Goal: Task Accomplishment & Management: Use online tool/utility

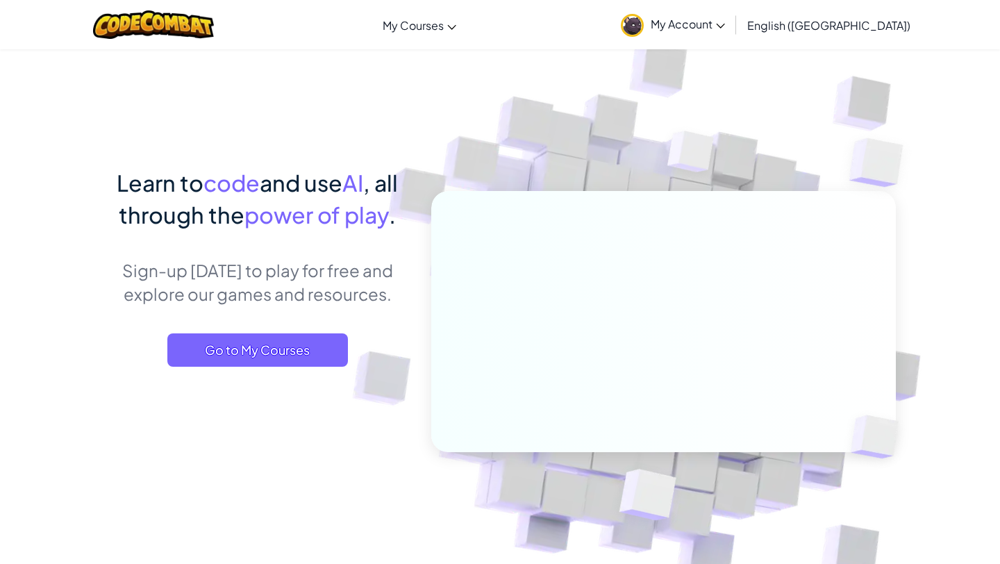
click at [725, 31] on span "My Account" at bounding box center [688, 24] width 74 height 15
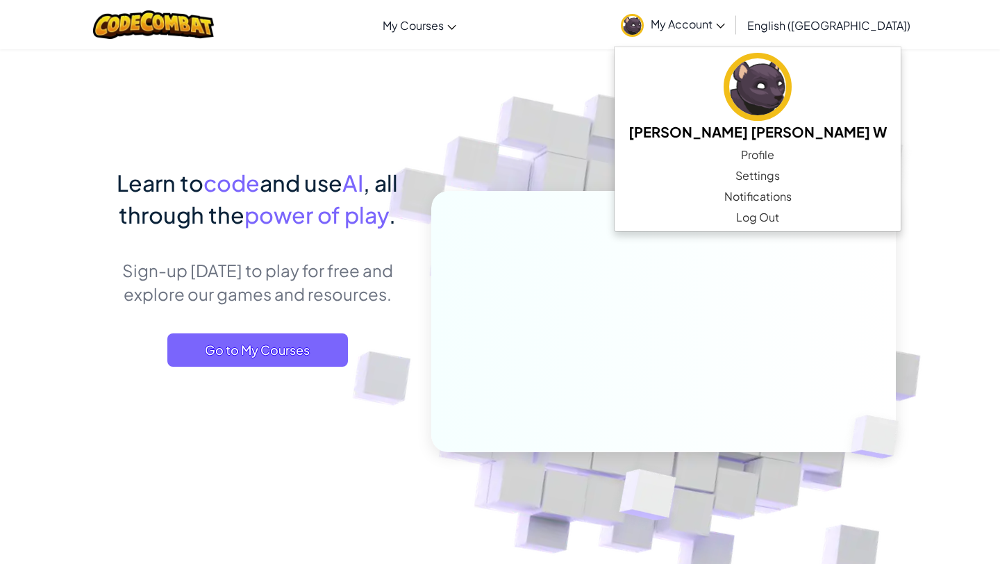
click at [864, 75] on img at bounding box center [654, 305] width 771 height 771
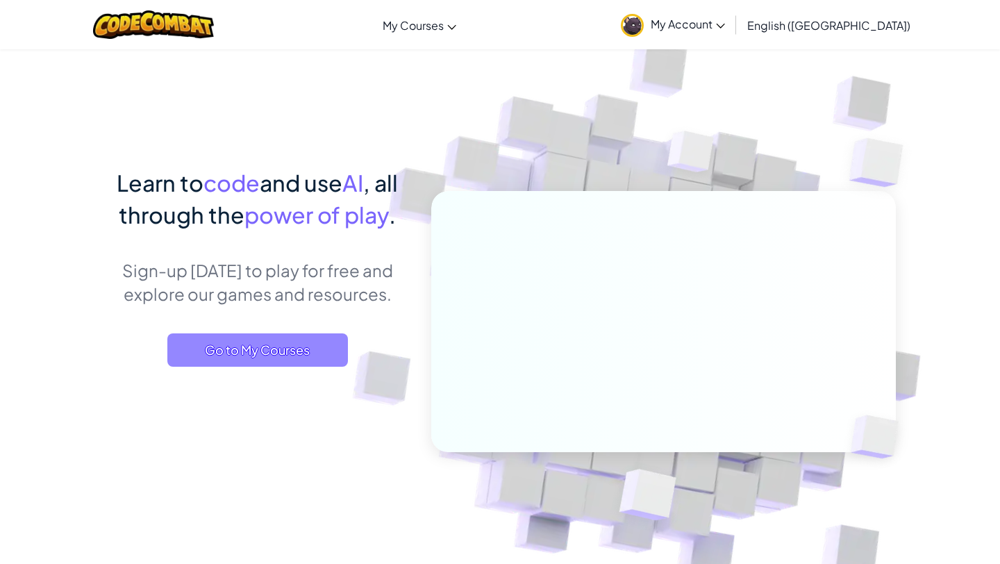
click at [277, 345] on span "Go to My Courses" at bounding box center [257, 349] width 181 height 33
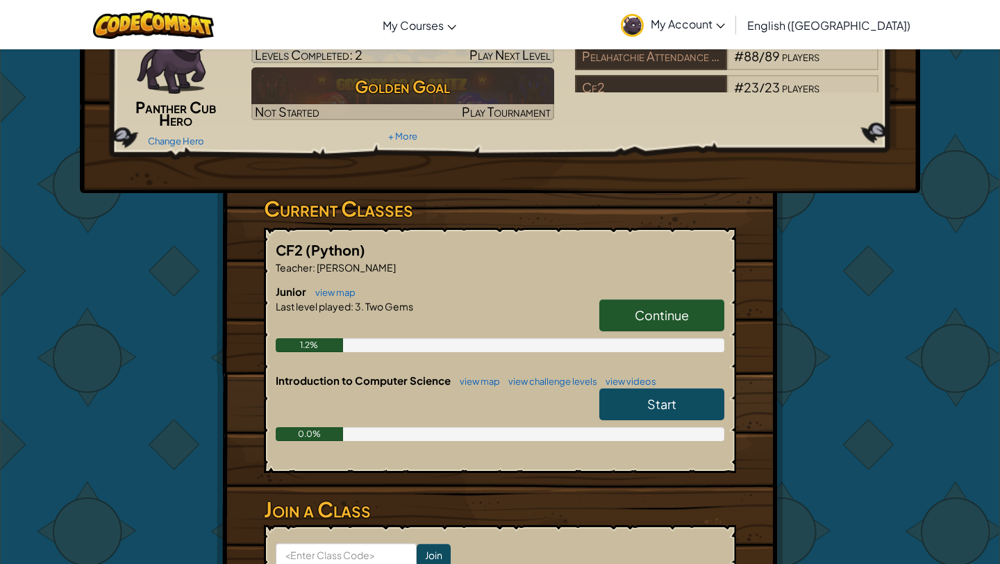
scroll to position [126, 0]
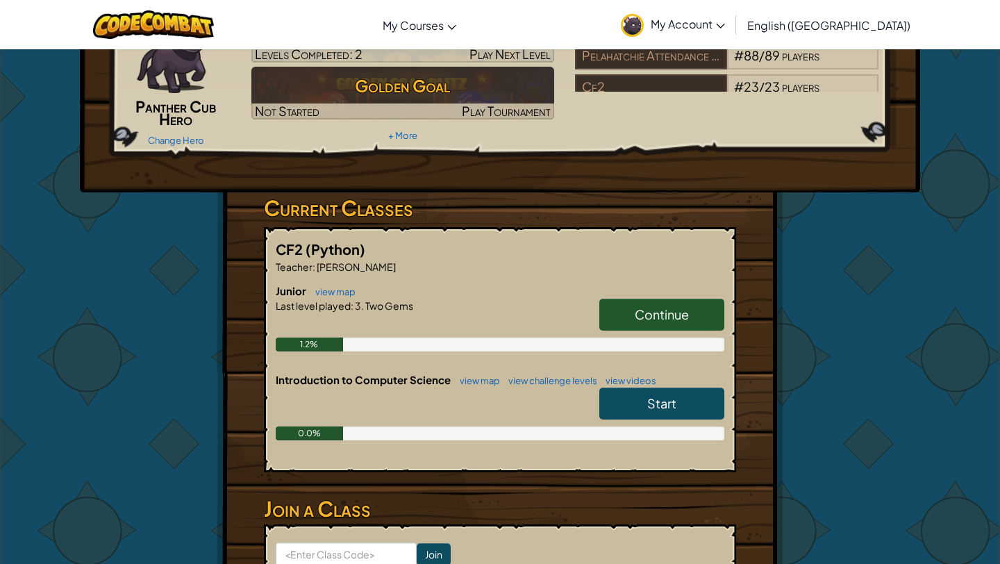
click at [642, 309] on span "Continue" at bounding box center [662, 314] width 54 height 16
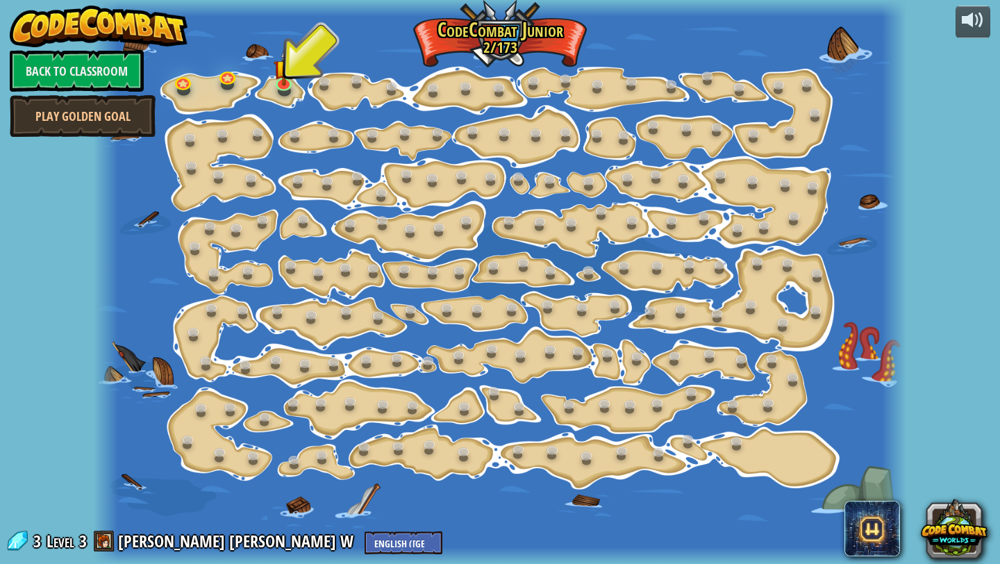
click at [270, 82] on div at bounding box center [500, 282] width 812 height 564
click at [279, 85] on link at bounding box center [285, 82] width 28 height 28
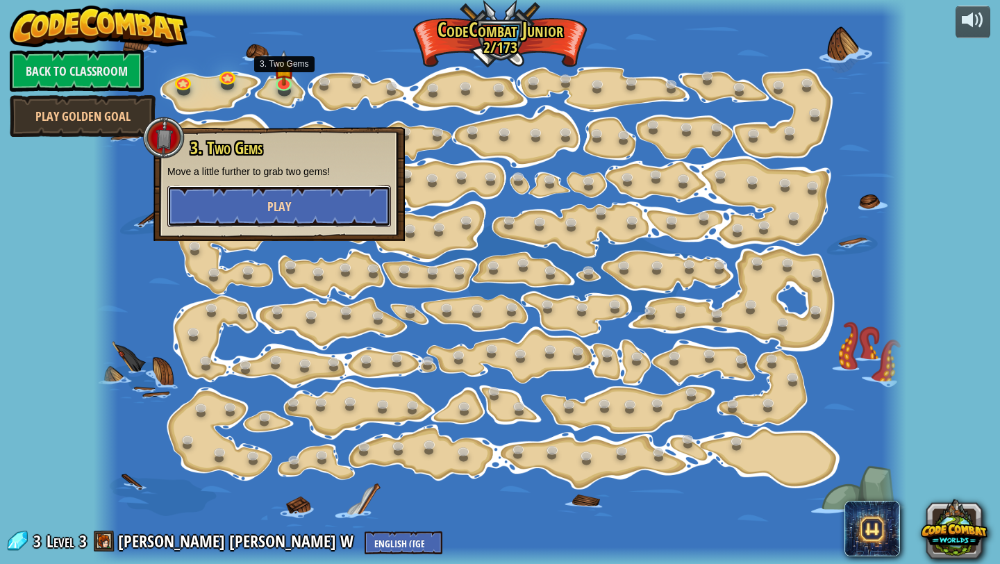
click at [297, 201] on button "Play" at bounding box center [279, 206] width 224 height 42
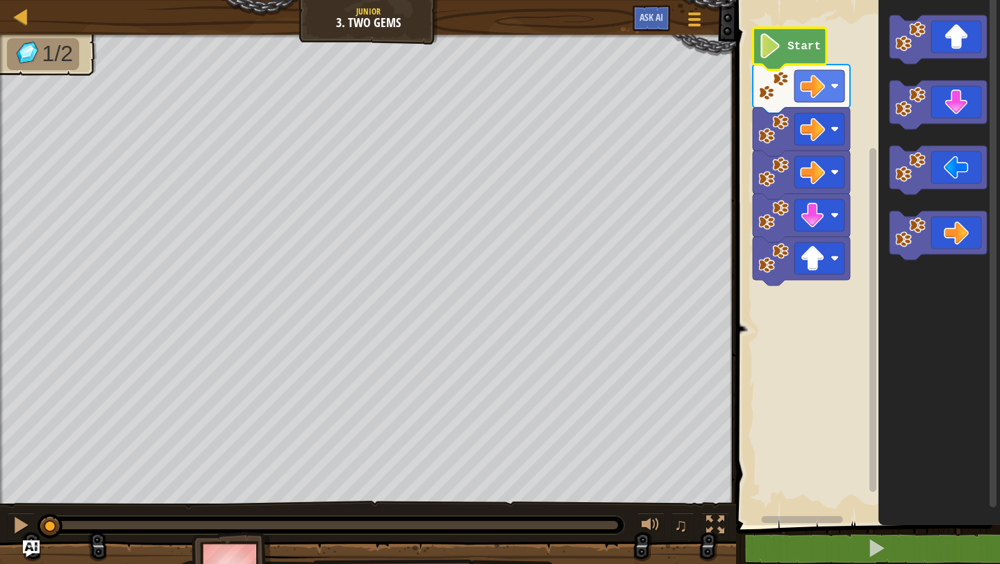
click at [775, 51] on image "Blockly Workspace" at bounding box center [770, 45] width 24 height 25
click at [774, 56] on image "Blockly Workspace" at bounding box center [770, 45] width 24 height 25
click at [800, 353] on rect "Blockly Workspace" at bounding box center [866, 259] width 268 height 532
click at [776, 310] on rect "Blockly Workspace" at bounding box center [866, 259] width 268 height 532
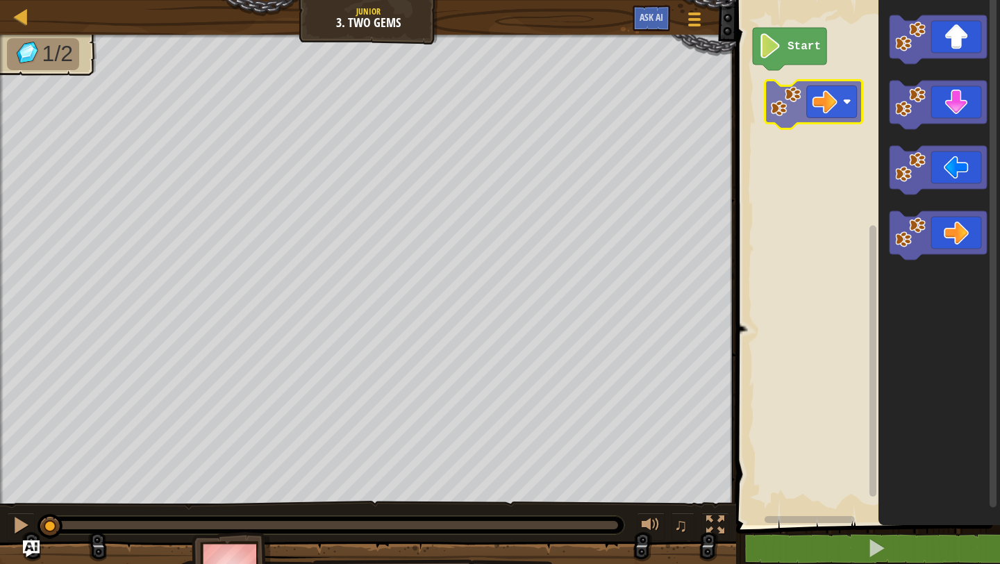
click at [792, 112] on div "Start" at bounding box center [866, 259] width 268 height 532
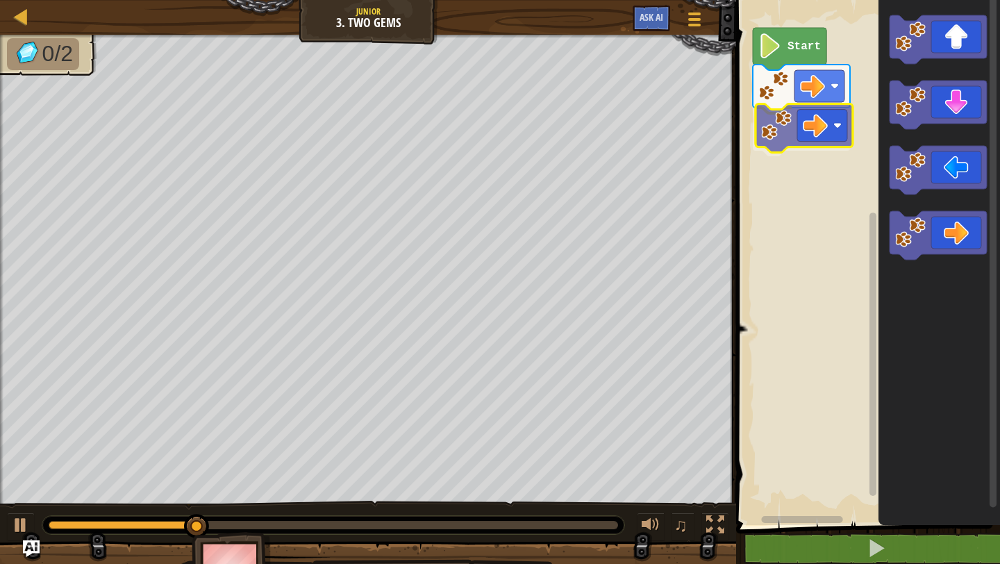
click at [766, 137] on div "Start" at bounding box center [866, 259] width 268 height 532
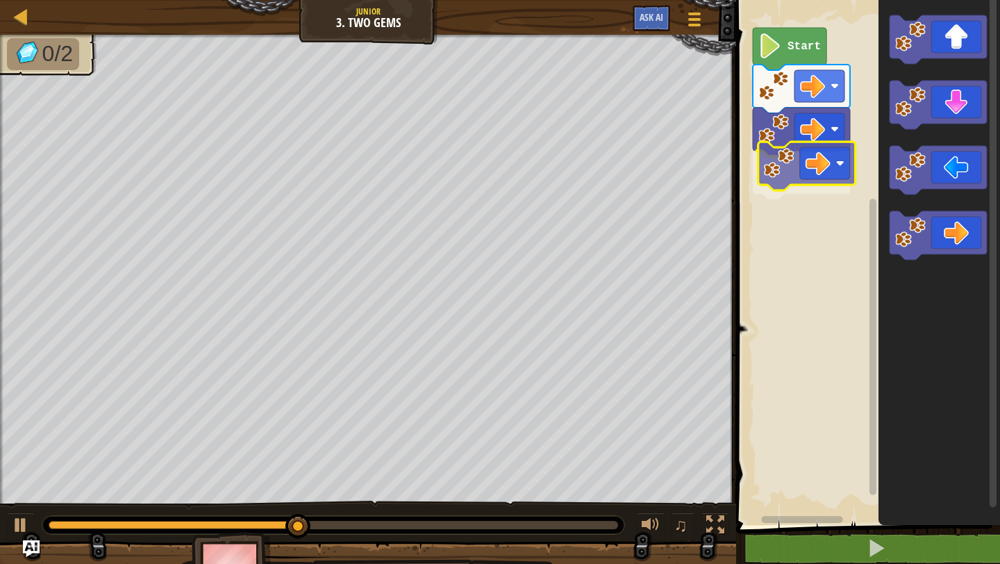
click at [759, 163] on div "Start" at bounding box center [866, 259] width 268 height 532
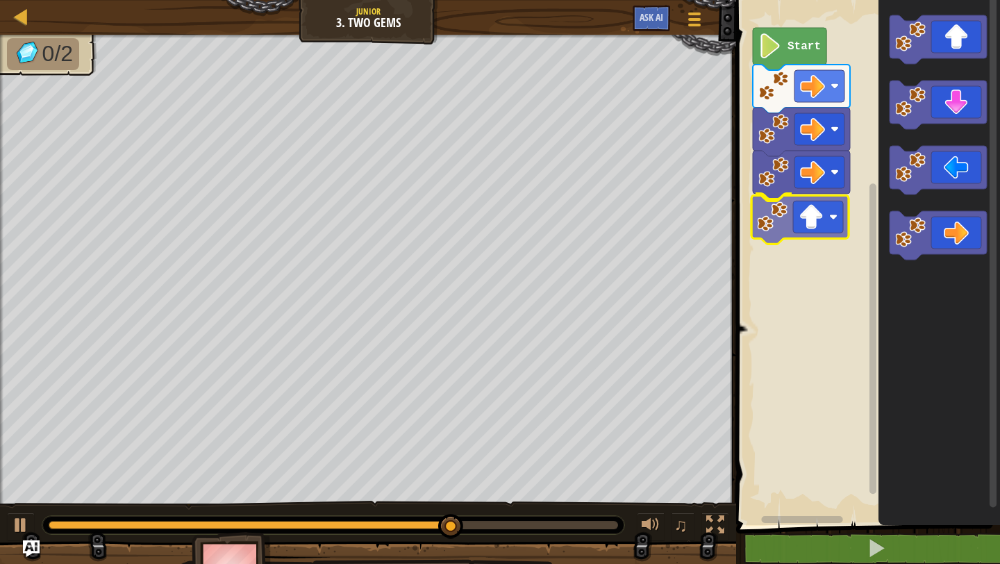
click at [778, 228] on div "Start" at bounding box center [866, 259] width 268 height 532
click at [807, 262] on div "Start" at bounding box center [866, 259] width 268 height 532
click at [812, 276] on div "Start" at bounding box center [866, 259] width 268 height 532
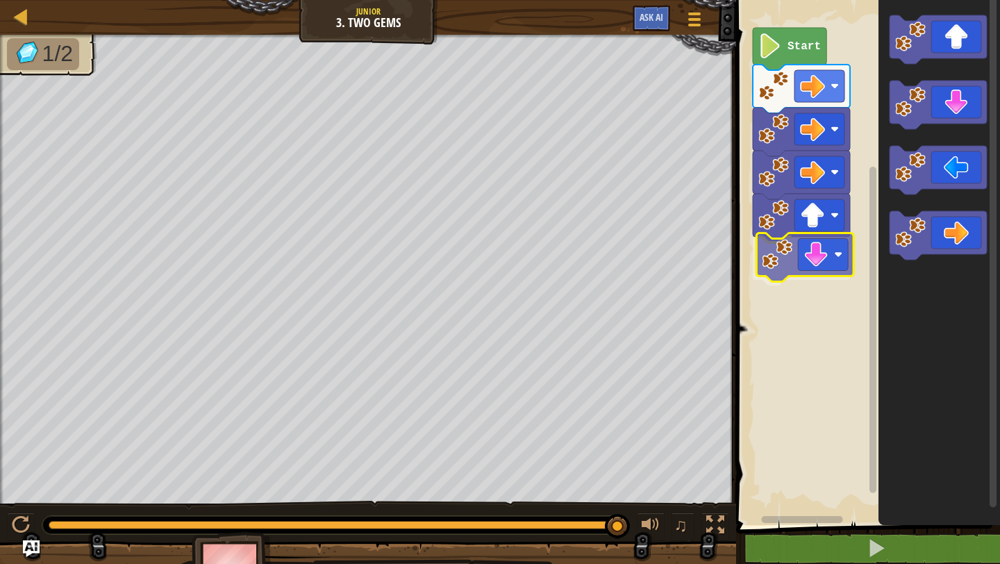
click at [766, 263] on div "Start" at bounding box center [866, 259] width 268 height 532
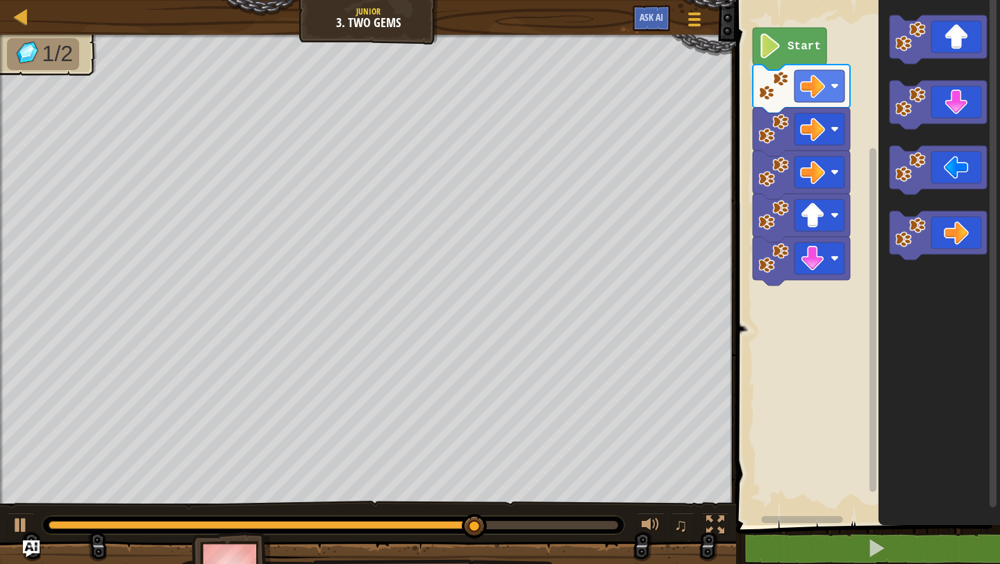
click at [821, 287] on div "Start" at bounding box center [866, 259] width 268 height 532
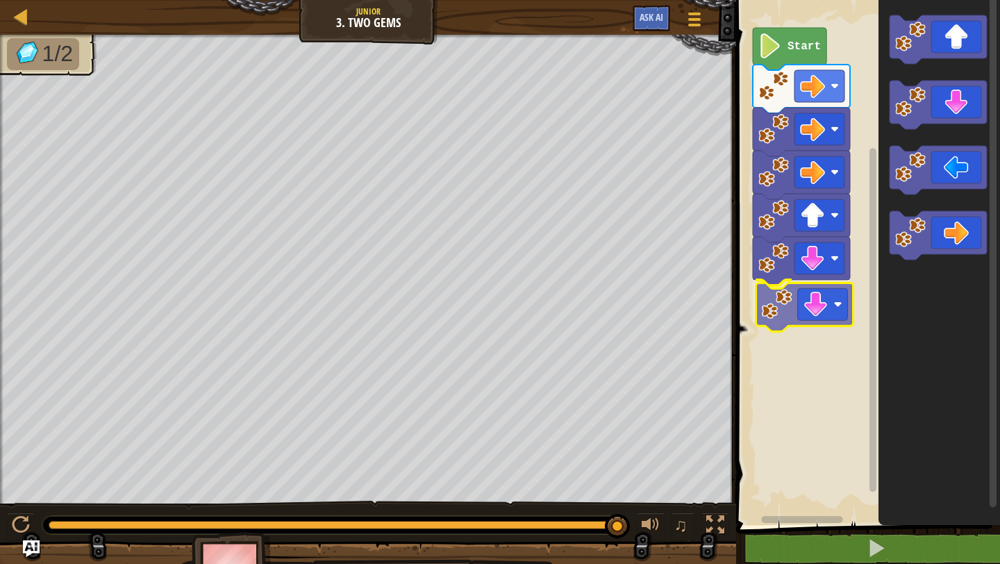
click at [785, 310] on div "Start" at bounding box center [866, 259] width 268 height 532
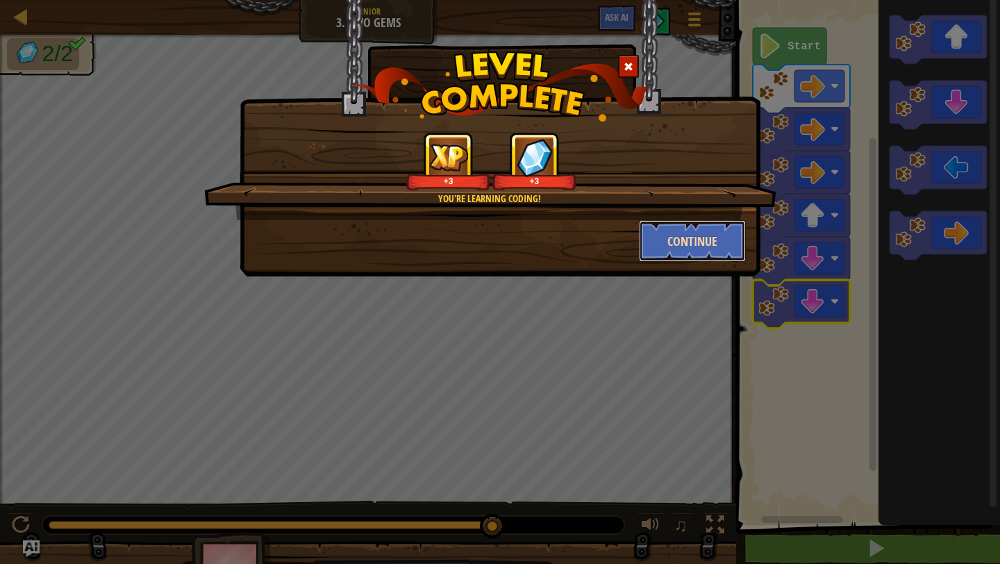
click at [686, 238] on button "Continue" at bounding box center [693, 241] width 108 height 42
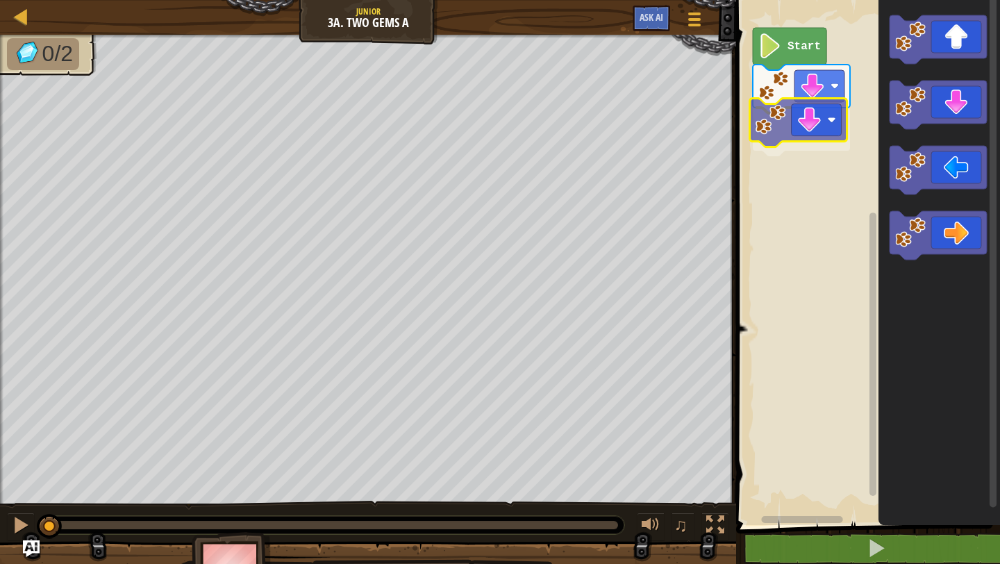
click at [777, 135] on div "Start" at bounding box center [866, 259] width 268 height 532
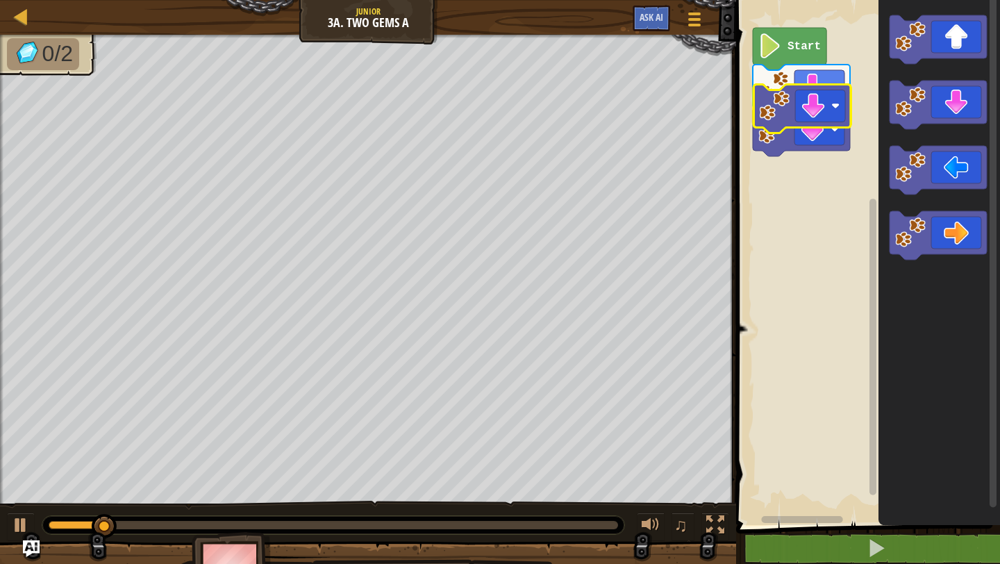
click at [781, 114] on div "Start" at bounding box center [866, 259] width 268 height 532
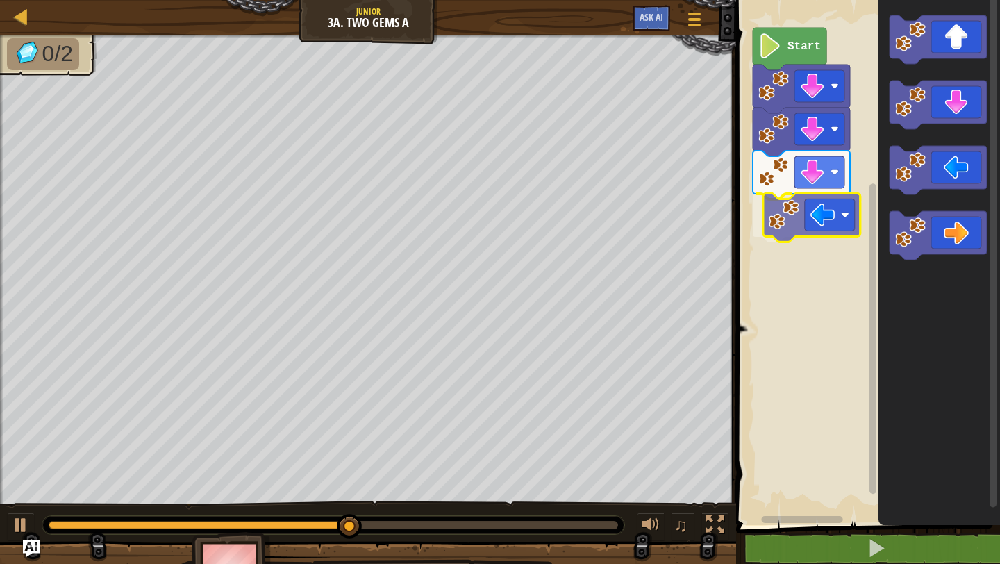
click at [778, 229] on div "Start" at bounding box center [866, 259] width 268 height 532
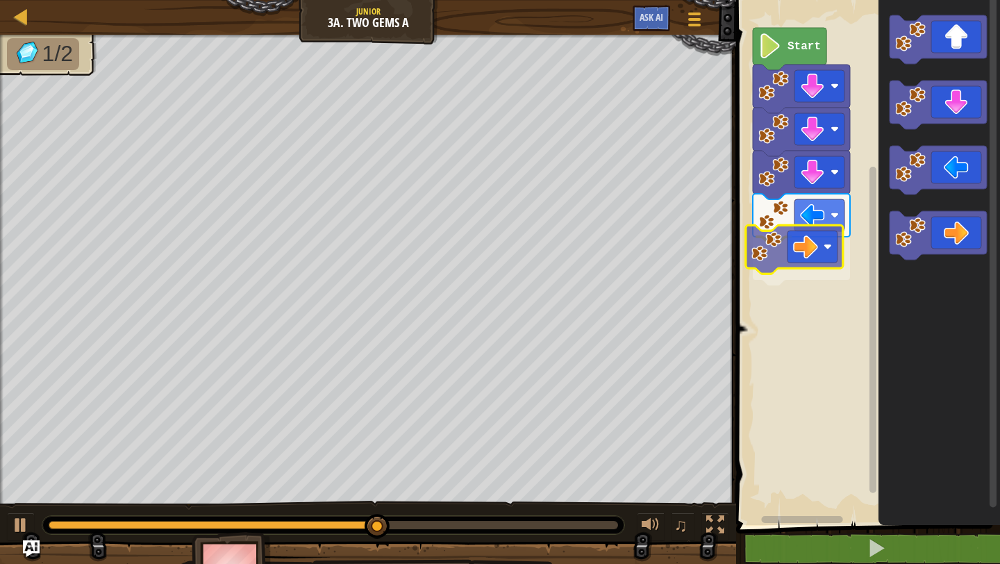
click at [787, 285] on div "Start" at bounding box center [866, 259] width 268 height 532
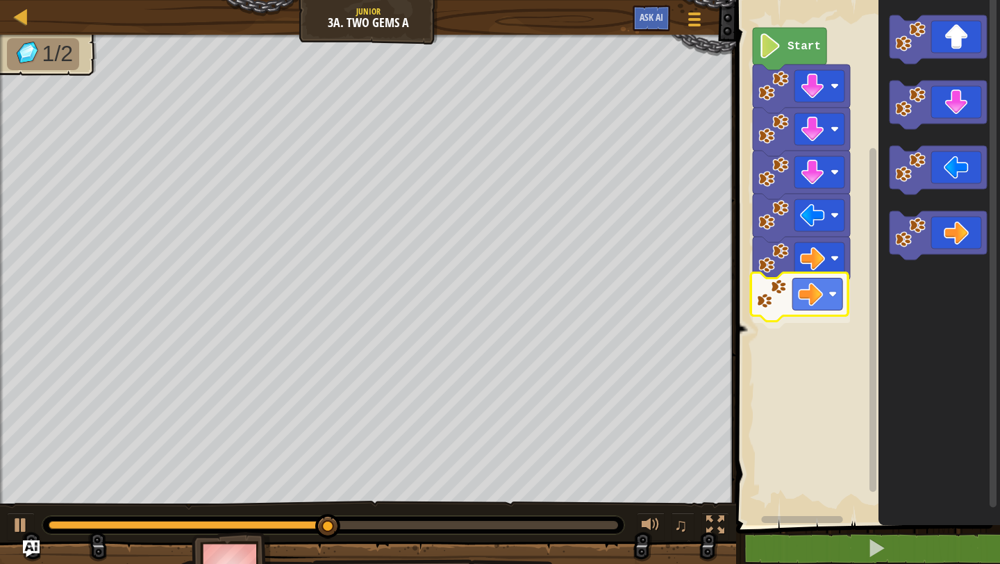
click at [785, 293] on div "Start" at bounding box center [866, 259] width 268 height 532
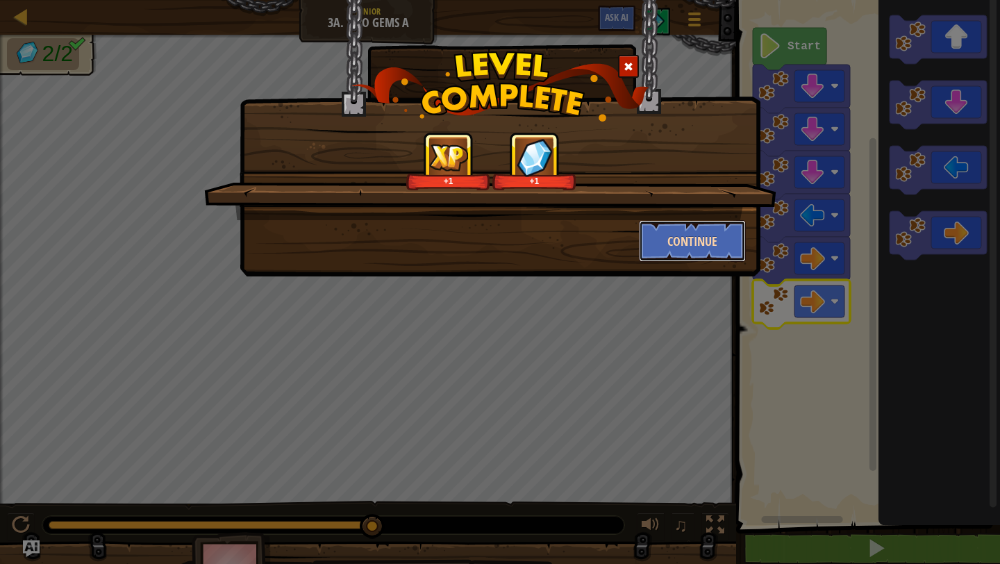
click at [719, 249] on button "Continue" at bounding box center [693, 241] width 108 height 42
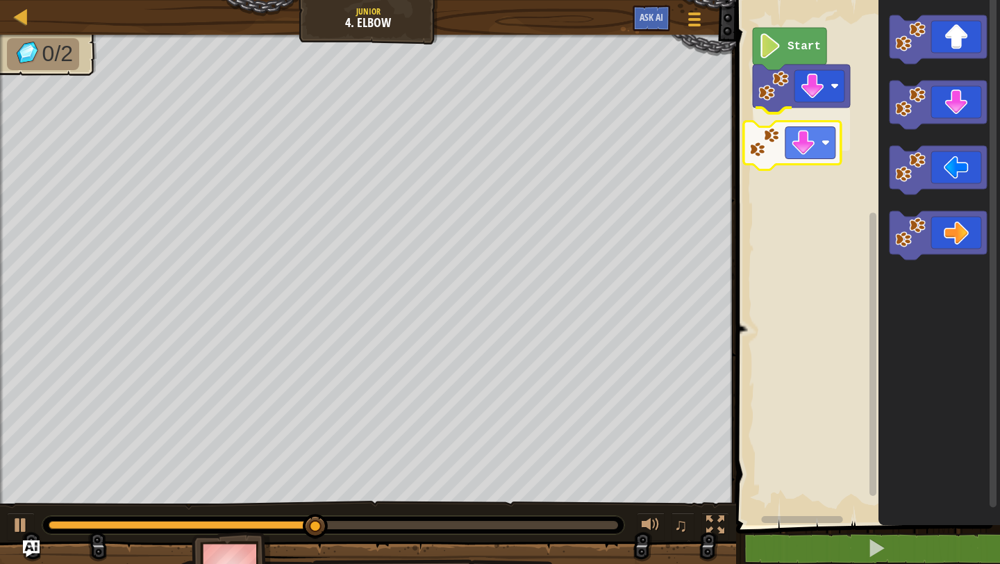
click at [767, 165] on div "Start" at bounding box center [866, 259] width 268 height 532
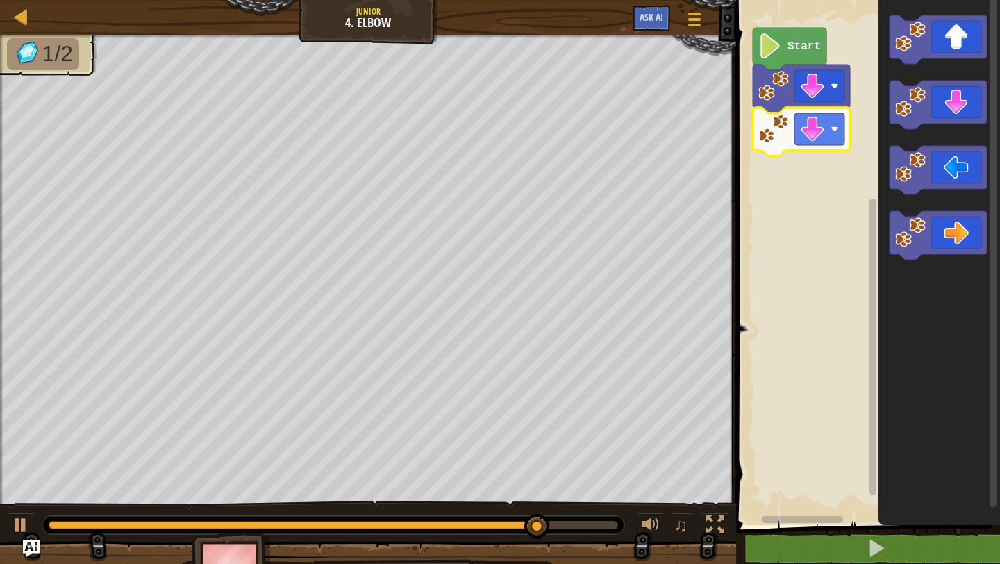
click at [908, 200] on icon "Blockly Workspace" at bounding box center [939, 259] width 122 height 532
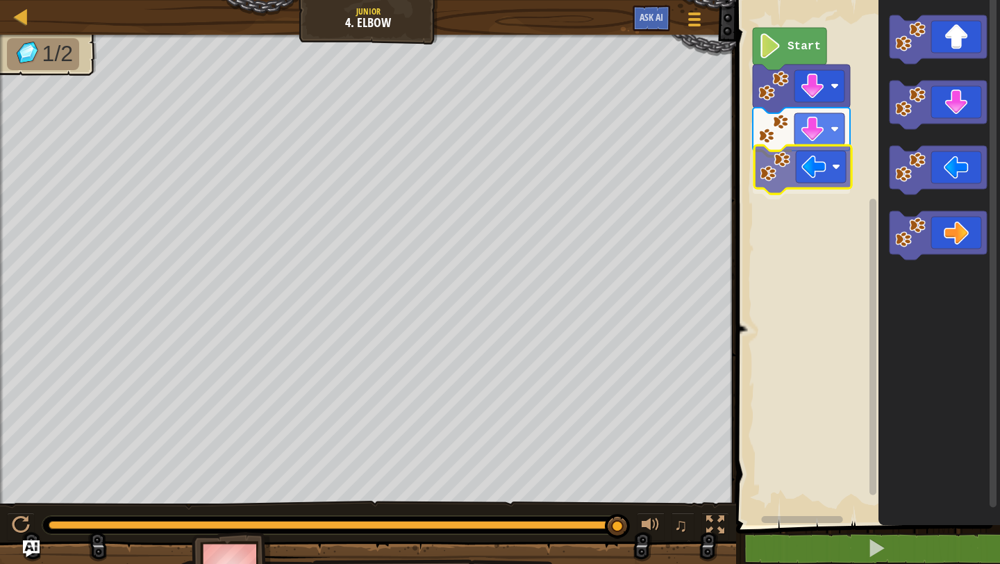
click at [771, 187] on div "Start" at bounding box center [866, 259] width 268 height 532
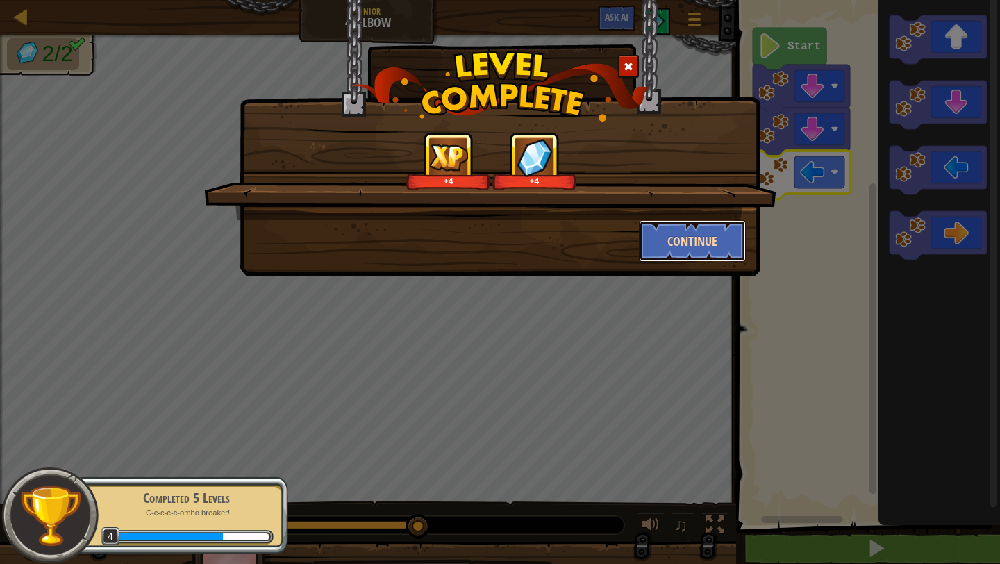
click at [701, 250] on button "Continue" at bounding box center [693, 241] width 108 height 42
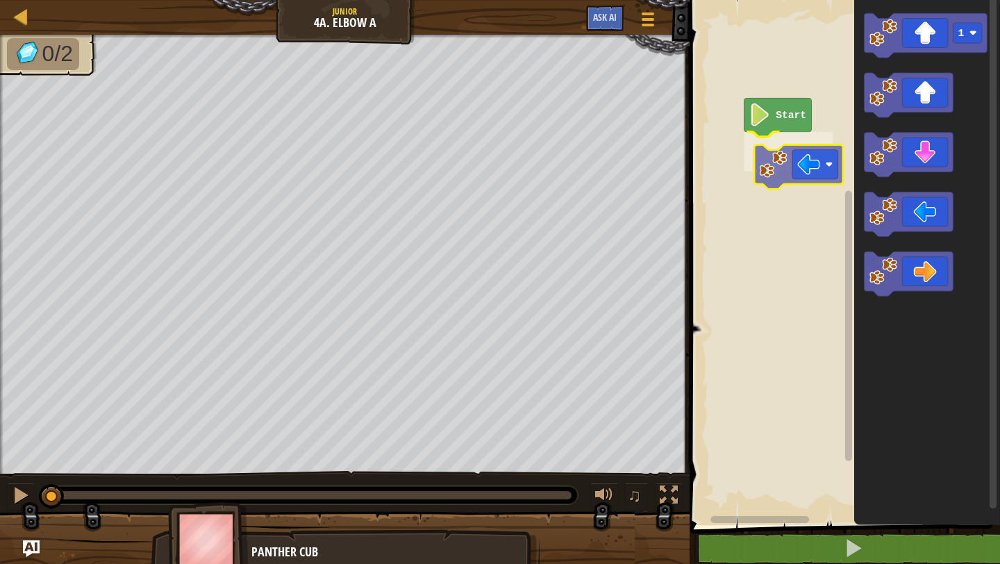
click at [752, 160] on div "Start 1" at bounding box center [842, 259] width 315 height 532
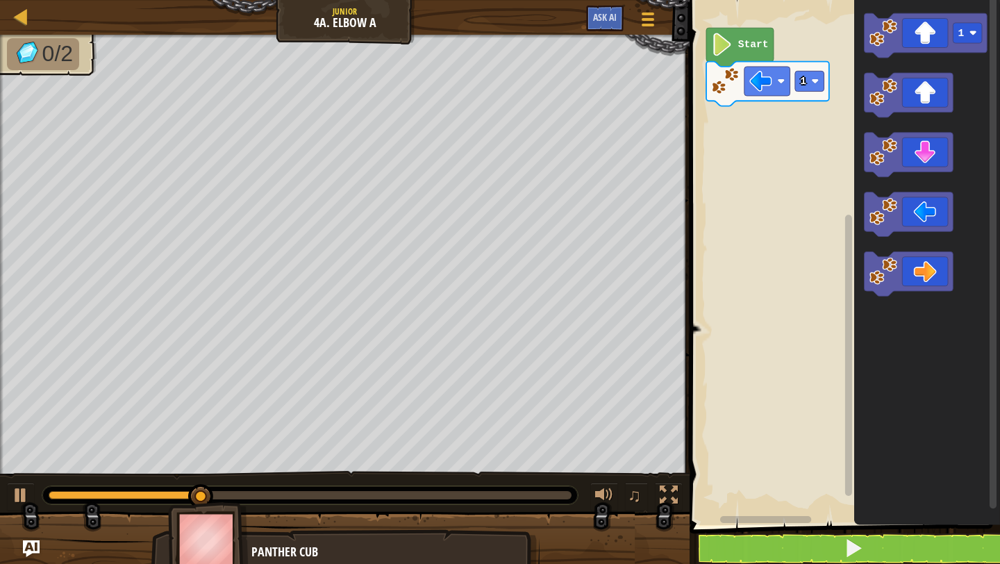
click at [849, 219] on rect "Blockly Workspace" at bounding box center [848, 355] width 7 height 281
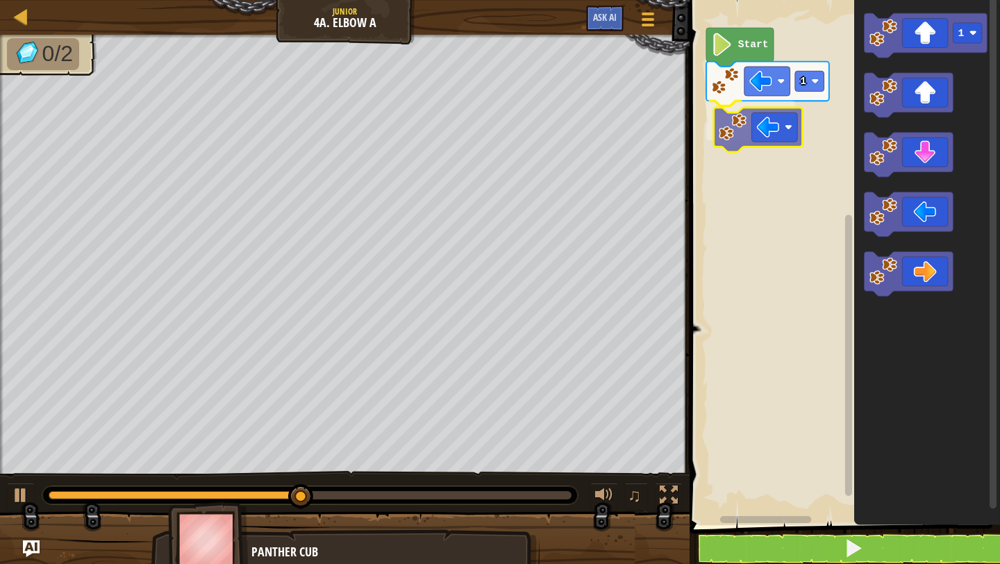
click at [728, 134] on div "1 Start 1" at bounding box center [842, 259] width 315 height 532
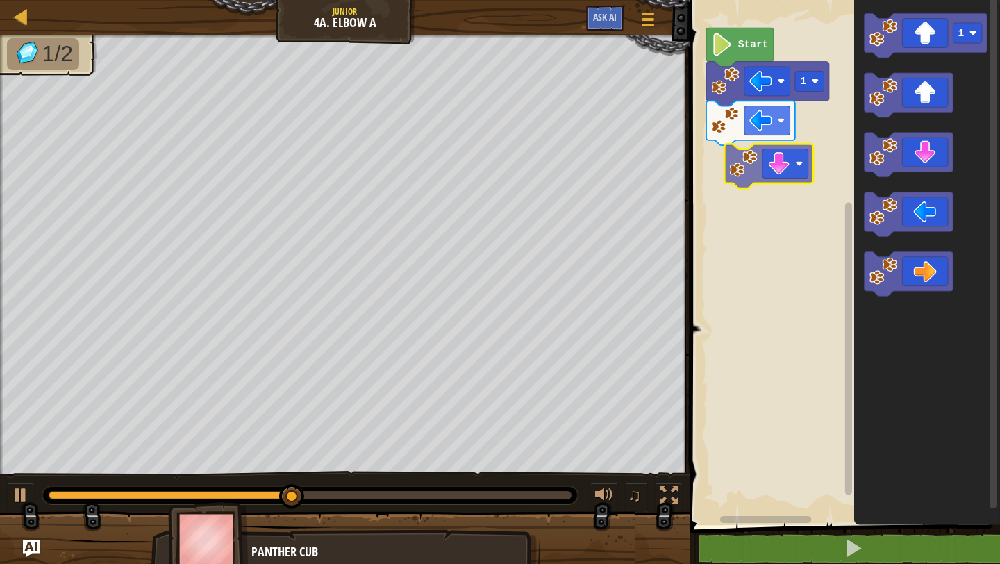
click at [715, 163] on div "1 Start 1" at bounding box center [842, 259] width 315 height 532
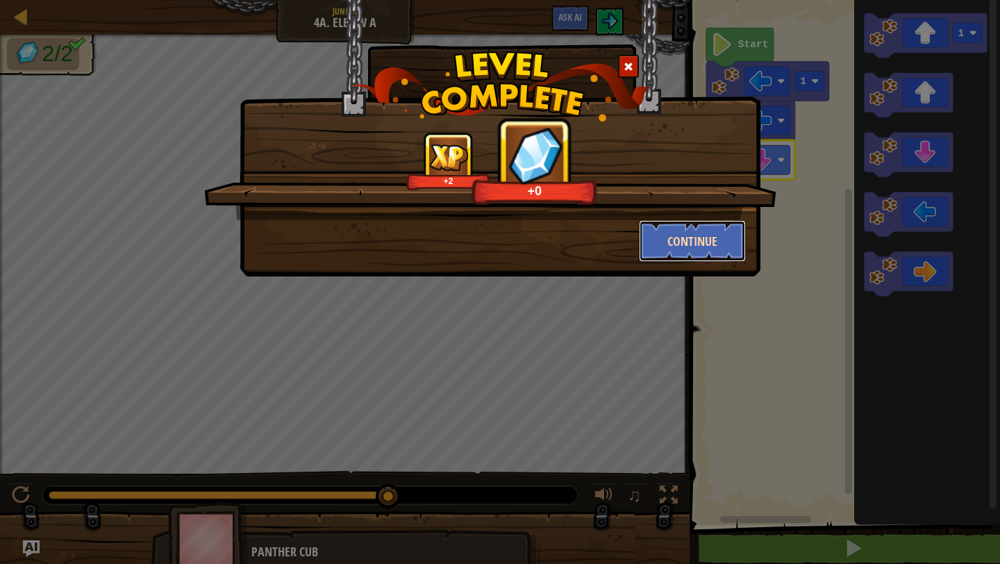
click at [706, 242] on button "Continue" at bounding box center [693, 241] width 108 height 42
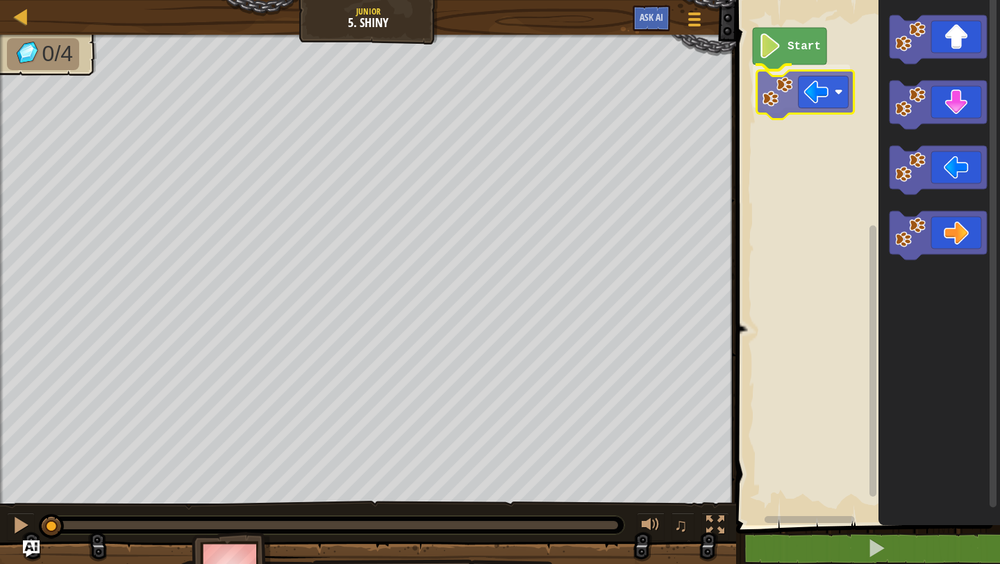
click at [791, 94] on div "Start" at bounding box center [866, 259] width 268 height 532
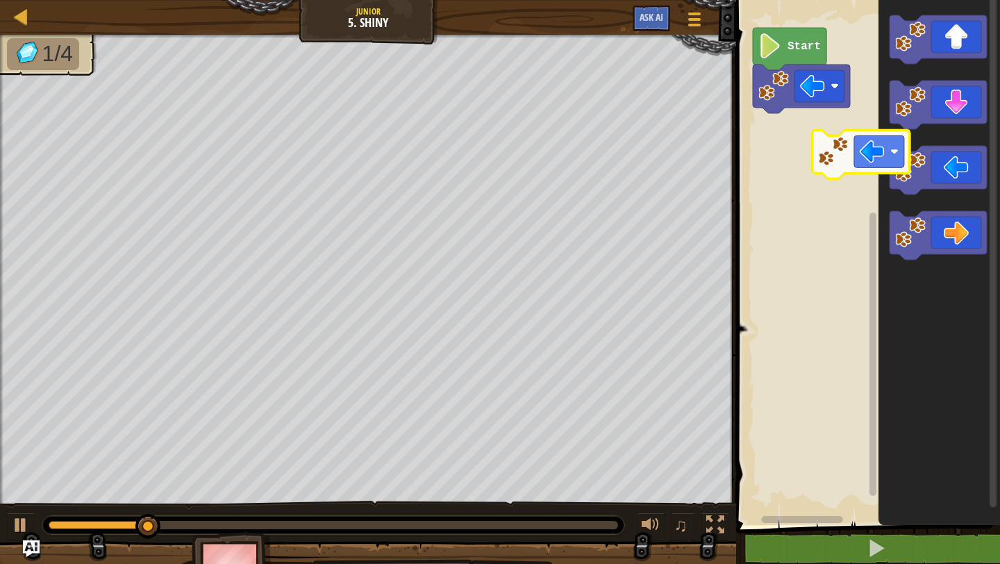
click at [776, 139] on div "Start" at bounding box center [866, 259] width 268 height 532
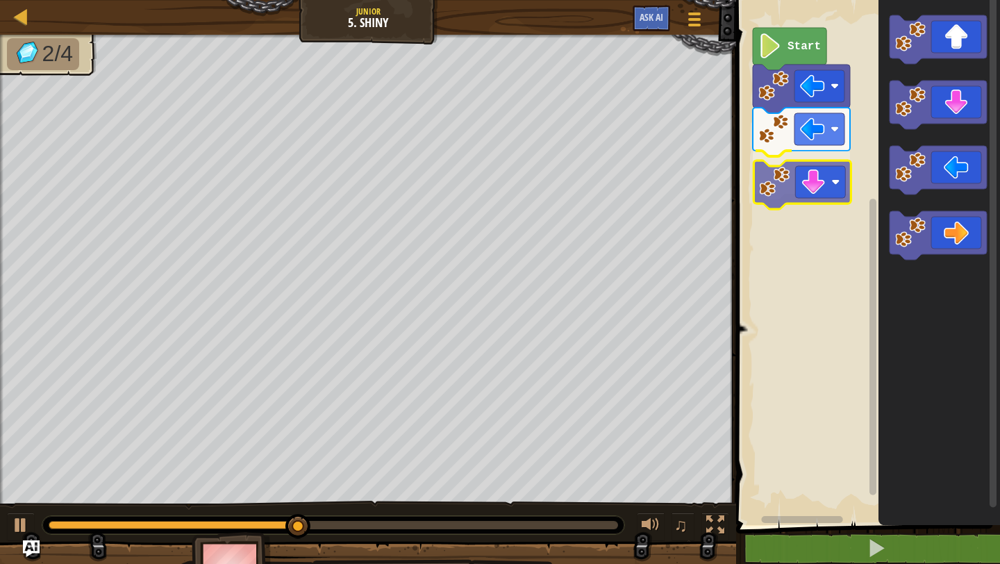
click at [781, 187] on div "Start" at bounding box center [866, 259] width 268 height 532
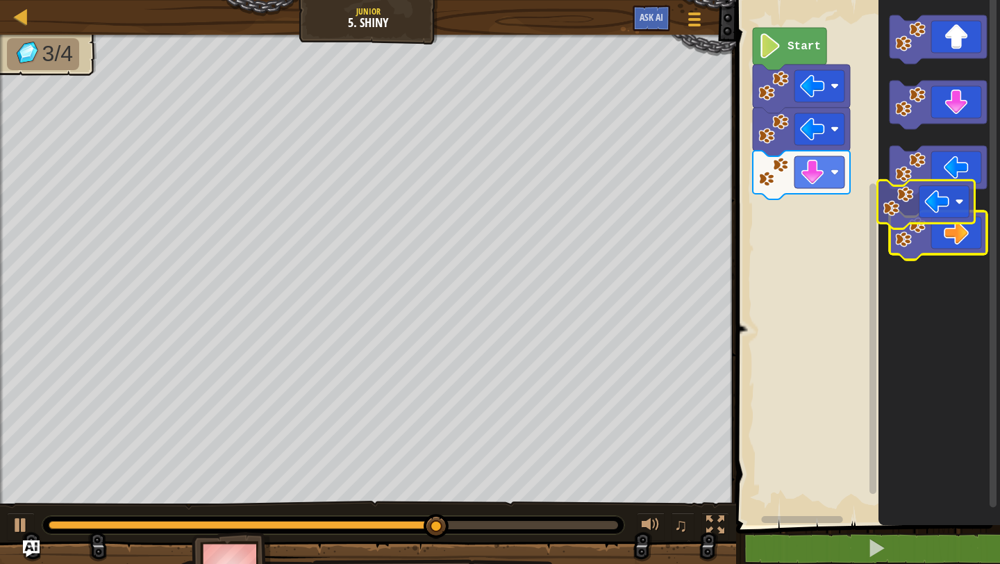
click at [892, 193] on g "Blockly Workspace" at bounding box center [938, 137] width 97 height 244
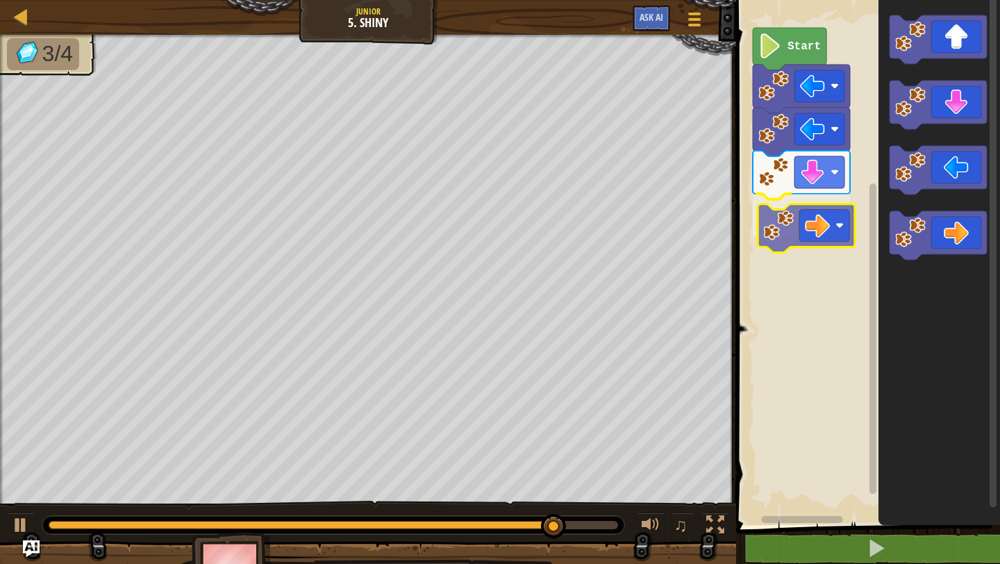
click at [769, 223] on div "Start" at bounding box center [866, 259] width 268 height 532
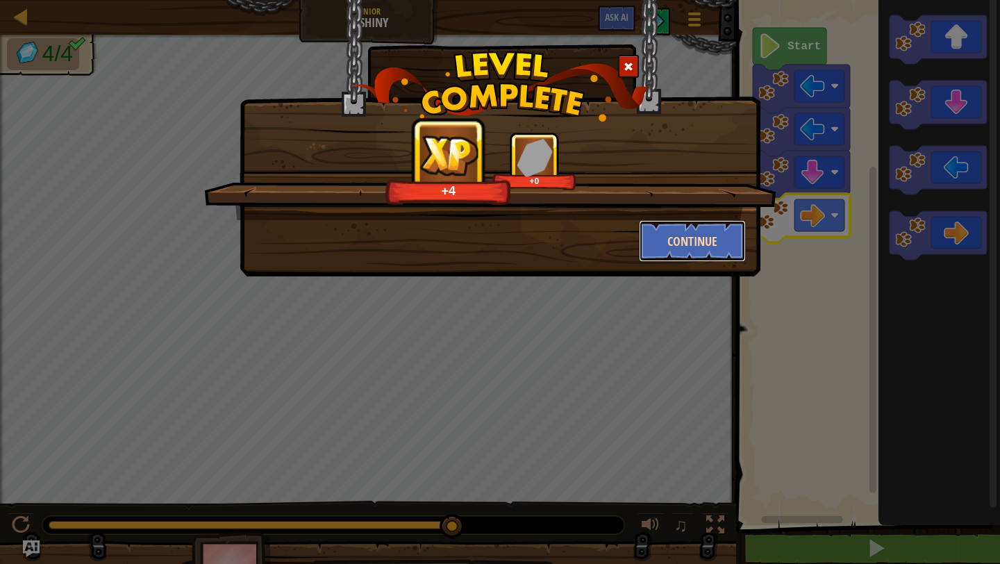
click at [693, 241] on button "Continue" at bounding box center [693, 241] width 108 height 42
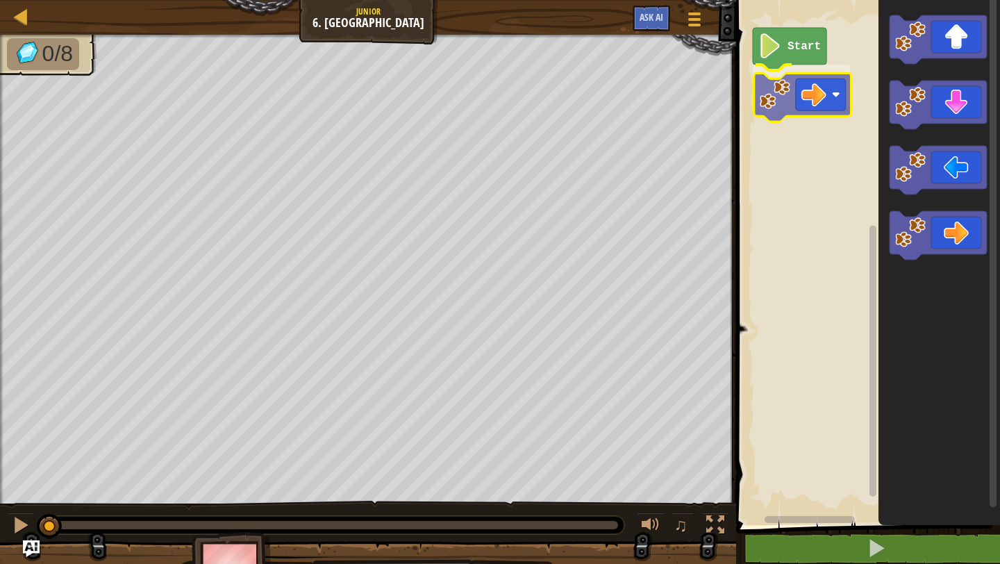
click at [762, 94] on div "Start" at bounding box center [866, 259] width 268 height 532
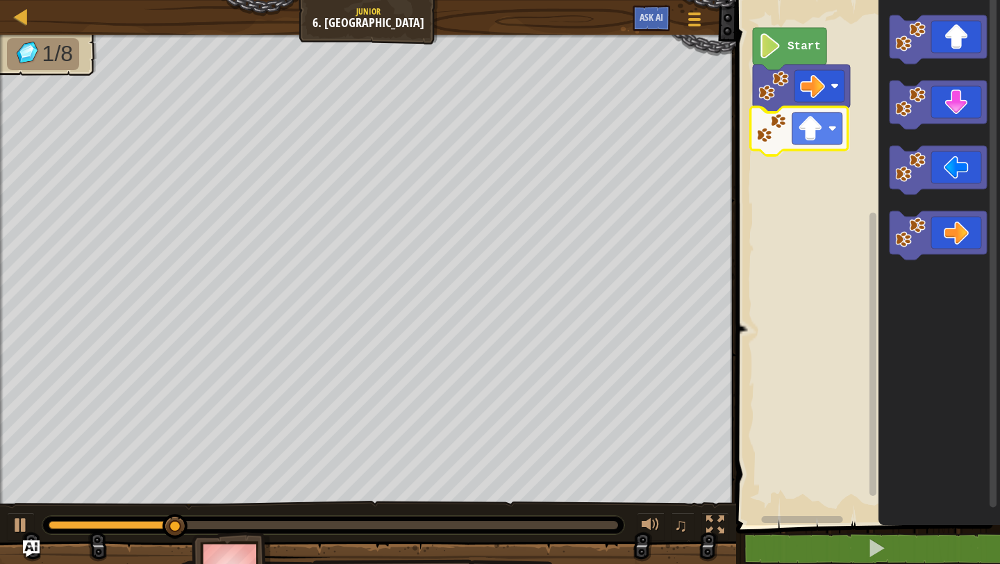
click at [778, 151] on div "Start" at bounding box center [866, 259] width 268 height 532
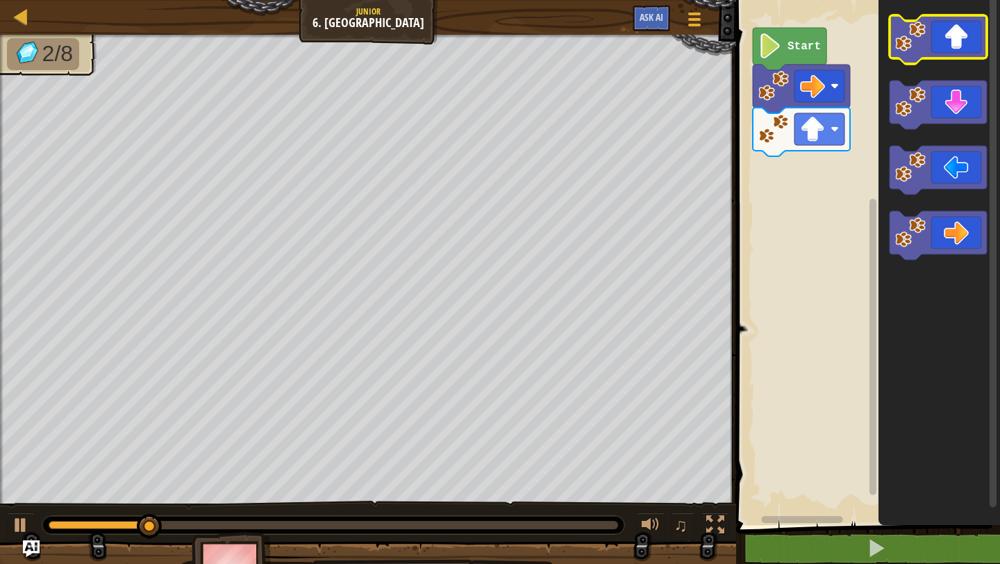
click at [906, 42] on image "Blockly Workspace" at bounding box center [910, 37] width 31 height 31
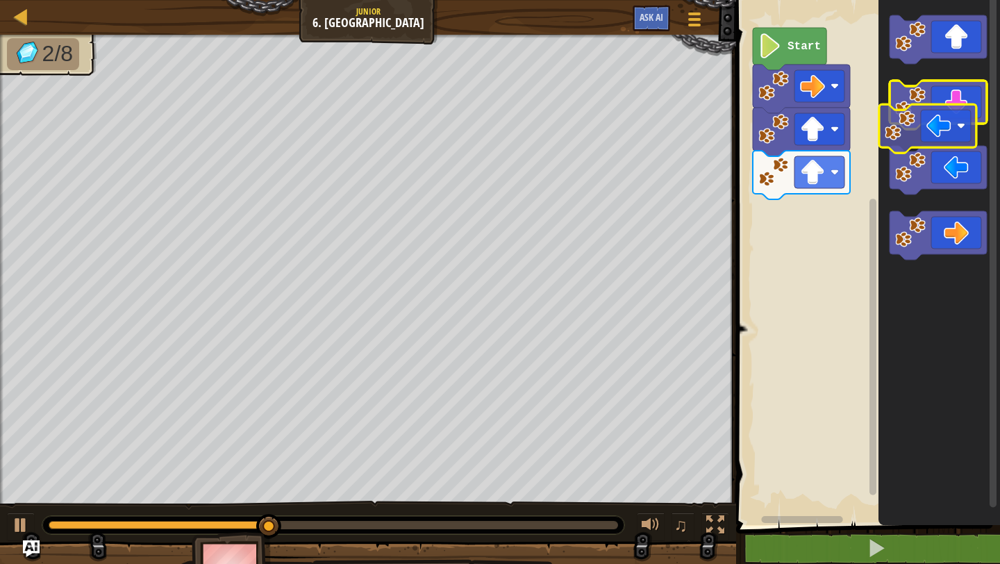
click at [932, 111] on g "Blockly Workspace" at bounding box center [938, 137] width 97 height 244
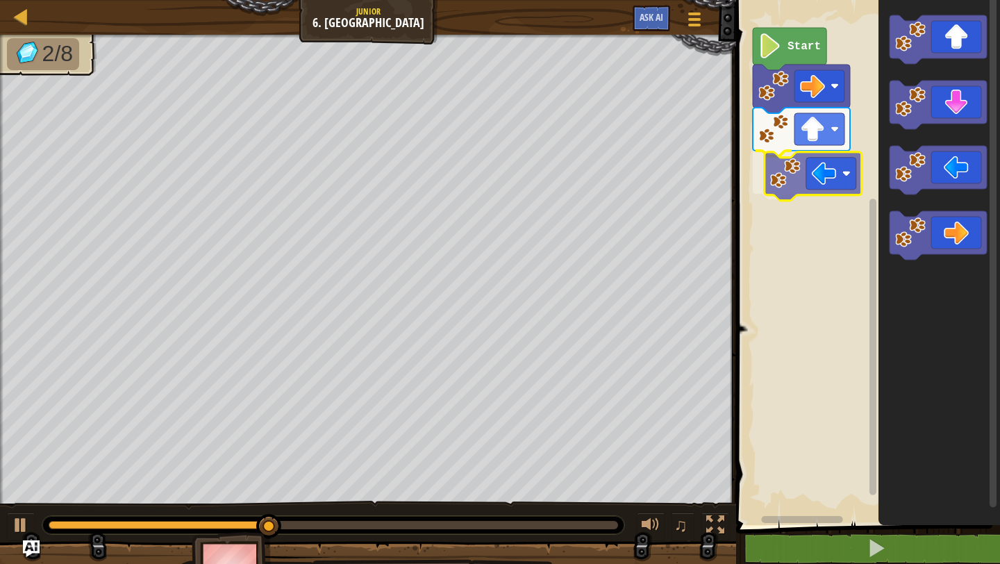
click at [787, 183] on div "Start" at bounding box center [866, 259] width 268 height 532
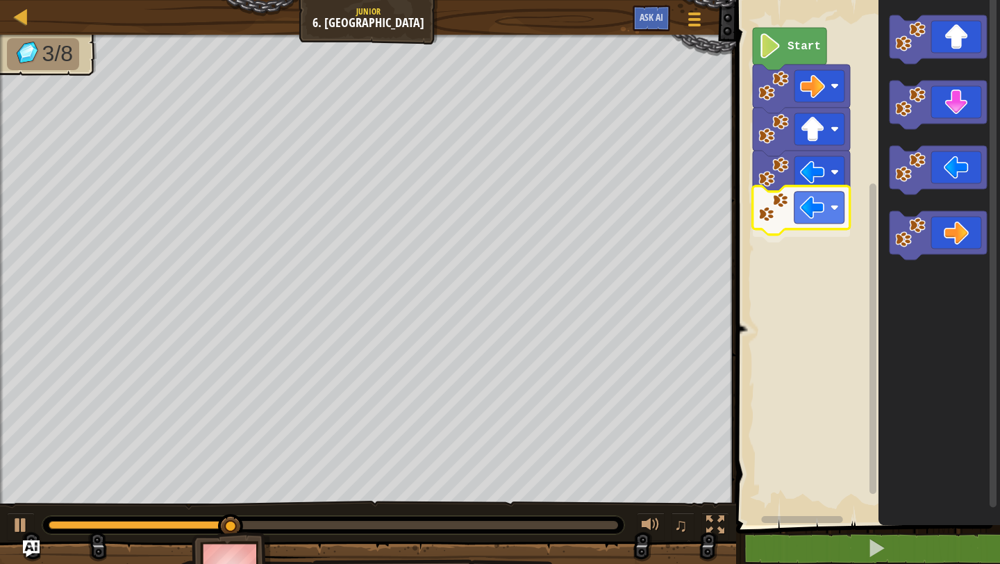
click at [771, 226] on div "Start" at bounding box center [866, 259] width 268 height 532
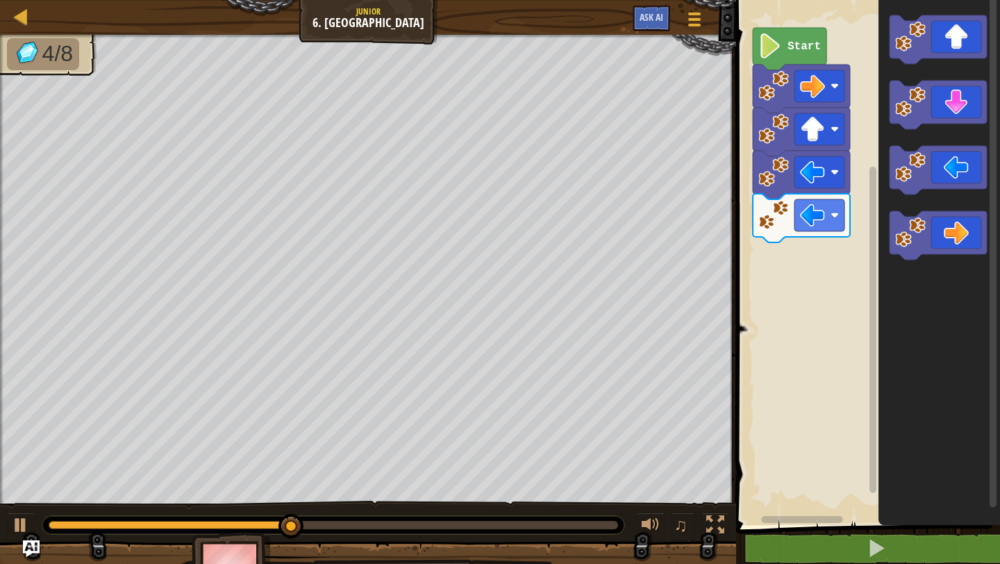
click at [796, 303] on div "Start" at bounding box center [866, 259] width 268 height 532
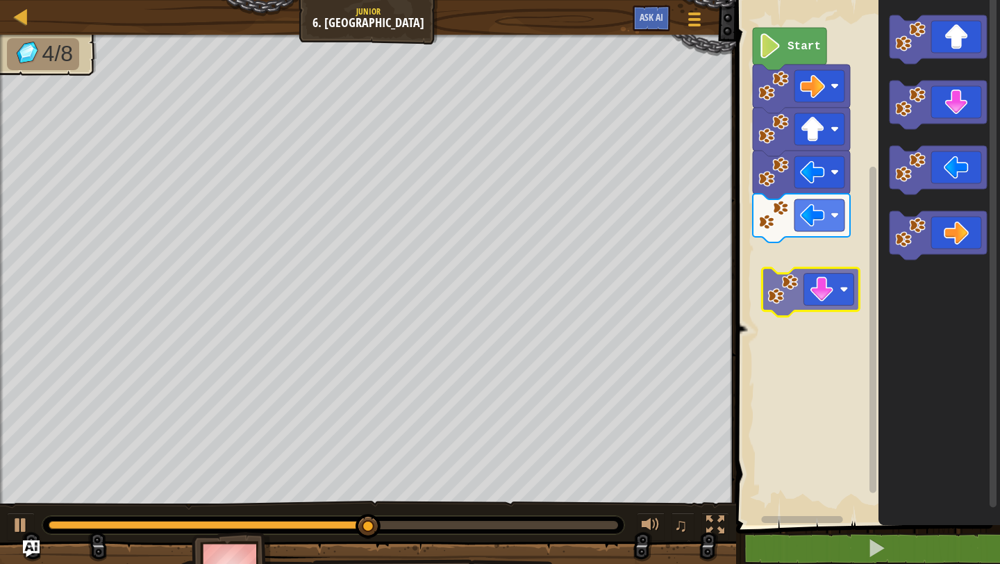
click at [778, 283] on div "Start" at bounding box center [866, 259] width 268 height 532
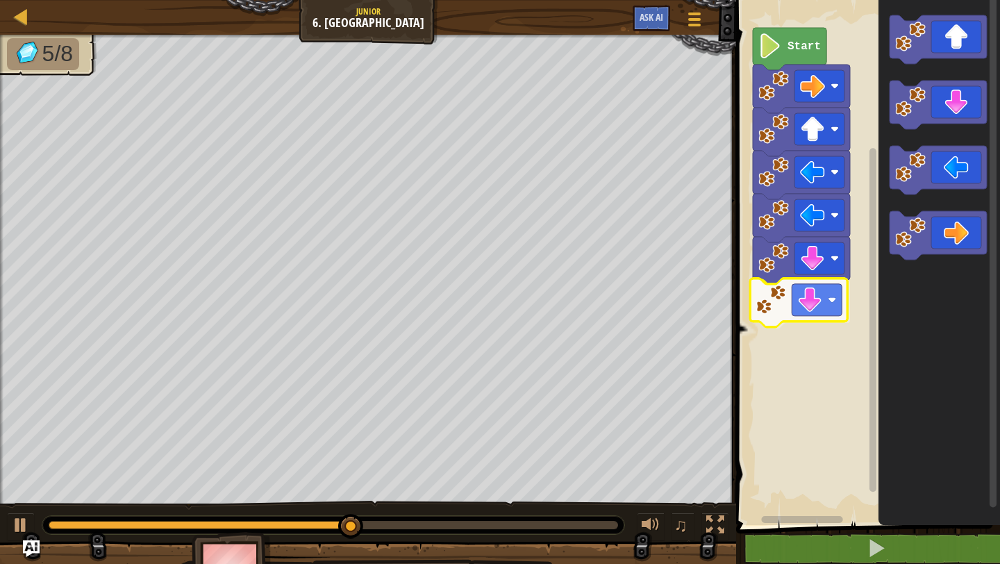
click at [765, 306] on div "Start" at bounding box center [866, 259] width 268 height 532
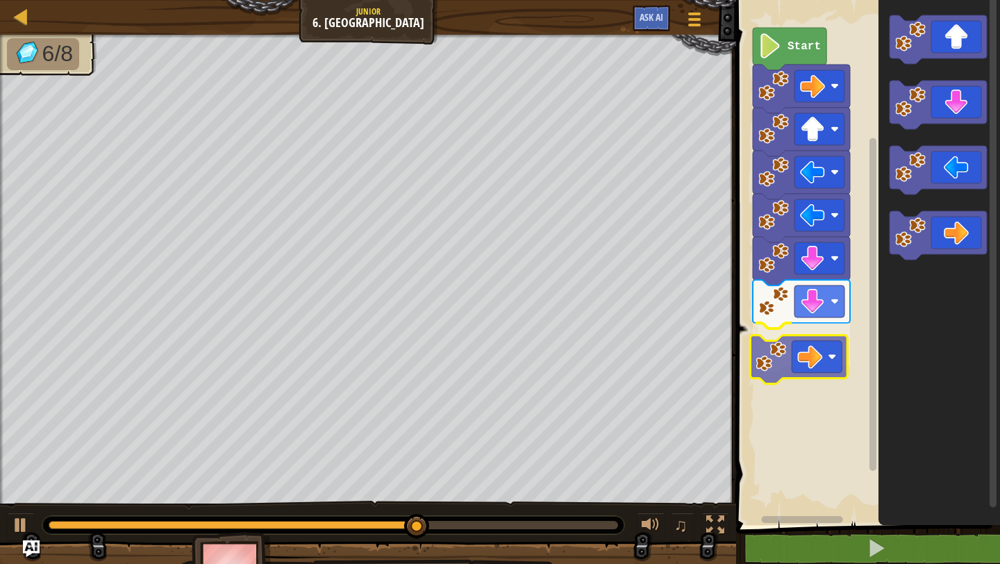
click at [776, 351] on div "Start" at bounding box center [866, 259] width 268 height 532
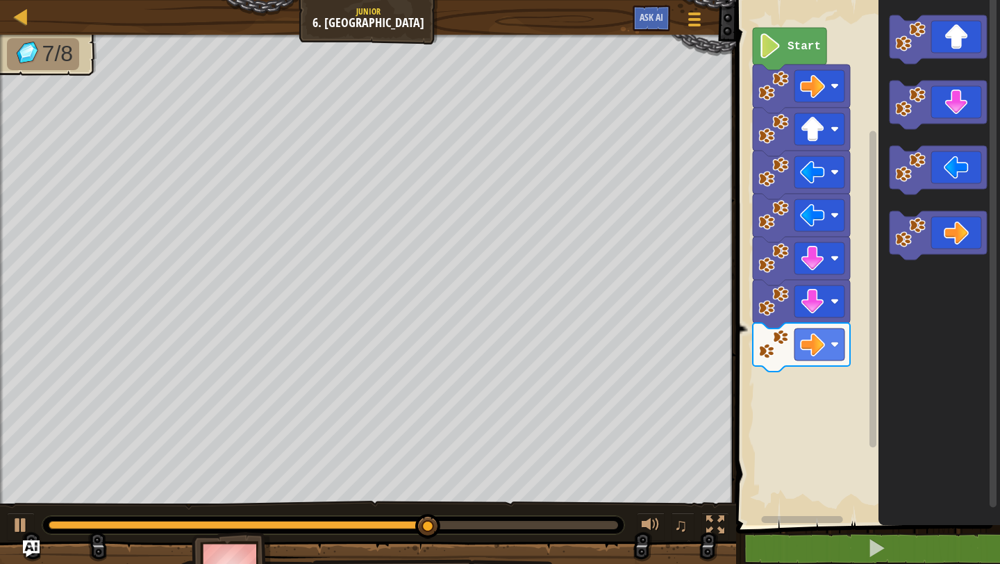
click at [791, 380] on div "Start" at bounding box center [866, 259] width 268 height 532
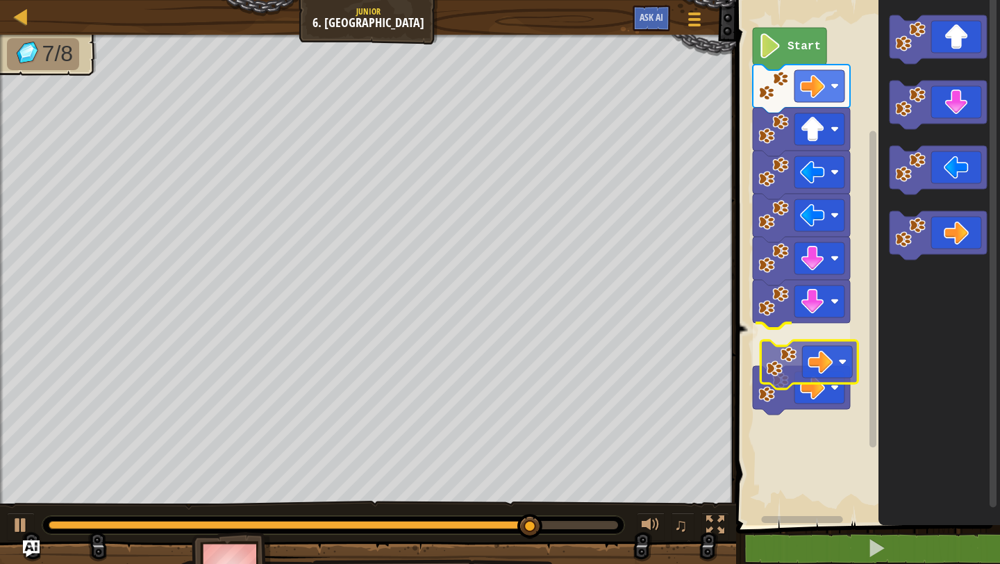
click at [794, 377] on div "Start" at bounding box center [866, 259] width 268 height 532
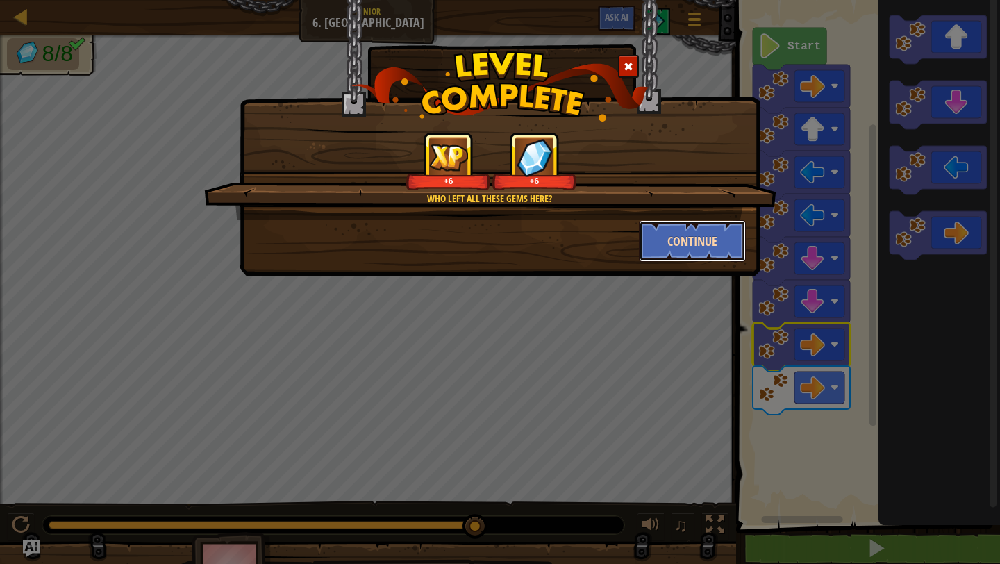
click at [693, 227] on button "Continue" at bounding box center [693, 241] width 108 height 42
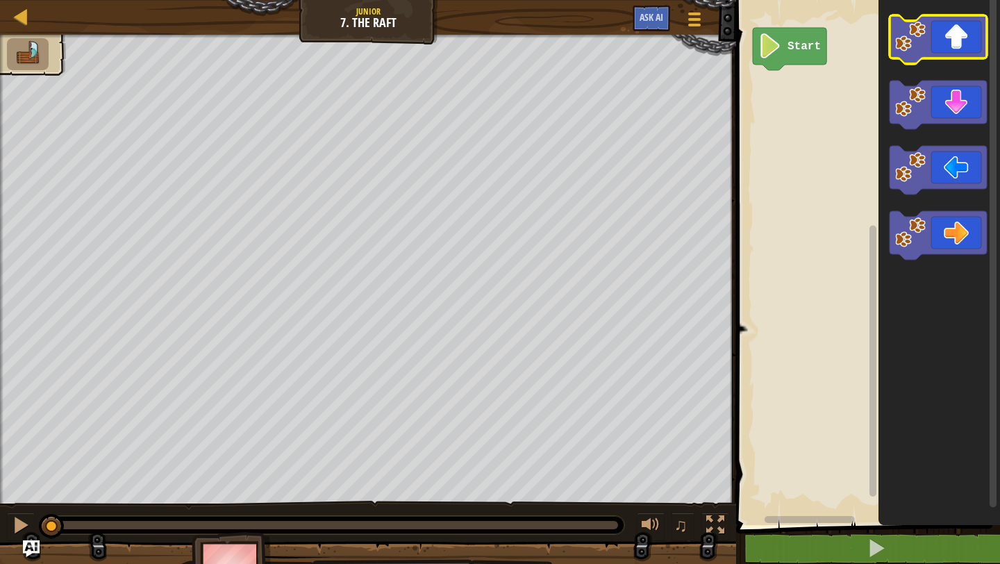
click at [927, 57] on icon "Blockly Workspace" at bounding box center [938, 39] width 97 height 49
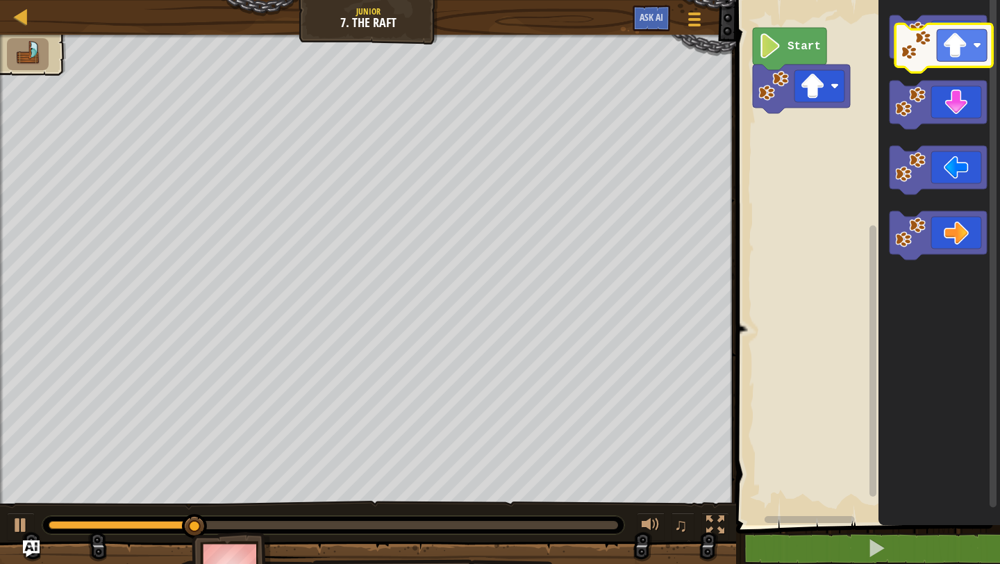
click at [933, 65] on icon "Blockly Workspace" at bounding box center [939, 259] width 122 height 532
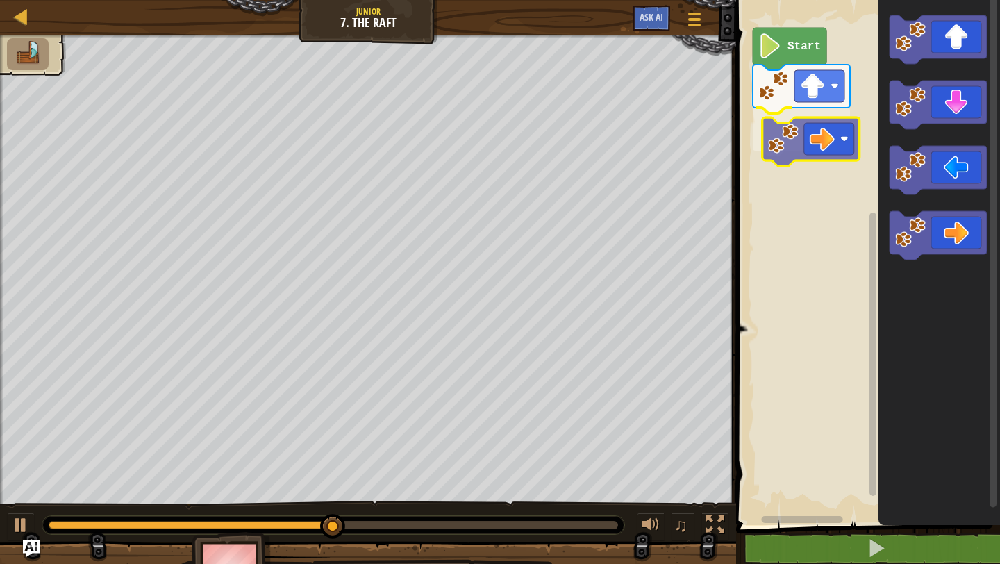
click at [775, 118] on div "Start" at bounding box center [866, 259] width 268 height 532
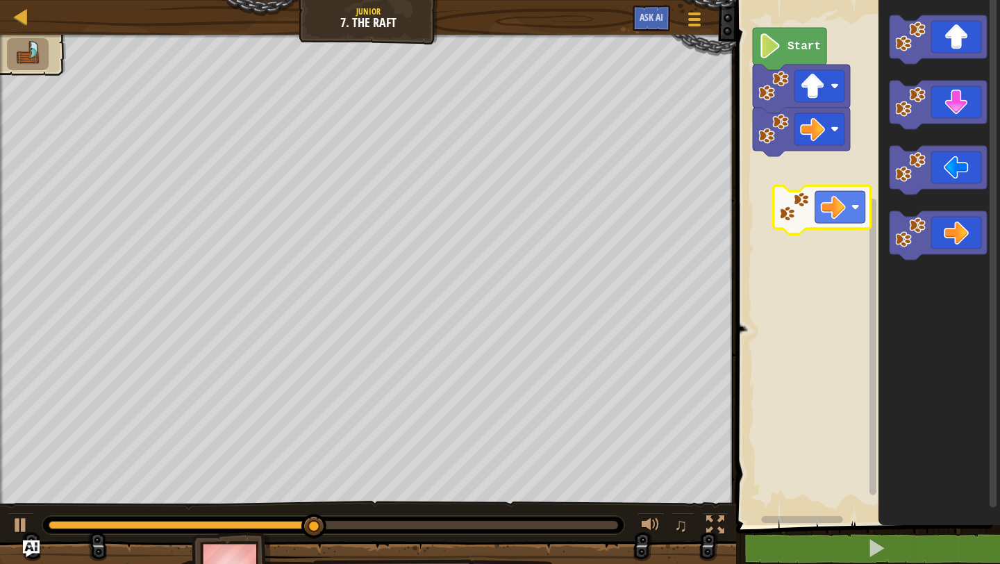
click at [767, 183] on div "Start" at bounding box center [866, 259] width 268 height 532
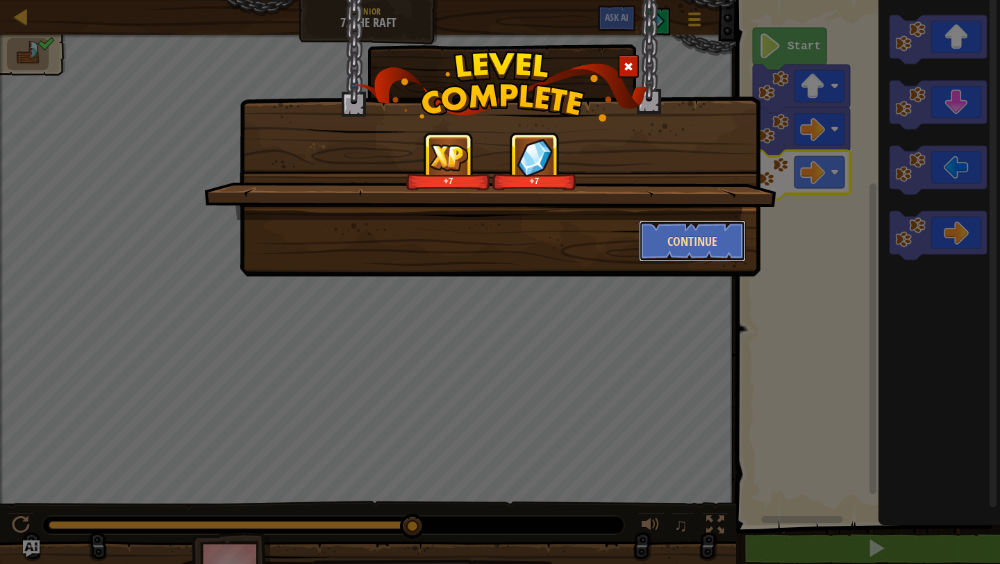
click at [715, 253] on button "Continue" at bounding box center [693, 241] width 108 height 42
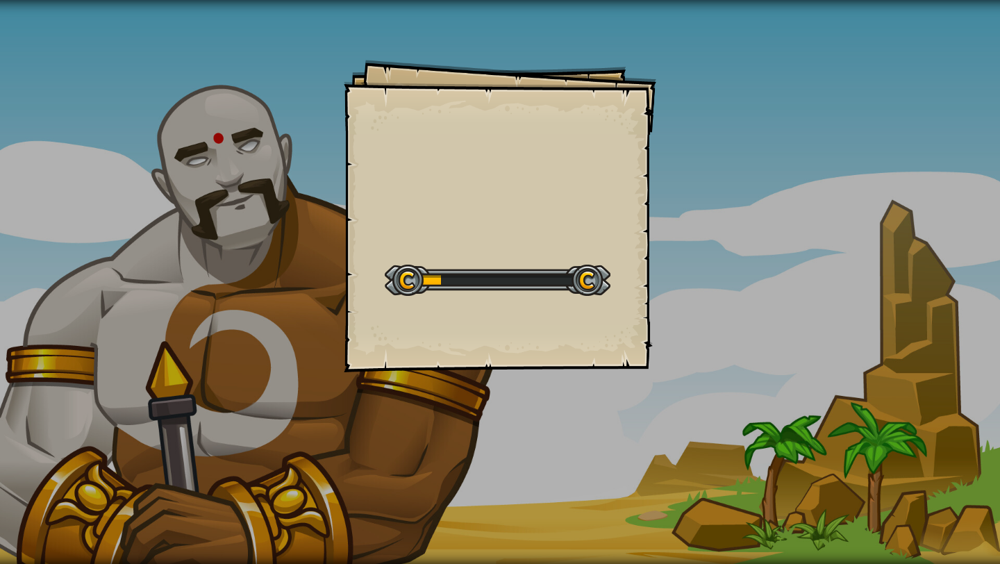
click at [701, 226] on div "Goals Start Level Error loading from server. Try refreshing the page. You'll ne…" at bounding box center [500, 282] width 1000 height 564
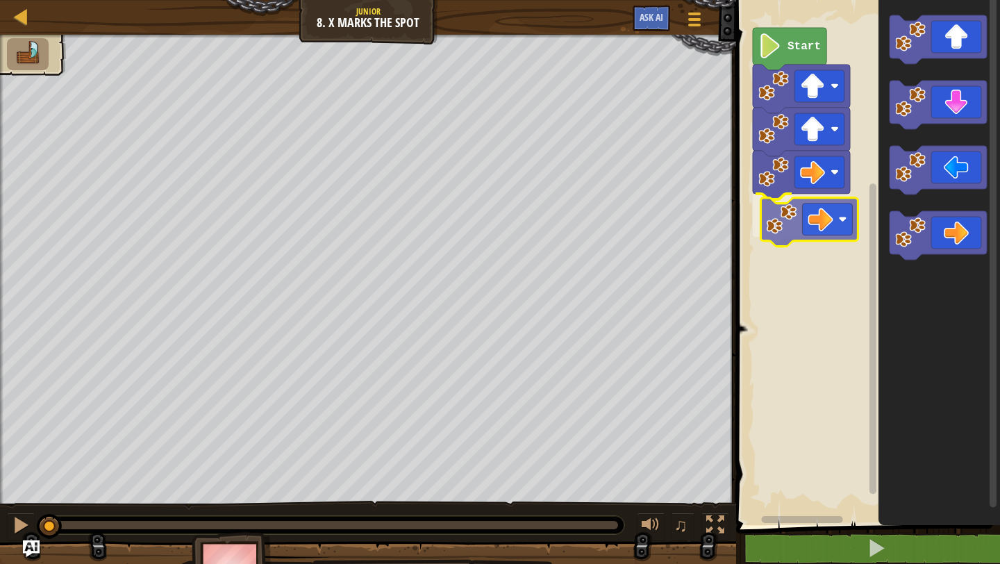
click at [799, 215] on div "Start" at bounding box center [866, 259] width 268 height 532
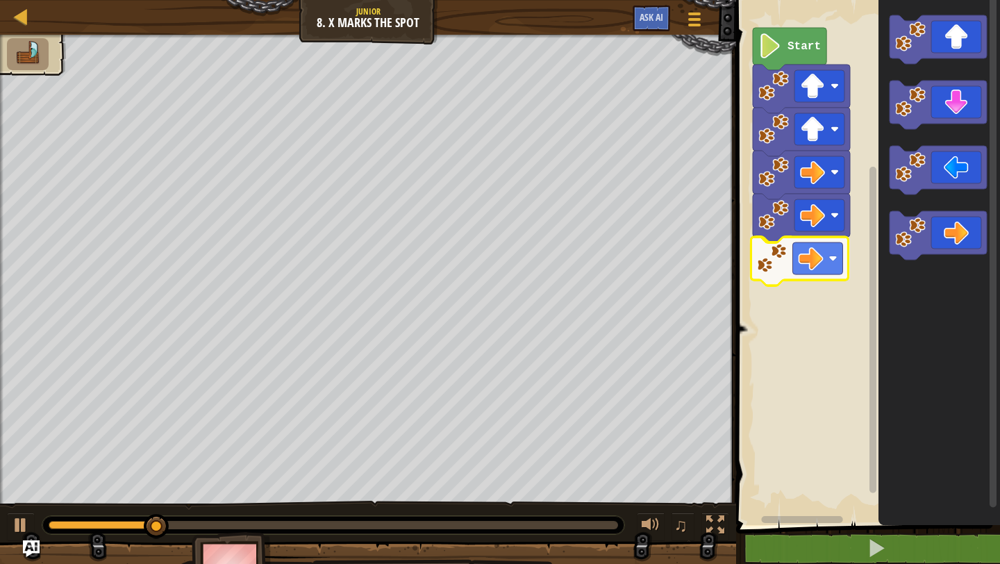
click at [759, 260] on div "Start" at bounding box center [866, 259] width 268 height 532
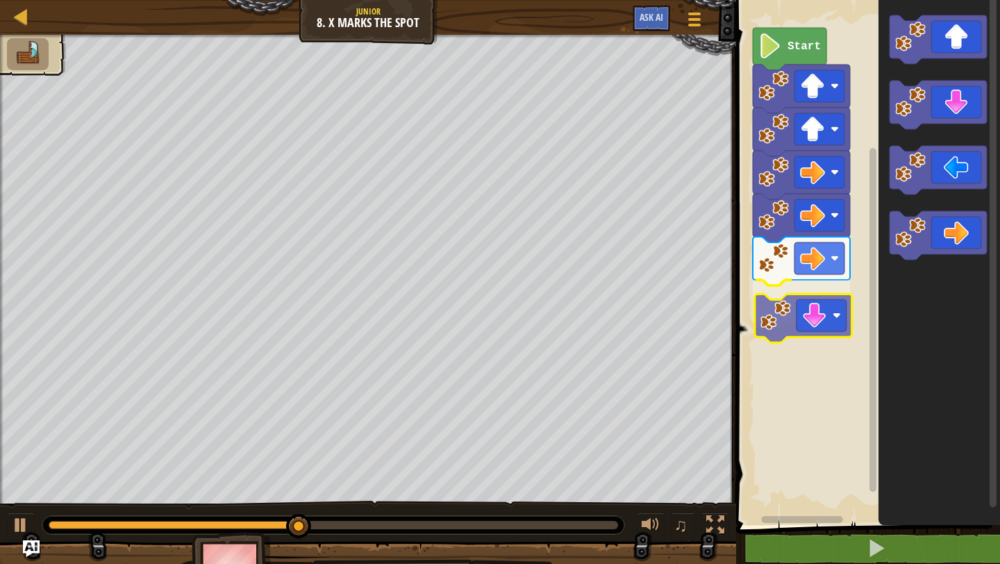
click at [781, 326] on div "Start" at bounding box center [866, 259] width 268 height 532
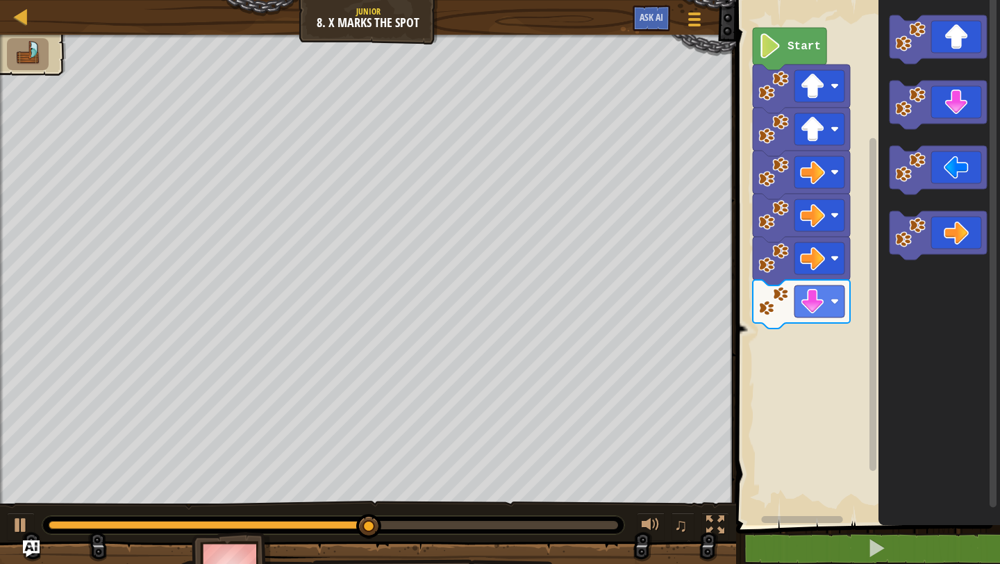
click at [794, 372] on div "Start" at bounding box center [866, 259] width 268 height 532
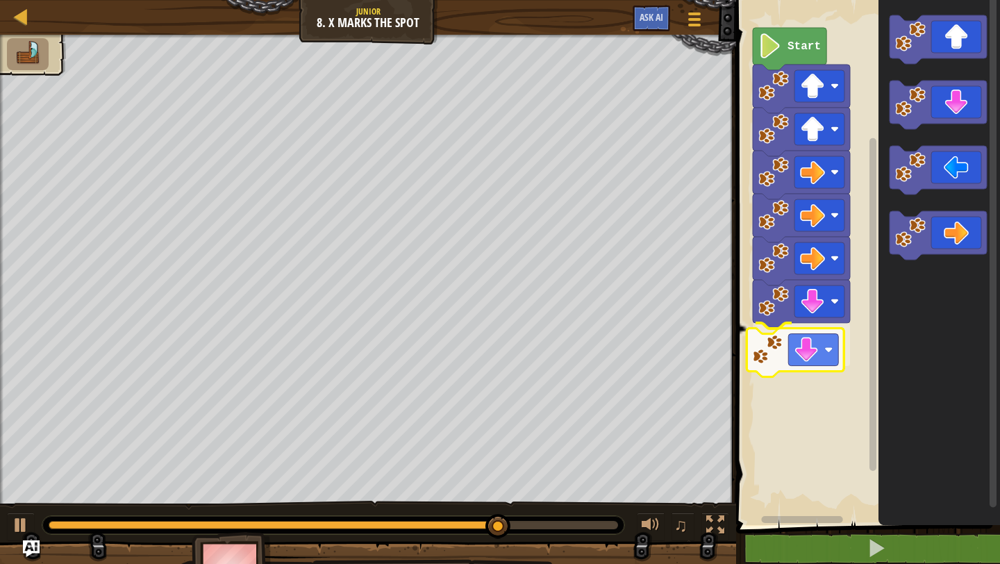
click at [774, 337] on div "Start" at bounding box center [866, 259] width 268 height 532
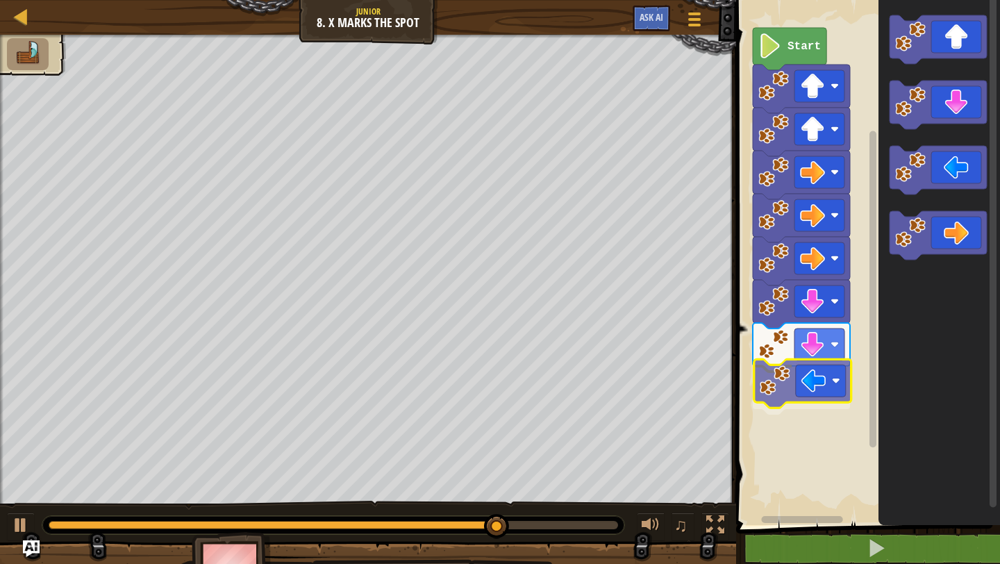
click at [782, 383] on div "Start" at bounding box center [866, 259] width 268 height 532
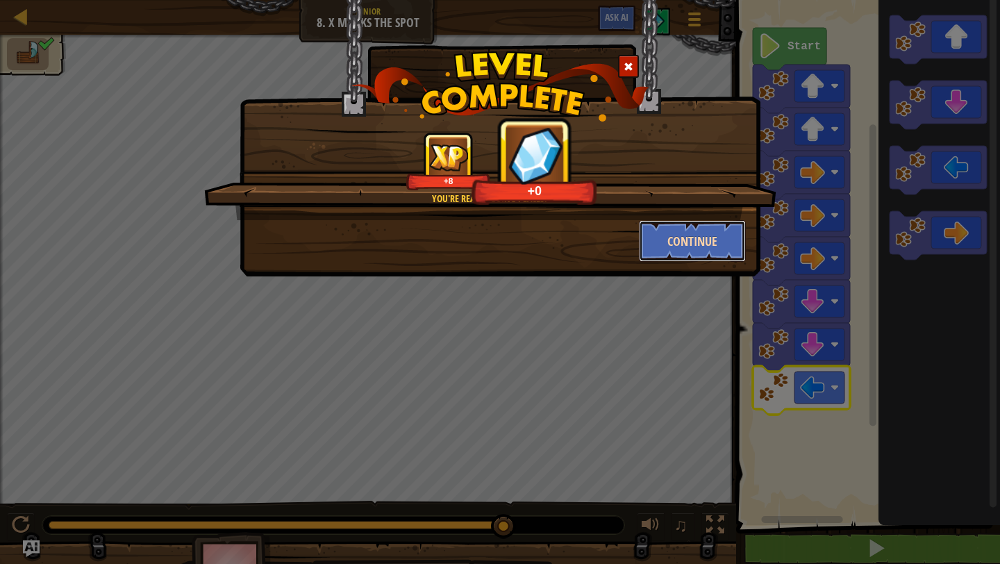
click at [724, 252] on button "Continue" at bounding box center [693, 241] width 108 height 42
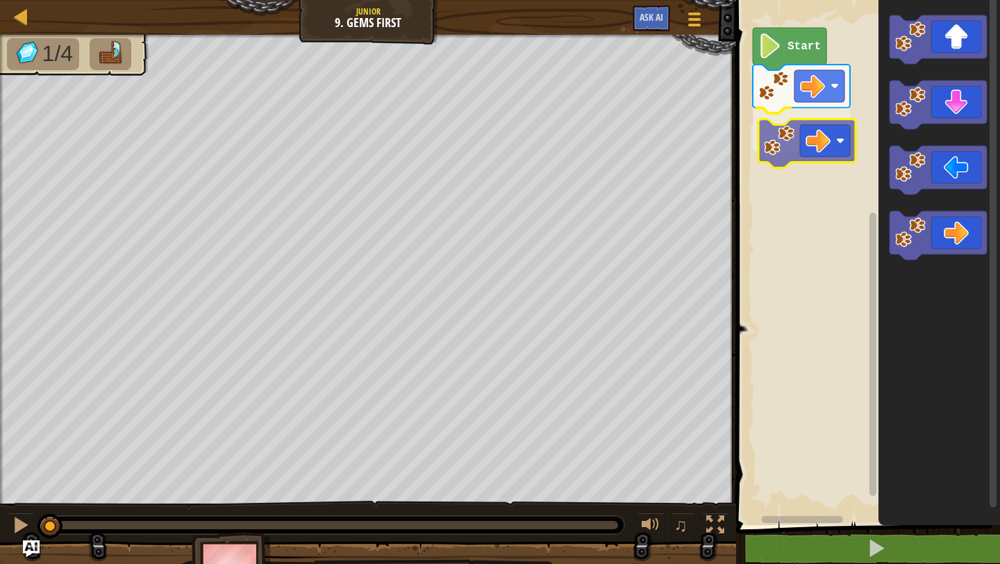
click at [777, 149] on div "Start" at bounding box center [866, 259] width 268 height 532
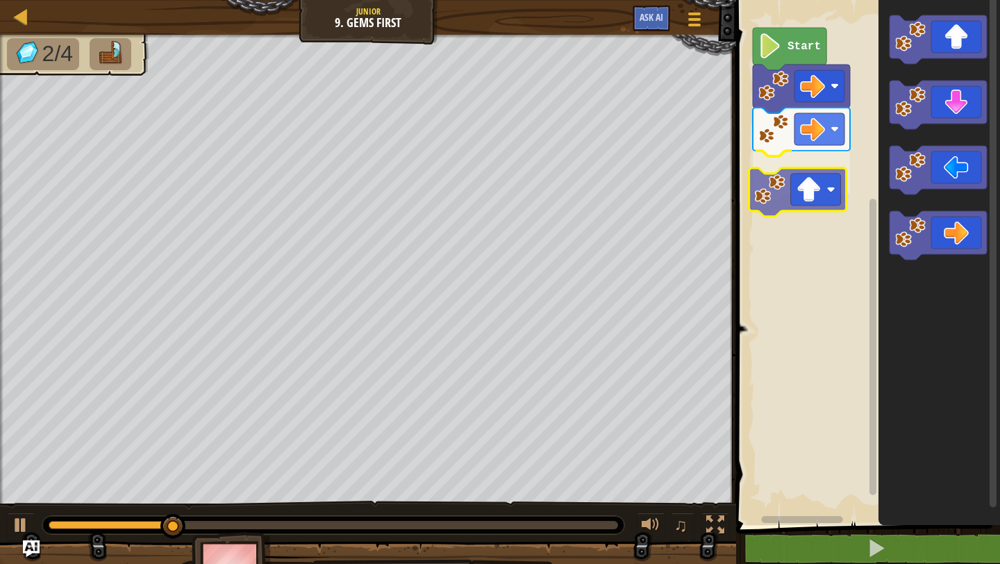
click at [767, 210] on div "Start" at bounding box center [866, 259] width 268 height 532
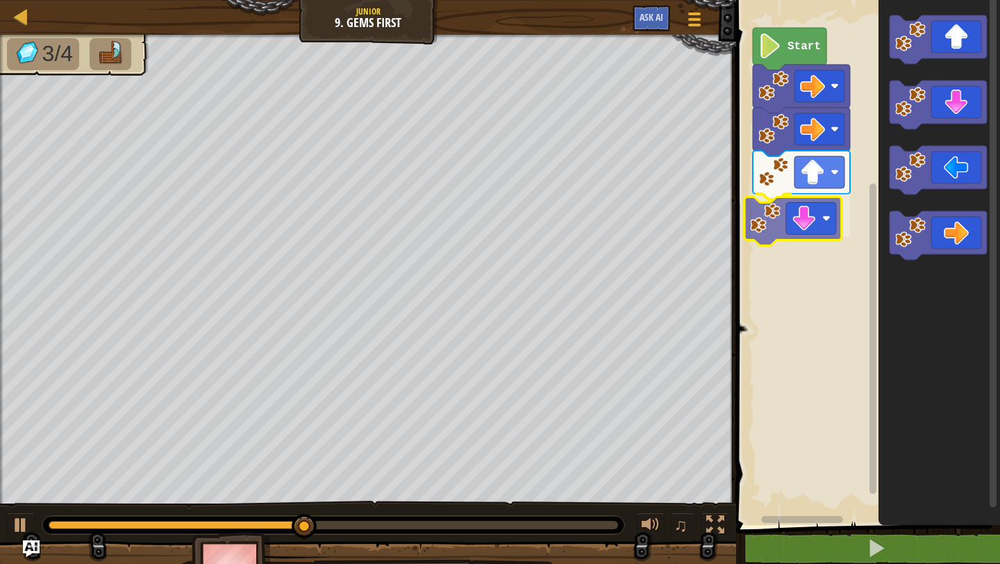
click at [756, 228] on div "Start" at bounding box center [866, 259] width 268 height 532
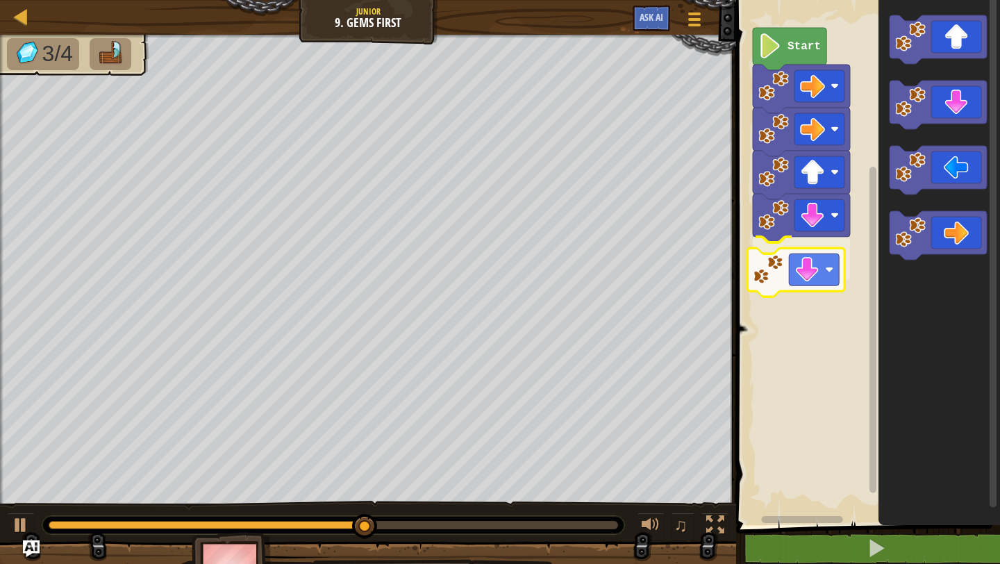
click at [771, 285] on div "Start" at bounding box center [866, 259] width 268 height 532
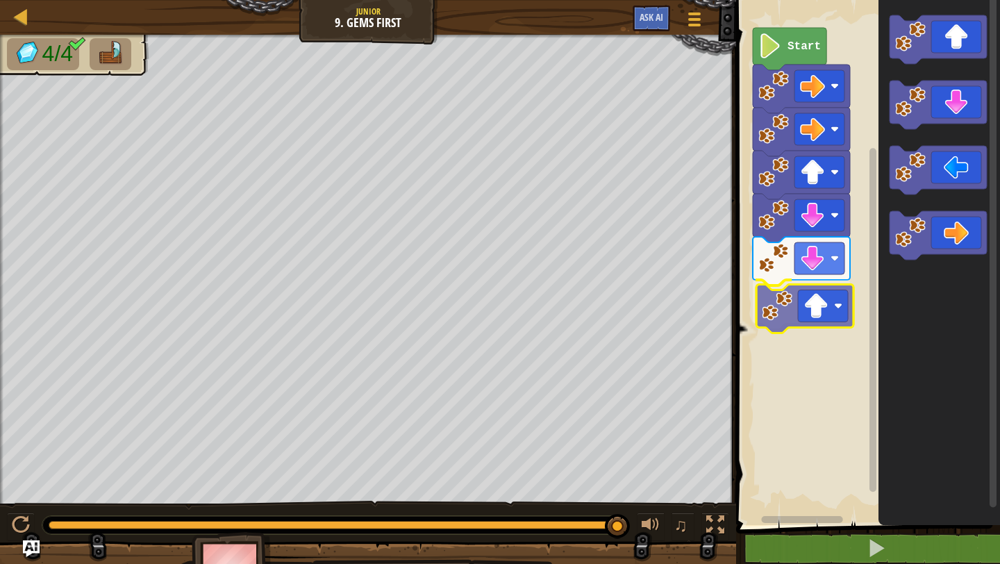
click at [779, 328] on div "Start" at bounding box center [866, 259] width 268 height 532
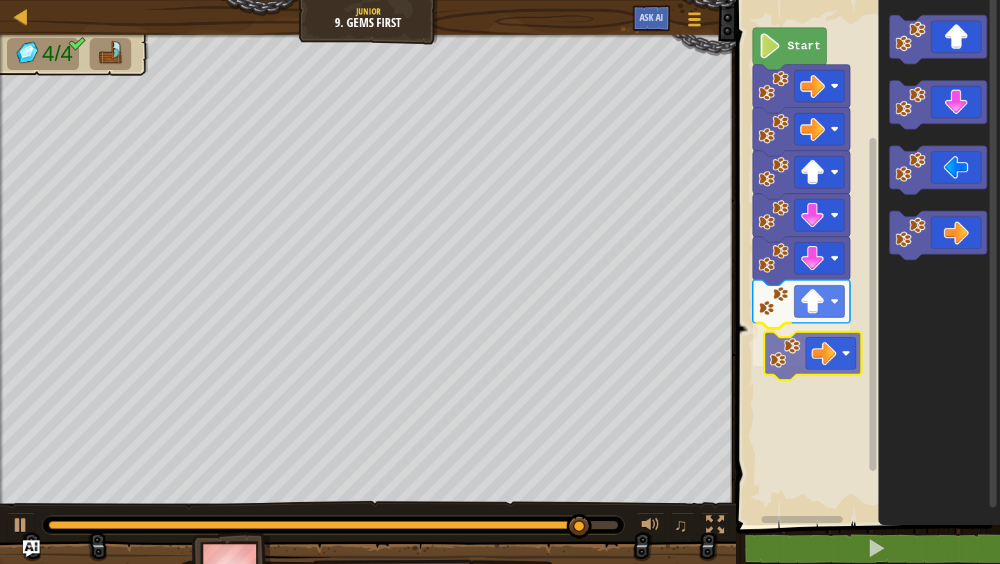
click at [763, 374] on div "Start" at bounding box center [866, 259] width 268 height 532
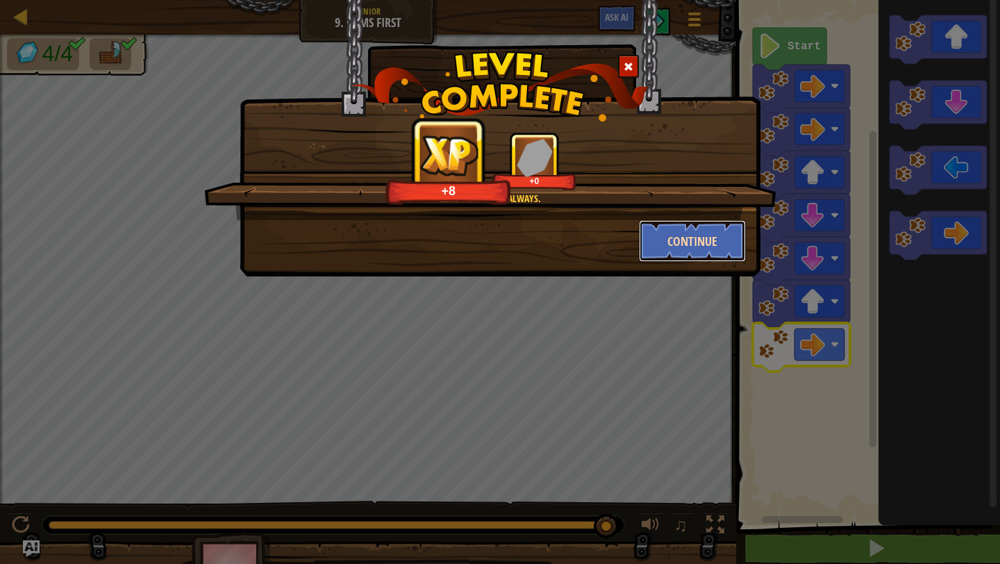
click at [708, 241] on button "Continue" at bounding box center [693, 241] width 108 height 42
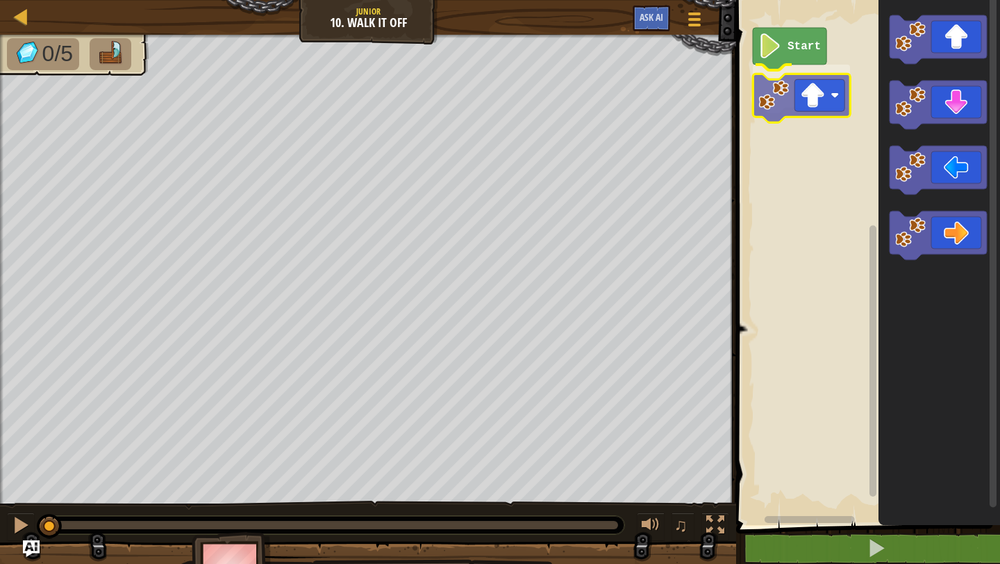
click at [758, 110] on div "Start" at bounding box center [866, 259] width 268 height 532
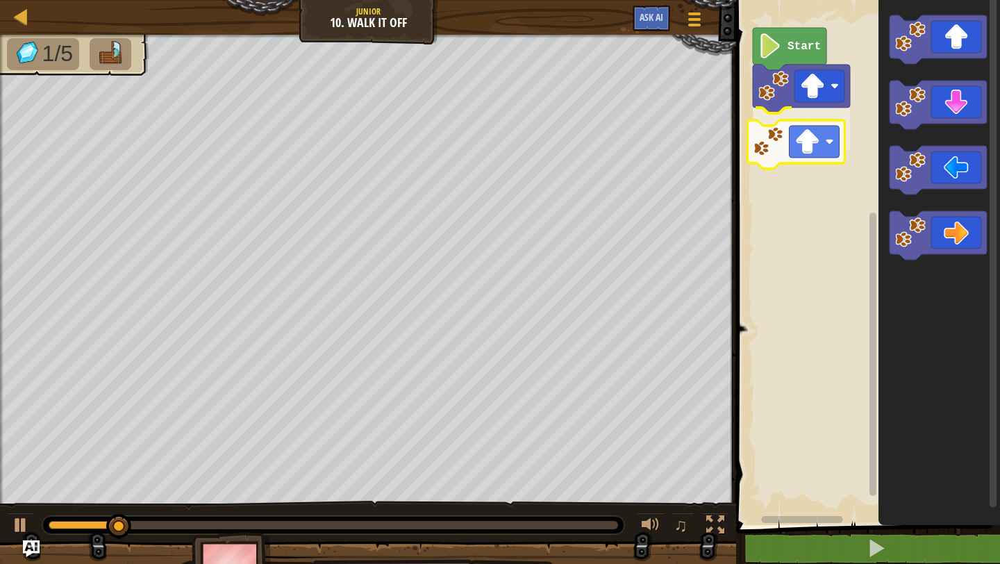
click at [762, 158] on div "Start" at bounding box center [866, 259] width 268 height 532
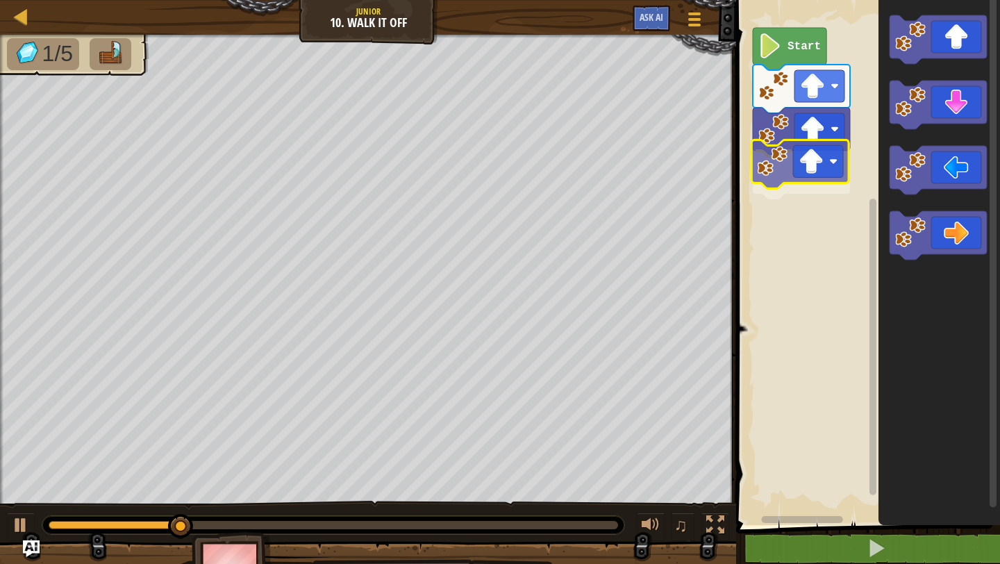
click at [767, 178] on div "Start" at bounding box center [866, 259] width 268 height 532
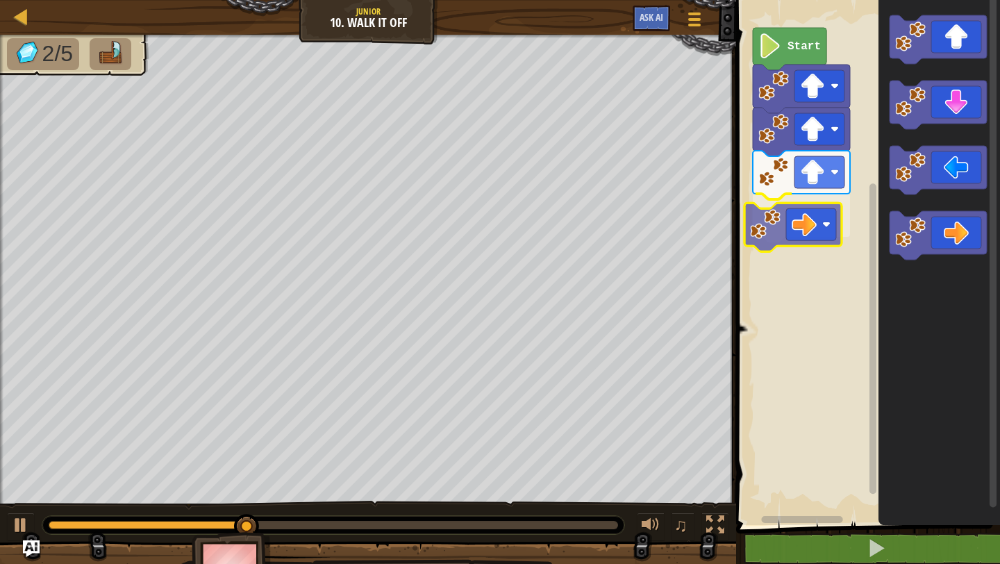
click at [751, 232] on div "Start" at bounding box center [866, 259] width 268 height 532
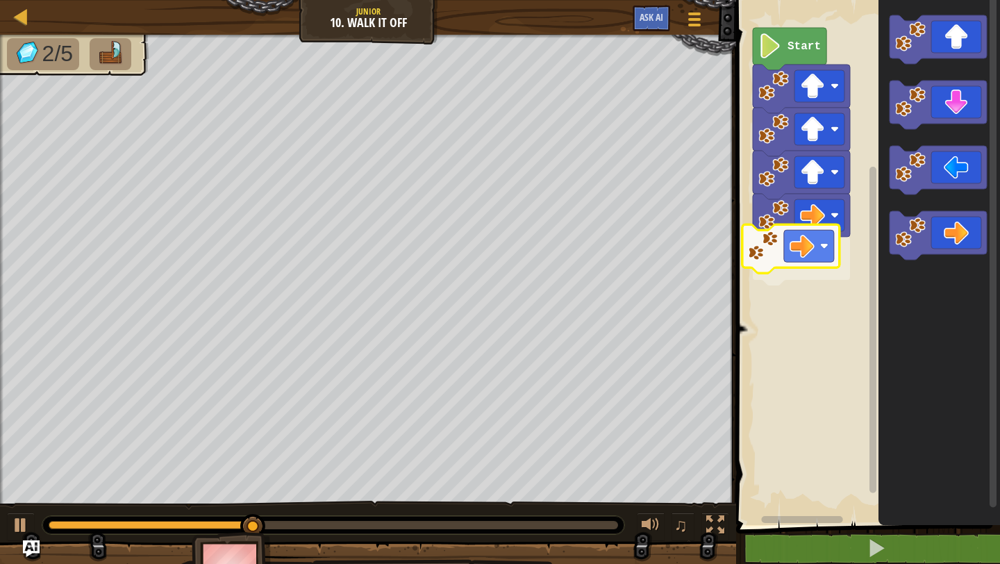
click at [768, 263] on div "Start" at bounding box center [866, 259] width 268 height 532
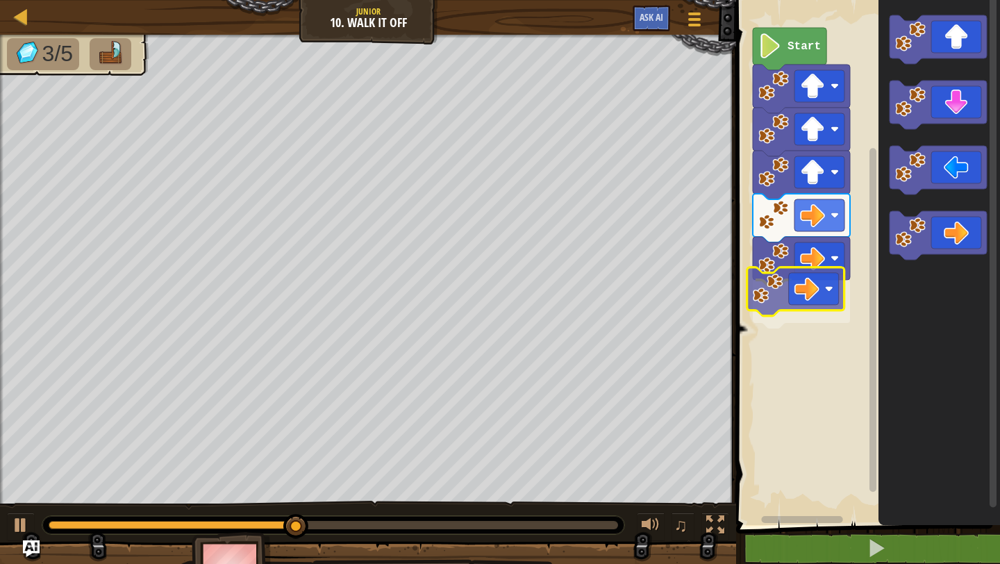
click at [768, 297] on div "Start" at bounding box center [866, 259] width 268 height 532
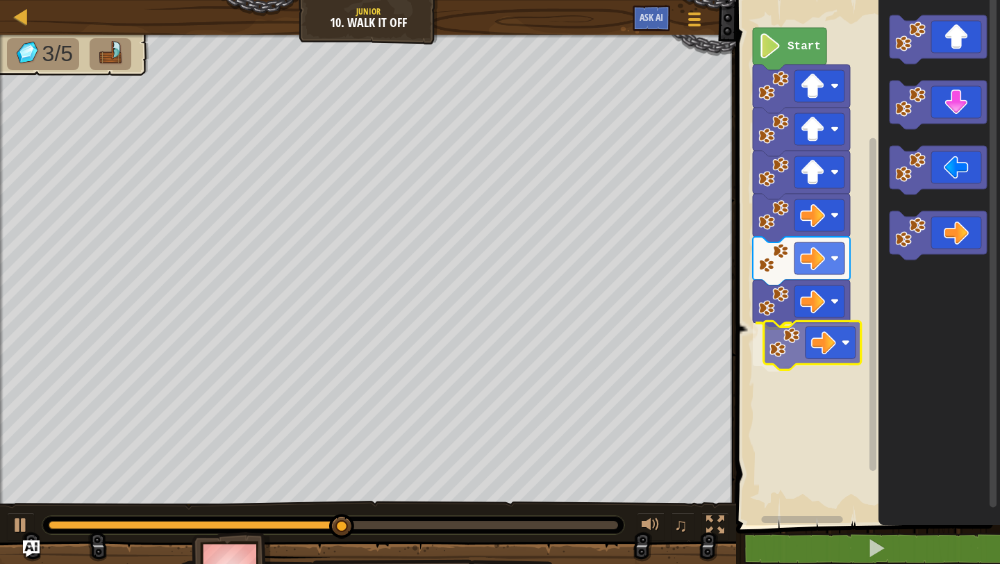
click at [794, 344] on div "Start" at bounding box center [866, 259] width 268 height 532
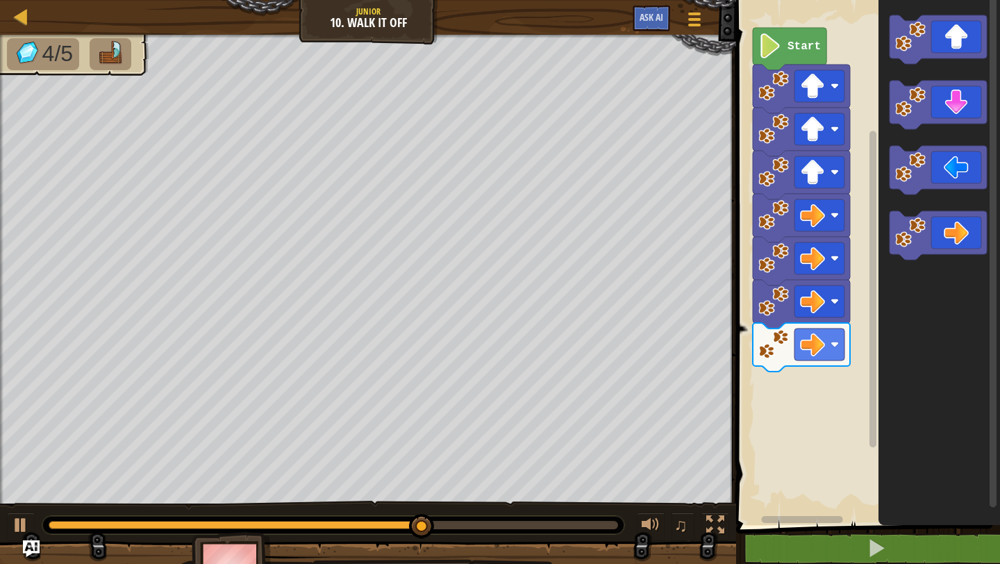
click at [778, 443] on div "Start" at bounding box center [866, 259] width 268 height 532
click at [802, 432] on div "Start" at bounding box center [866, 259] width 268 height 532
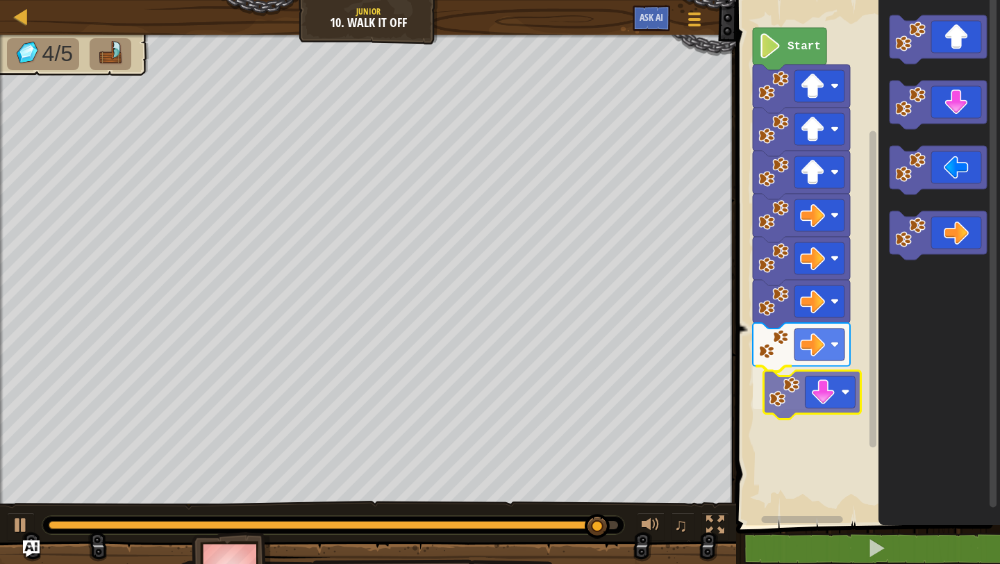
click at [775, 407] on div "Start" at bounding box center [866, 259] width 268 height 532
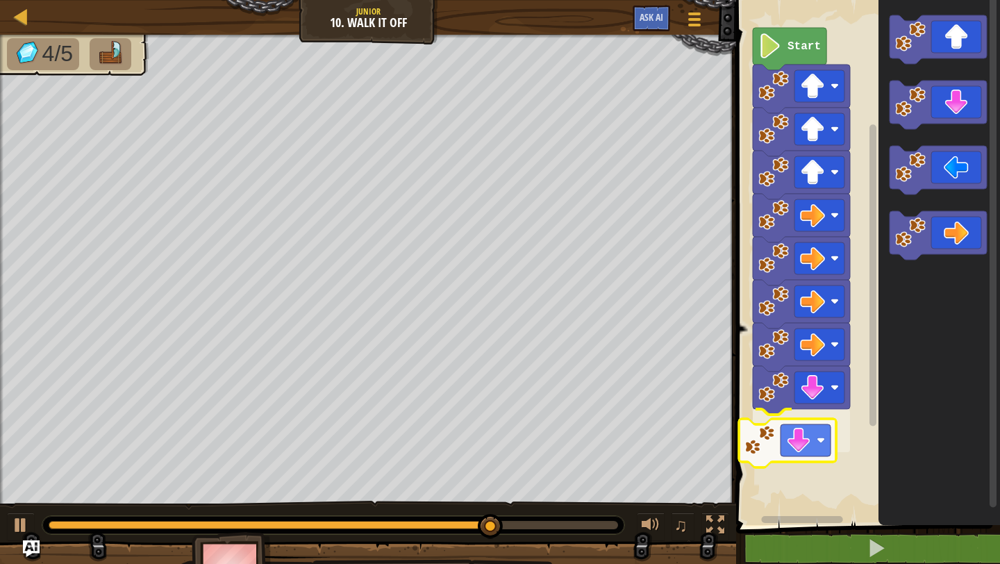
click at [777, 447] on div "Start" at bounding box center [866, 259] width 268 height 532
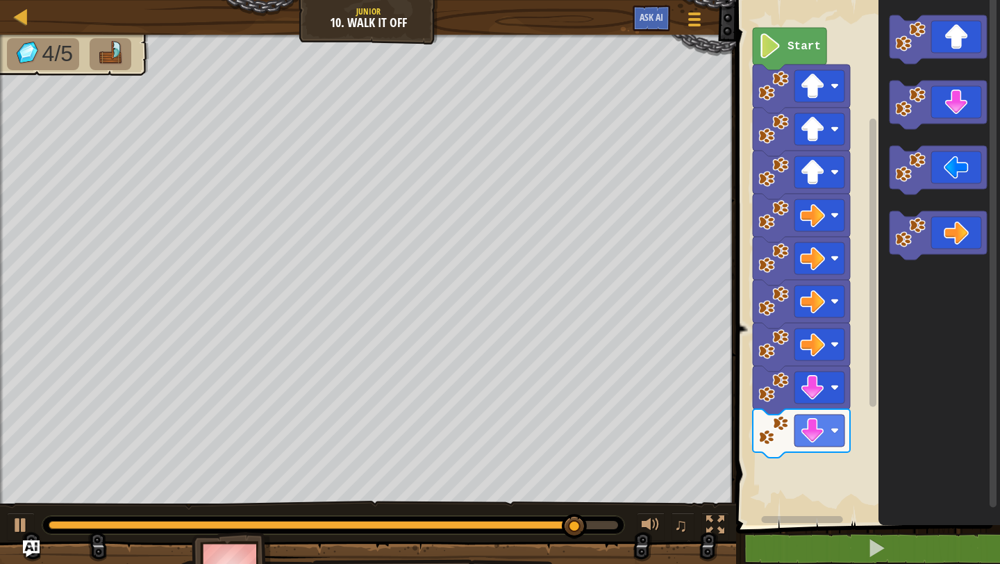
click at [841, 447] on div "Start" at bounding box center [866, 259] width 268 height 532
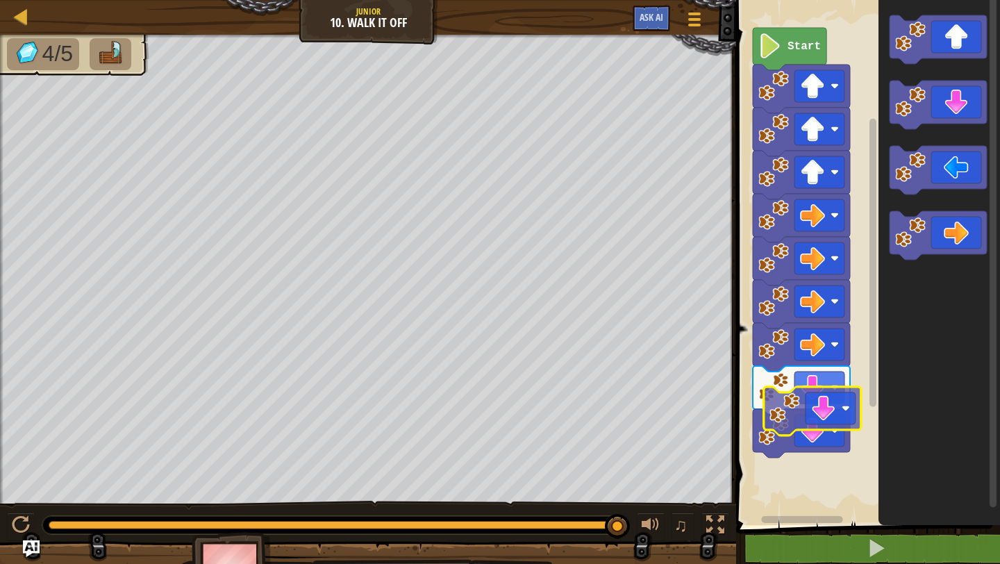
click at [785, 421] on div "Start" at bounding box center [866, 259] width 268 height 532
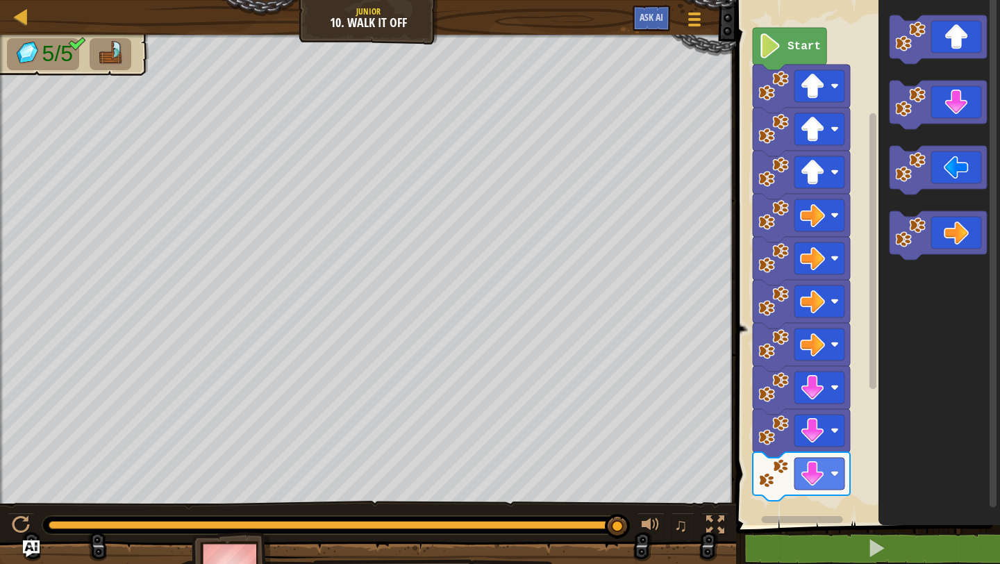
click at [769, 538] on div "1 ההההההההההההההההההההההההההההההההההההההההההההההההההההההההההההההההההההההההההההה…" at bounding box center [866, 286] width 268 height 559
click at [826, 424] on div "Start" at bounding box center [866, 259] width 268 height 532
click at [771, 530] on div "1 ההההההההההההההההההההההההההההההההההההההההההההההההההההההההההההההההההההההההההההה…" at bounding box center [866, 286] width 268 height 559
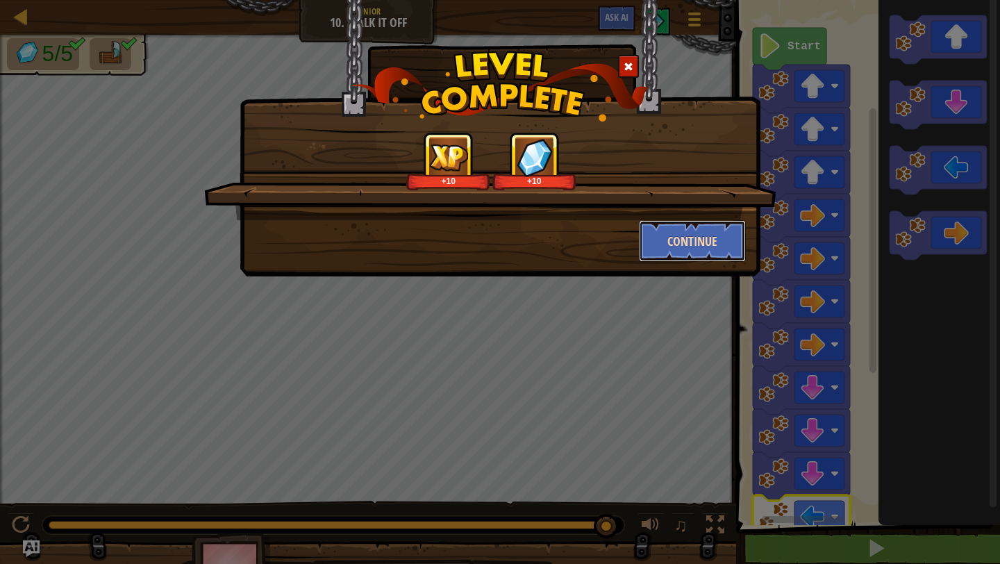
click at [666, 236] on button "Continue" at bounding box center [693, 241] width 108 height 42
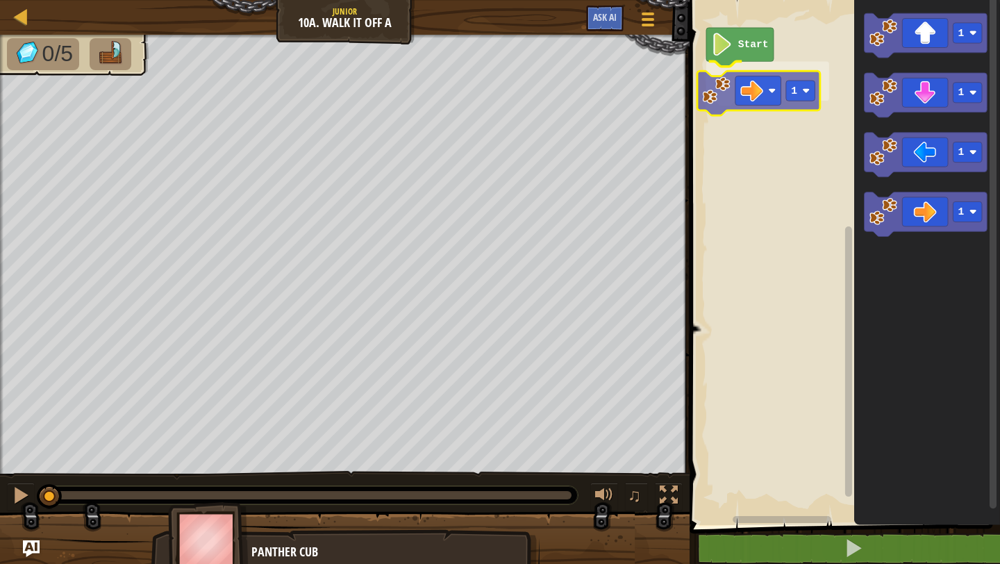
click at [708, 82] on div "Start 1 1 1 1 1 1" at bounding box center [842, 259] width 315 height 532
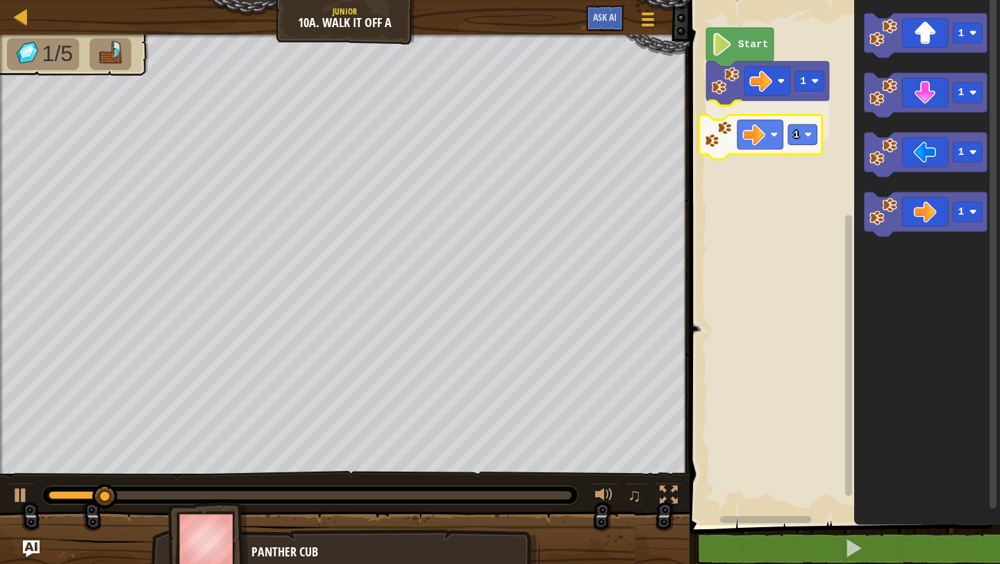
click at [715, 126] on div "1 1 Start 1 1 1 1 1" at bounding box center [842, 259] width 315 height 532
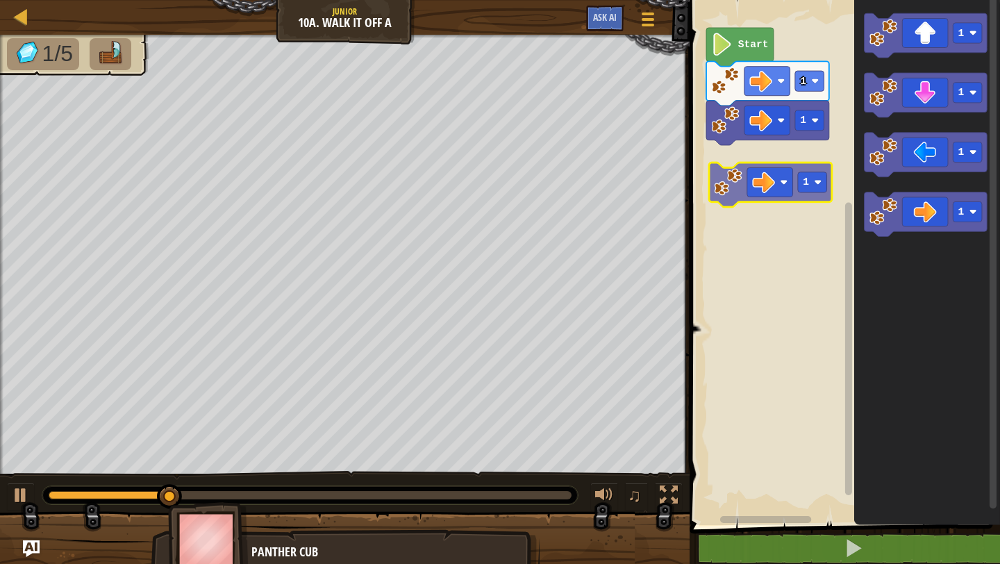
click at [719, 189] on div "1 1 Start 1 1 1 1 1" at bounding box center [842, 259] width 315 height 532
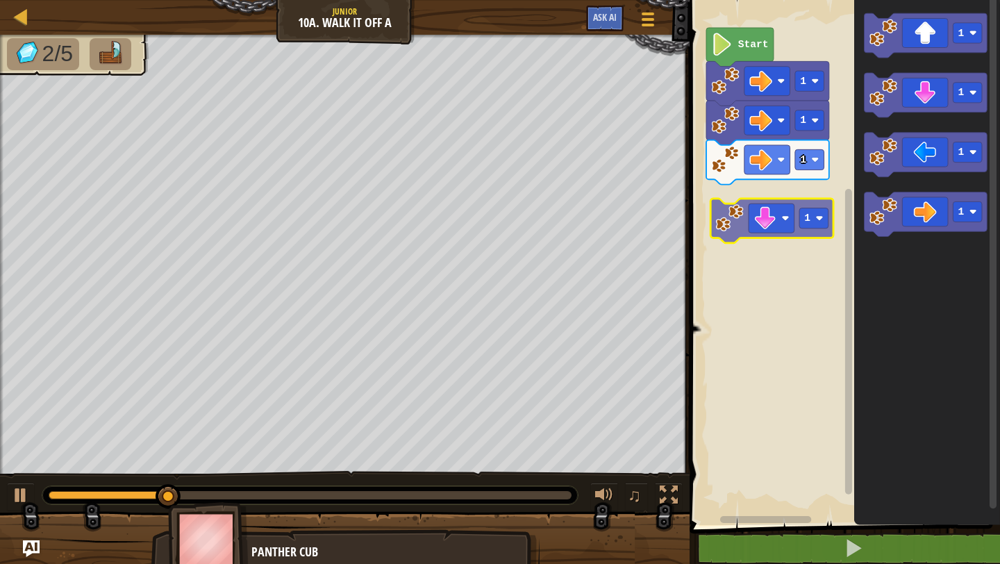
click at [715, 207] on div "1 1 1 Start 1 1 1 1 1" at bounding box center [842, 259] width 315 height 532
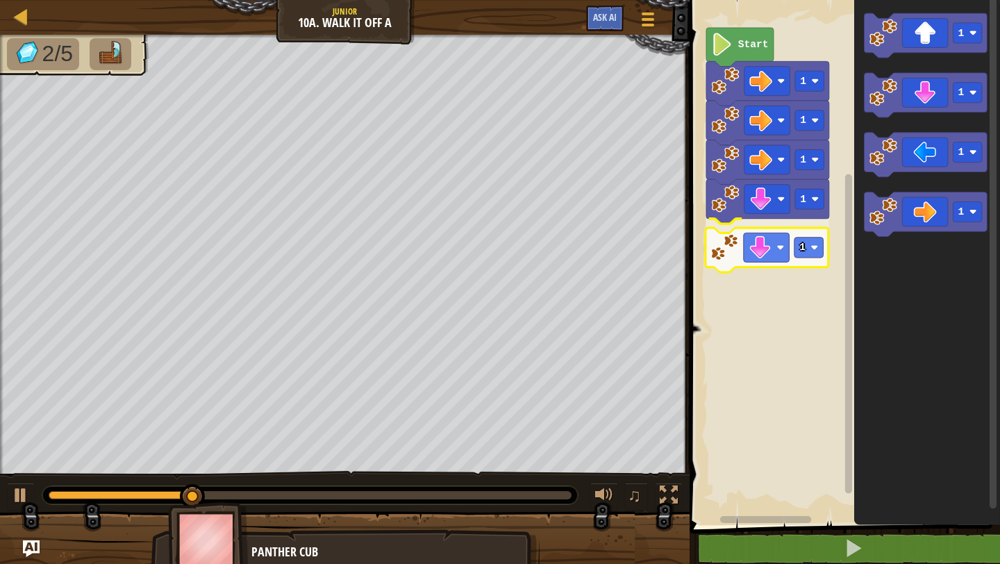
click at [717, 248] on div "1 1 1 1 1 Start 1 1 1 1 1" at bounding box center [842, 259] width 315 height 532
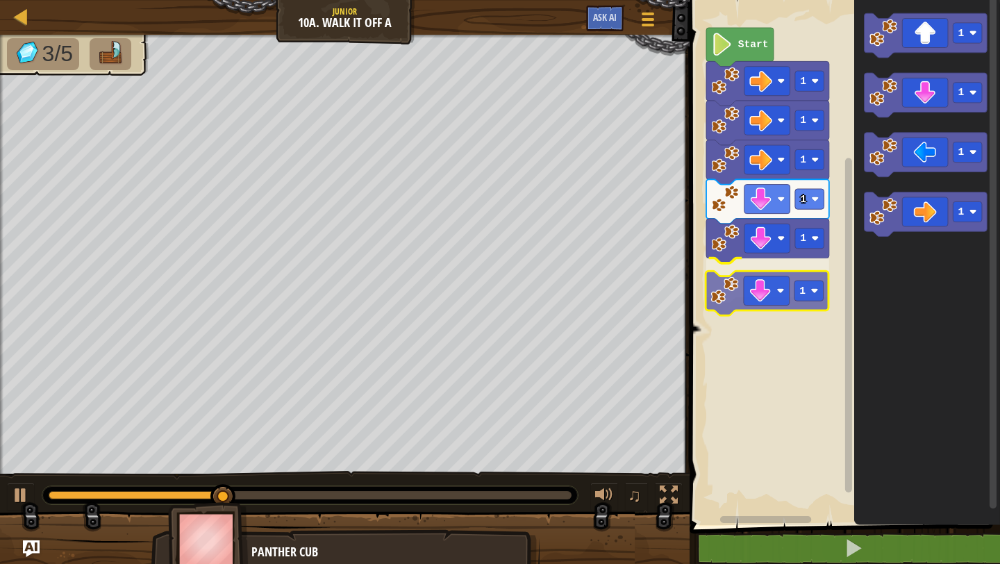
click at [724, 289] on div "1 1 1 1 1 1 Start 1 1 1 1 1" at bounding box center [842, 259] width 315 height 532
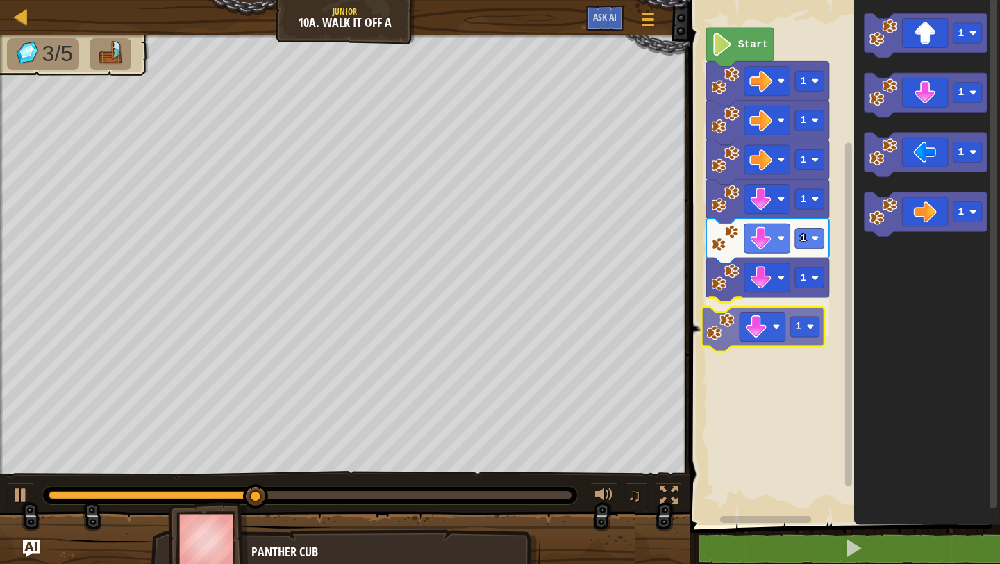
click at [725, 336] on div "1 1 1 1 1 1 1 Start 1 1 1 1 1" at bounding box center [842, 259] width 315 height 532
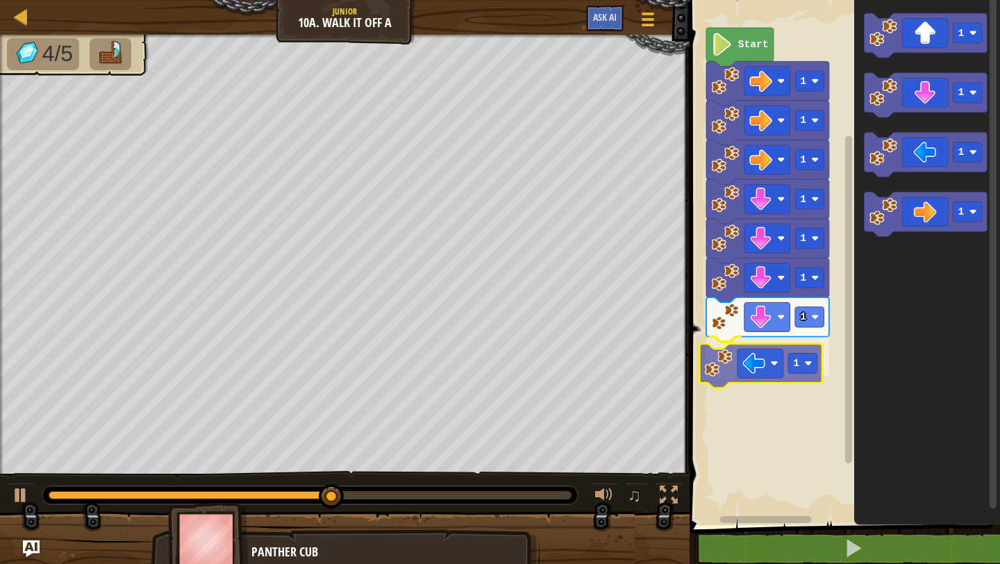
click at [718, 365] on div "1 1 1 1 1 1 1 1 Start 1 1 1 1 1" at bounding box center [842, 259] width 315 height 532
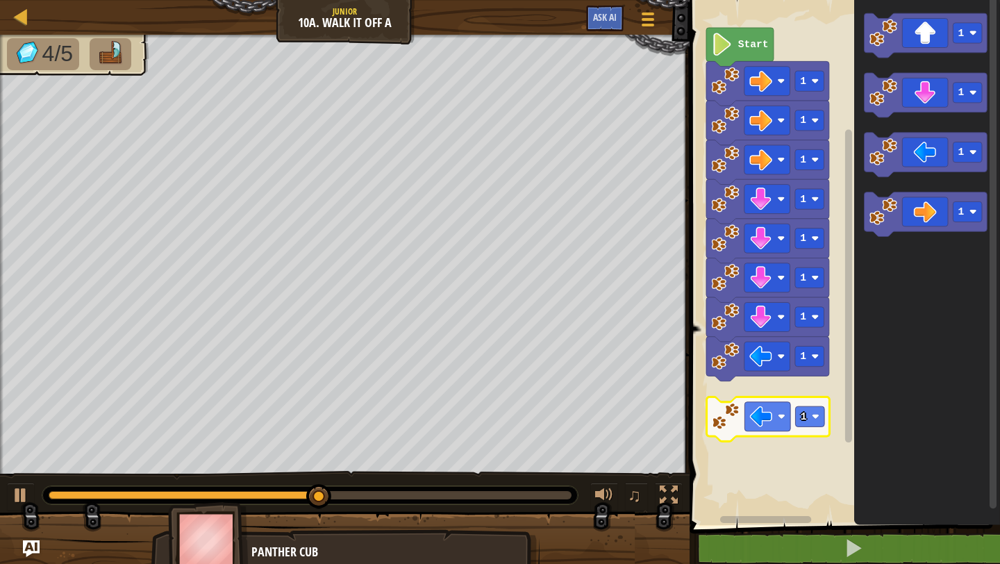
click at [717, 422] on div "1 1 1 1 1 1 1 1 Start 1 1 1 1 1" at bounding box center [842, 259] width 315 height 532
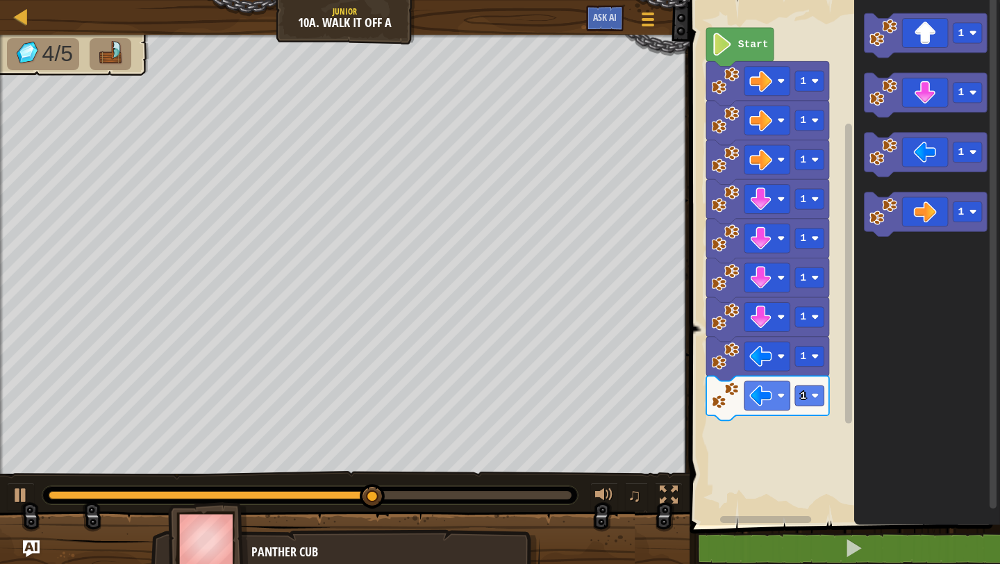
click at [779, 403] on div "1 1 1 1 1 1 1 1 1 Start 1 1 1 1" at bounding box center [842, 259] width 315 height 532
click at [776, 446] on div "1 1 1 1 1 1 1 1 1 Start 1 1 1 1" at bounding box center [842, 259] width 315 height 532
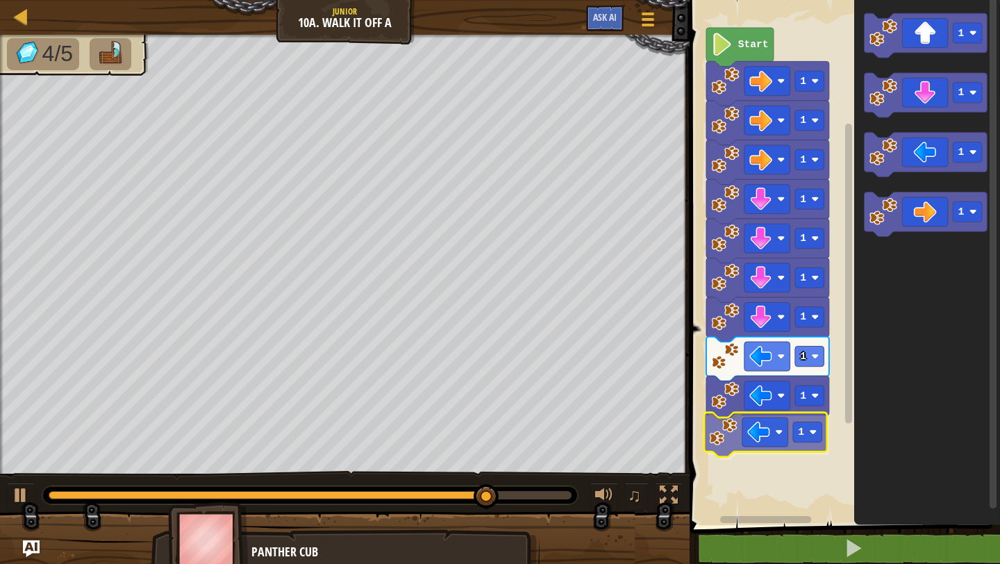
click at [717, 449] on div "1 1 1 1 1 1 1 1 1 1 Start 1 1 1 1 1" at bounding box center [842, 259] width 315 height 532
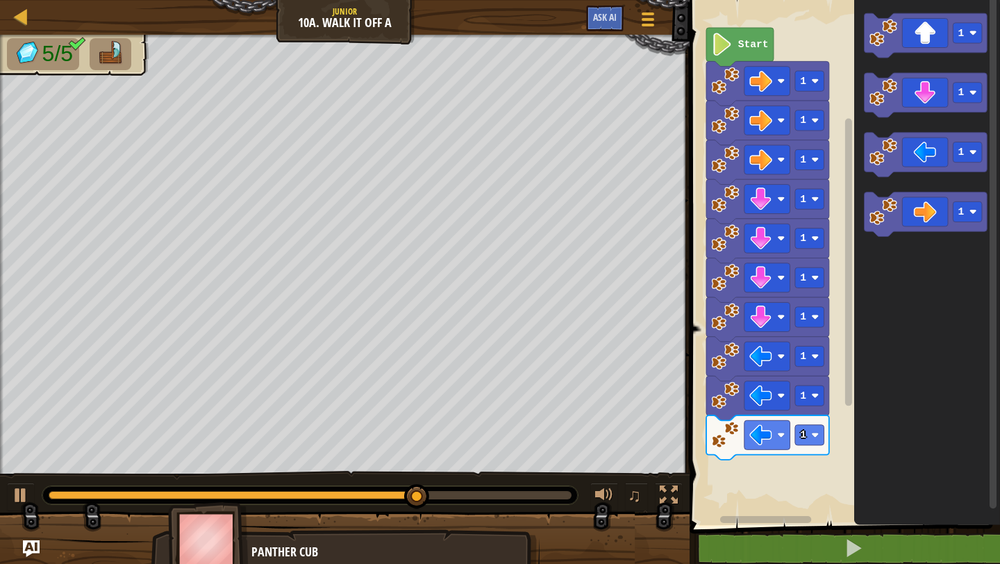
click at [791, 347] on div "1 1 1 1 1 1 1 1 1 1 Start 1 1 1 1" at bounding box center [842, 259] width 315 height 532
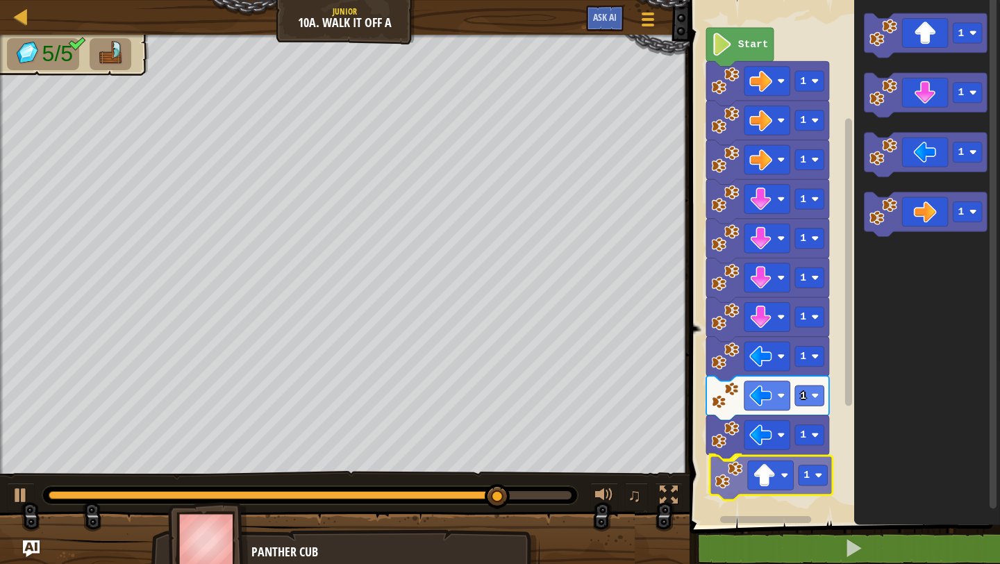
click at [719, 493] on div "1 1 1 1 1 1 1 1 1 1 1 Start 1 1 1 1 1" at bounding box center [842, 259] width 315 height 532
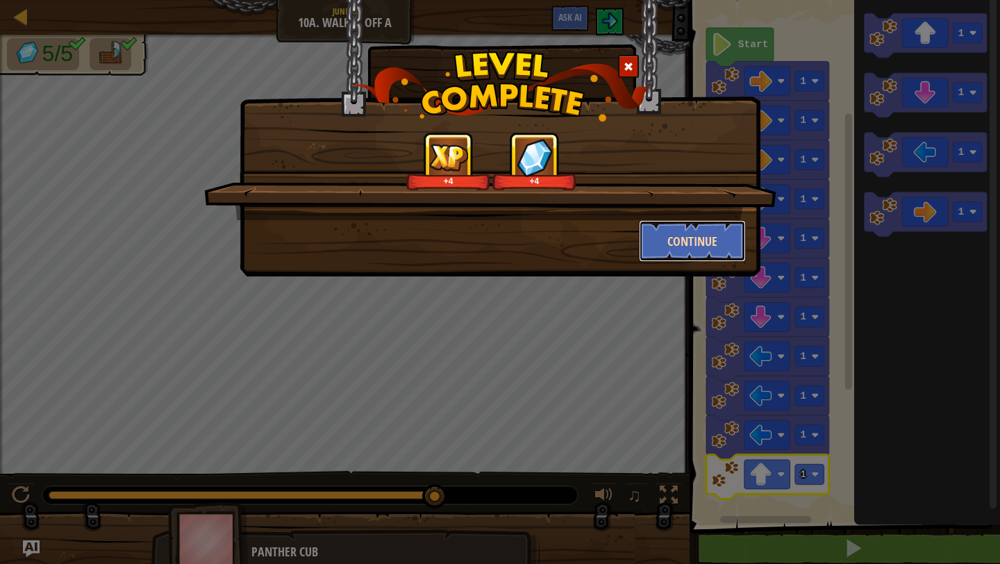
click at [717, 236] on button "Continue" at bounding box center [693, 241] width 108 height 42
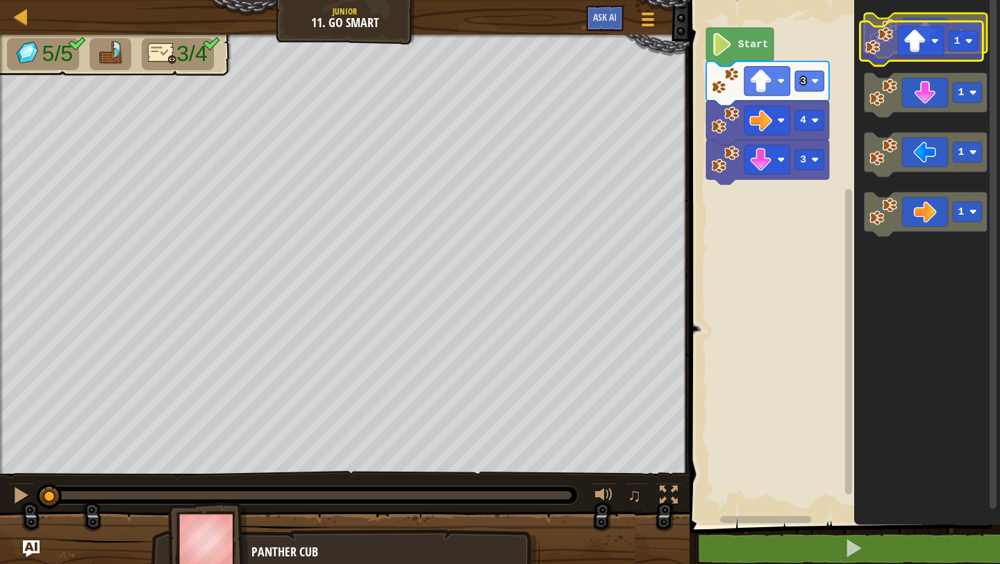
click at [879, 47] on g "1" at bounding box center [926, 35] width 123 height 44
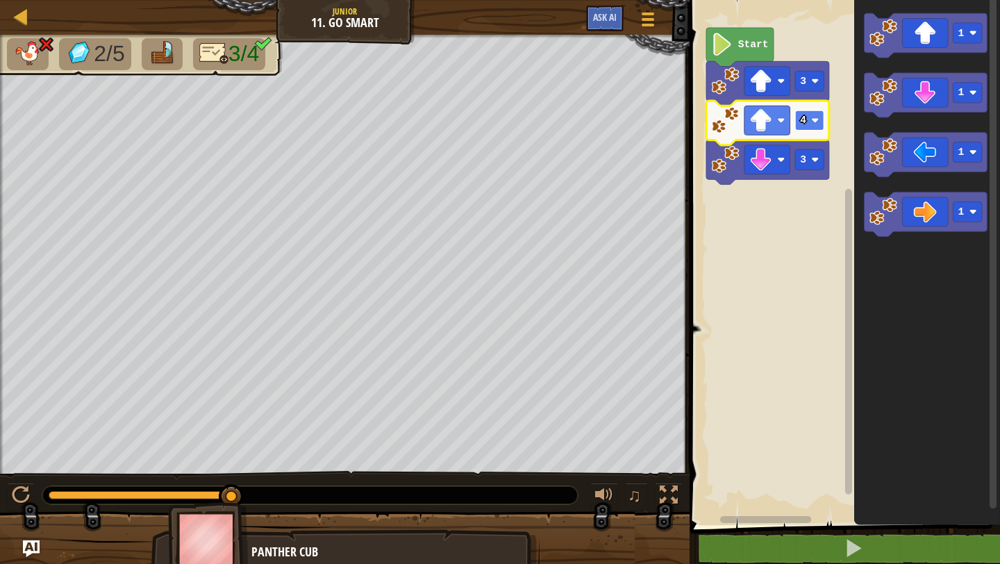
click at [818, 124] on rect "Blockly Workspace" at bounding box center [809, 120] width 29 height 20
click at [24, 15] on div at bounding box center [20, 16] width 17 height 17
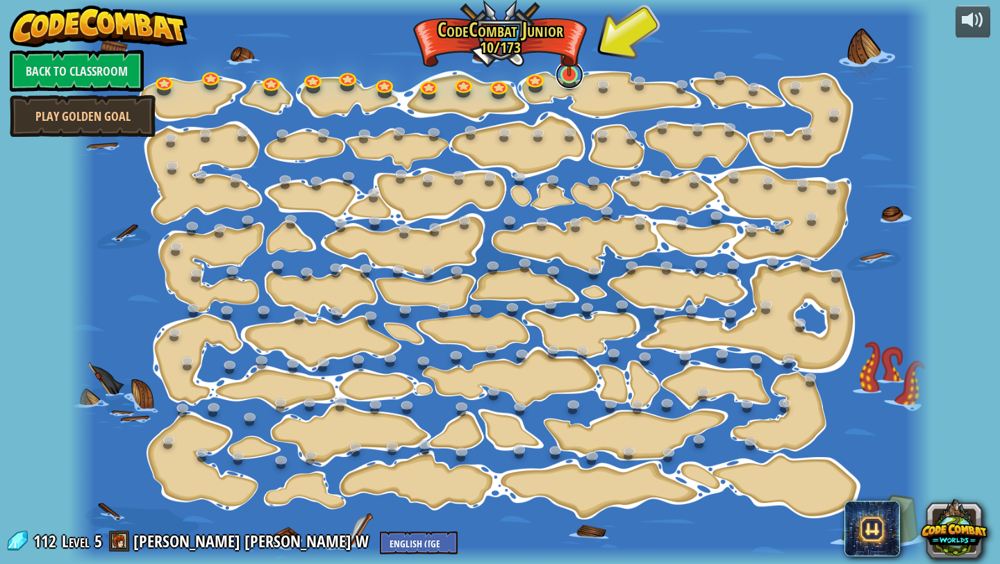
click at [571, 77] on link at bounding box center [570, 75] width 28 height 28
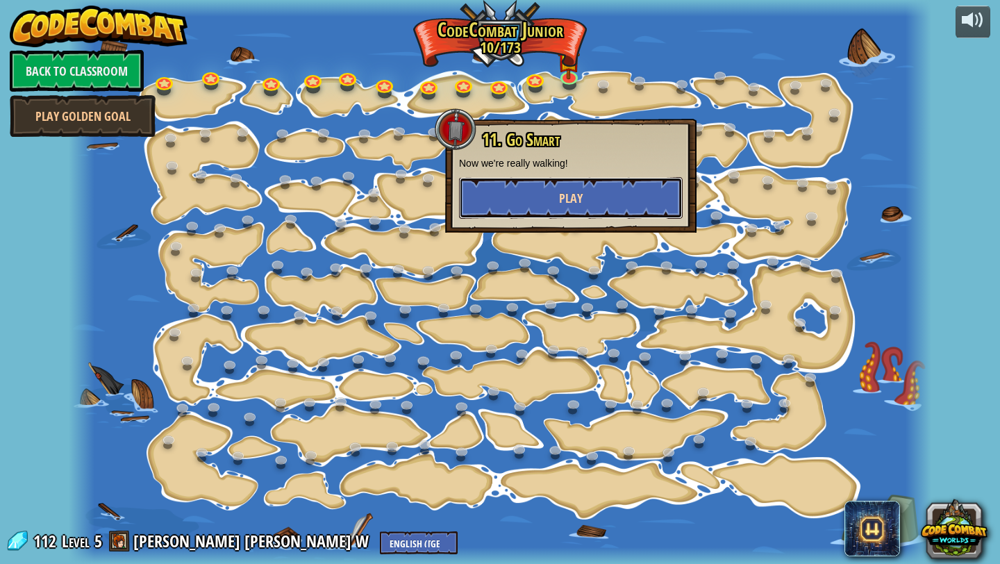
click at [552, 217] on button "Play" at bounding box center [571, 198] width 224 height 42
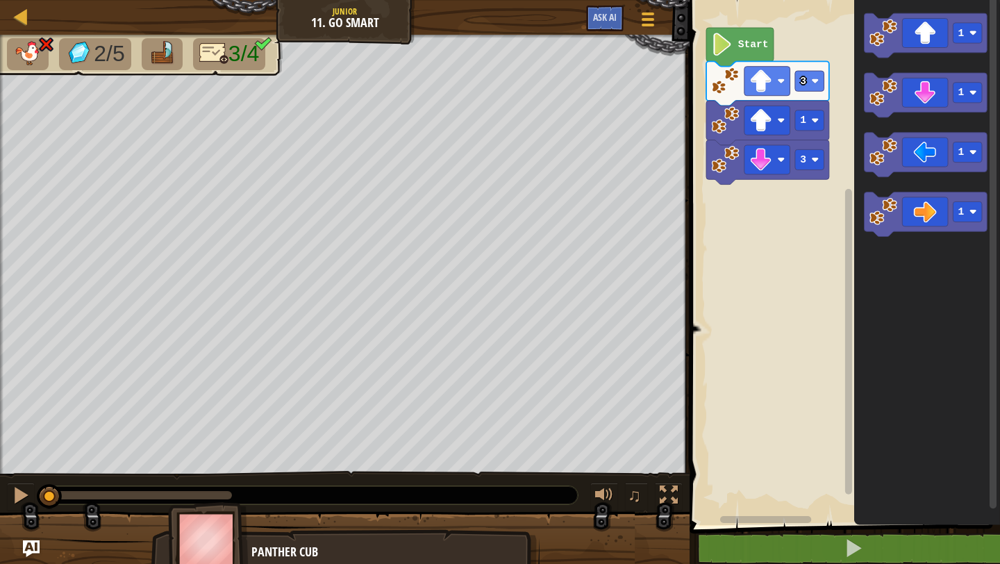
click at [732, 48] on image "Blockly Workspace" at bounding box center [723, 44] width 22 height 23
click at [721, 52] on image "Blockly Workspace" at bounding box center [723, 44] width 22 height 23
click at [726, 49] on image "Blockly Workspace" at bounding box center [723, 44] width 22 height 23
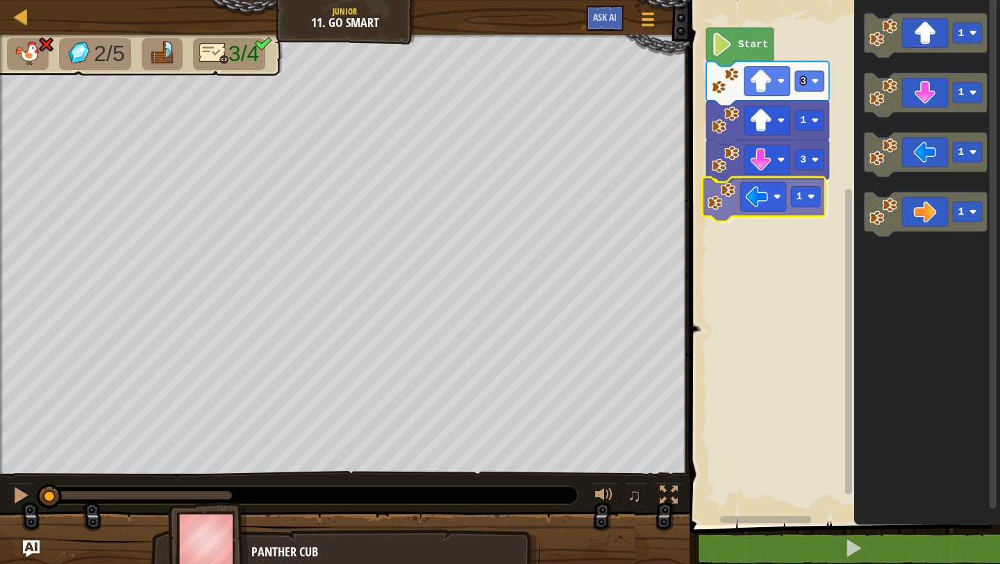
click at [733, 199] on div "3 1 1 3 Start 1 1 1 1 1" at bounding box center [842, 259] width 315 height 532
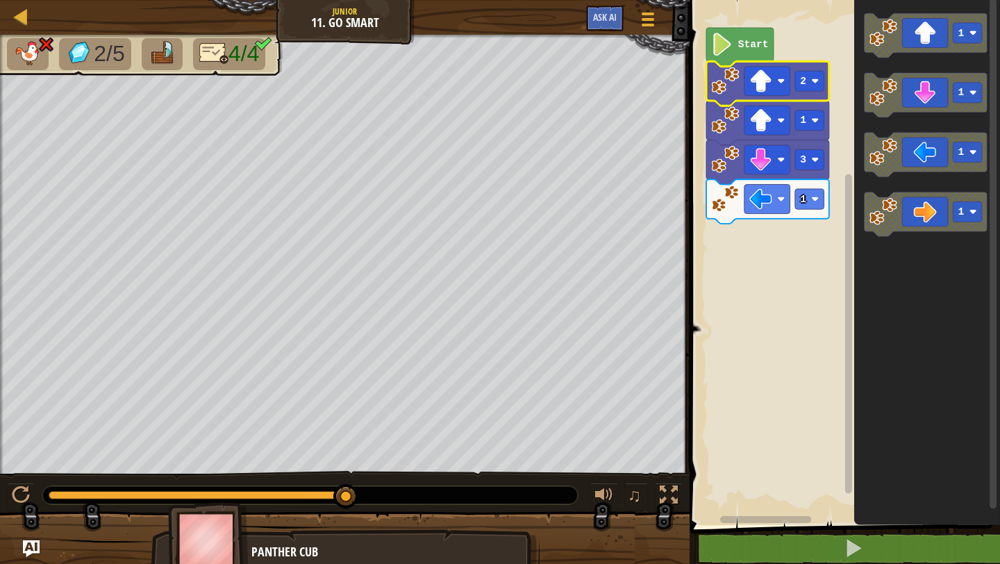
click at [719, 49] on image "Blockly Workspace" at bounding box center [723, 44] width 22 height 23
click at [17, 17] on div at bounding box center [20, 16] width 17 height 17
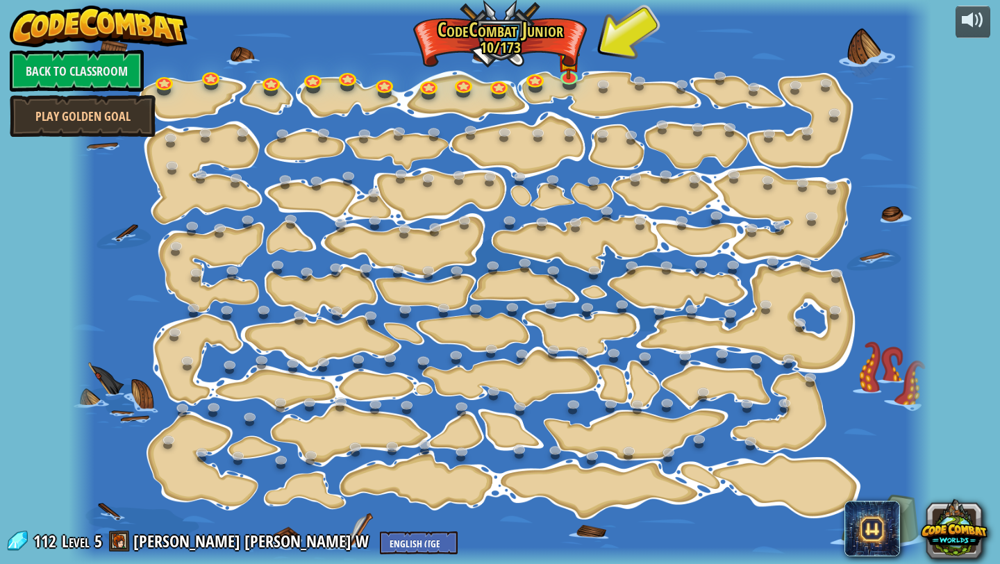
click at [565, 93] on div at bounding box center [500, 282] width 862 height 564
click at [567, 88] on link at bounding box center [570, 75] width 28 height 28
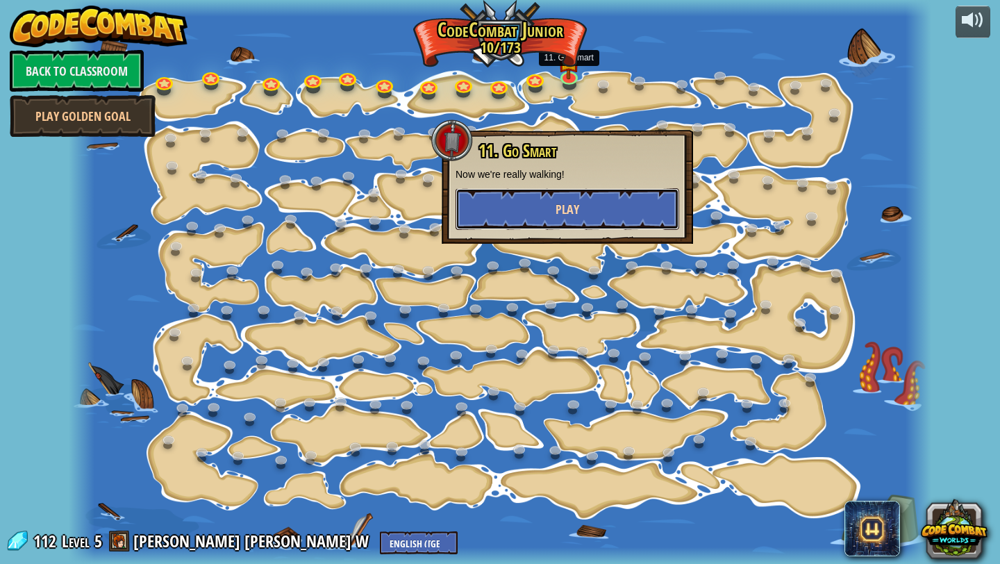
click at [544, 217] on button "Play" at bounding box center [568, 209] width 224 height 42
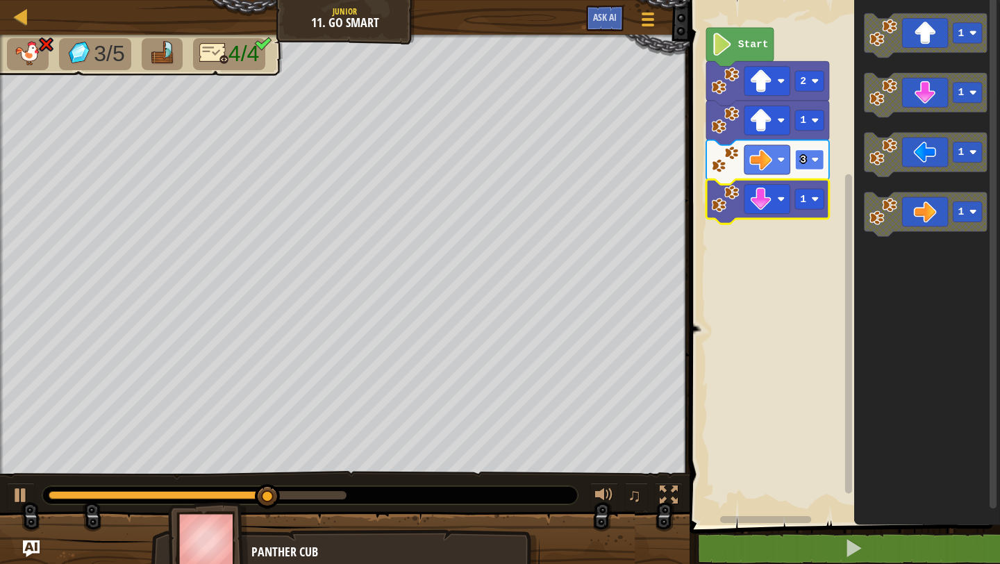
click at [824, 162] on rect "Blockly Workspace" at bounding box center [809, 159] width 29 height 20
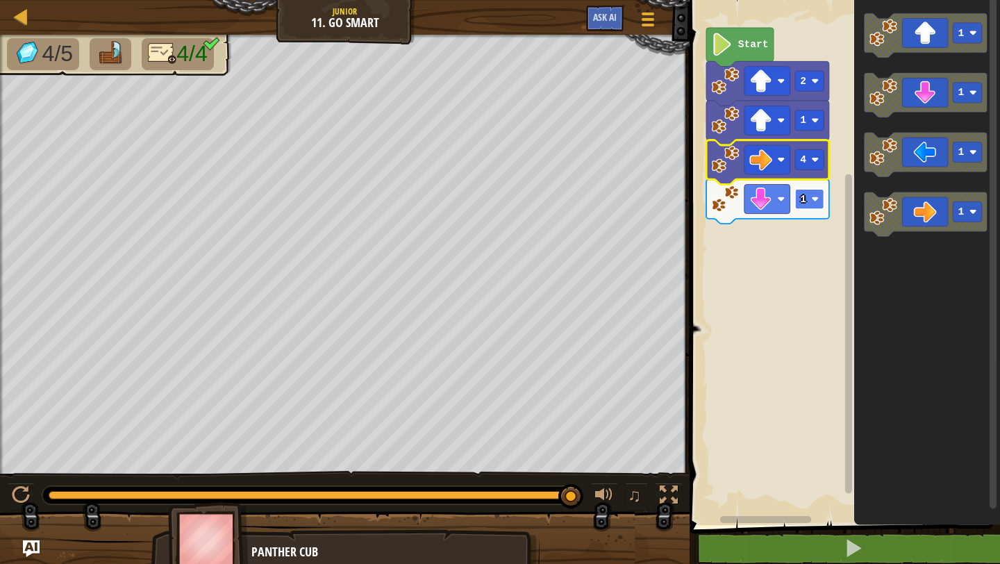
click at [810, 203] on rect "Blockly Workspace" at bounding box center [809, 199] width 29 height 20
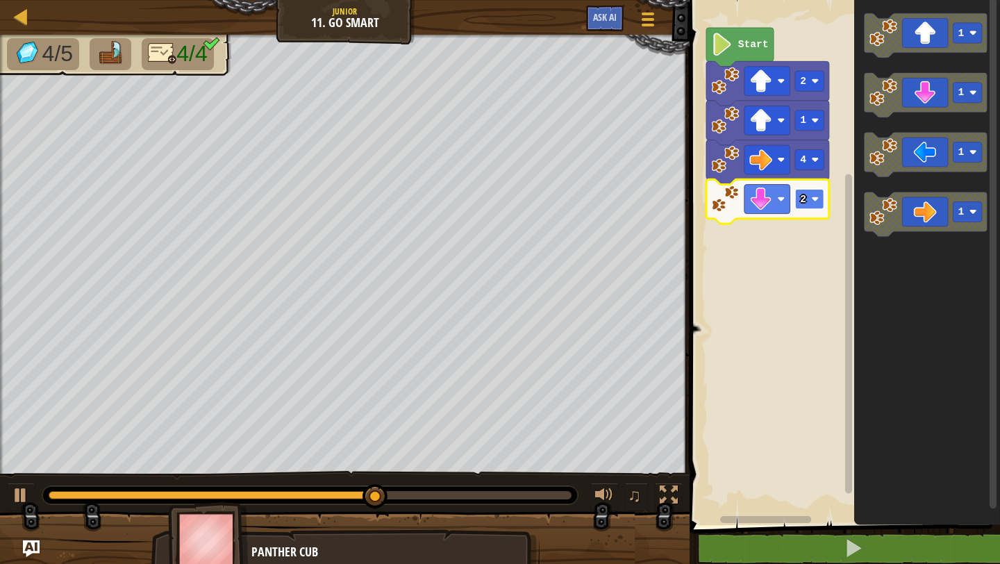
click at [816, 201] on image "Blockly Workspace" at bounding box center [816, 199] width 8 height 8
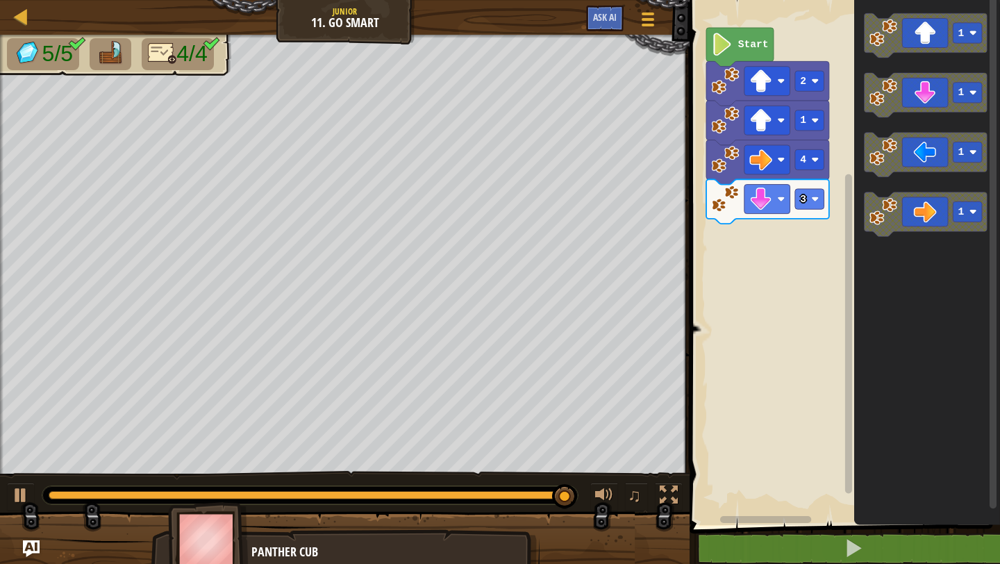
click at [749, 290] on div "Start 2 1 4 3 1 1 1 1" at bounding box center [842, 259] width 315 height 532
click at [783, 220] on div "Start 2 1 4 3 1 1 1 1" at bounding box center [842, 259] width 315 height 532
click at [779, 178] on div "Start 2 1 4 3 1 1 1 1" at bounding box center [842, 259] width 315 height 532
click at [815, 209] on div "Start 2 1 4 3 1 1 1 1" at bounding box center [842, 259] width 315 height 532
click at [787, 158] on div "Start 2 1 4 3 1 1 1 1" at bounding box center [842, 259] width 315 height 532
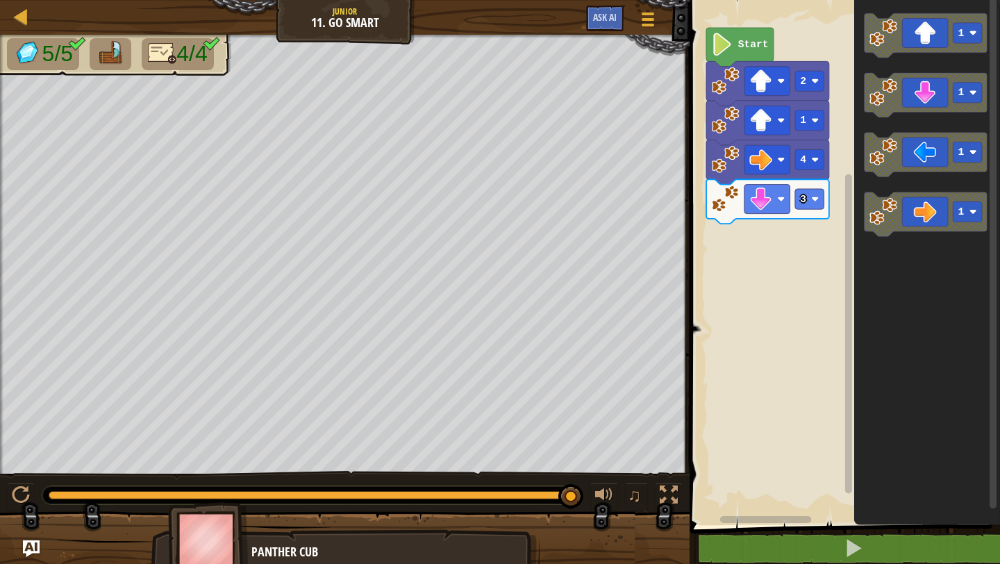
click at [873, 181] on icon "1 1 1 1" at bounding box center [927, 259] width 146 height 532
click at [796, 156] on div "Start 2 1 4 3 1 1 1 1" at bounding box center [842, 259] width 315 height 532
click at [866, 181] on icon "1 1 1 1" at bounding box center [927, 259] width 146 height 532
click at [854, 181] on icon "1 1 1 1" at bounding box center [927, 259] width 146 height 532
click at [778, 247] on div "Start 2 1 4 3 1 1 1 1" at bounding box center [842, 259] width 315 height 532
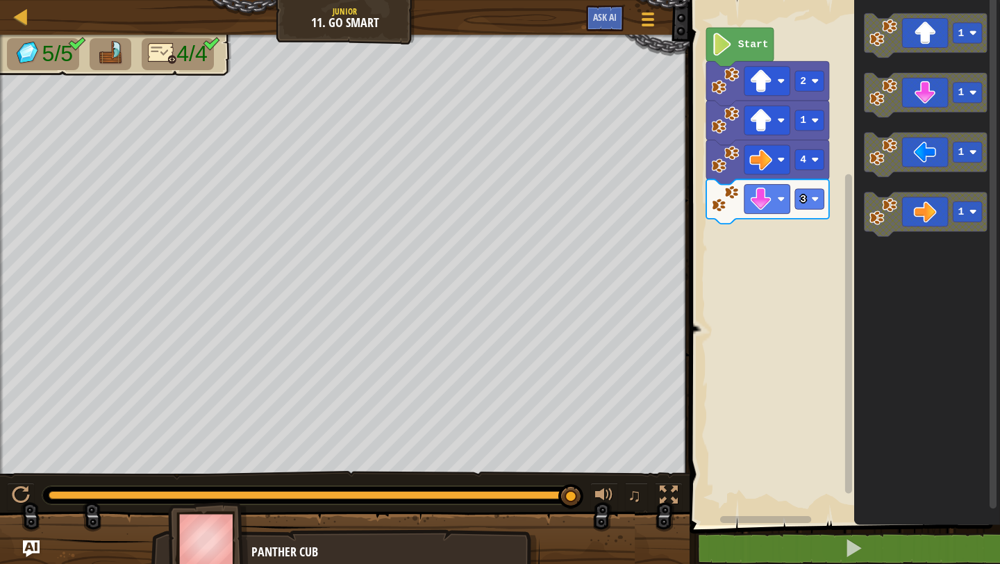
click at [722, 65] on icon "Blockly Workspace" at bounding box center [739, 47] width 67 height 39
click at [723, 51] on image "Blockly Workspace" at bounding box center [723, 44] width 22 height 23
click at [857, 155] on icon "Blockly Workspace" at bounding box center [927, 259] width 146 height 532
click at [685, 287] on div "Start 2 1 4 3 1 1 1 1" at bounding box center [842, 259] width 315 height 532
click at [814, 84] on image "Blockly Workspace" at bounding box center [816, 81] width 8 height 8
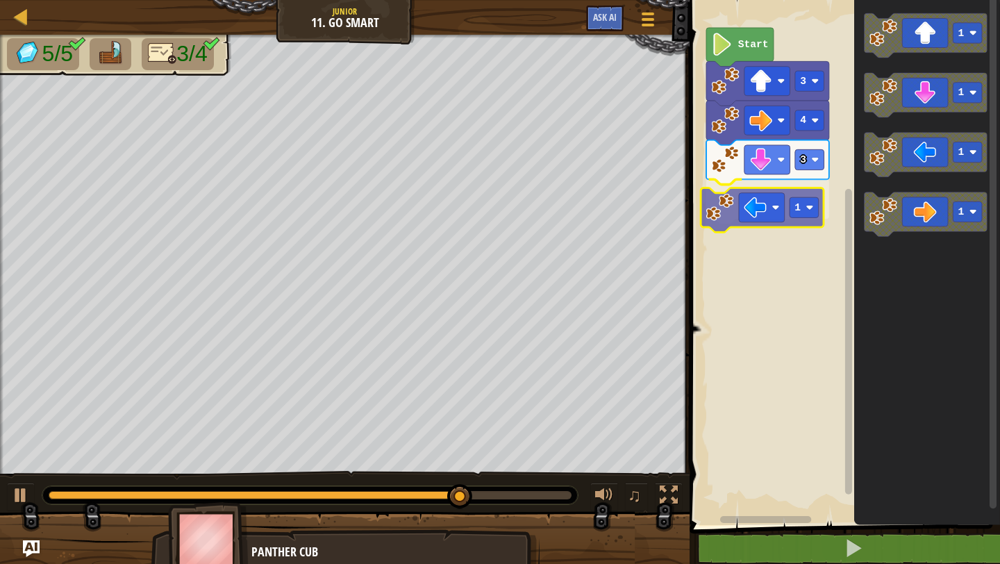
click at [713, 211] on div "3 1 4 3 Start 1 1 1 1 1" at bounding box center [842, 259] width 315 height 532
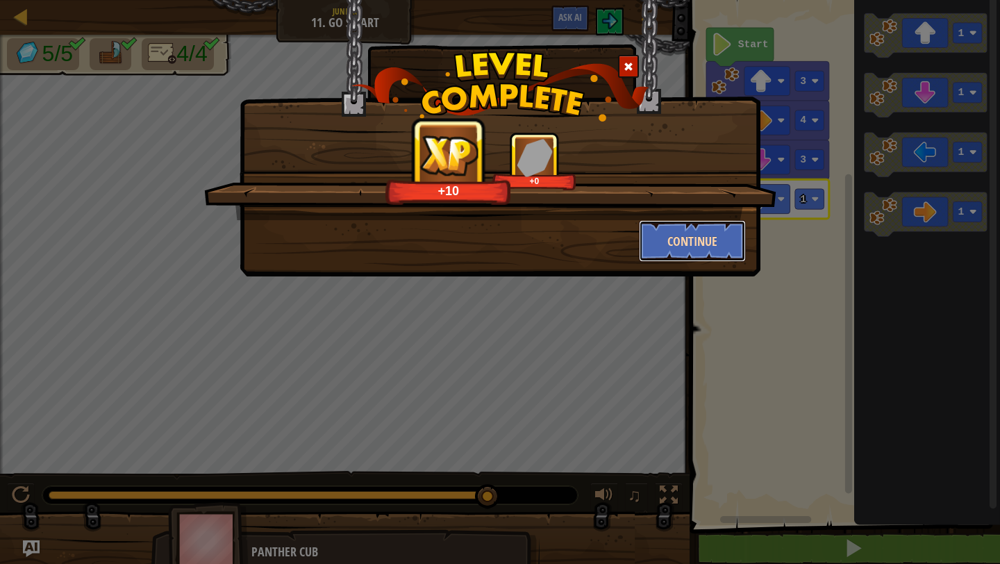
click at [694, 235] on button "Continue" at bounding box center [693, 241] width 108 height 42
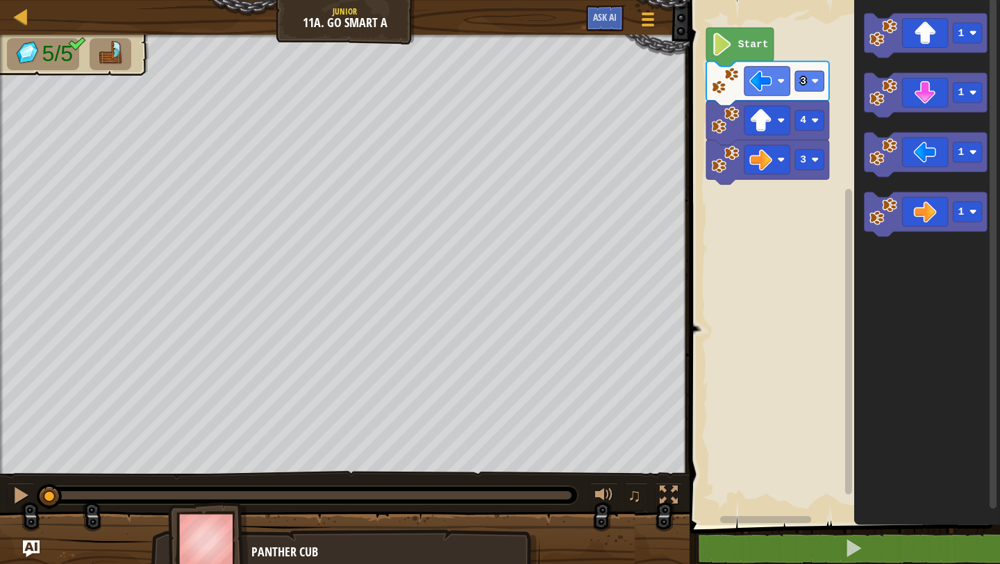
click at [727, 38] on image "Blockly Workspace" at bounding box center [723, 44] width 22 height 23
click at [724, 47] on image "Blockly Workspace" at bounding box center [723, 44] width 22 height 23
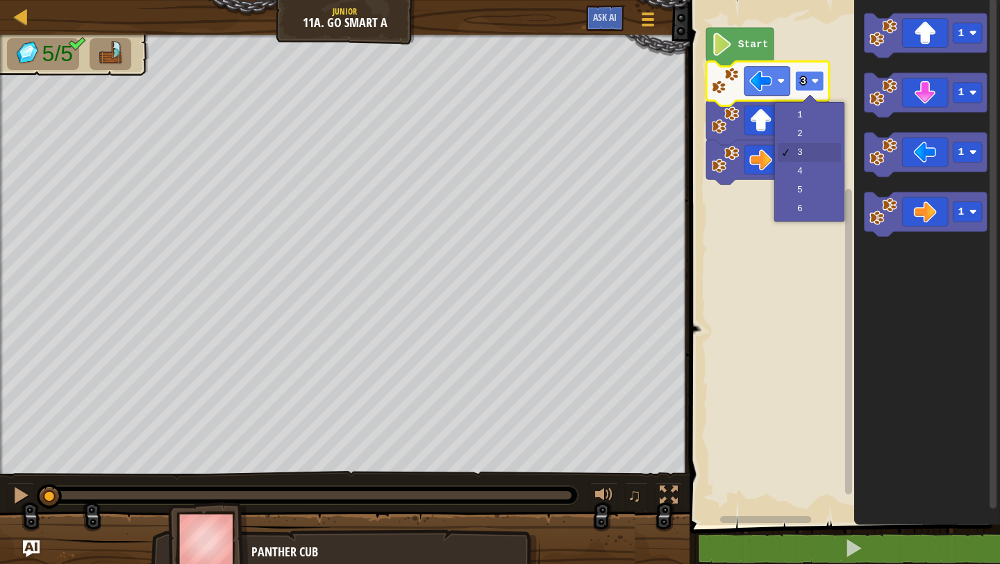
click at [819, 85] on rect "Blockly Workspace" at bounding box center [809, 81] width 29 height 20
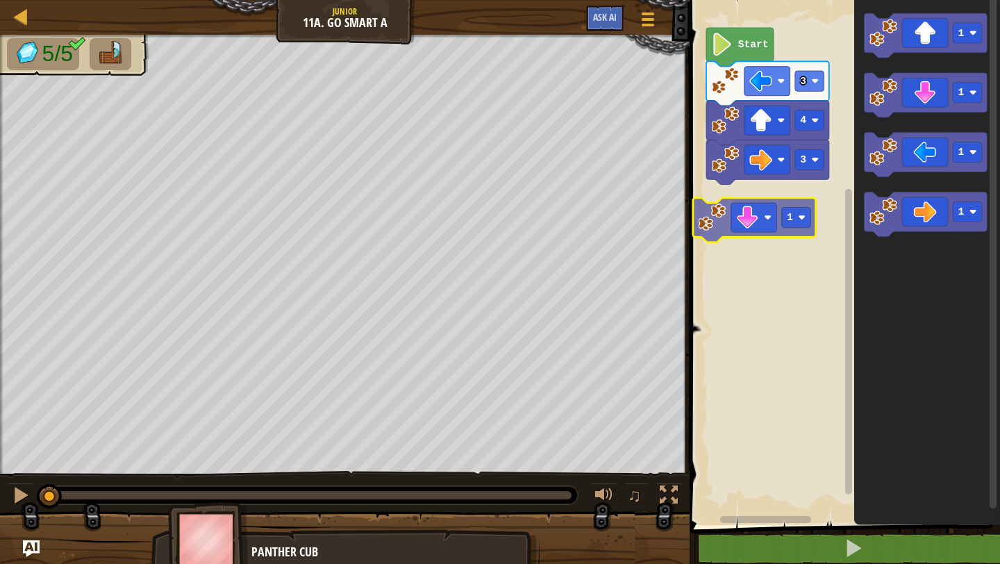
click at [724, 215] on div "Start 3 4 3 1 1 1 1 1" at bounding box center [842, 259] width 315 height 532
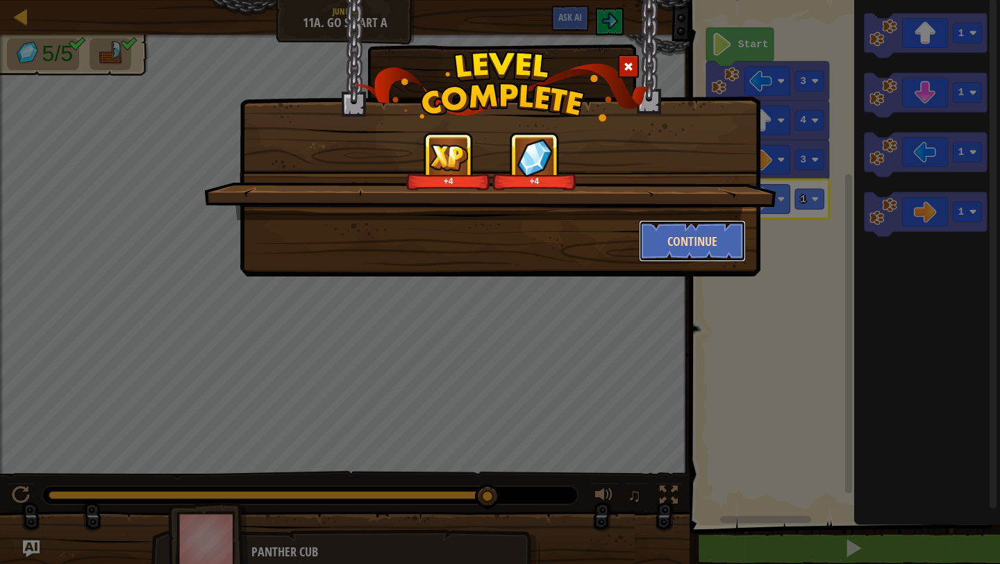
click at [728, 250] on button "Continue" at bounding box center [693, 241] width 108 height 42
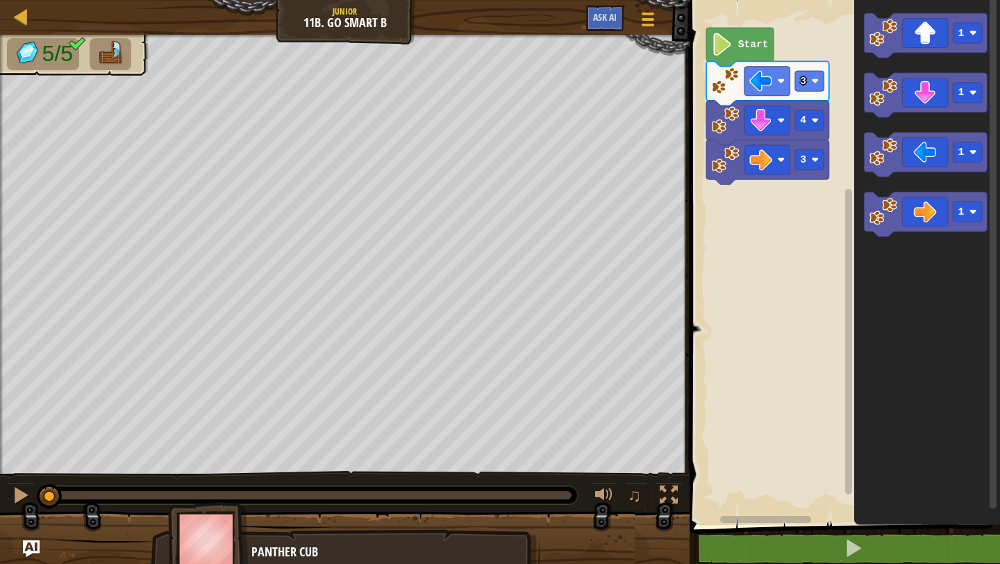
click at [787, 254] on div "3 4 3 Start 1 1 1 1" at bounding box center [842, 259] width 315 height 532
click at [728, 215] on div "3 1 4 3 Start 1 1 1 1 1" at bounding box center [842, 259] width 315 height 532
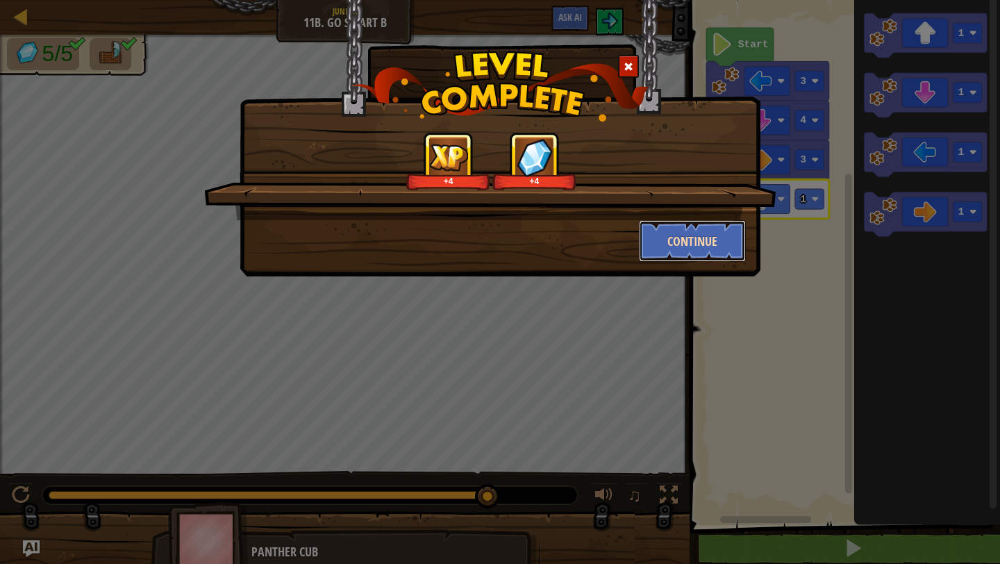
click at [703, 237] on button "Continue" at bounding box center [693, 241] width 108 height 42
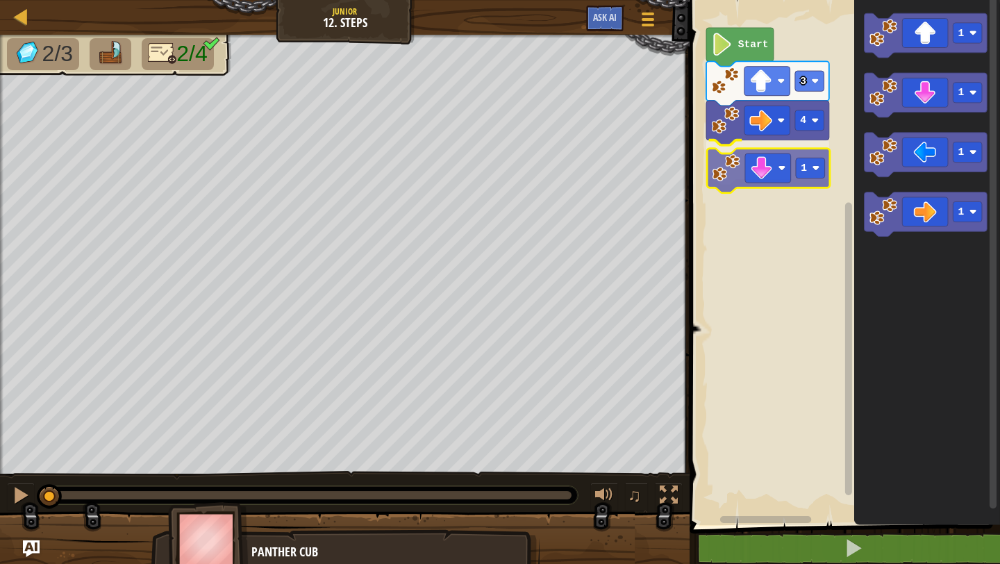
click at [717, 165] on div "4 1 3 Start 1 1 1 1 1" at bounding box center [842, 259] width 315 height 532
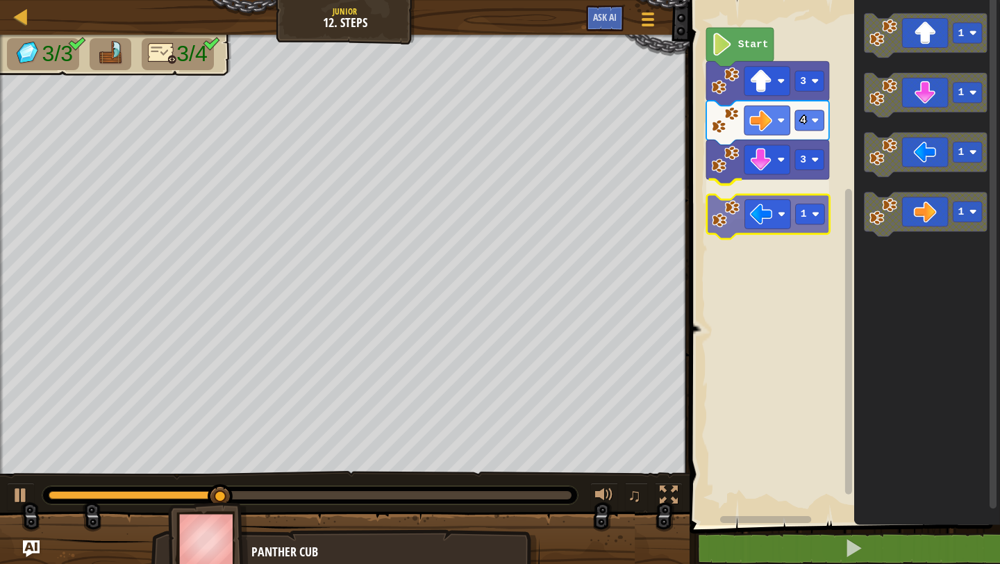
click at [735, 216] on div "Start 3 4 3 1 1 1 1 1 1" at bounding box center [842, 259] width 315 height 532
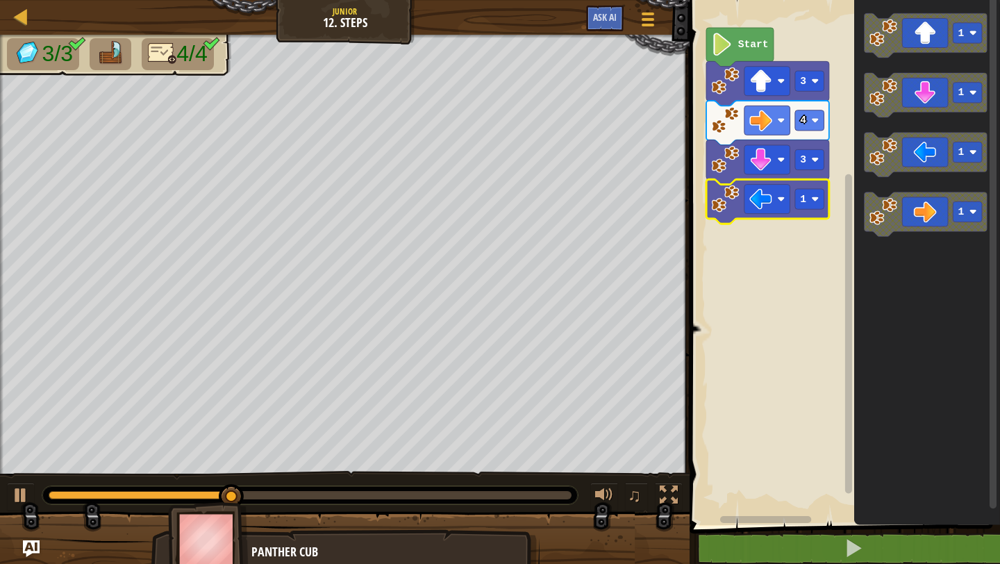
click at [827, 206] on icon "Blockly Workspace" at bounding box center [767, 201] width 123 height 44
click at [817, 202] on image "Blockly Workspace" at bounding box center [816, 199] width 8 height 8
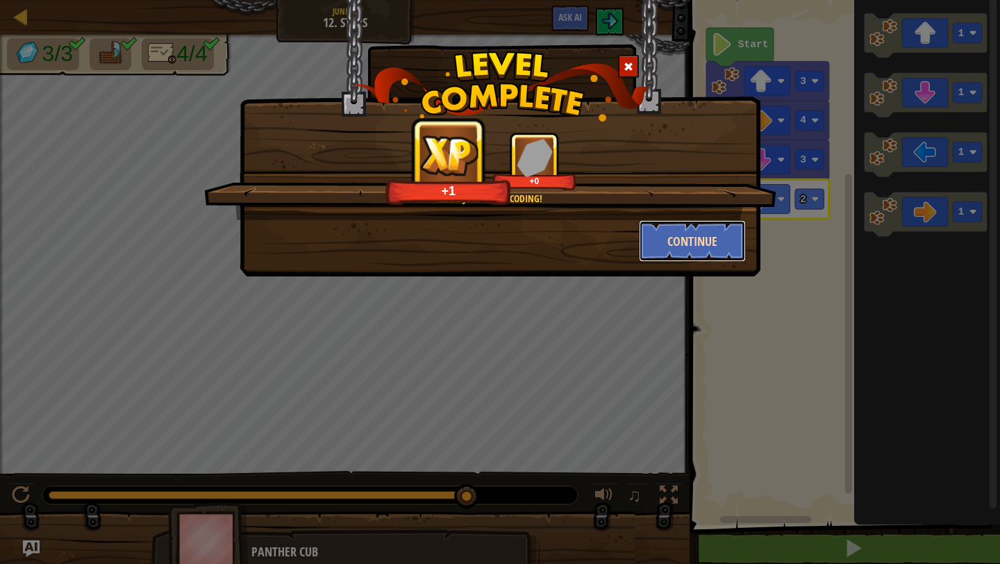
click at [702, 235] on button "Continue" at bounding box center [693, 241] width 108 height 42
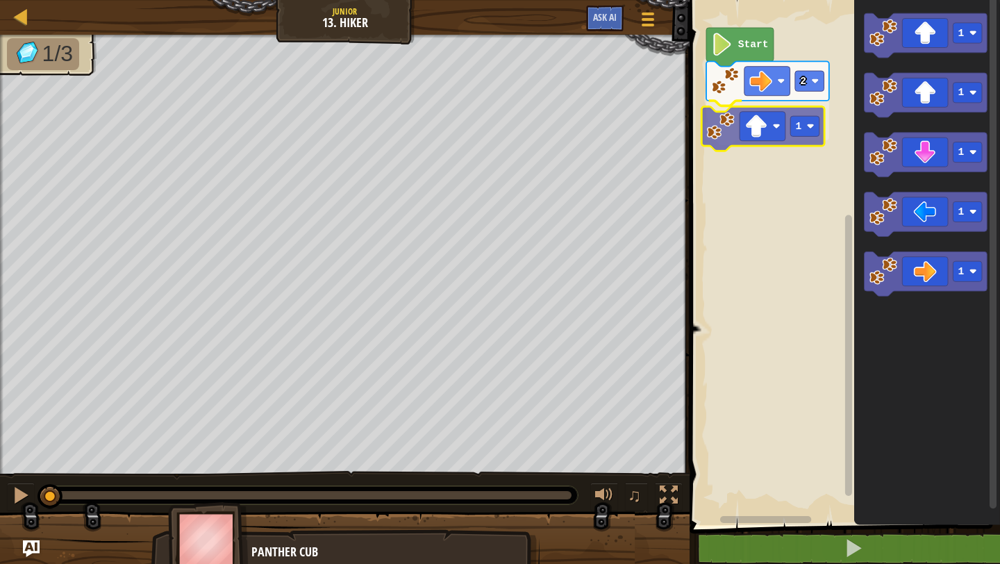
click at [726, 117] on div "2 1 Start 1 1 1 1 1 1" at bounding box center [842, 259] width 315 height 532
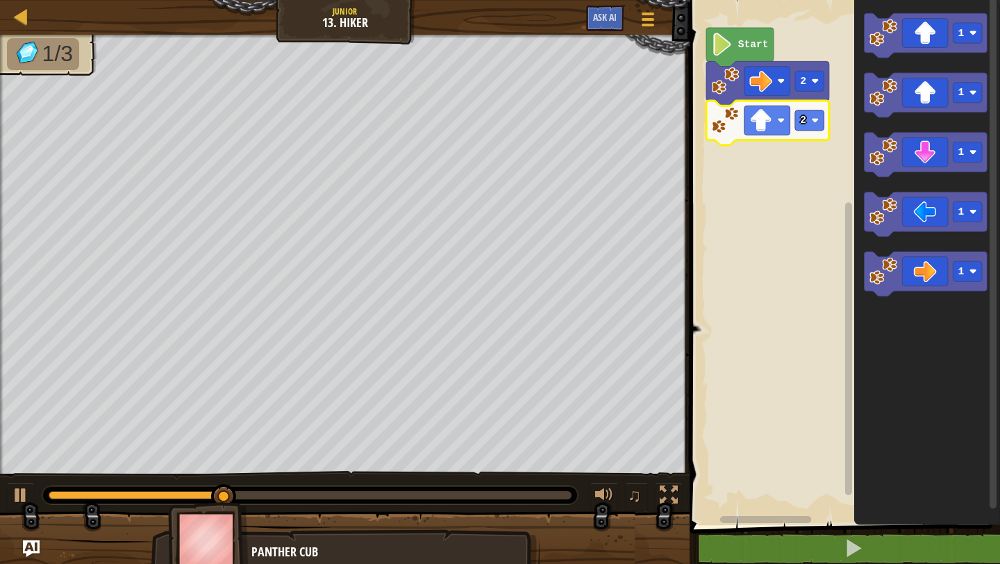
click at [814, 133] on icon "Blockly Workspace" at bounding box center [767, 123] width 123 height 44
click at [815, 122] on image "Blockly Workspace" at bounding box center [816, 121] width 8 height 8
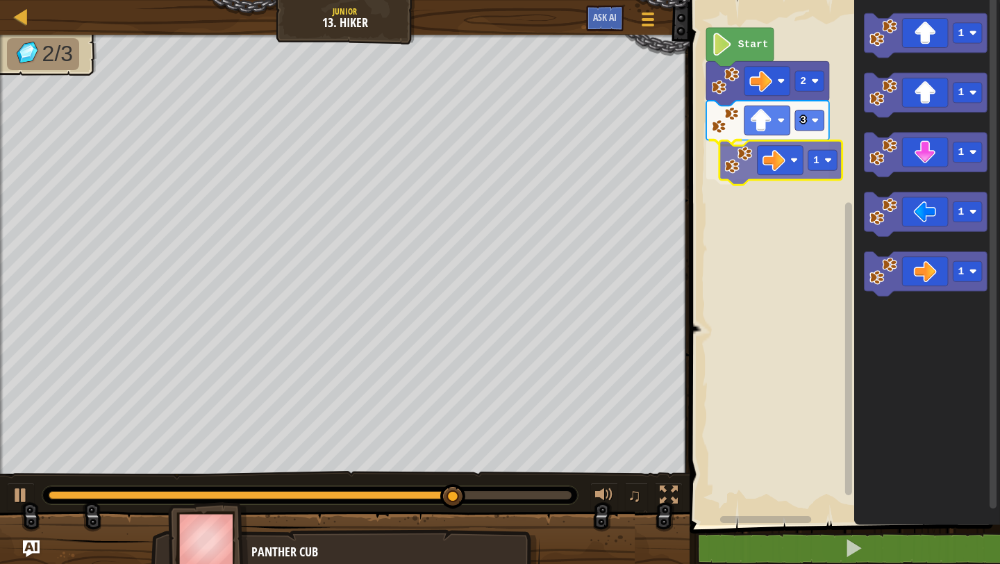
click at [738, 160] on div "Start 2 3 1 1 1 1 1 1 1" at bounding box center [842, 259] width 315 height 532
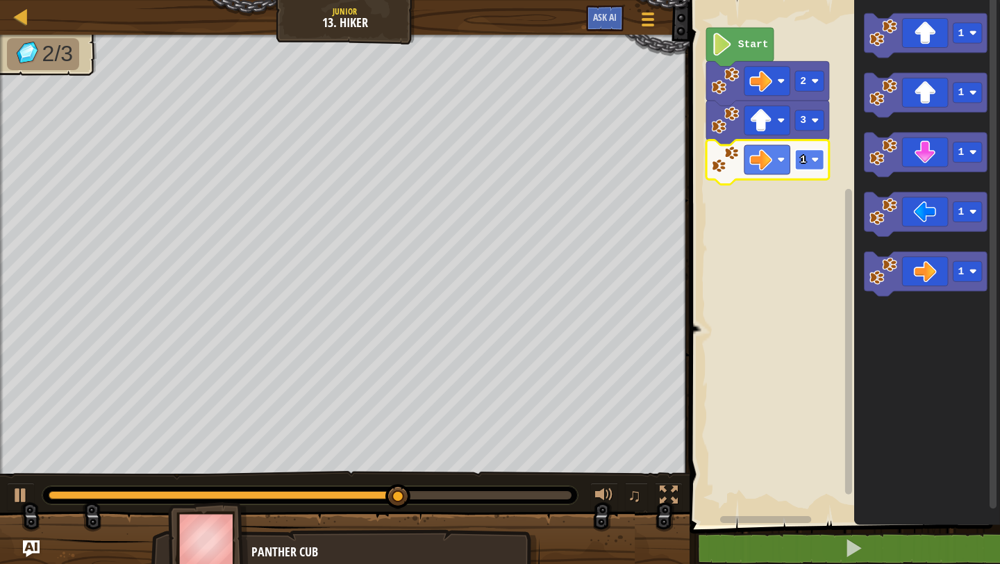
click at [819, 161] on image "Blockly Workspace" at bounding box center [816, 160] width 8 height 8
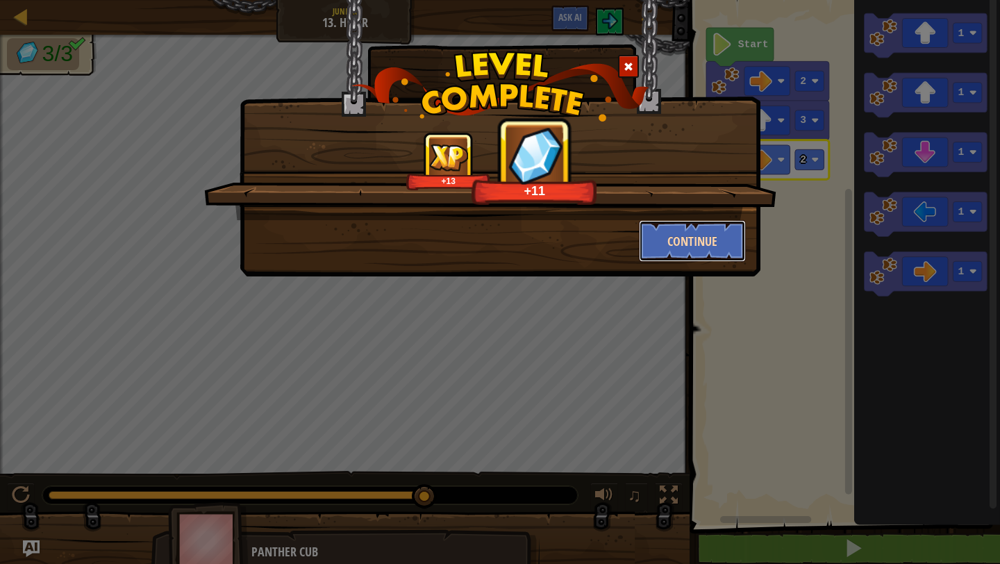
click at [699, 244] on button "Continue" at bounding box center [693, 241] width 108 height 42
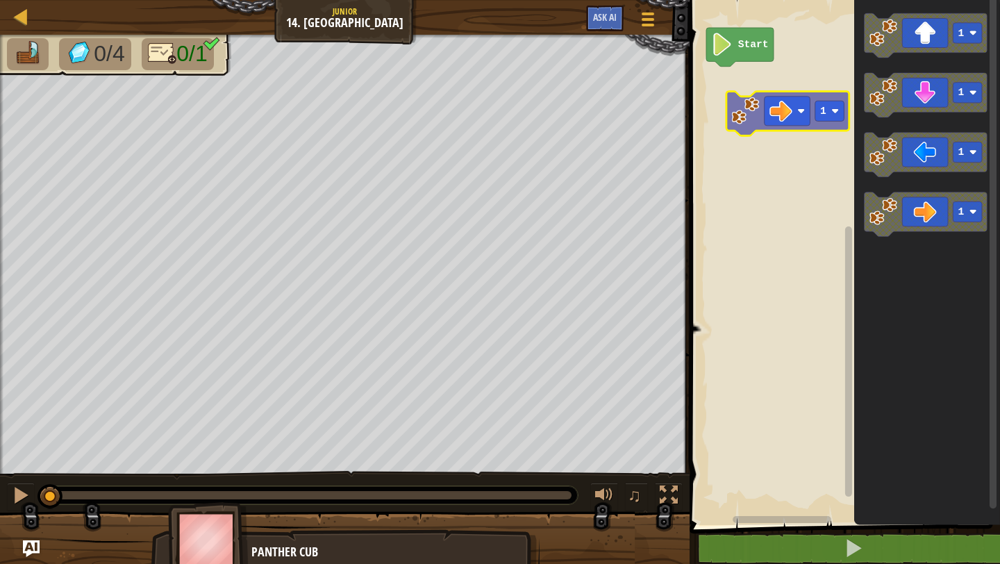
click at [727, 106] on div "Start 1 1 1 1 1" at bounding box center [842, 259] width 315 height 532
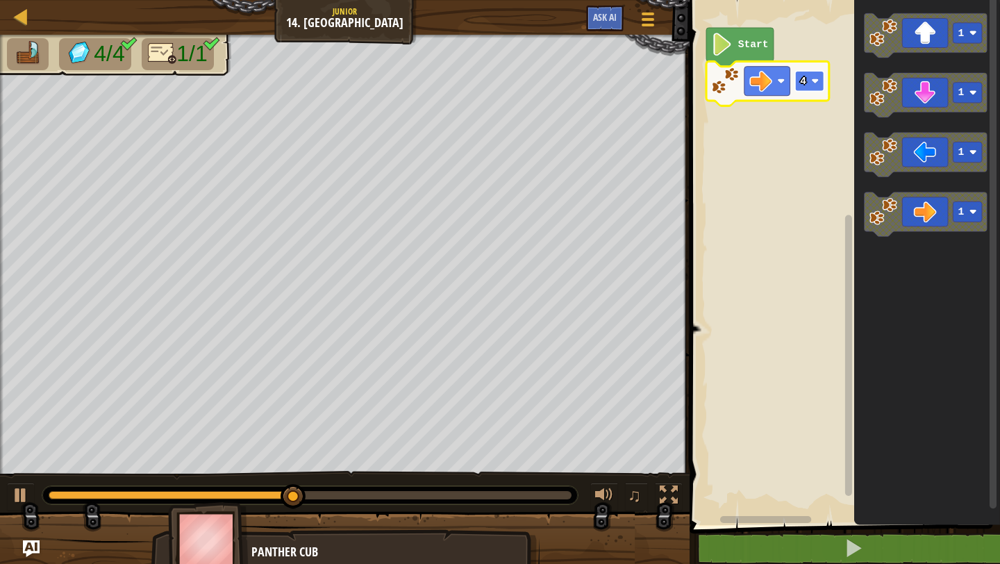
click at [819, 85] on rect "Blockly Workspace" at bounding box center [809, 81] width 29 height 20
click at [815, 84] on image "Blockly Workspace" at bounding box center [816, 81] width 8 height 8
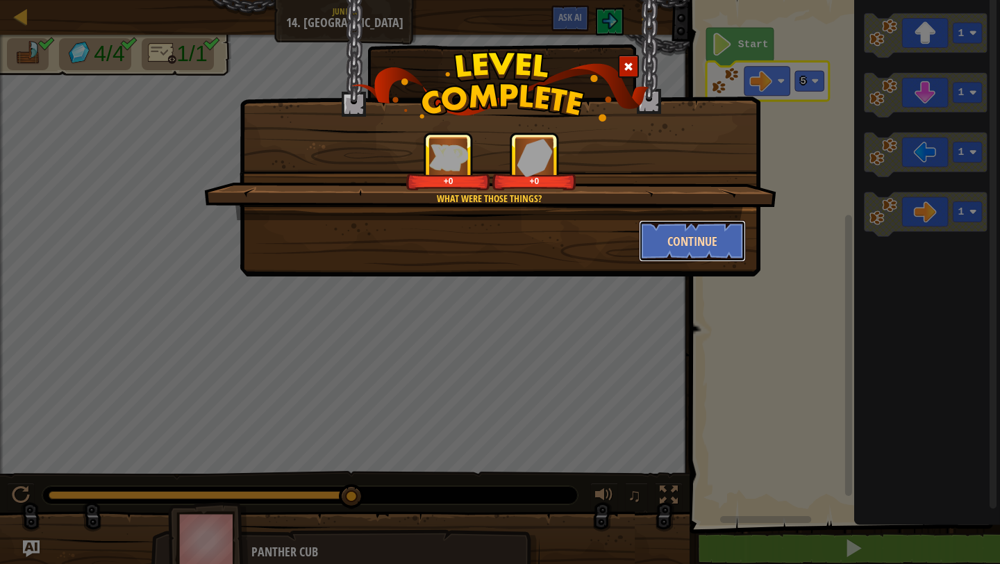
click at [706, 242] on button "Continue" at bounding box center [693, 241] width 108 height 42
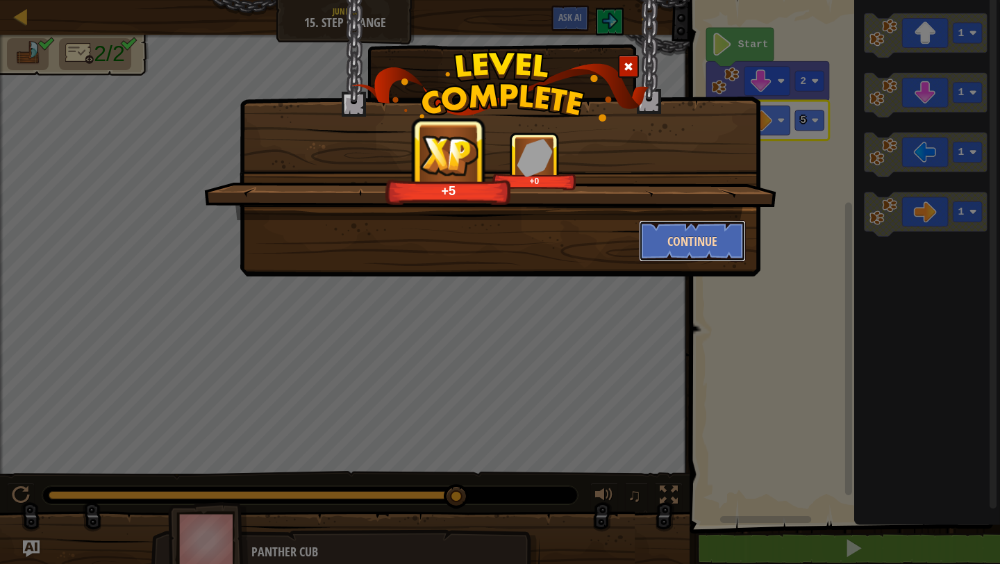
click at [680, 249] on button "Continue" at bounding box center [693, 241] width 108 height 42
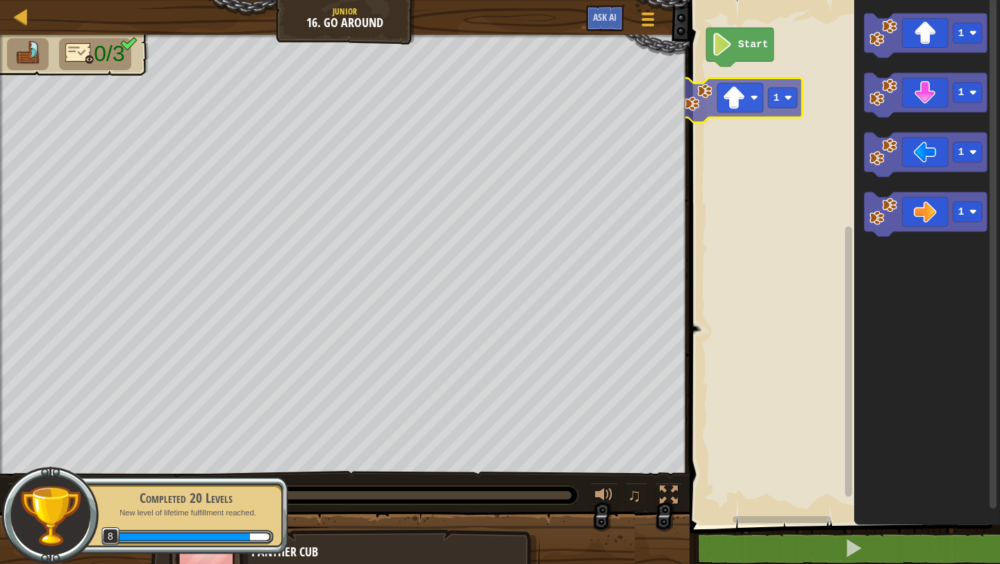
click at [709, 108] on div "Start 1 1 1 1 1 1" at bounding box center [842, 259] width 315 height 532
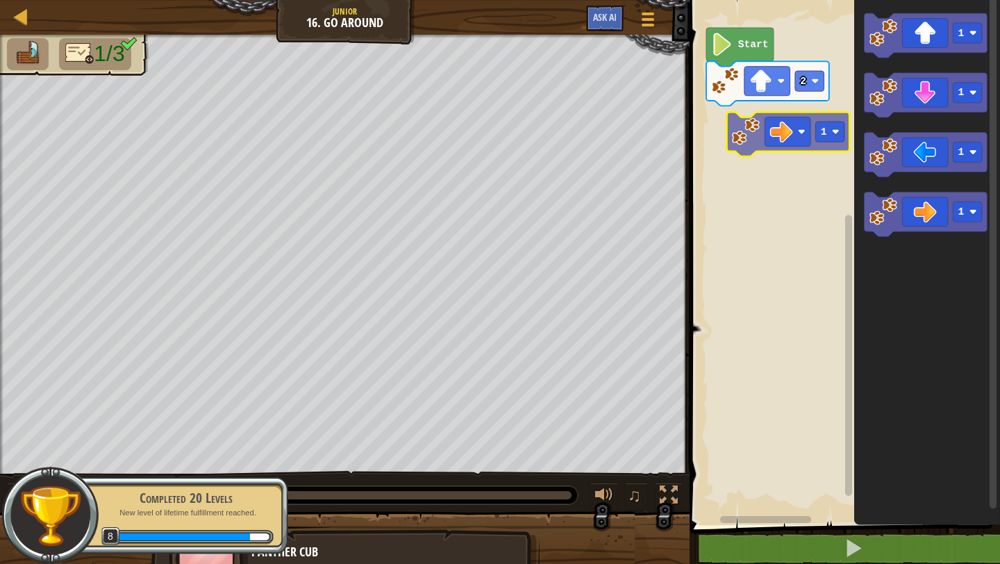
click at [742, 131] on div "Start 2 1 1 1 1 1" at bounding box center [842, 259] width 315 height 532
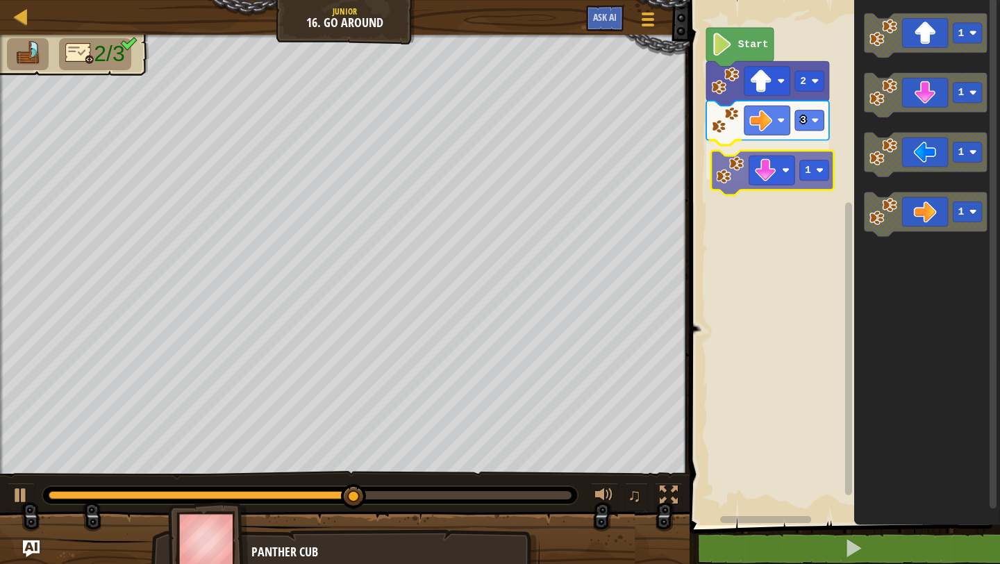
click at [731, 172] on div "Start 2 3 1 1 1 1 1 1" at bounding box center [842, 259] width 315 height 532
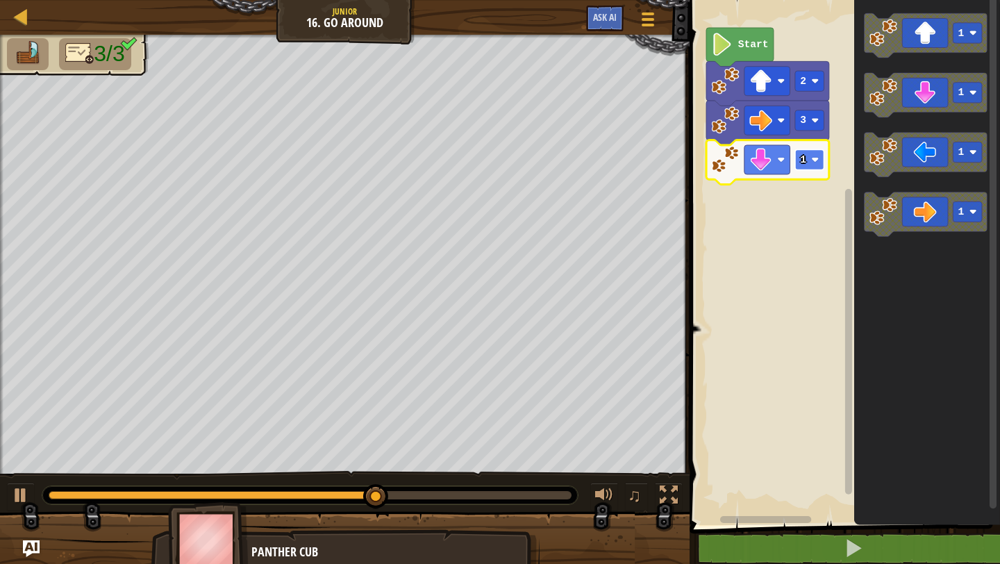
click at [818, 169] on rect "Blockly Workspace" at bounding box center [809, 159] width 29 height 20
click at [813, 165] on rect "Blockly Workspace" at bounding box center [809, 159] width 29 height 20
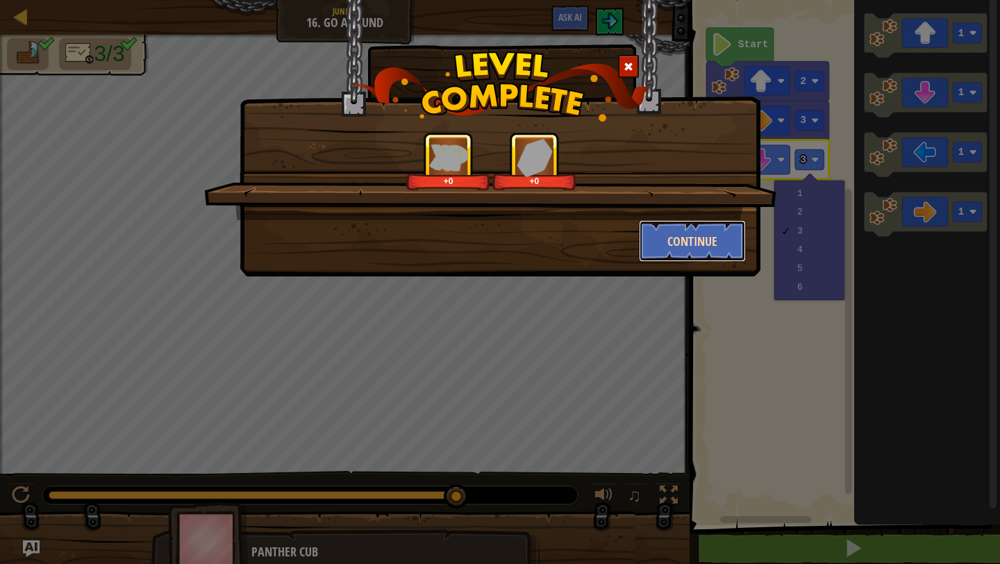
click at [691, 230] on button "Continue" at bounding box center [693, 241] width 108 height 42
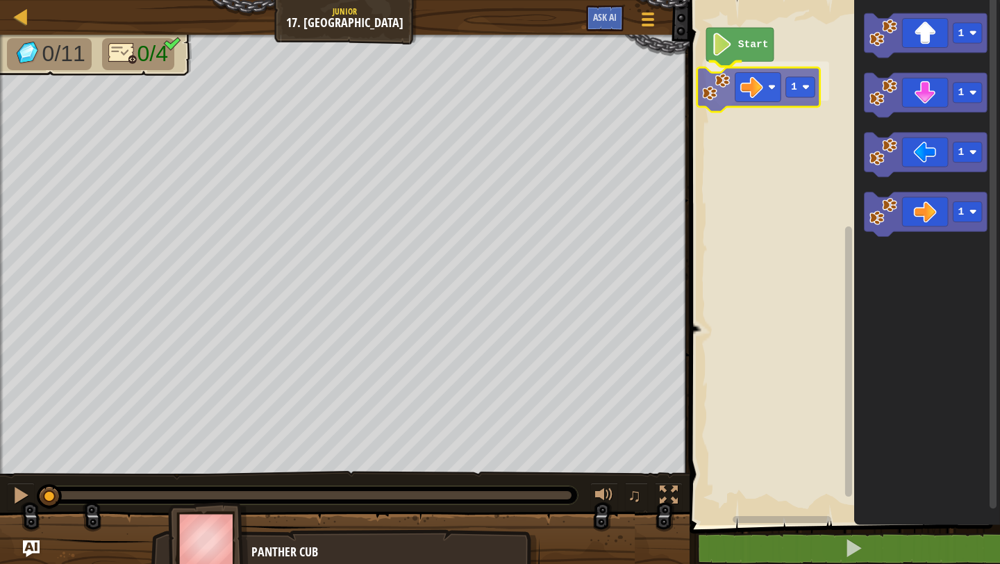
click at [714, 89] on div "Start 1 1 1 1 1 1" at bounding box center [842, 259] width 315 height 532
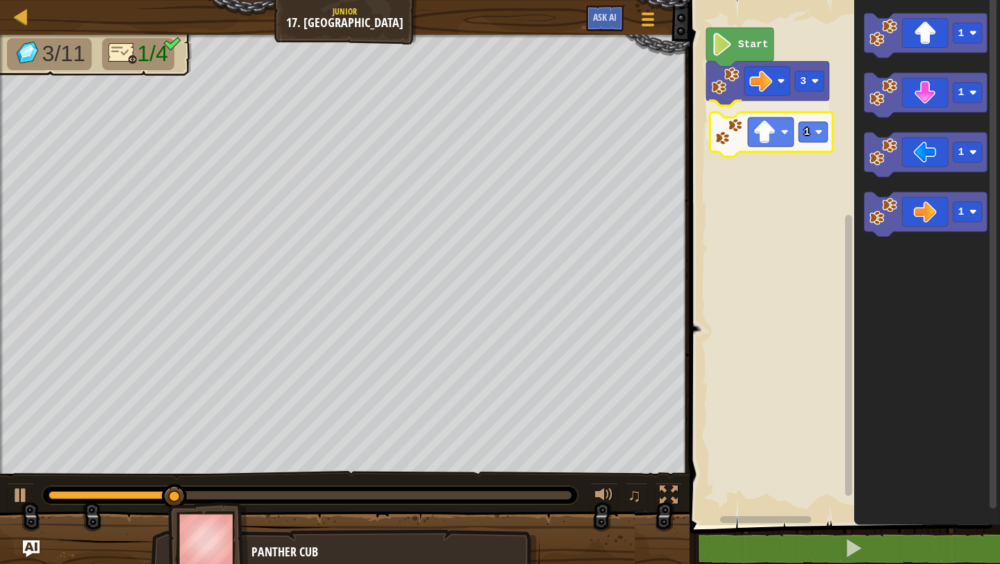
click at [733, 153] on div "Start 3 1 1 1 1 1 1" at bounding box center [842, 259] width 315 height 532
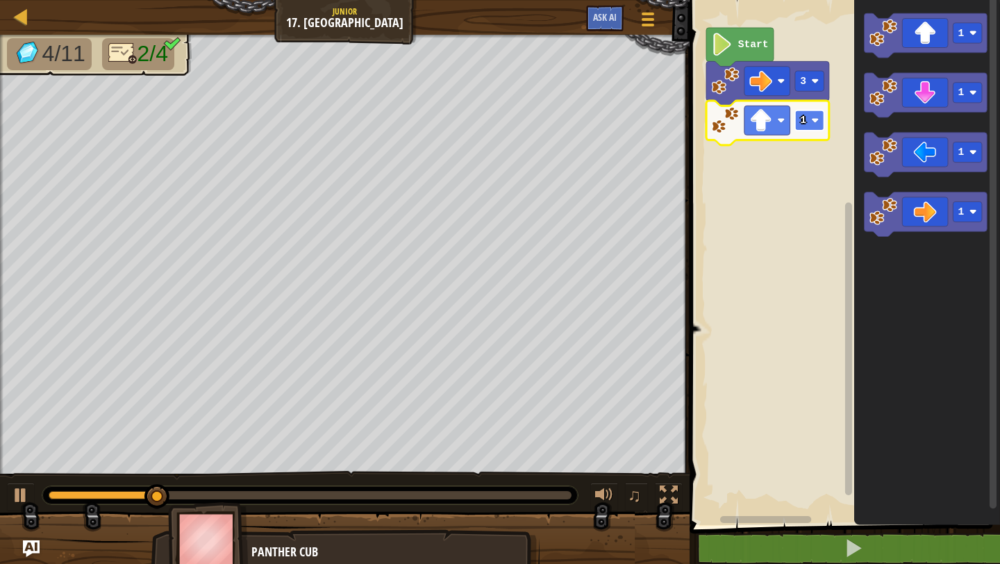
click at [814, 125] on rect "Blockly Workspace" at bounding box center [809, 120] width 29 height 20
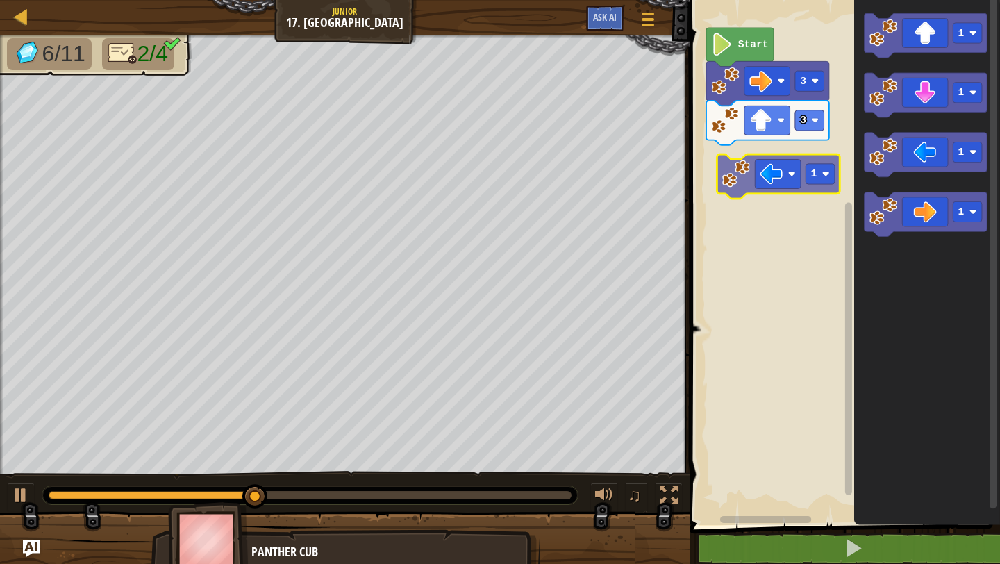
click at [721, 181] on div "Start 3 3 1 1 1 1 1" at bounding box center [842, 259] width 315 height 532
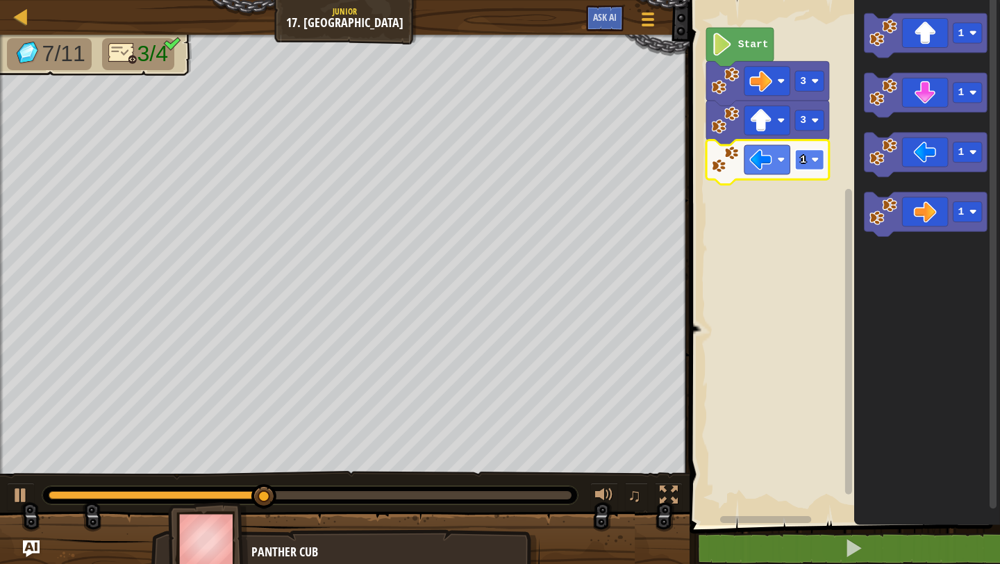
click at [819, 167] on rect "Blockly Workspace" at bounding box center [809, 159] width 29 height 20
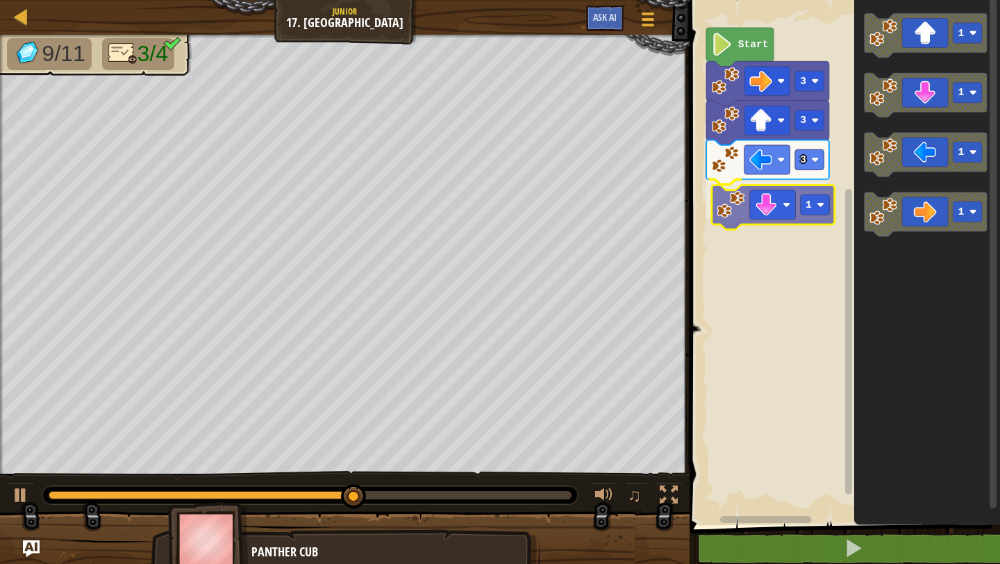
click at [738, 222] on div "Start 3 3 3 1 1 1 1 1 1" at bounding box center [842, 259] width 315 height 532
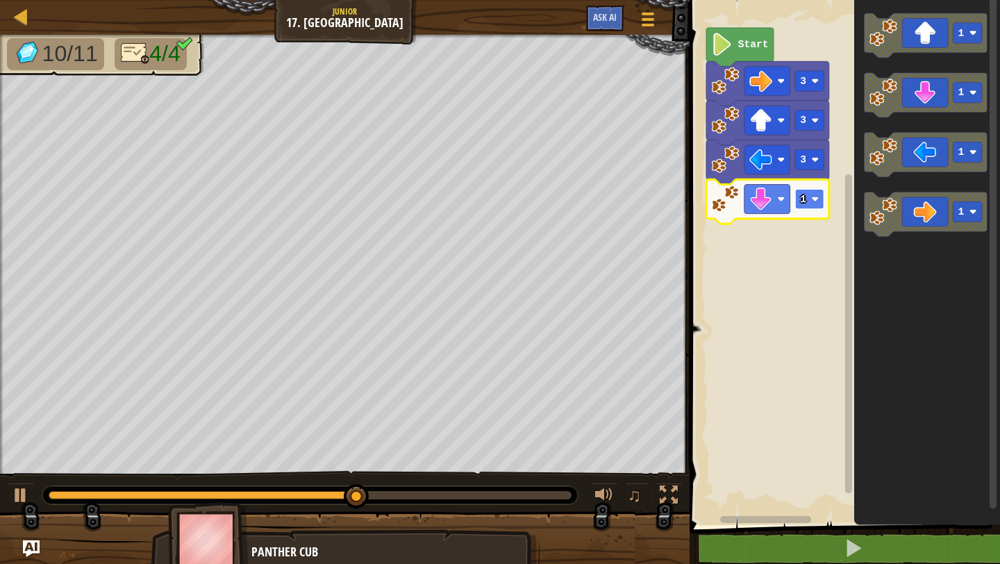
click at [815, 198] on image "Blockly Workspace" at bounding box center [816, 199] width 8 height 8
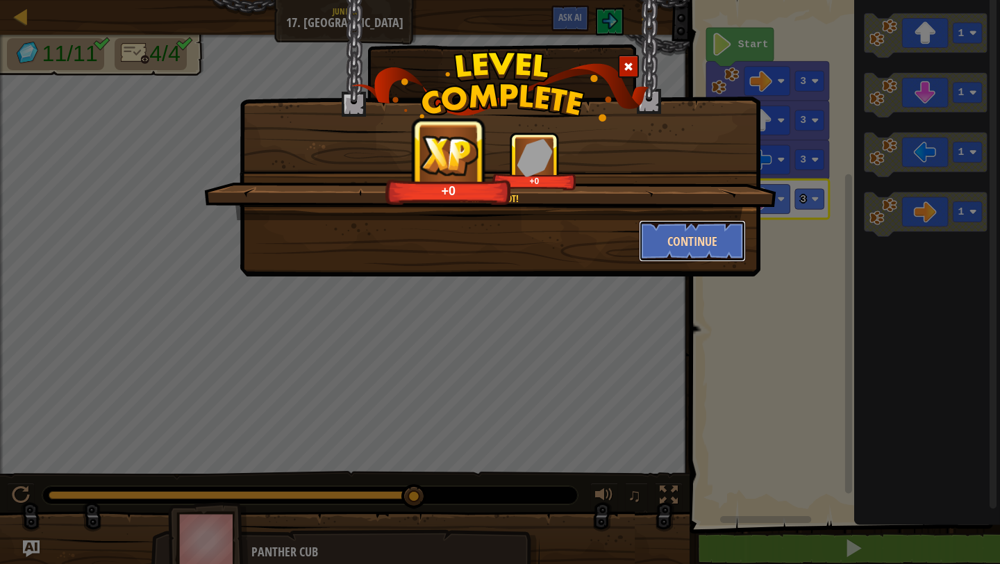
click at [662, 249] on button "Continue" at bounding box center [693, 241] width 108 height 42
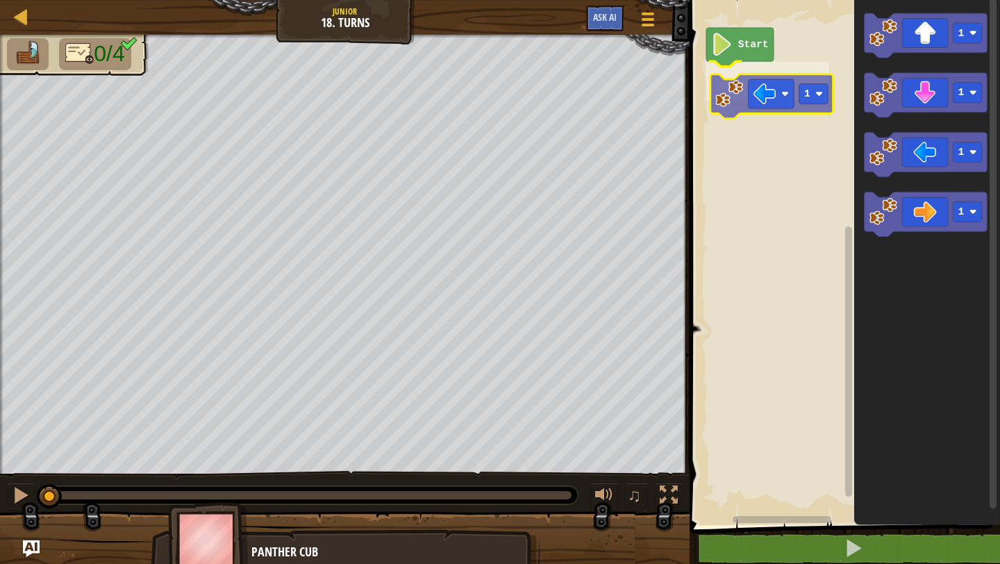
click at [726, 97] on div "Start 1 1 1 1 1 1" at bounding box center [842, 259] width 315 height 532
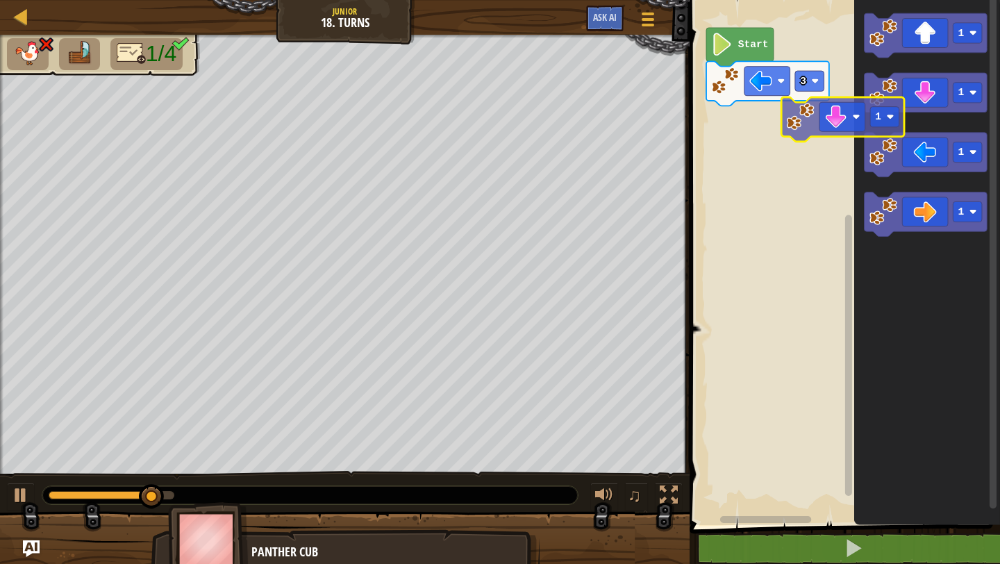
click at [889, 119] on icon "1 1 1 1" at bounding box center [927, 259] width 146 height 532
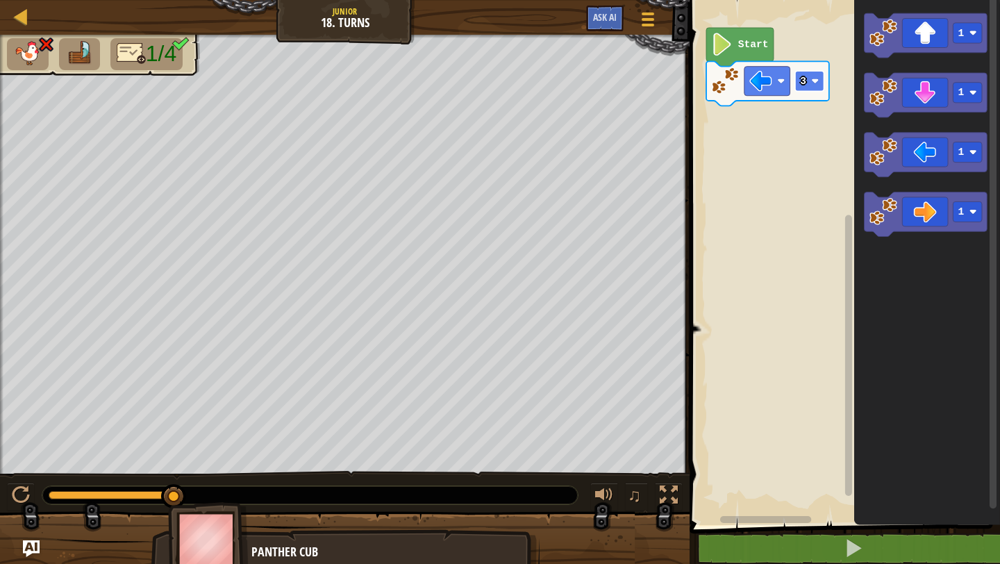
click at [817, 85] on g "3" at bounding box center [809, 81] width 29 height 20
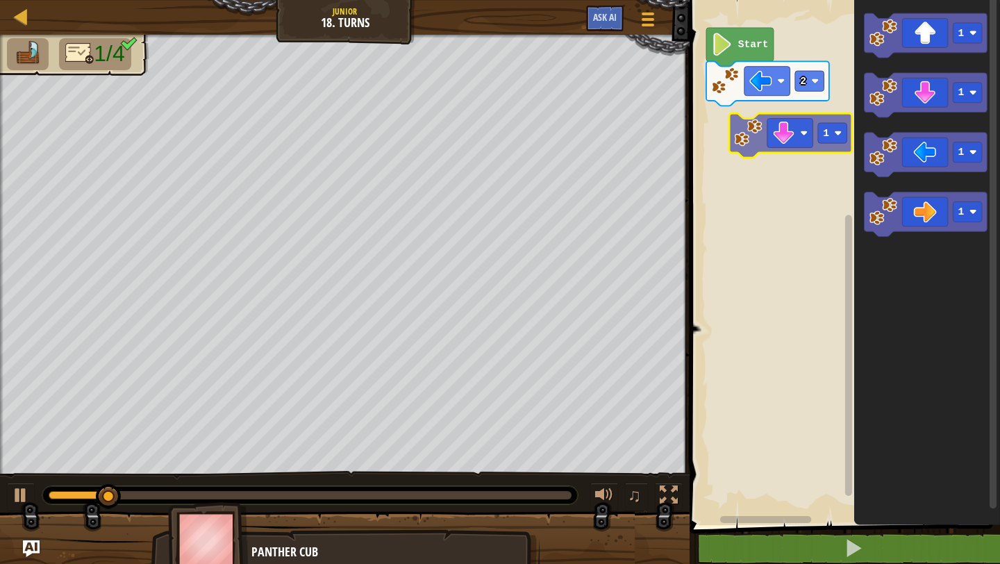
click at [732, 140] on div "Start 2 1 1 1 1 1" at bounding box center [842, 259] width 315 height 532
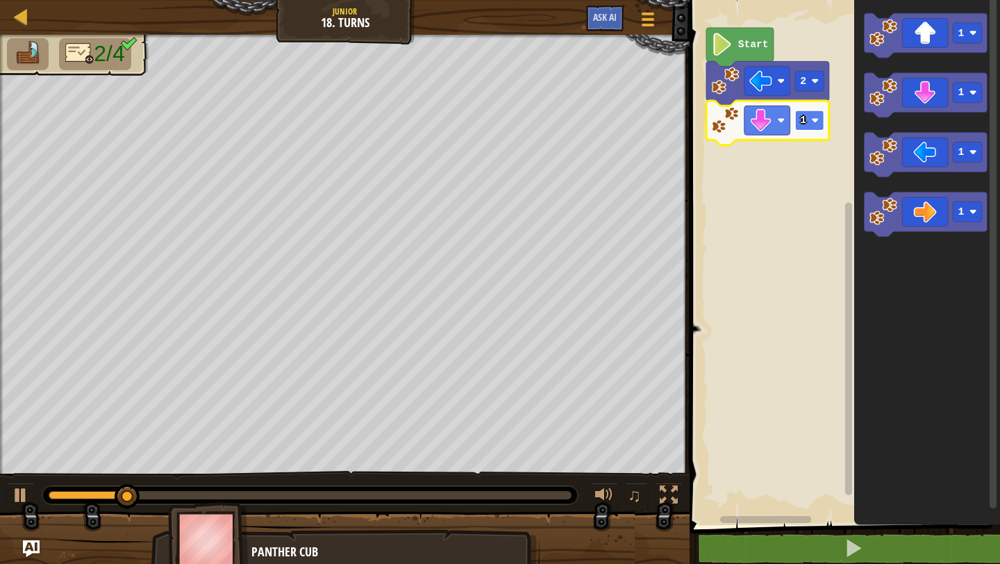
click at [810, 127] on rect "Blockly Workspace" at bounding box center [809, 120] width 29 height 20
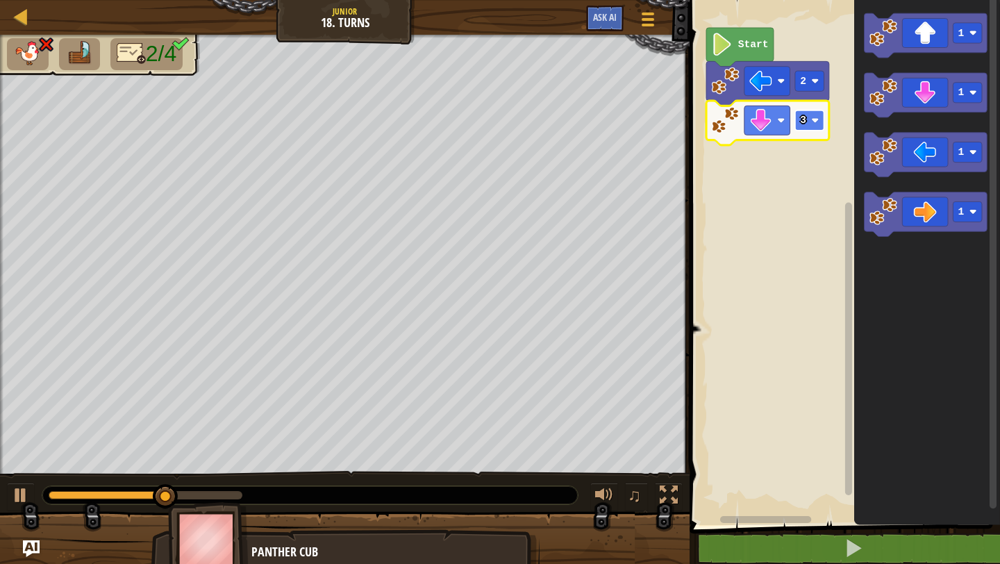
click at [802, 129] on rect "Blockly Workspace" at bounding box center [809, 120] width 29 height 20
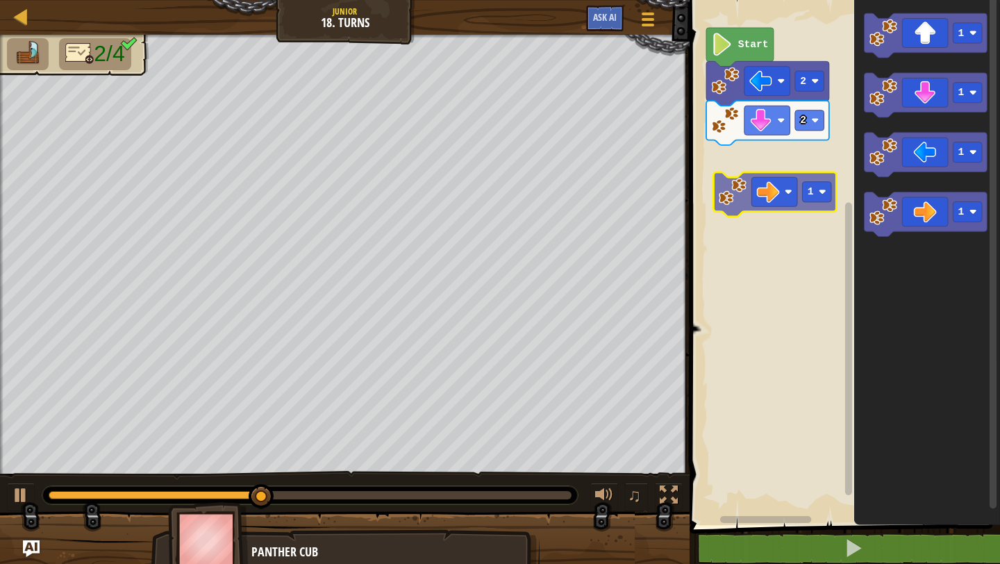
click at [712, 162] on div "Start 2 2 1 1 1 1 1" at bounding box center [842, 259] width 315 height 532
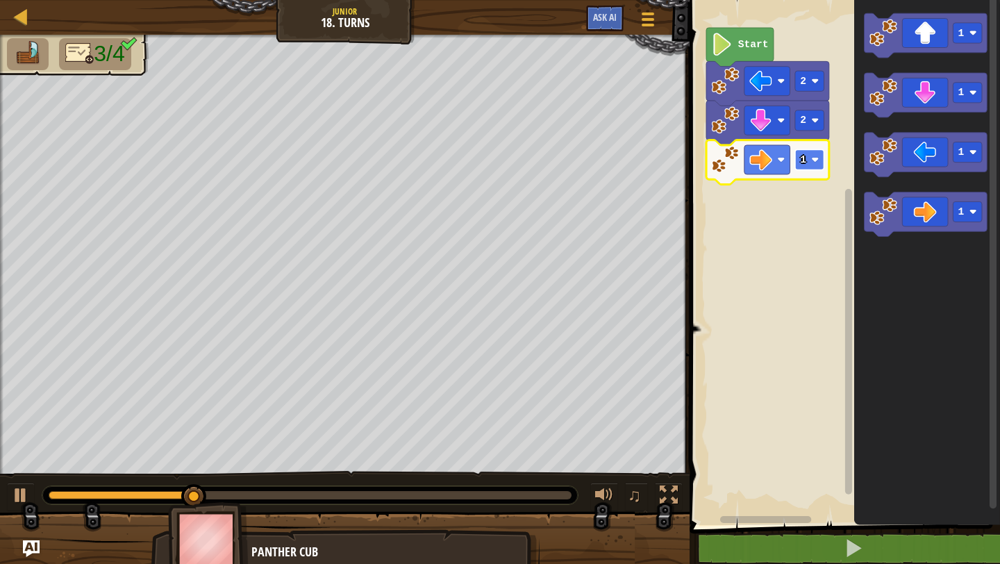
click at [809, 159] on rect "Blockly Workspace" at bounding box center [809, 159] width 29 height 20
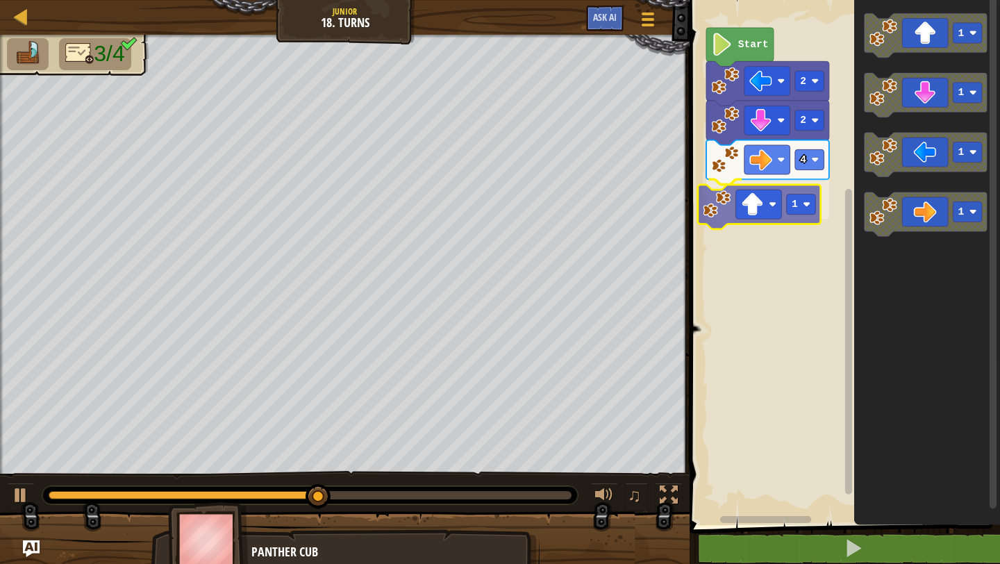
click at [725, 225] on div "Start 2 2 4 1 1 1 1 1 1" at bounding box center [842, 259] width 315 height 532
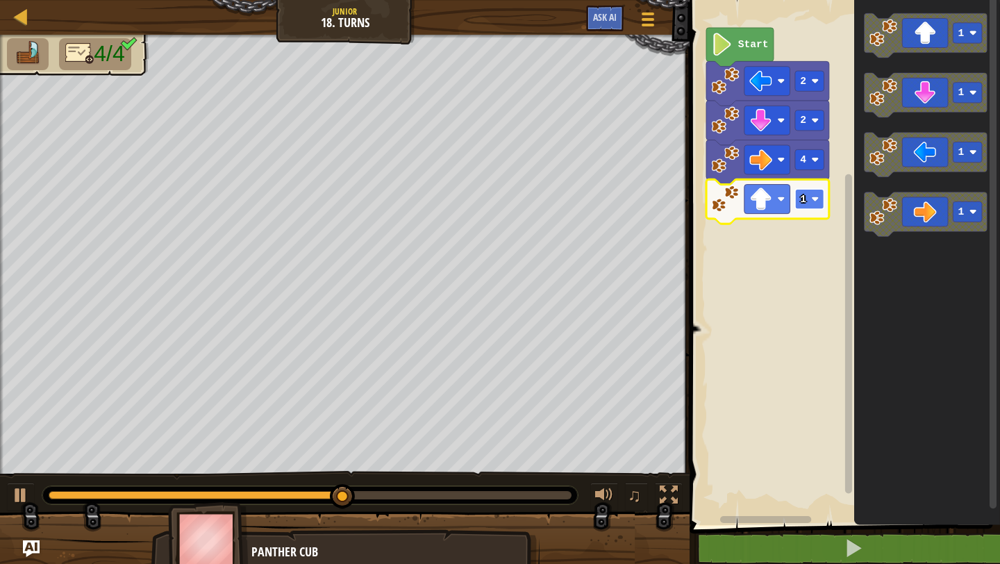
click at [813, 199] on image "Blockly Workspace" at bounding box center [816, 199] width 8 height 8
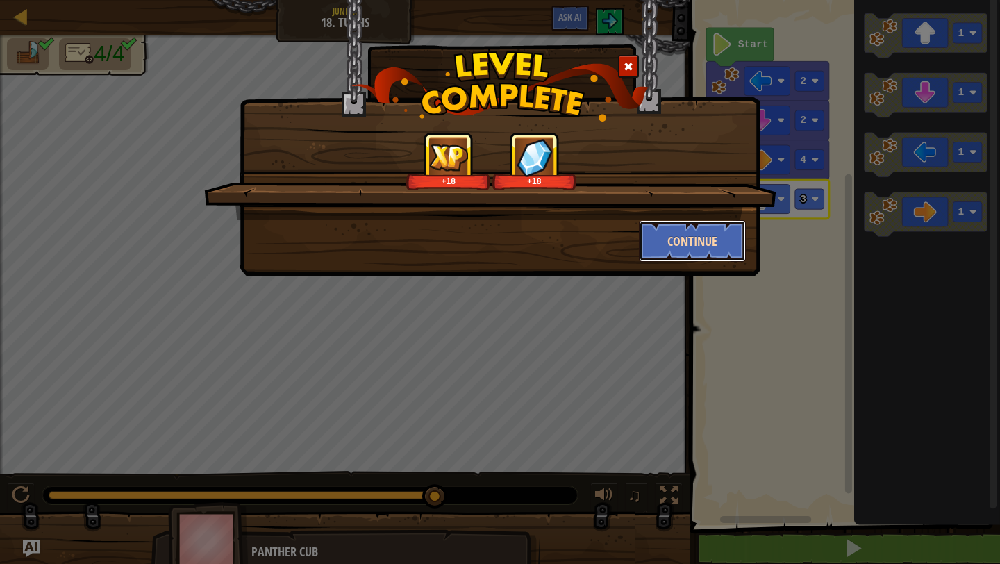
click at [678, 245] on button "Continue" at bounding box center [693, 241] width 108 height 42
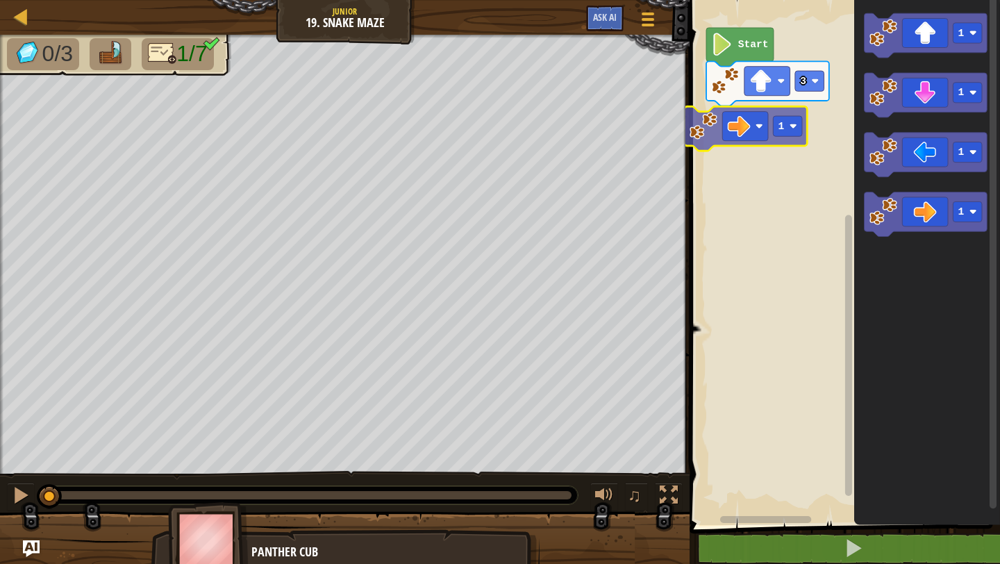
click at [703, 135] on div "3 Start 1 1 1 1 1 1" at bounding box center [842, 259] width 315 height 532
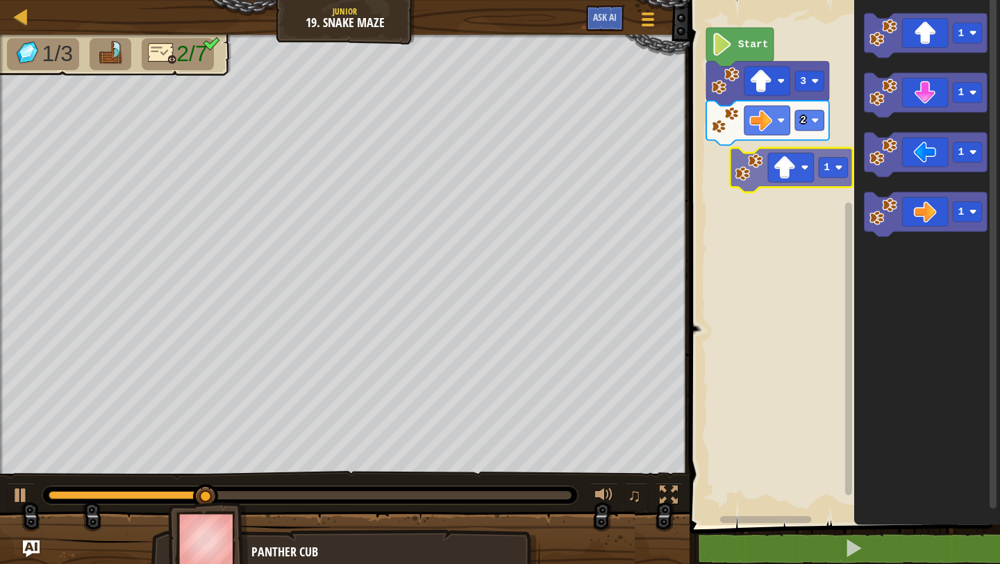
click at [733, 188] on div "Start 3 2 1 1 1 1 1" at bounding box center [842, 259] width 315 height 532
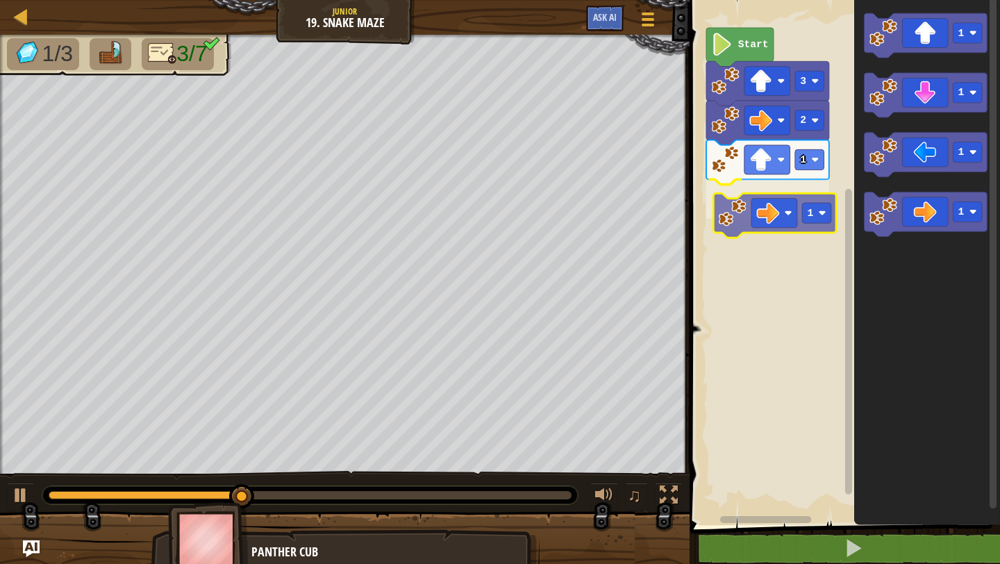
click at [721, 208] on div "Start 3 2 1 1 1 1 1 1 1" at bounding box center [842, 259] width 315 height 532
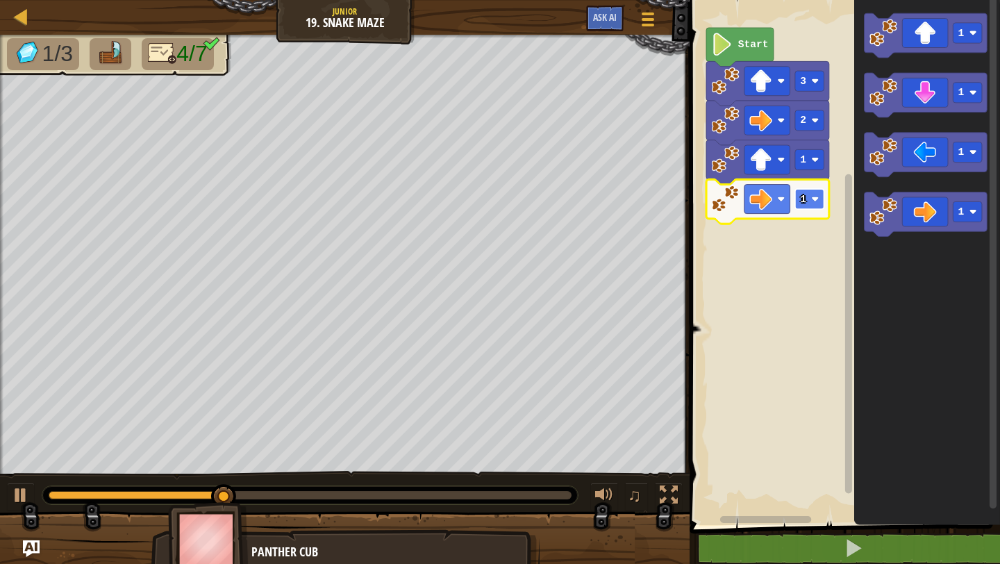
click at [817, 199] on image "Blockly Workspace" at bounding box center [816, 199] width 8 height 8
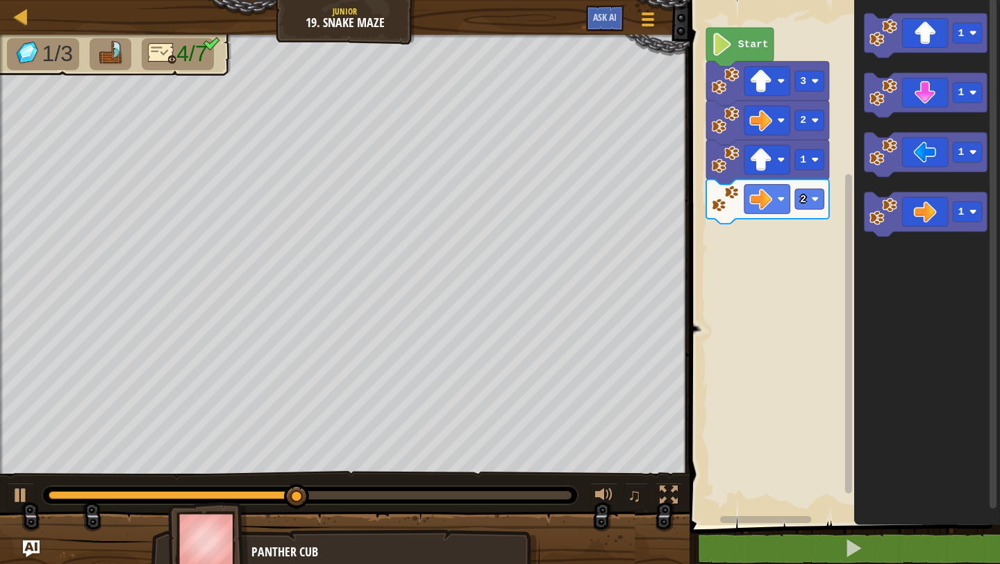
click at [746, 262] on div "Start 3 2 1 2 1 1 1 1" at bounding box center [842, 259] width 315 height 532
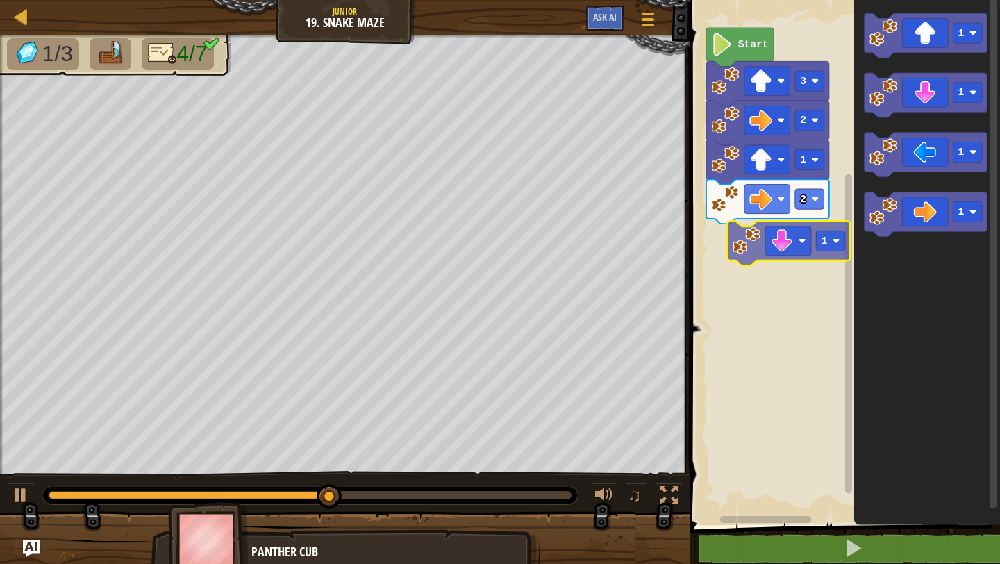
click at [725, 241] on div "Start 3 2 1 2 1 1 1 1 1" at bounding box center [842, 259] width 315 height 532
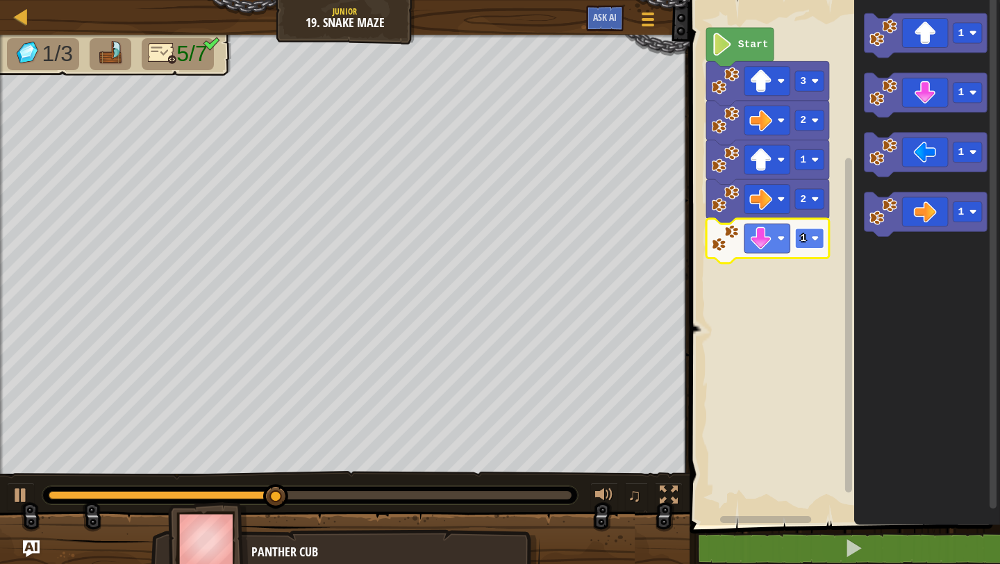
click at [818, 237] on image "Blockly Workspace" at bounding box center [816, 239] width 8 height 8
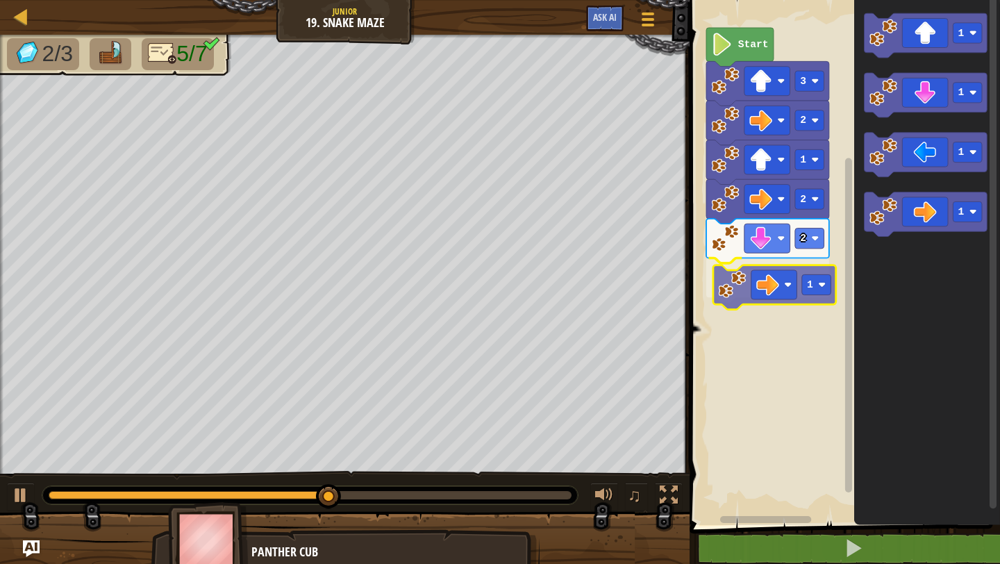
click at [731, 293] on div "Start 3 2 1 2 2 1 1 1 1 1 1" at bounding box center [842, 259] width 315 height 532
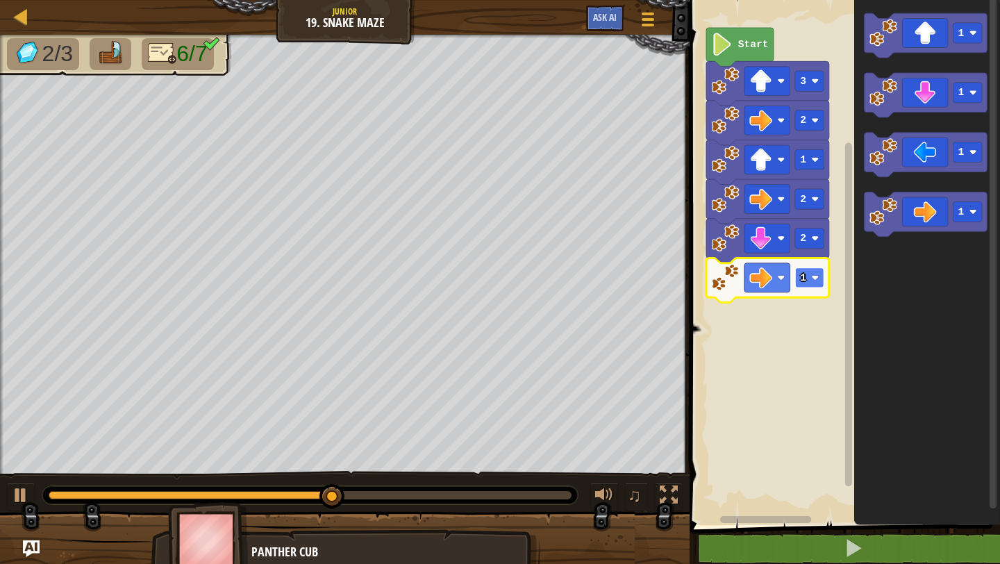
click at [813, 275] on image "Blockly Workspace" at bounding box center [816, 278] width 8 height 8
click at [764, 414] on div "Start 3 2 1 2 2 2 1 1 1 1" at bounding box center [842, 259] width 315 height 532
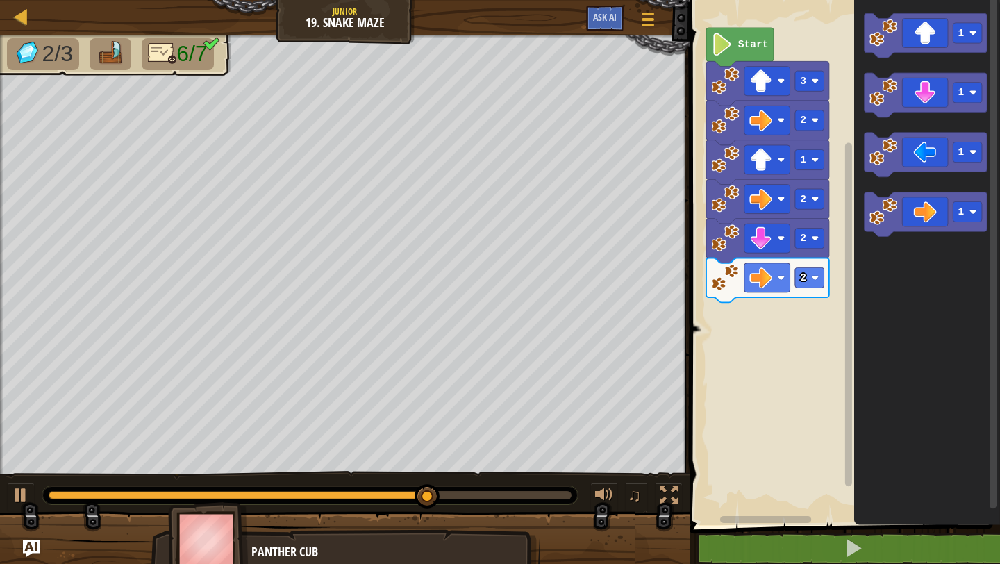
click at [757, 341] on div "Start 3 2 1 2 2 2 1 1 1 1" at bounding box center [842, 259] width 315 height 532
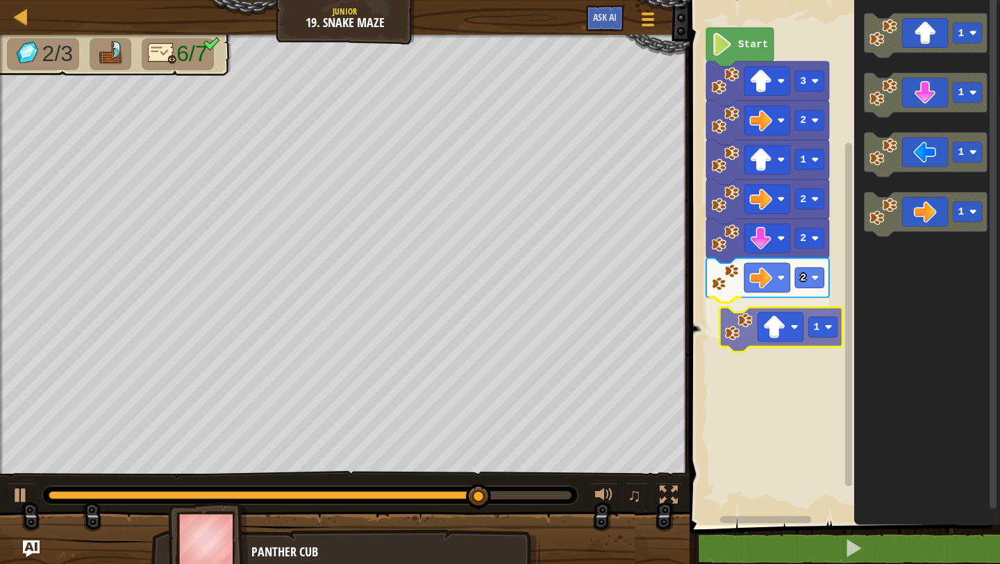
click at [748, 333] on div "Start 3 2 1 2 2 2 1 1 1 1 1 1" at bounding box center [842, 259] width 315 height 532
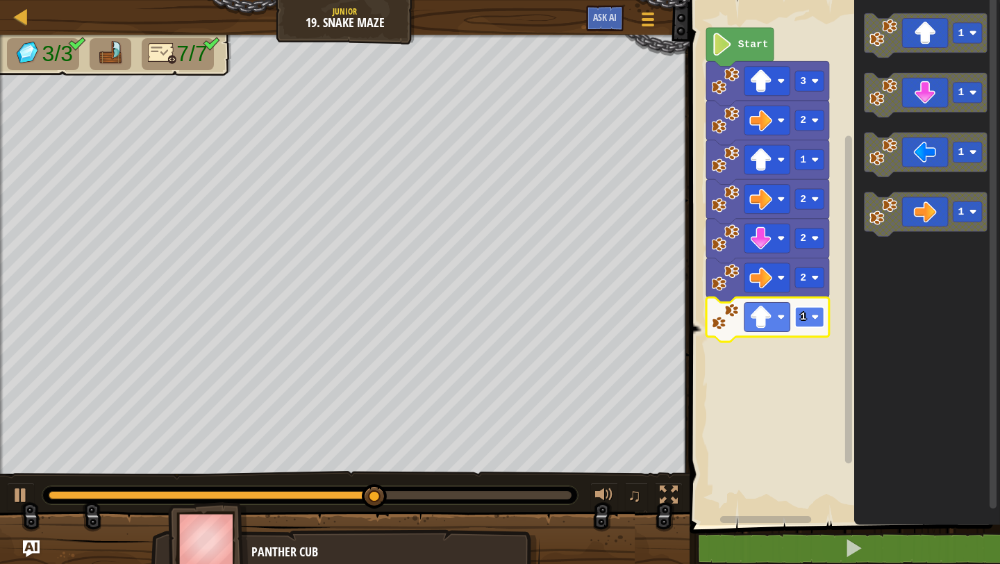
click at [799, 316] on rect "Blockly Workspace" at bounding box center [809, 317] width 29 height 20
click at [806, 315] on text "2" at bounding box center [804, 316] width 6 height 11
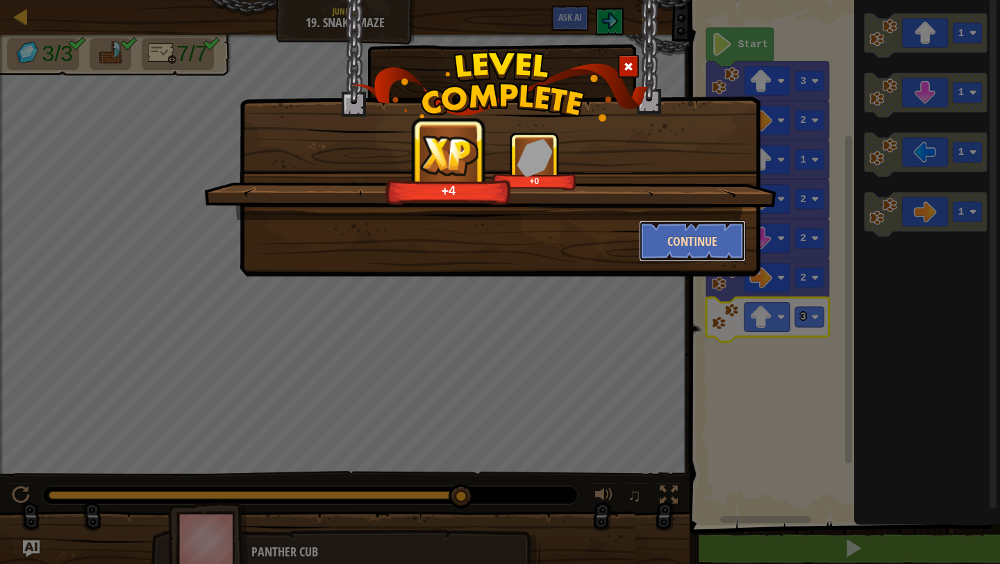
click at [704, 235] on button "Continue" at bounding box center [693, 241] width 108 height 42
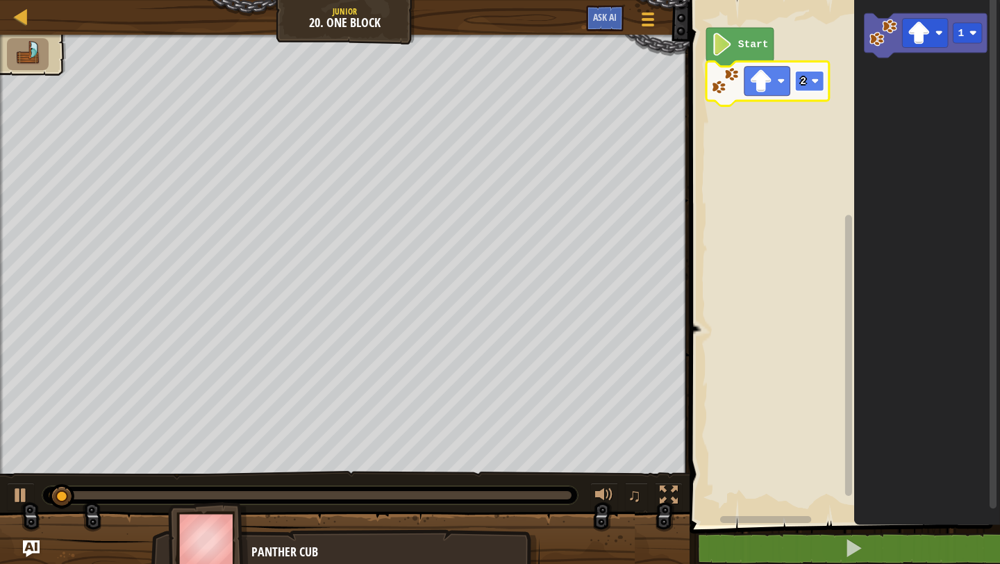
click at [815, 80] on image "Blockly Workspace" at bounding box center [816, 81] width 8 height 8
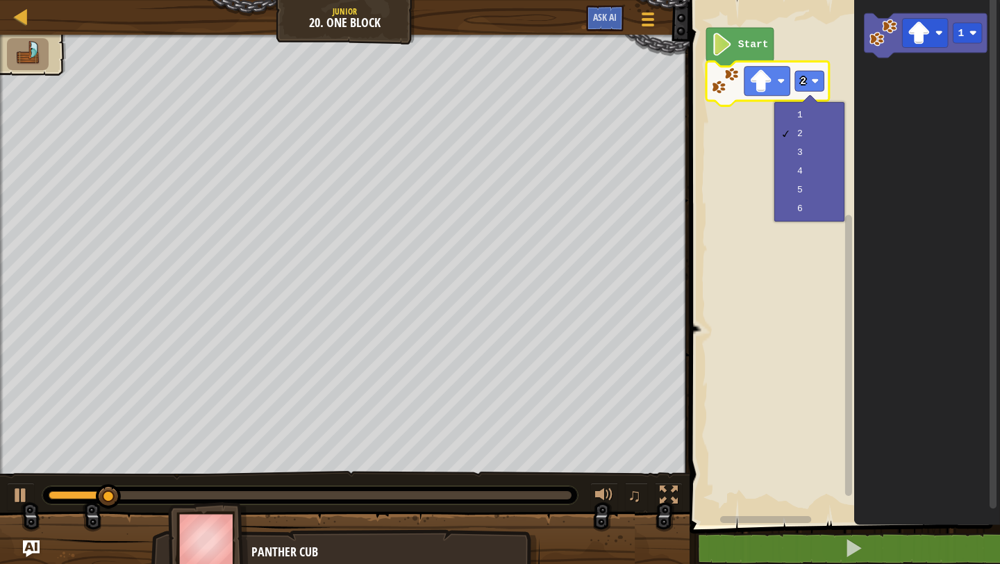
click at [783, 299] on rect "Blockly Workspace" at bounding box center [842, 259] width 315 height 532
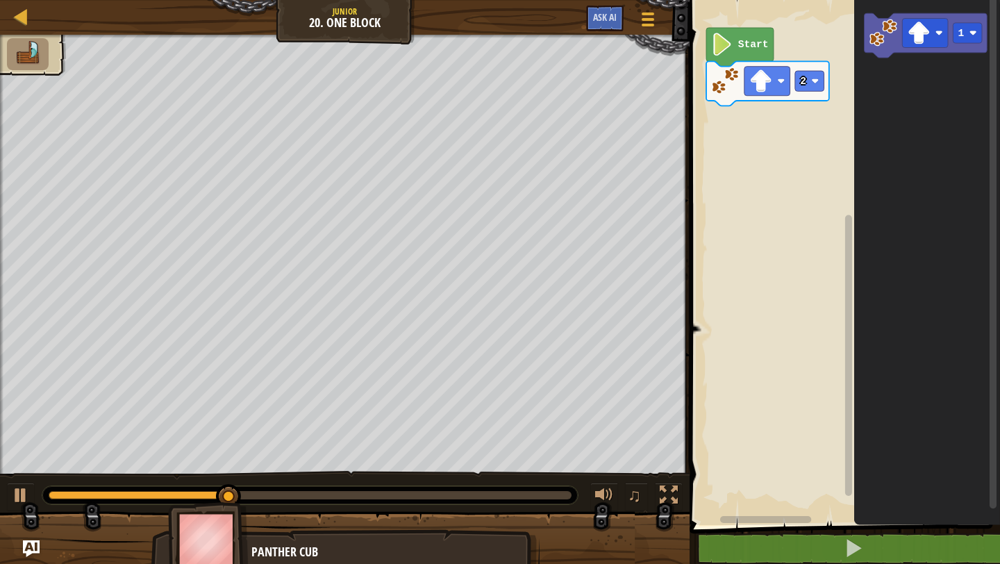
click at [791, 155] on div "Start 2 1" at bounding box center [842, 259] width 315 height 532
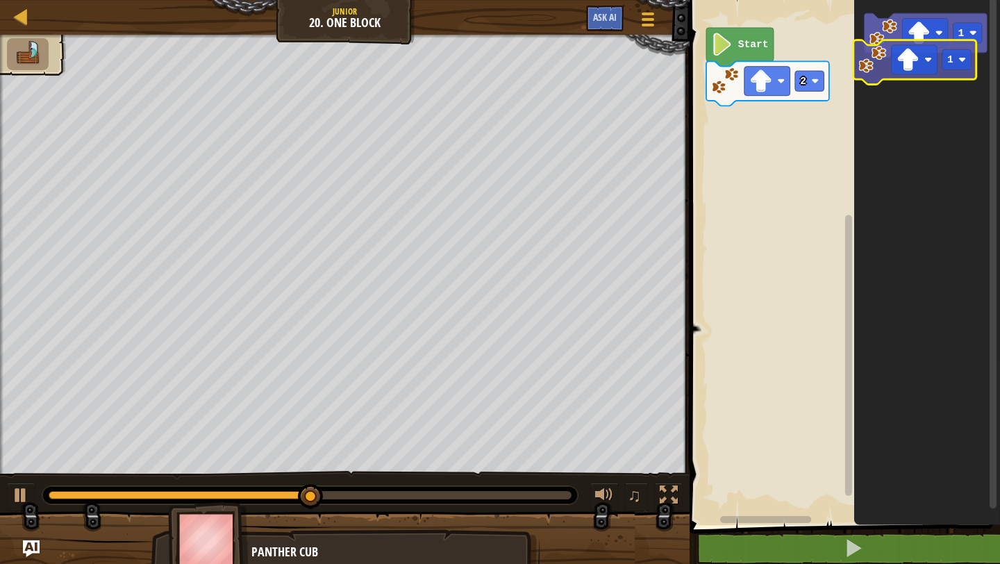
click at [890, 55] on g "1" at bounding box center [926, 35] width 123 height 44
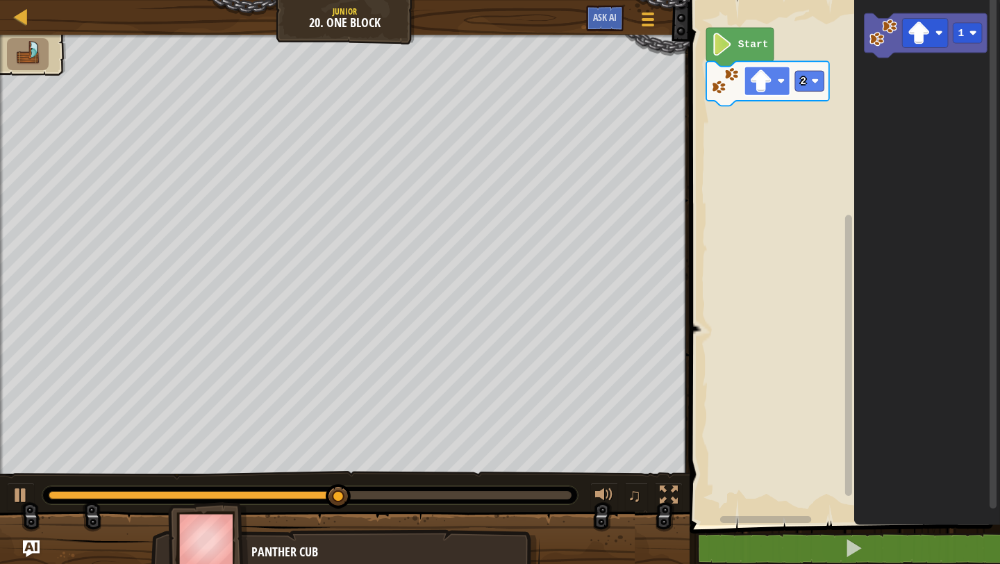
click at [779, 79] on image "Blockly Workspace" at bounding box center [782, 81] width 8 height 8
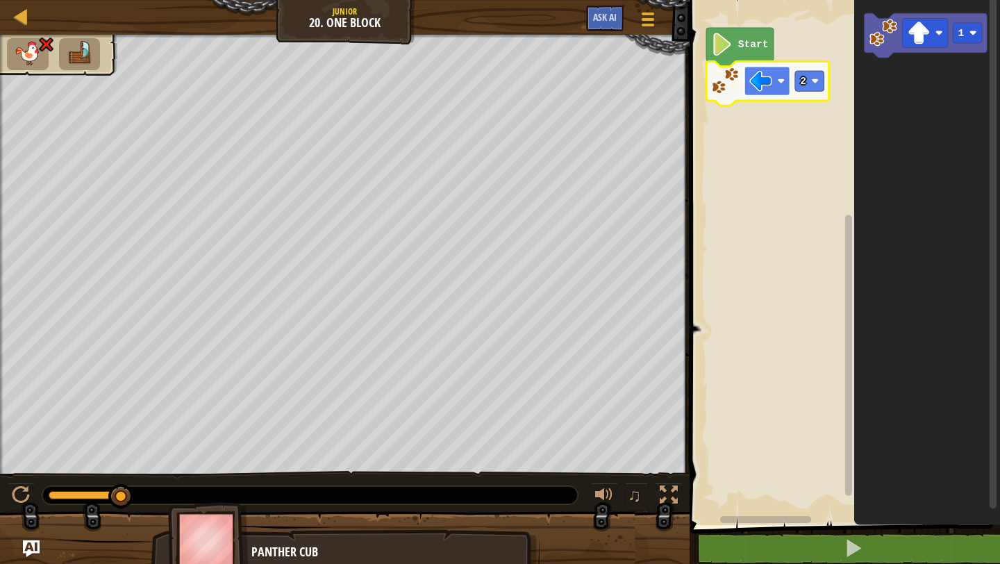
click at [753, 78] on image "Blockly Workspace" at bounding box center [760, 80] width 23 height 23
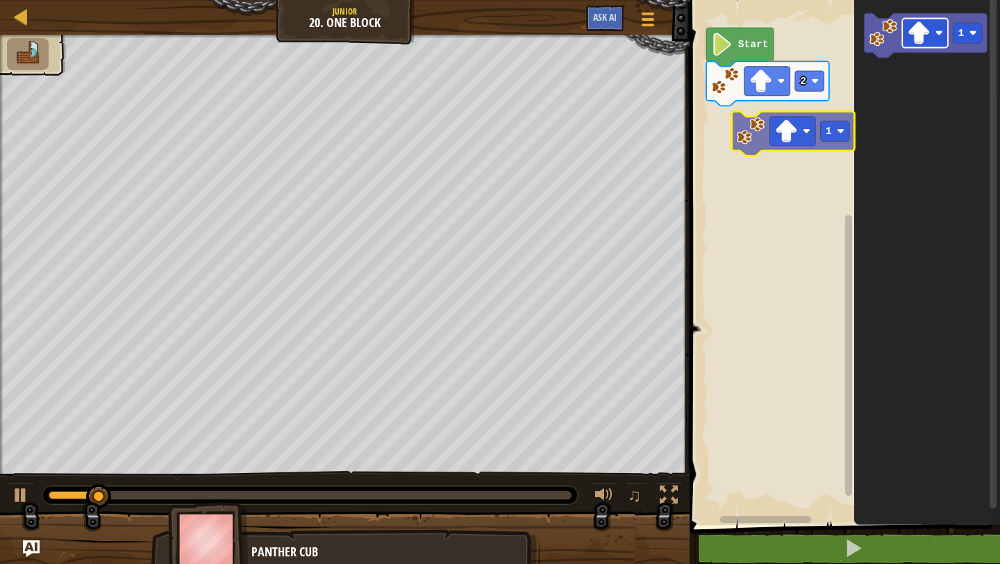
click at [757, 122] on div "Start 2 1 1" at bounding box center [842, 259] width 315 height 532
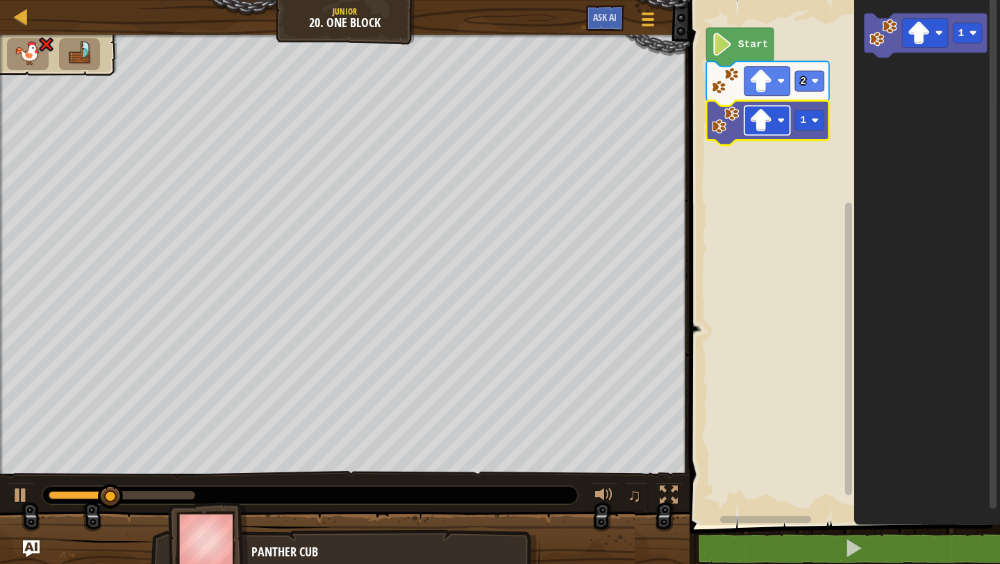
click at [790, 120] on rect "Blockly Workspace" at bounding box center [767, 120] width 46 height 29
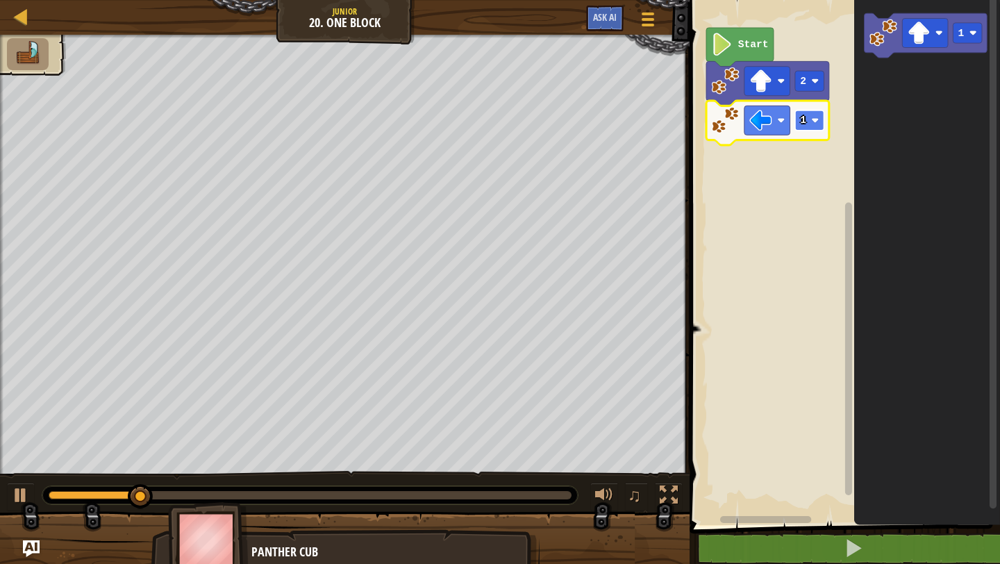
click at [809, 124] on rect "Blockly Workspace" at bounding box center [809, 120] width 29 height 20
click at [807, 124] on rect "Blockly Workspace" at bounding box center [809, 120] width 29 height 20
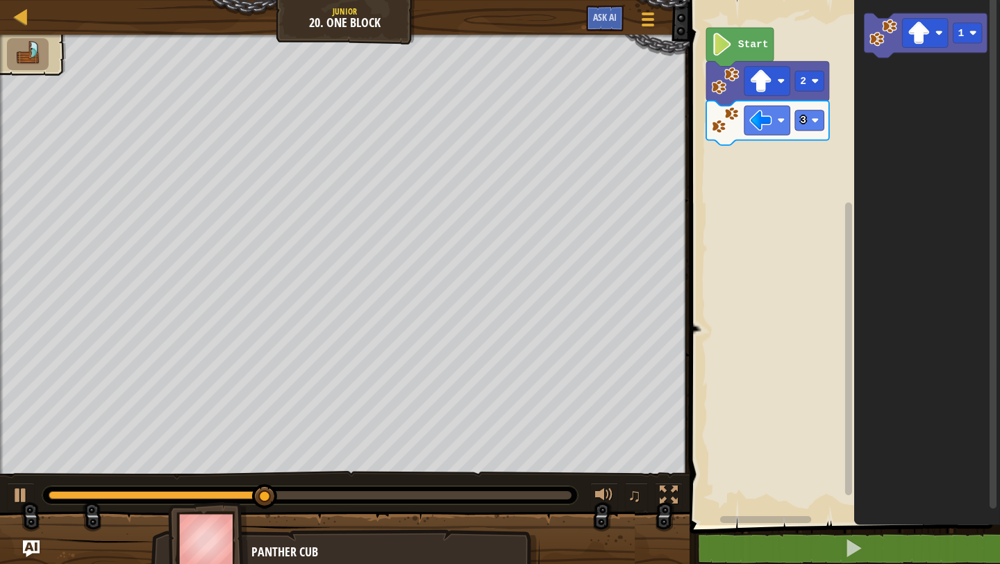
click at [807, 190] on div "Start 2 3 1" at bounding box center [842, 259] width 315 height 532
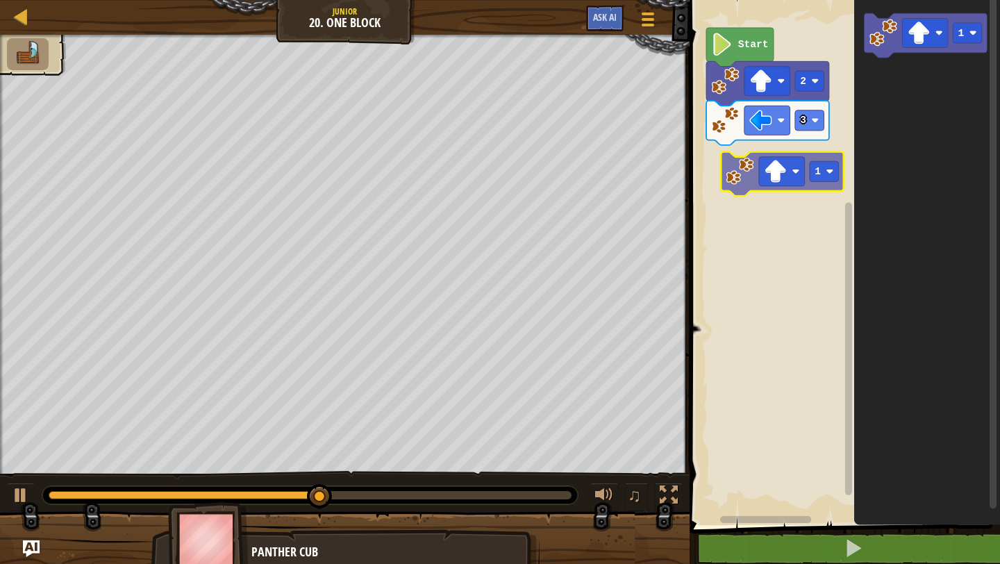
click at [738, 181] on div "Start 2 3 1 1" at bounding box center [842, 259] width 315 height 532
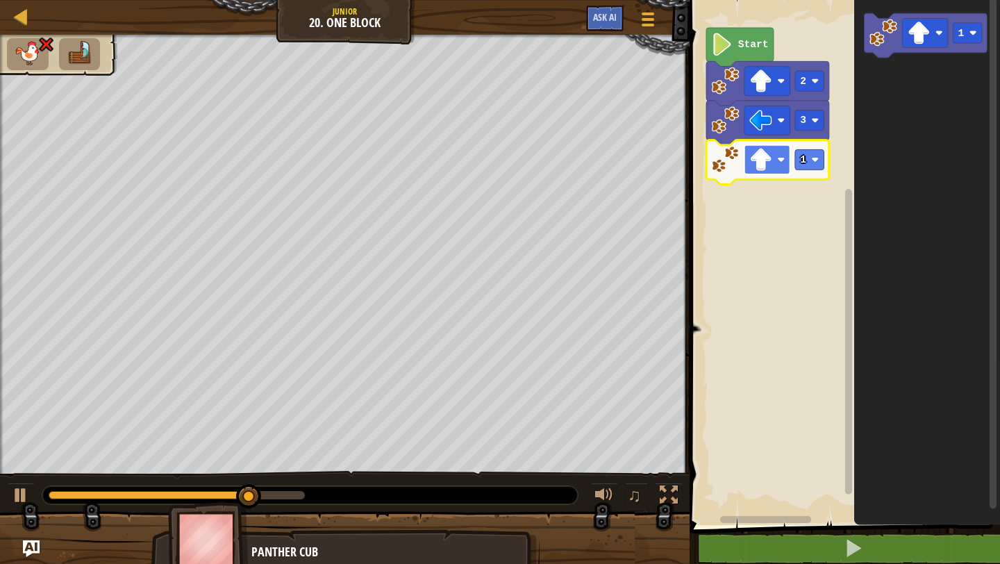
click at [780, 159] on image "Blockly Workspace" at bounding box center [782, 160] width 8 height 8
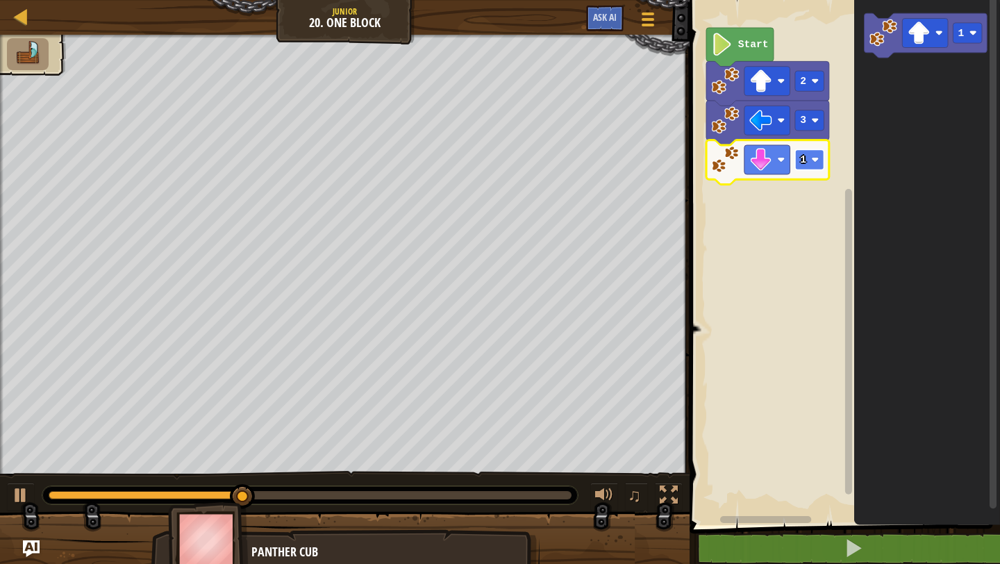
click at [803, 164] on text "1" at bounding box center [804, 159] width 6 height 11
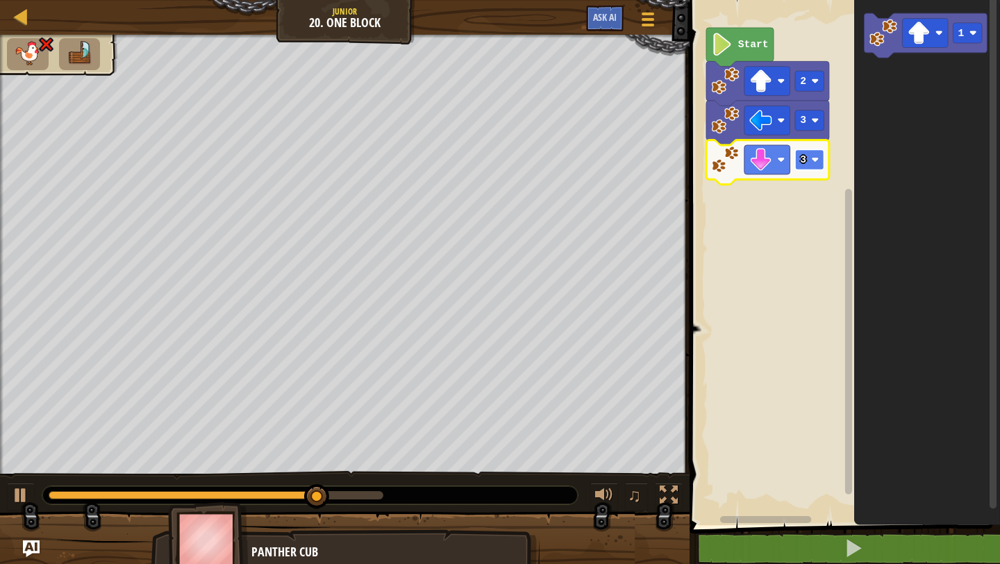
click at [812, 167] on rect "Blockly Workspace" at bounding box center [809, 159] width 29 height 20
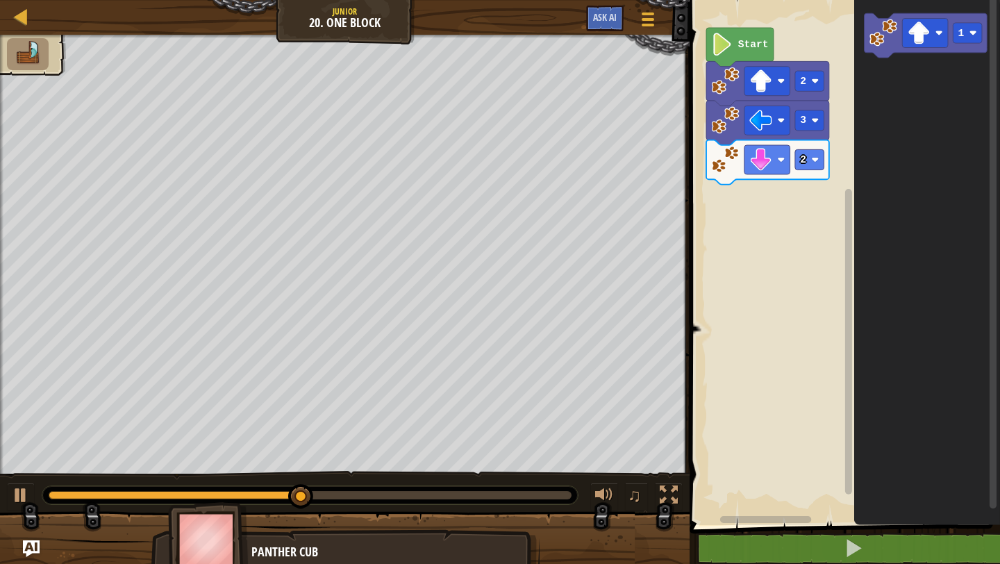
click at [799, 245] on div "Start 2 3 2 1" at bounding box center [842, 259] width 315 height 532
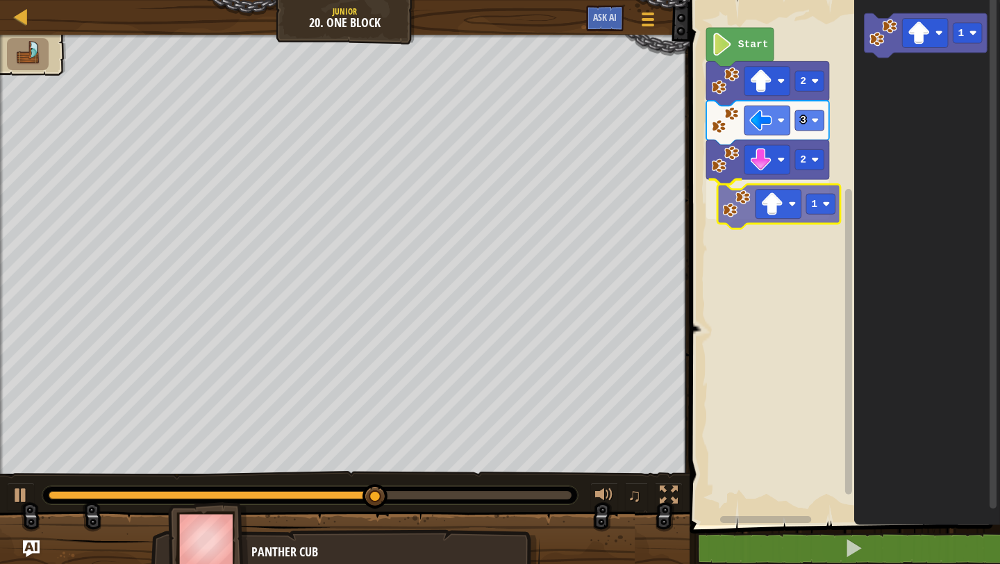
click at [735, 216] on div "Start 2 3 2 1 1 1" at bounding box center [842, 259] width 315 height 532
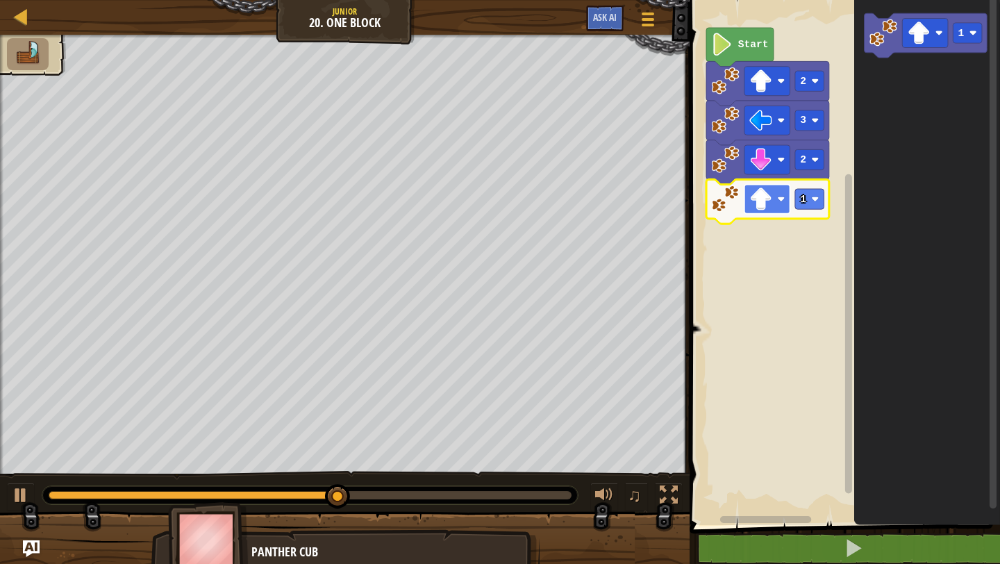
click at [785, 198] on rect "Blockly Workspace" at bounding box center [767, 199] width 46 height 29
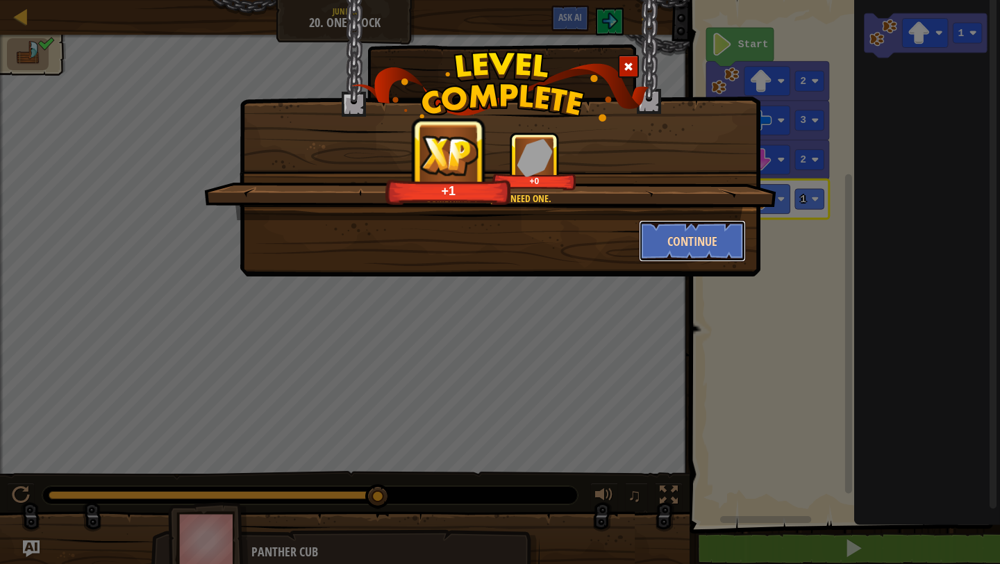
click at [709, 234] on button "Continue" at bounding box center [693, 241] width 108 height 42
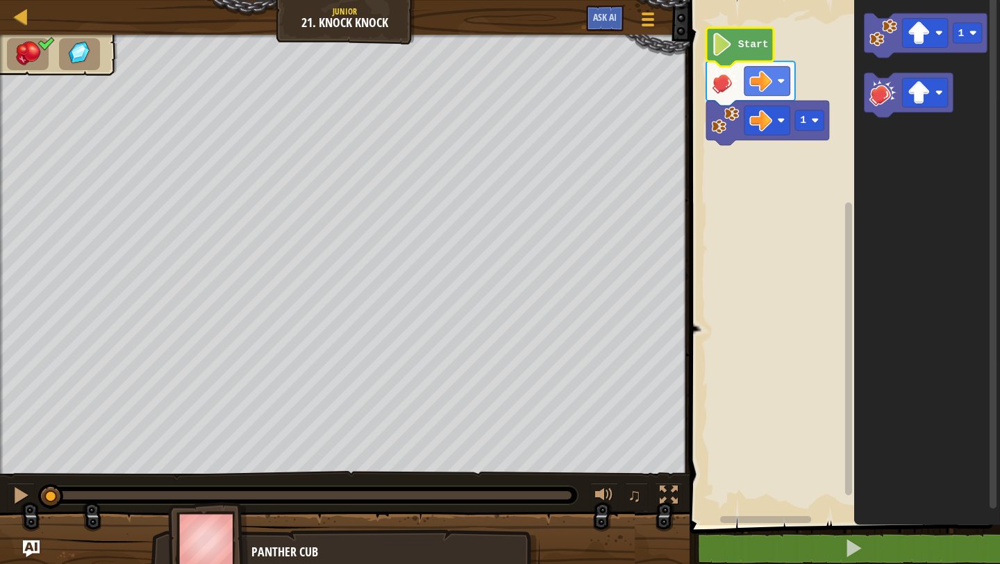
click at [728, 46] on image "Blockly Workspace" at bounding box center [723, 44] width 22 height 23
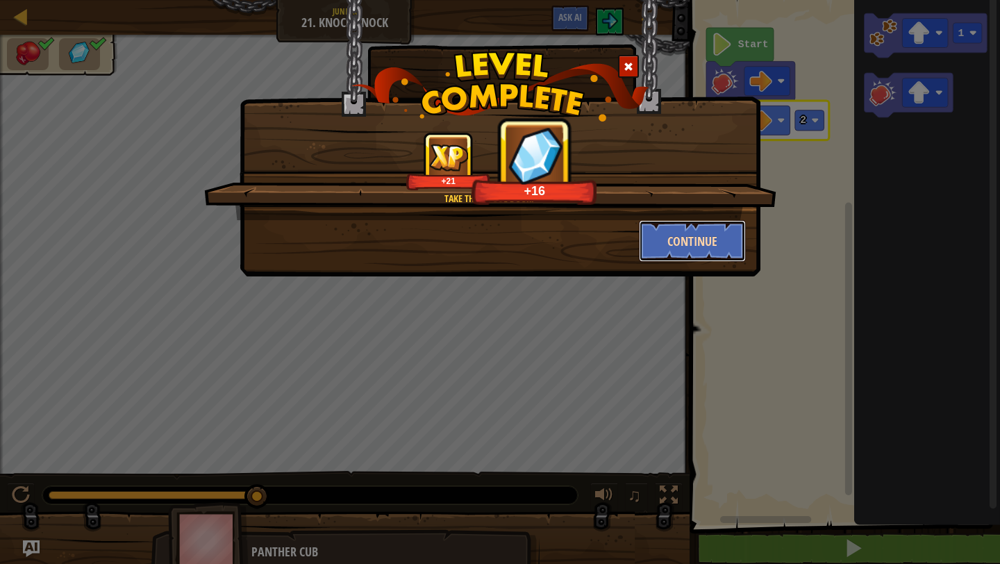
click at [692, 243] on button "Continue" at bounding box center [693, 241] width 108 height 42
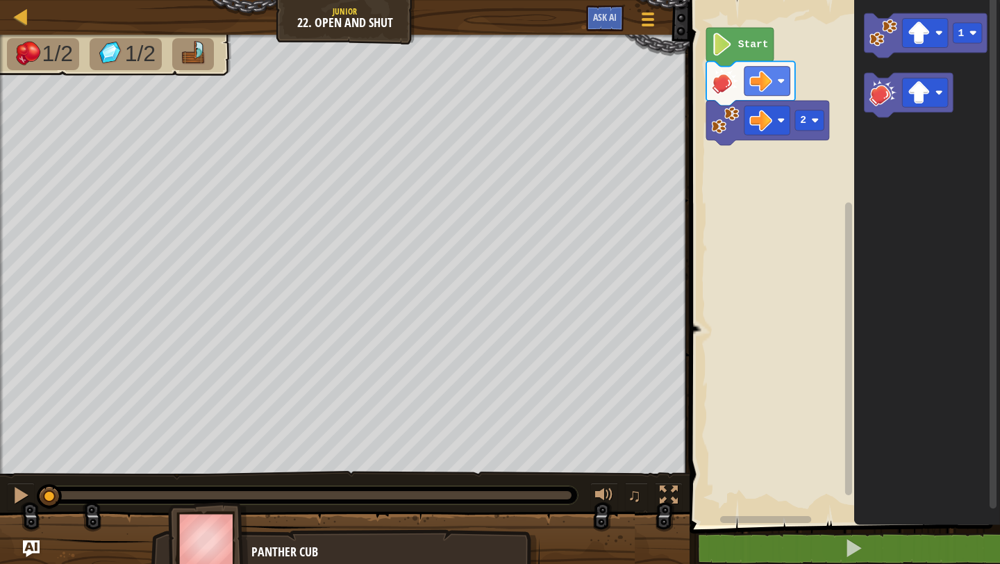
click at [728, 217] on div "2 Start 1" at bounding box center [842, 259] width 315 height 532
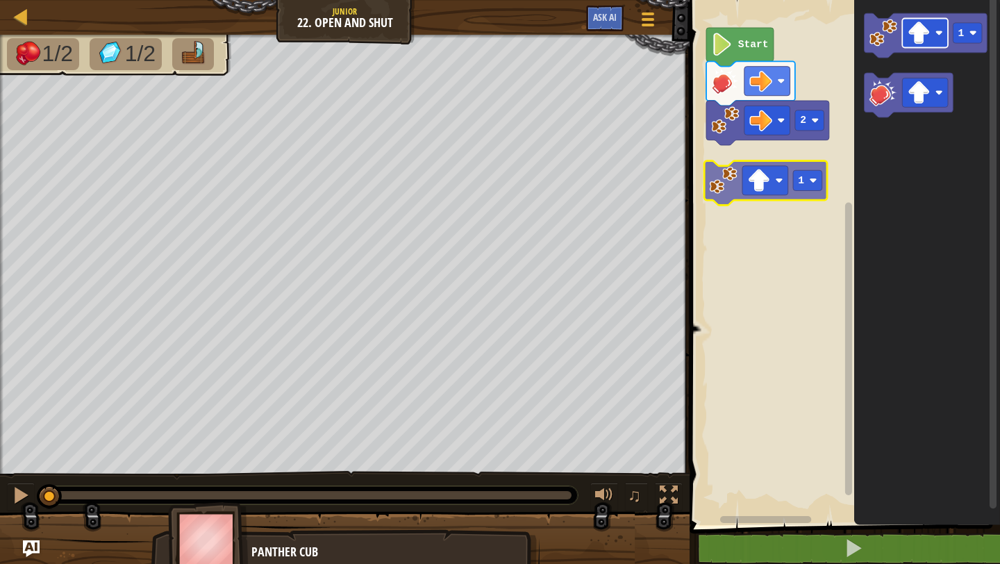
click at [758, 167] on div "2 Start 1 1" at bounding box center [842, 259] width 315 height 532
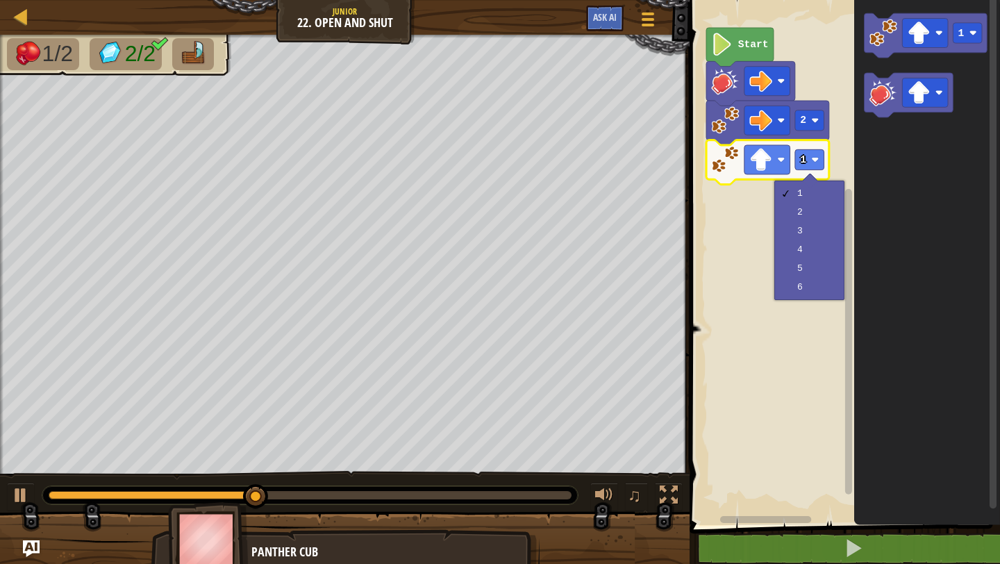
click at [760, 413] on rect "Blockly Workspace" at bounding box center [842, 259] width 315 height 532
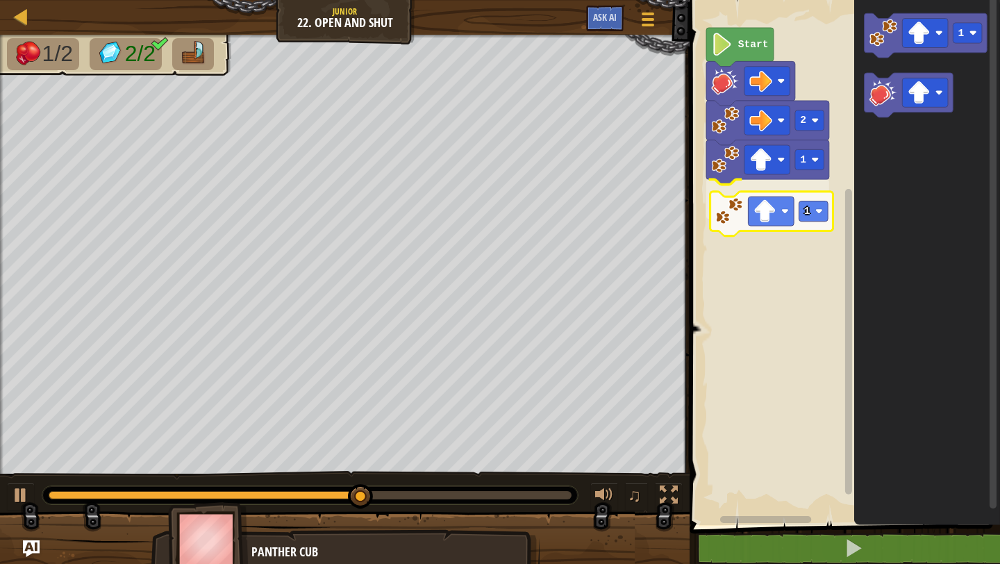
click at [735, 211] on div "Start 2 1 1 1 1" at bounding box center [842, 259] width 315 height 532
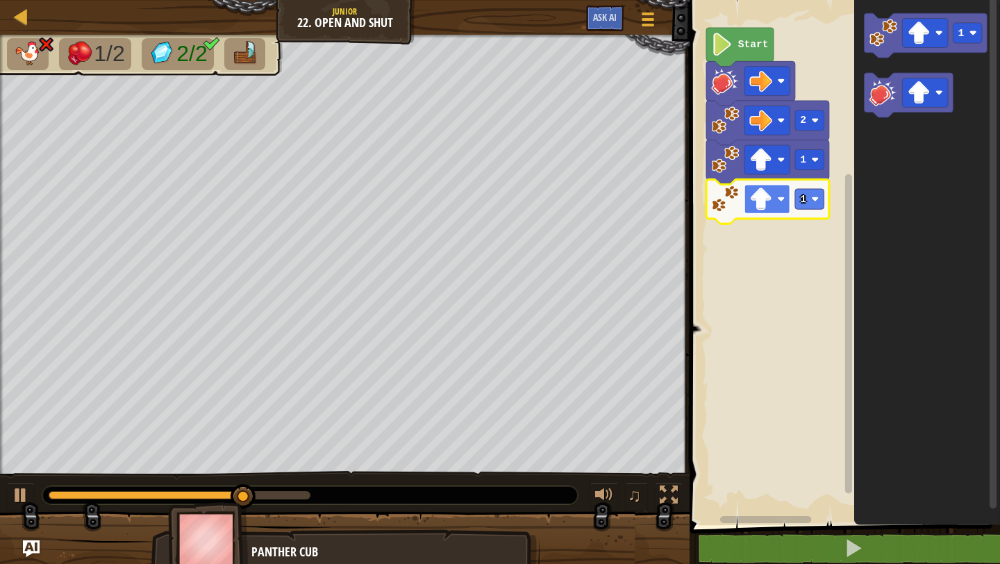
click at [779, 199] on image "Blockly Workspace" at bounding box center [782, 199] width 8 height 8
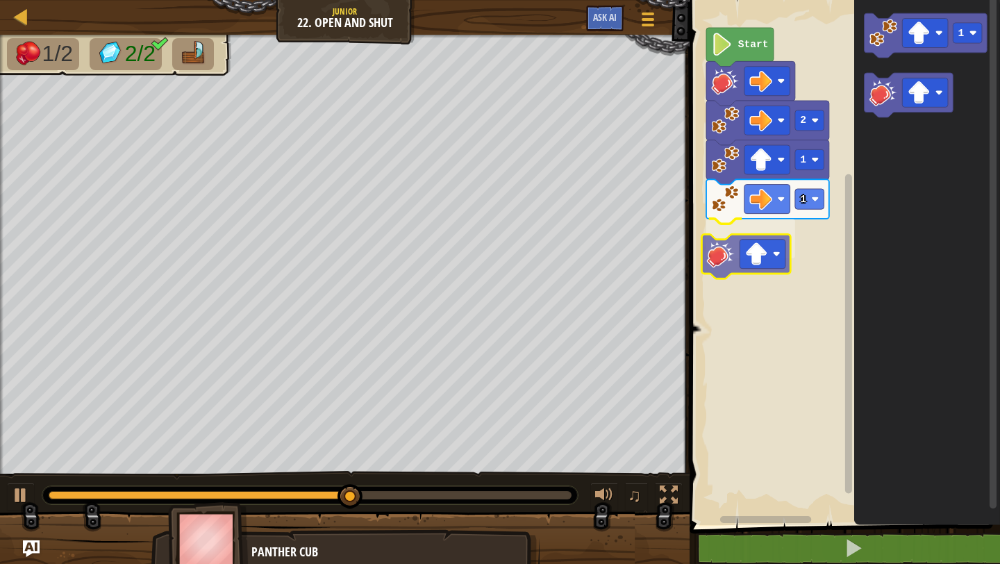
click at [715, 256] on div "Start 2 1 1 1" at bounding box center [842, 259] width 315 height 532
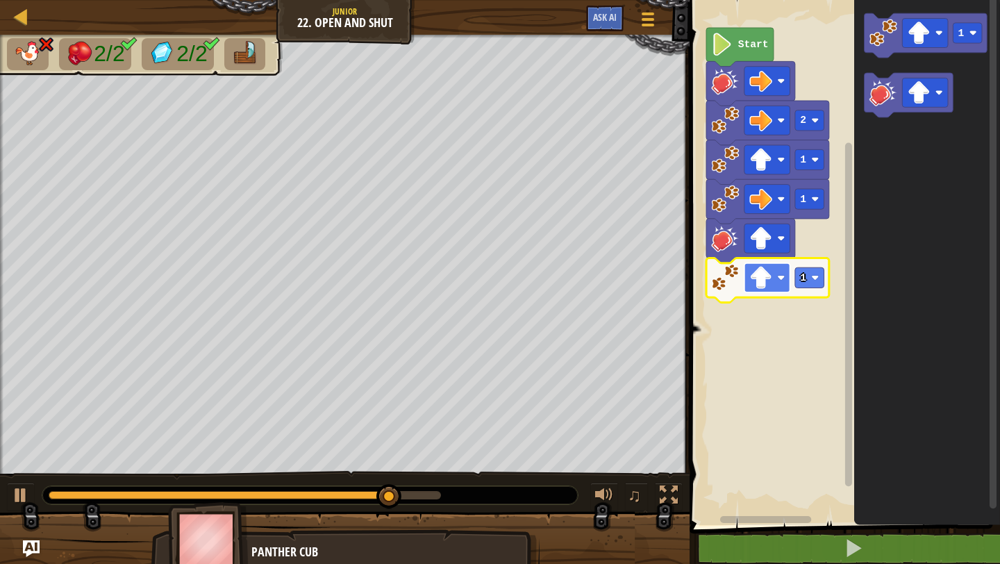
click at [781, 282] on rect "Blockly Workspace" at bounding box center [767, 277] width 46 height 29
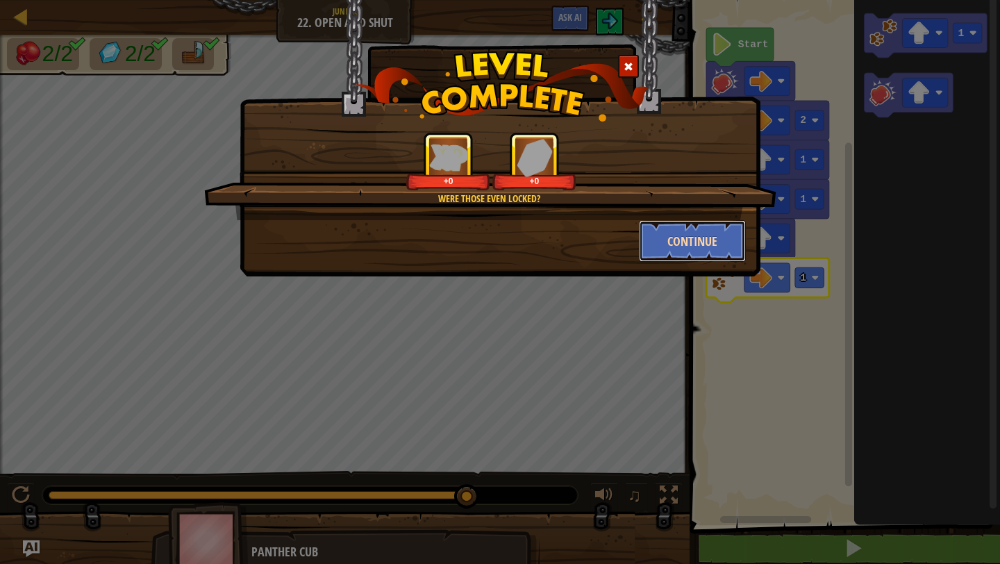
click at [718, 239] on button "Continue" at bounding box center [693, 241] width 108 height 42
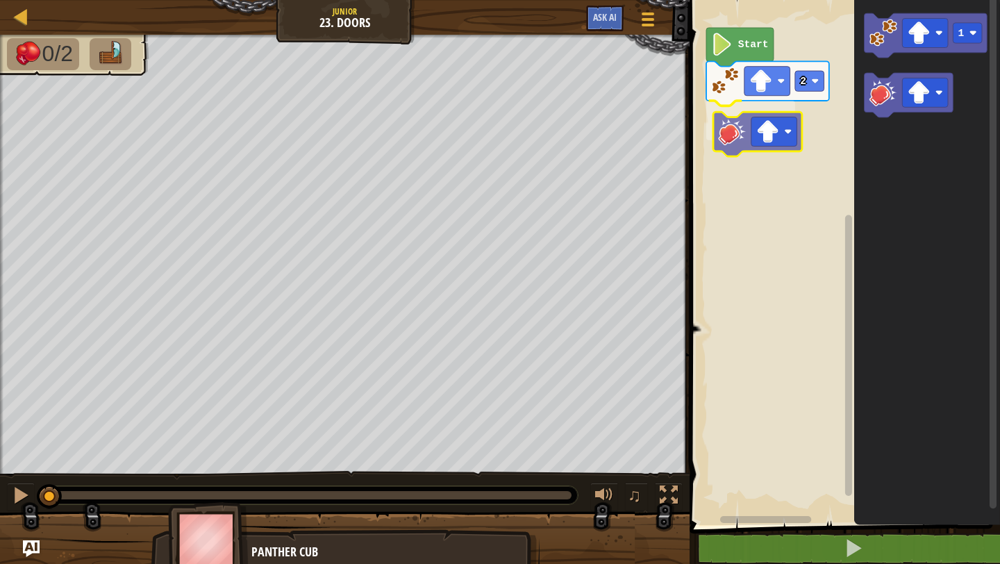
click at [716, 132] on div "2 Start 1" at bounding box center [842, 259] width 315 height 532
click at [727, 139] on div "2 1 Start 1 1" at bounding box center [842, 259] width 315 height 532
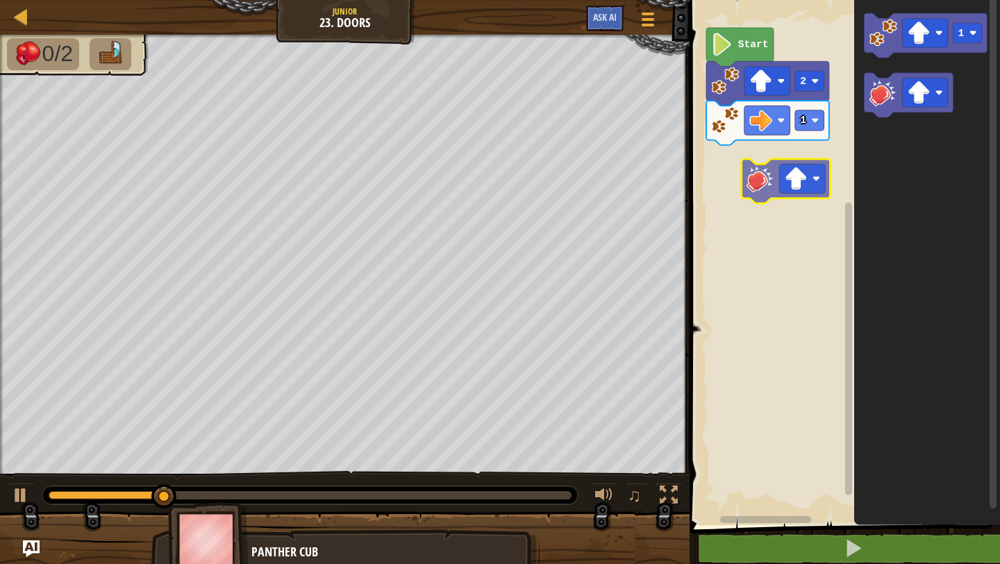
click at [719, 163] on div "Start 2 1 1" at bounding box center [842, 259] width 315 height 532
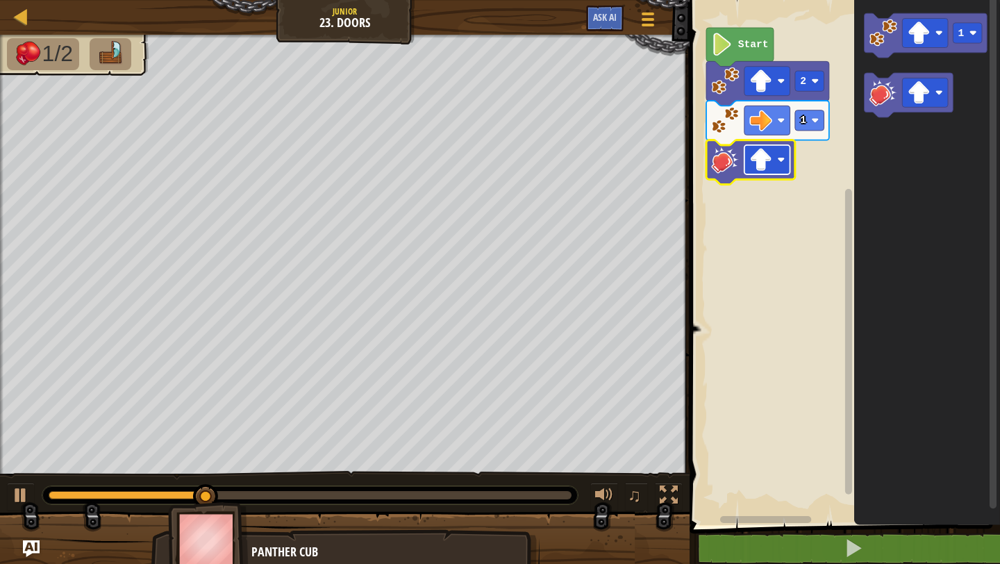
click at [784, 160] on image "Blockly Workspace" at bounding box center [782, 160] width 8 height 8
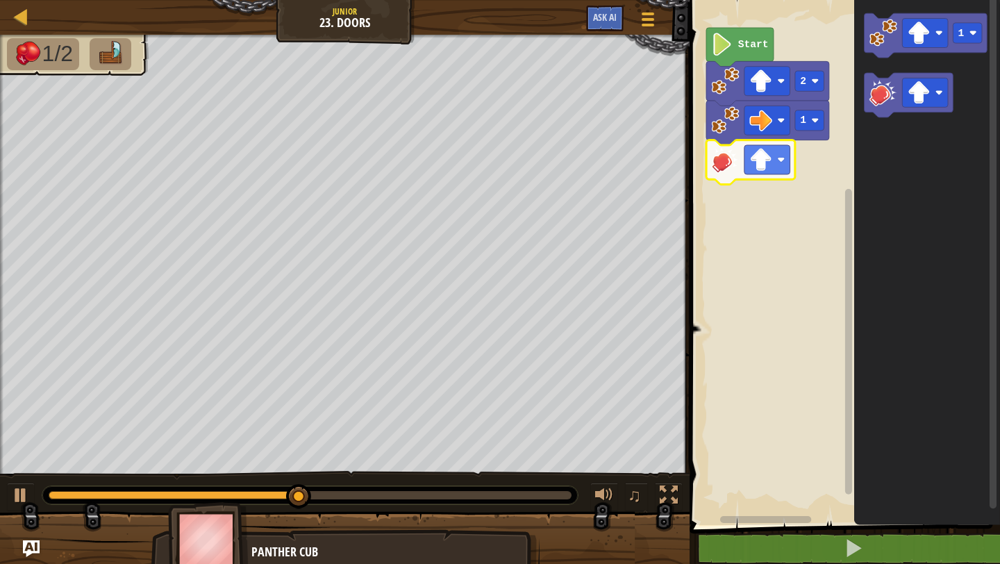
click at [893, 194] on icon "Blockly Workspace" at bounding box center [927, 259] width 146 height 532
click at [767, 197] on div "Start 2 1 1" at bounding box center [842, 259] width 315 height 532
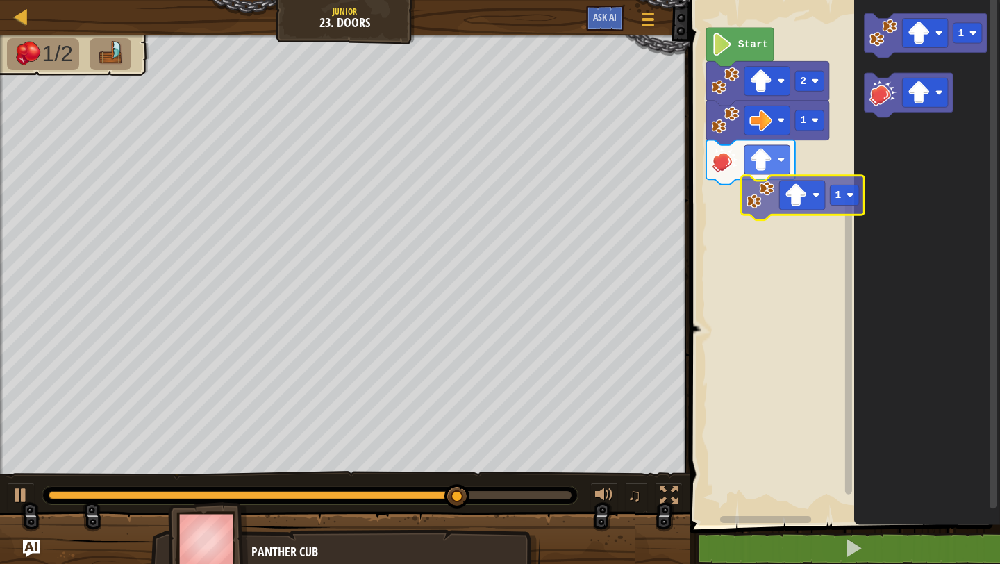
click at [735, 206] on div "Start 2 1 1 1" at bounding box center [842, 259] width 315 height 532
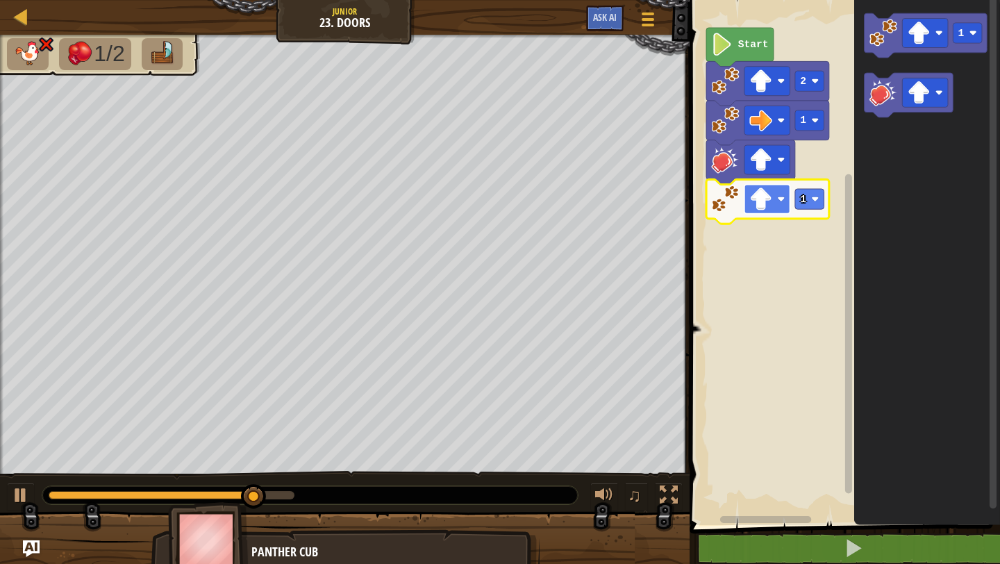
click at [781, 204] on rect "Blockly Workspace" at bounding box center [767, 199] width 46 height 29
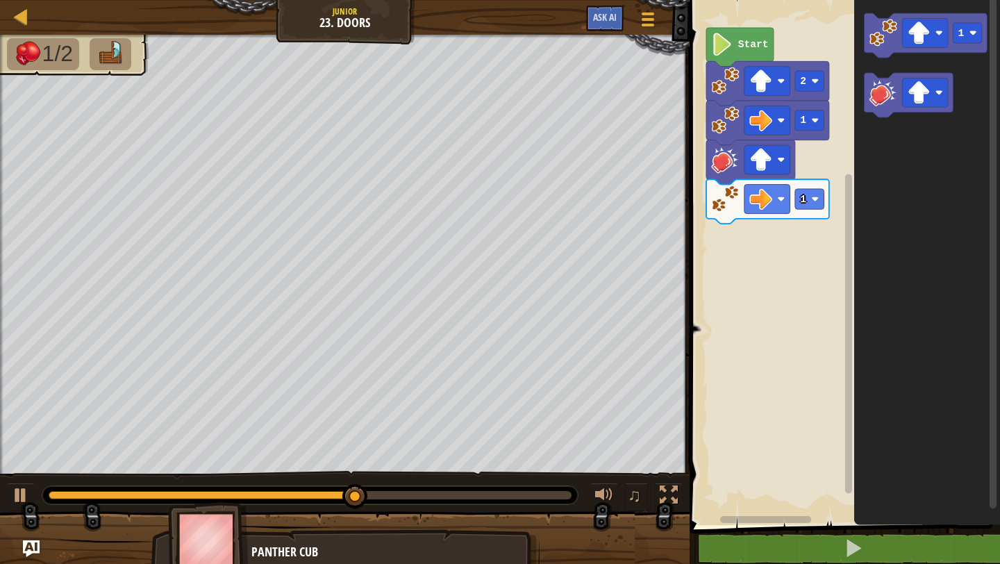
click at [785, 239] on div "Start 2 1 1 1" at bounding box center [842, 259] width 315 height 532
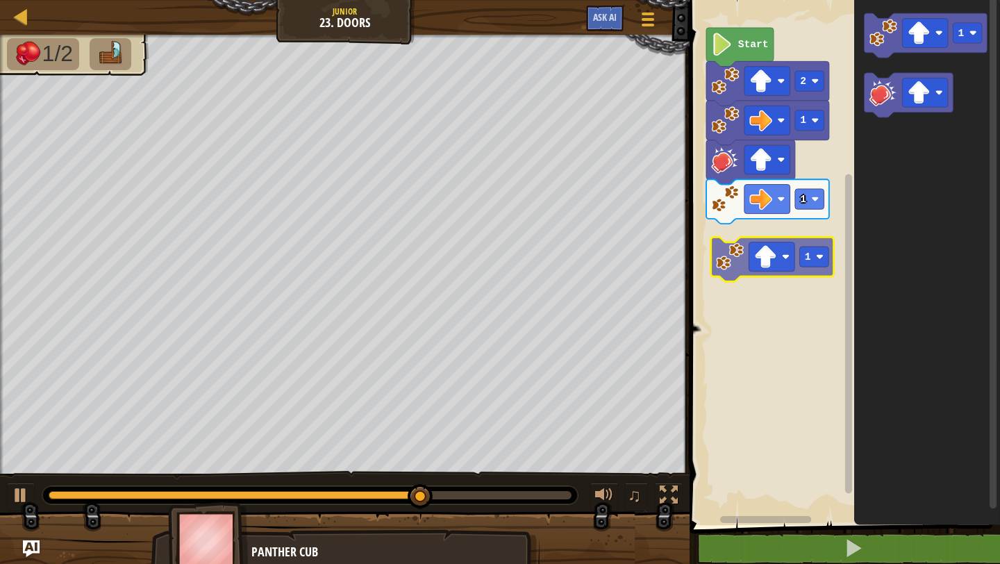
click at [742, 259] on div "Start 2 1 1 1 1 1" at bounding box center [842, 259] width 315 height 532
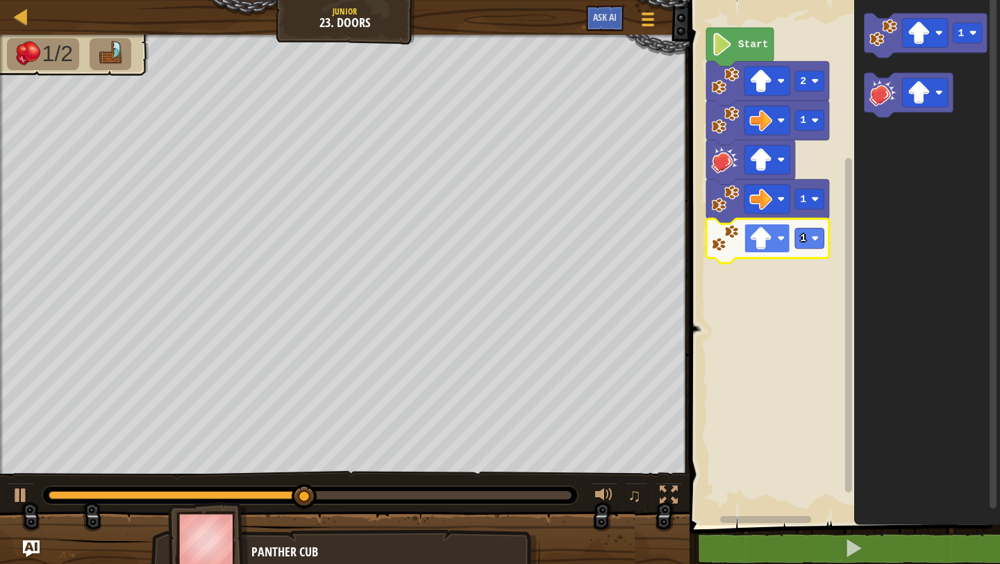
click at [773, 239] on rect "Blockly Workspace" at bounding box center [767, 238] width 46 height 29
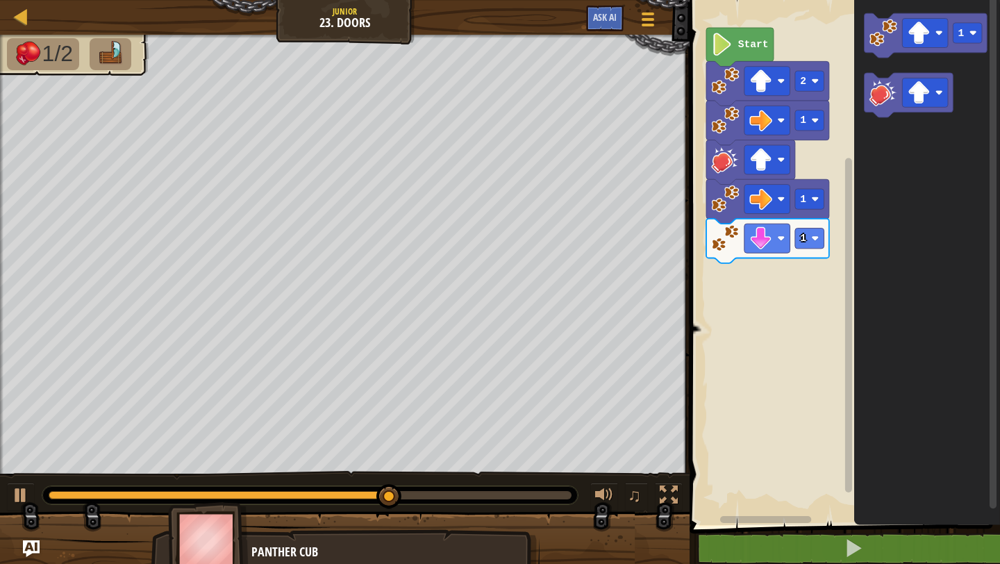
click at [750, 283] on div "Start 2 1 1 1 1" at bounding box center [842, 259] width 315 height 532
click at [888, 267] on icon "1" at bounding box center [927, 259] width 146 height 532
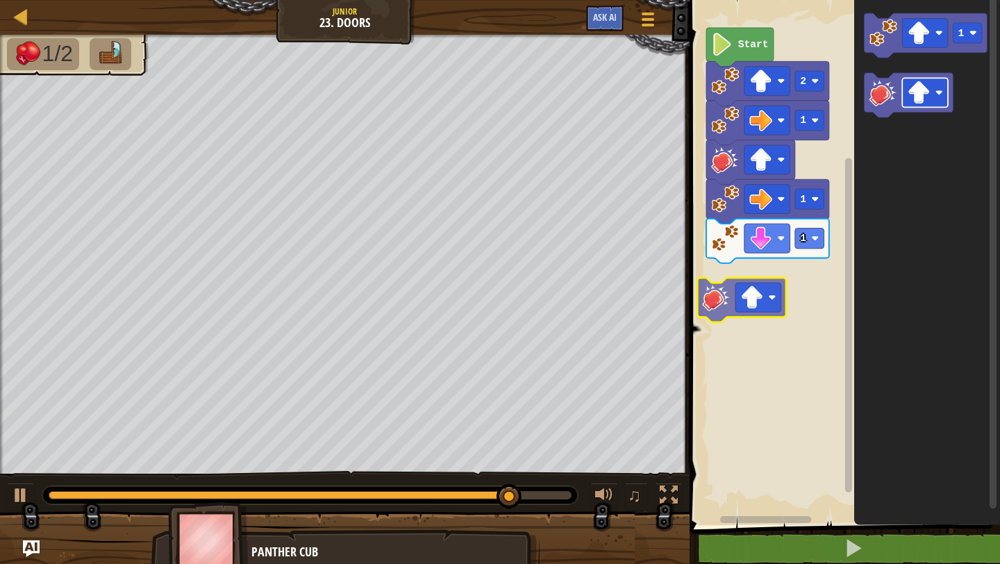
click at [746, 303] on div "Start 2 1 1 1 1" at bounding box center [842, 259] width 315 height 532
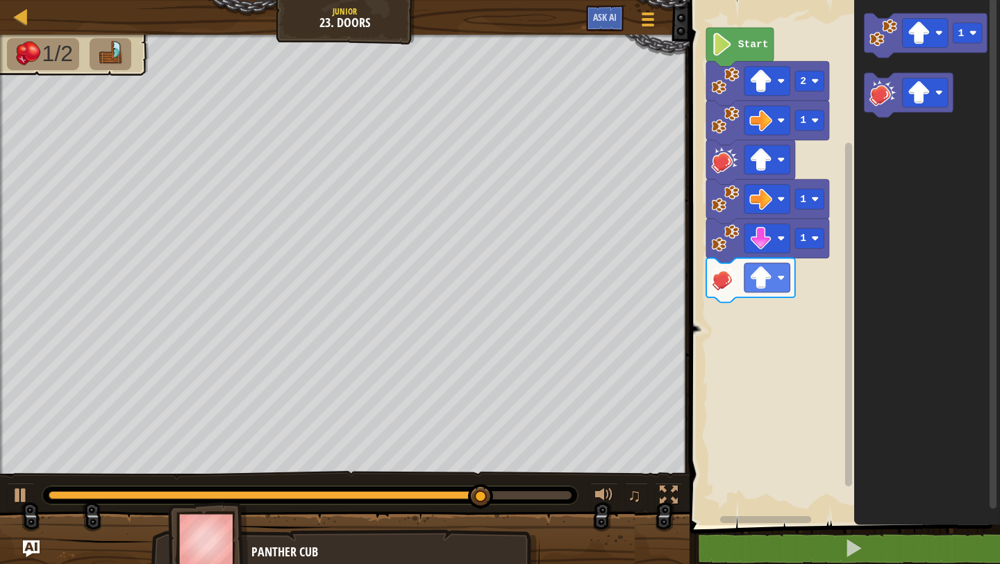
click at [796, 343] on div "Start 2 1 1 1 1" at bounding box center [842, 259] width 315 height 532
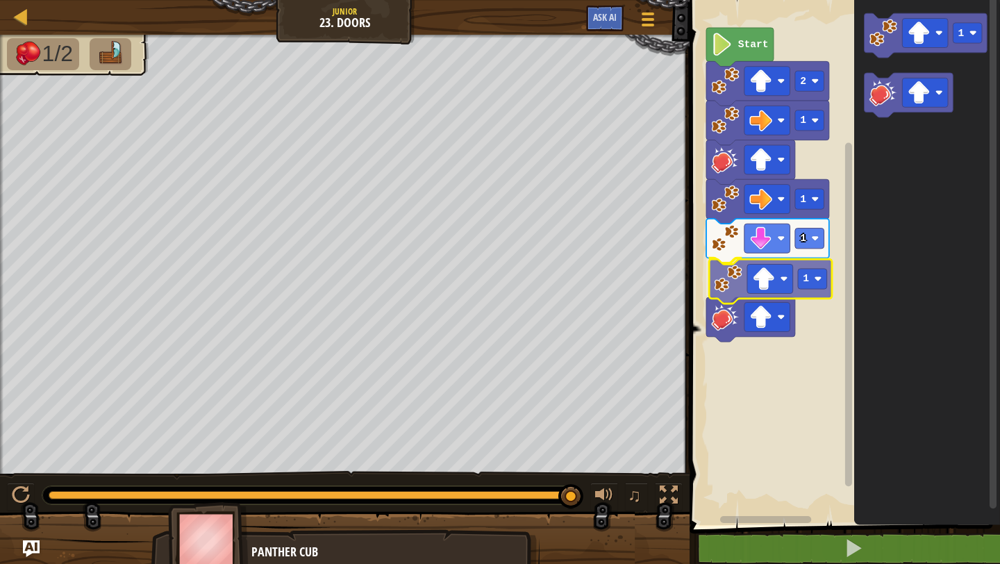
click at [738, 296] on div "Start 2 1 1 1 1 1 1" at bounding box center [842, 259] width 315 height 532
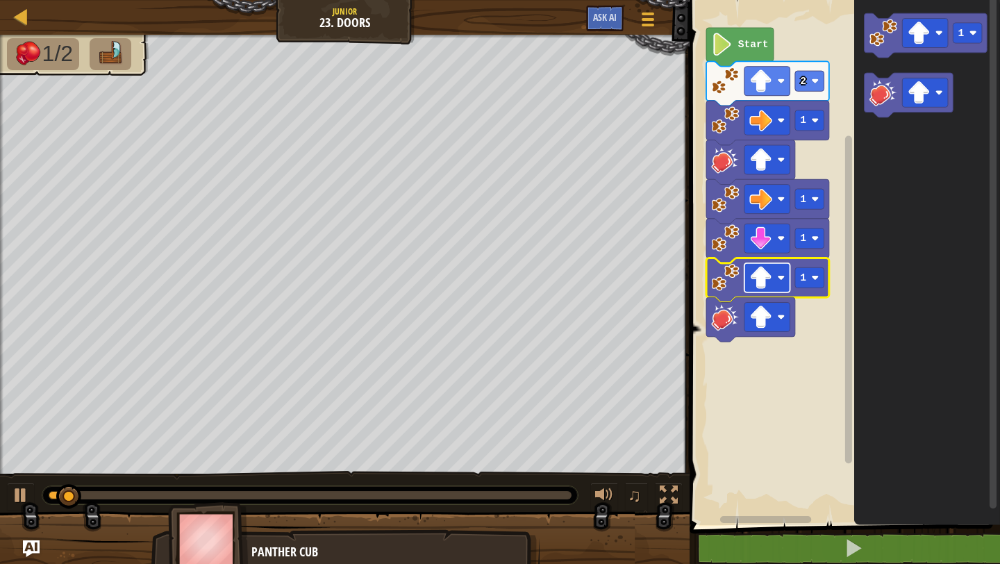
click at [782, 279] on image "Blockly Workspace" at bounding box center [782, 278] width 8 height 8
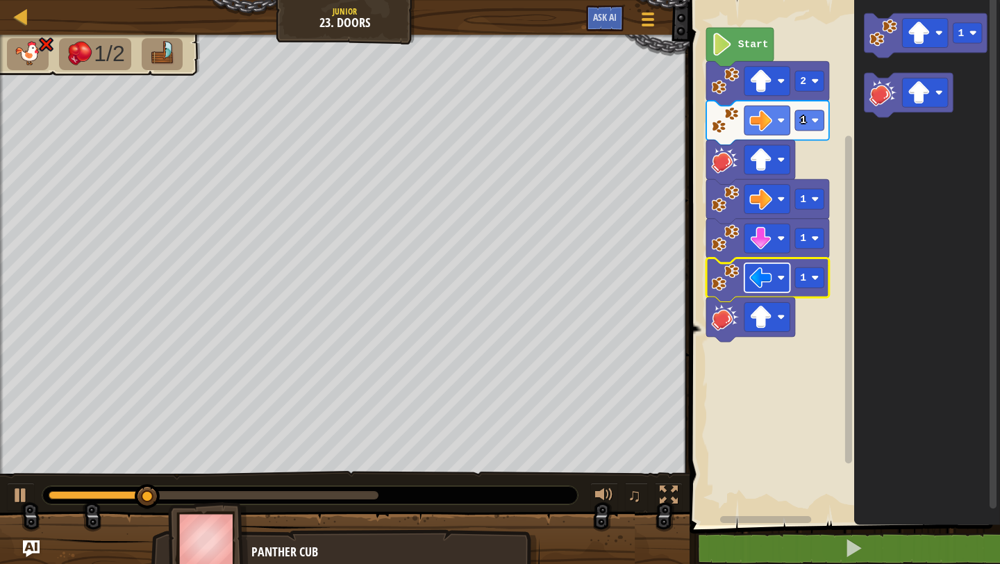
click at [775, 282] on rect "Blockly Workspace" at bounding box center [767, 277] width 46 height 29
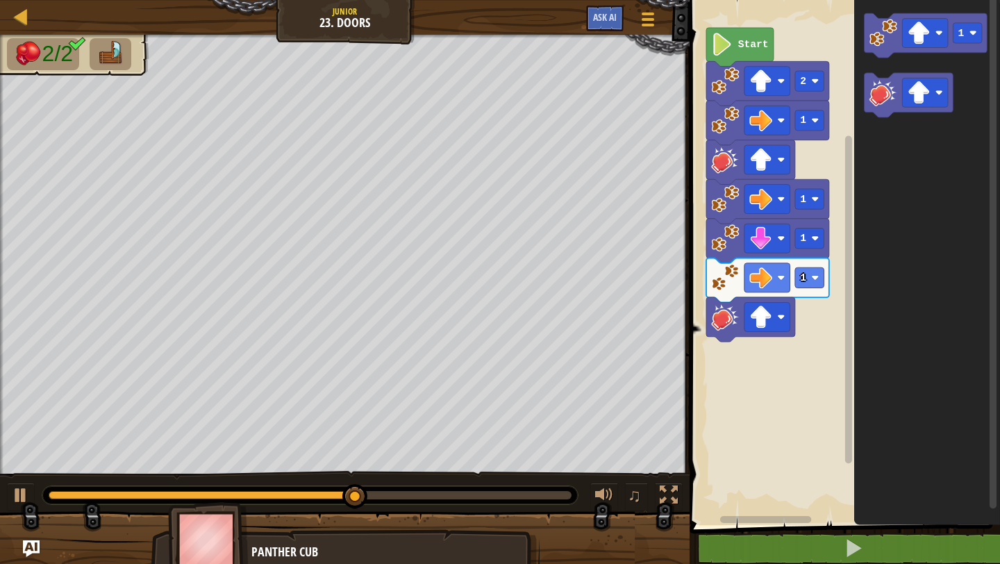
click at [780, 323] on div "Start 2 1 1 1 1 1" at bounding box center [842, 259] width 315 height 532
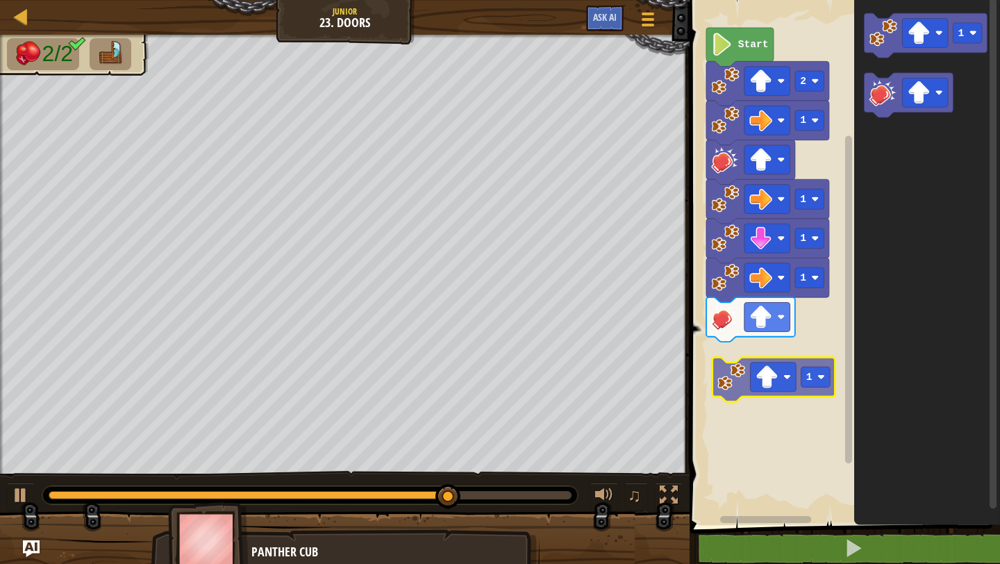
click at [719, 384] on div "Start 2 1 1 1 1 1 1" at bounding box center [842, 259] width 315 height 532
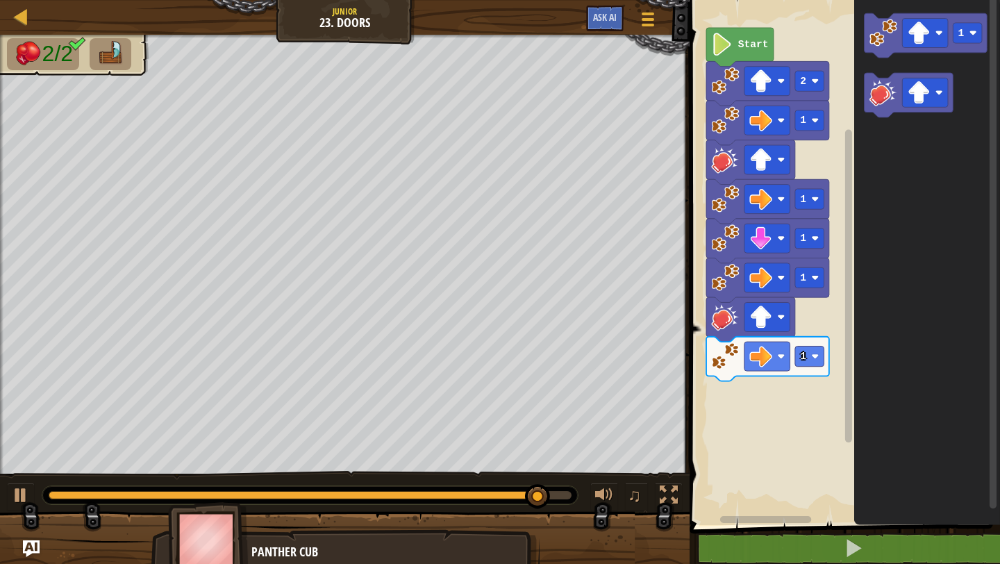
click at [870, 113] on g "1" at bounding box center [926, 65] width 123 height 104
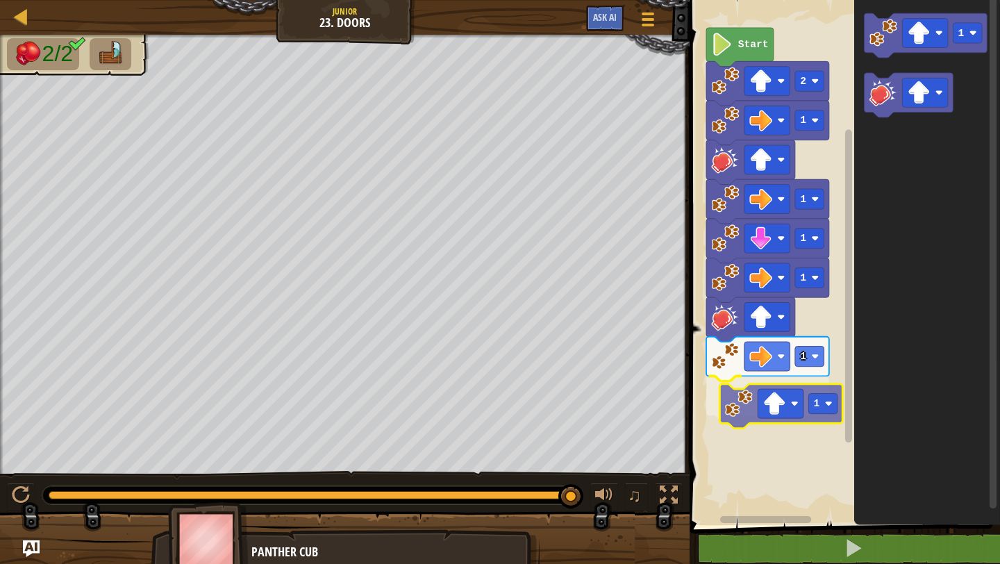
click at [725, 421] on div "Start 2 1 1 1 1 1 1 1 1" at bounding box center [842, 259] width 315 height 532
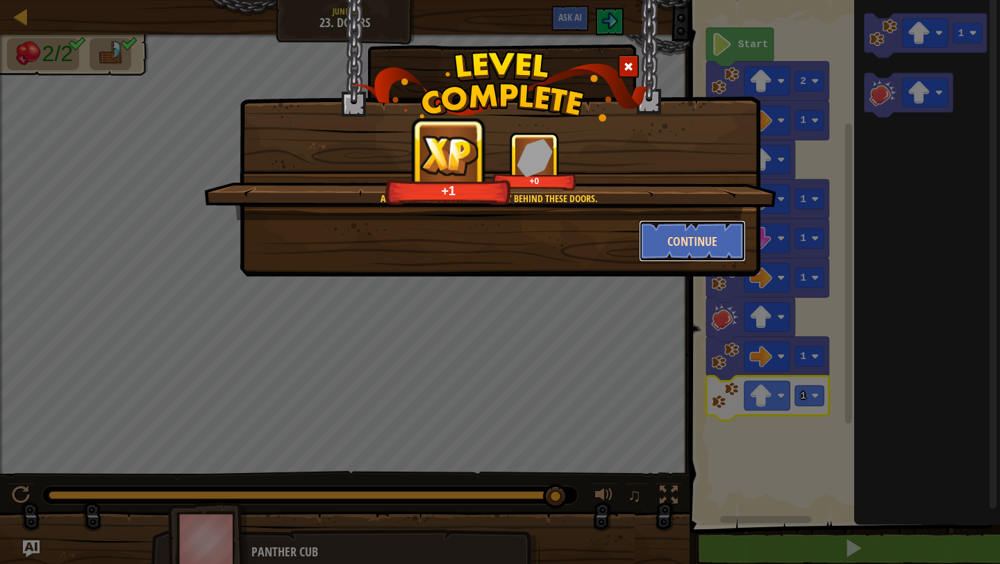
click at [687, 235] on button "Continue" at bounding box center [693, 241] width 108 height 42
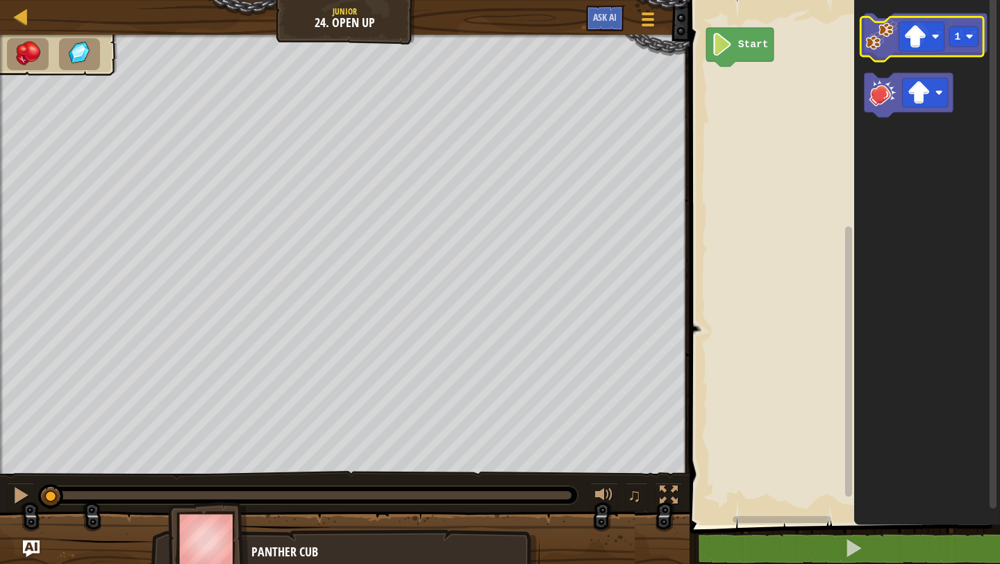
click at [886, 43] on image "Blockly Workspace" at bounding box center [883, 33] width 28 height 28
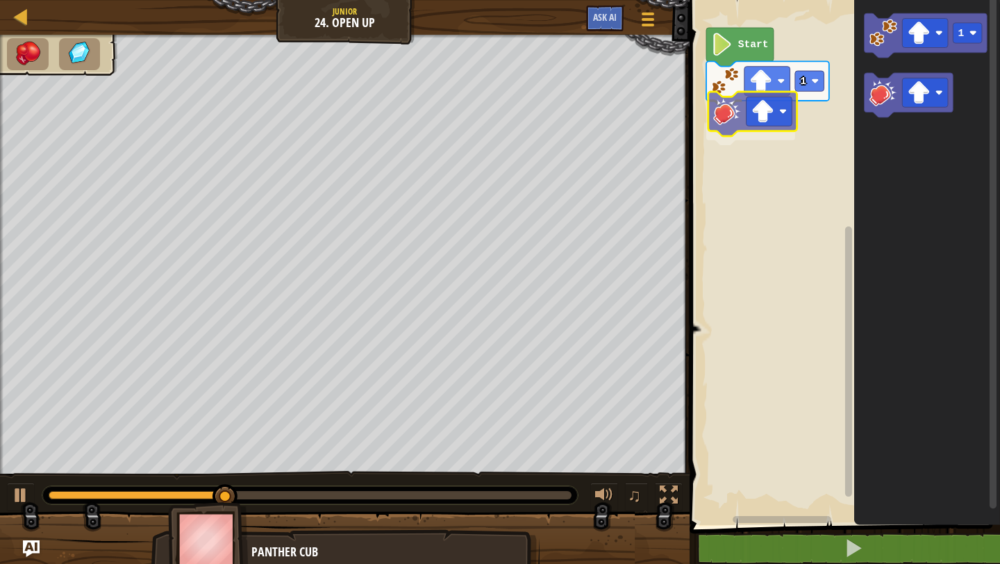
click at [724, 116] on div "Start 1 1" at bounding box center [842, 259] width 315 height 532
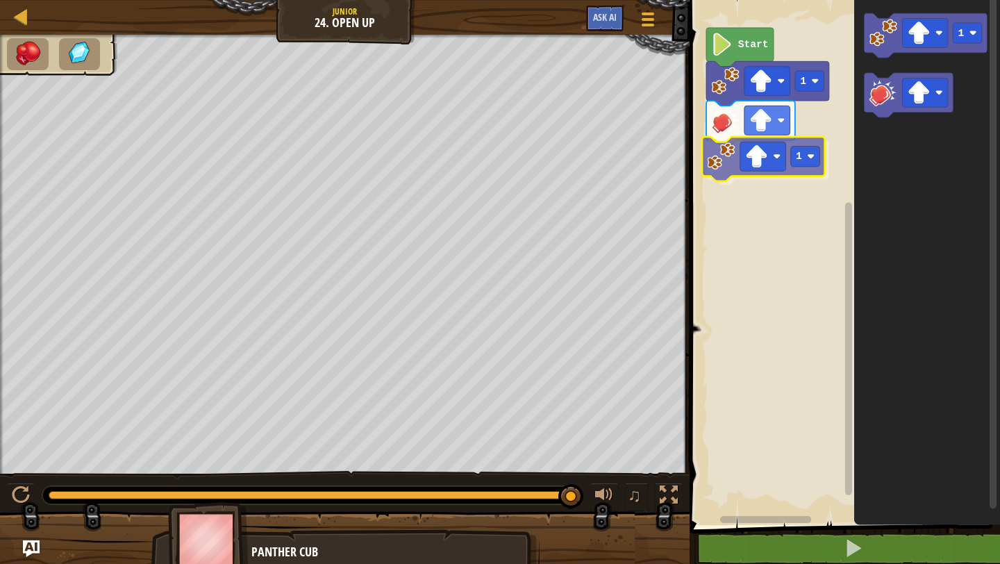
click at [733, 166] on div "Start 1 1 1 1" at bounding box center [842, 259] width 315 height 532
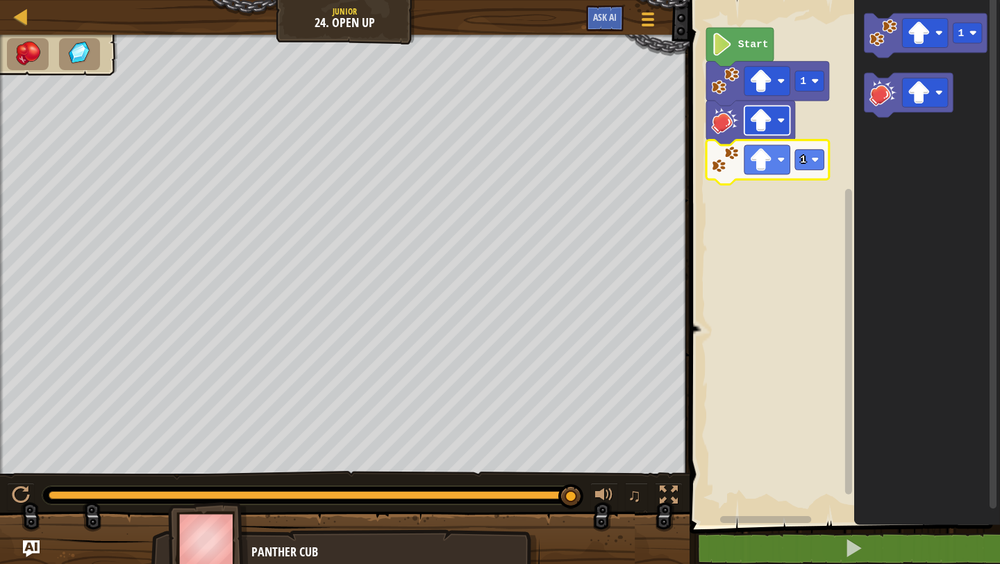
click at [770, 126] on image "Blockly Workspace" at bounding box center [760, 120] width 23 height 23
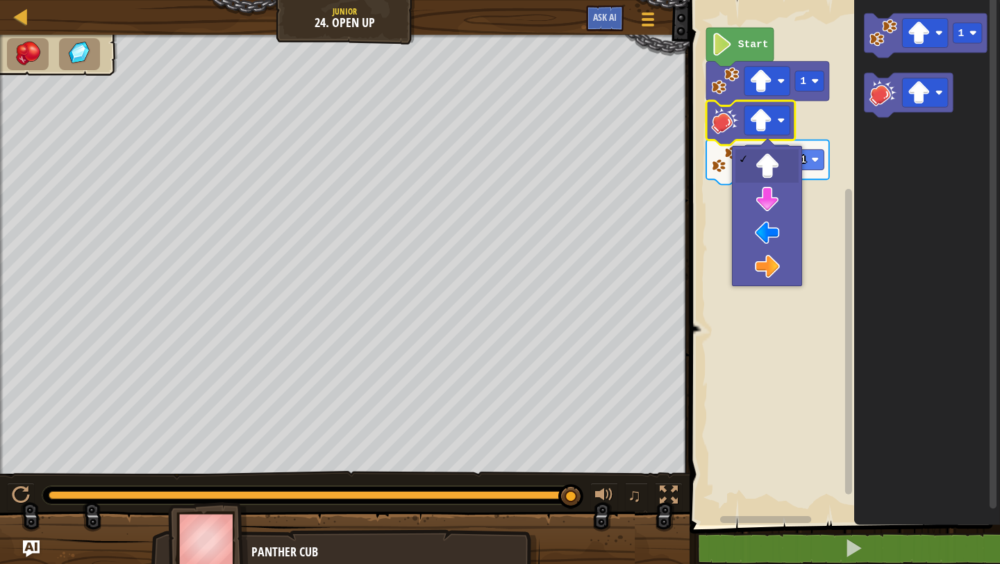
click at [812, 122] on rect "Blockly Workspace" at bounding box center [842, 259] width 315 height 532
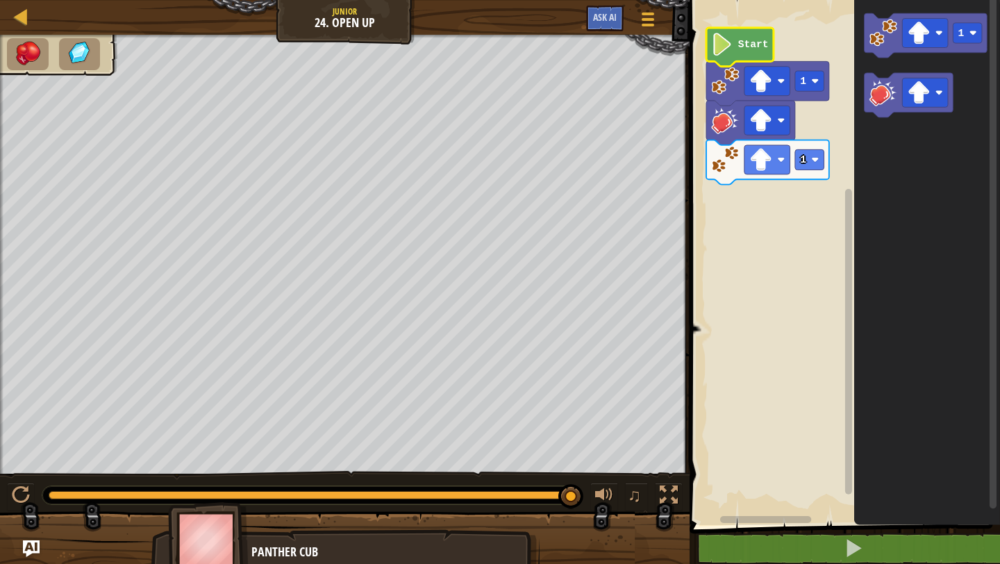
click at [737, 45] on icon "Blockly Workspace" at bounding box center [739, 47] width 67 height 39
click at [783, 231] on div "Start 1 1 1" at bounding box center [842, 259] width 315 height 532
click at [810, 163] on rect "Blockly Workspace" at bounding box center [809, 159] width 29 height 20
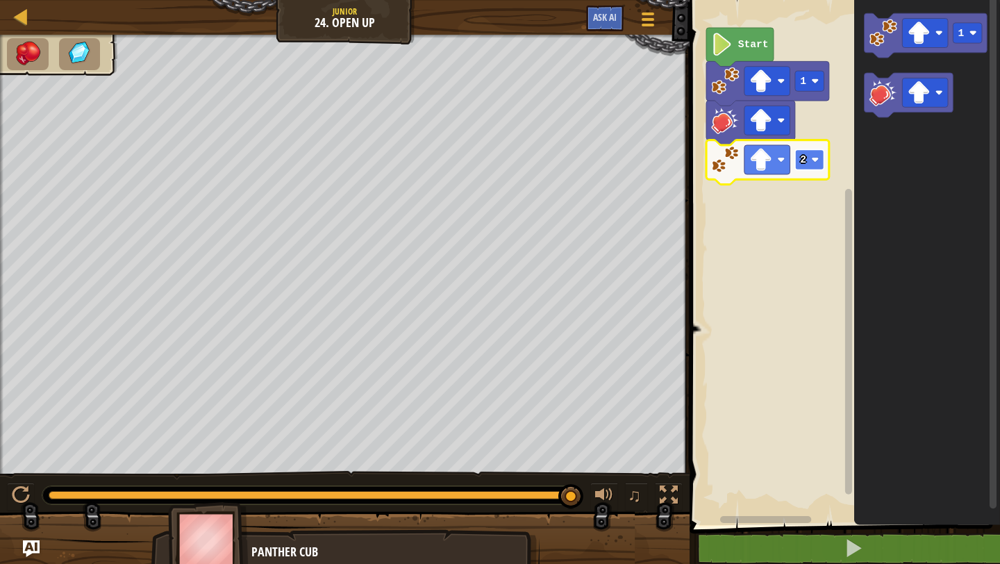
click at [815, 158] on image "Blockly Workspace" at bounding box center [816, 160] width 8 height 8
click at [790, 122] on rect "Blockly Workspace" at bounding box center [767, 120] width 46 height 29
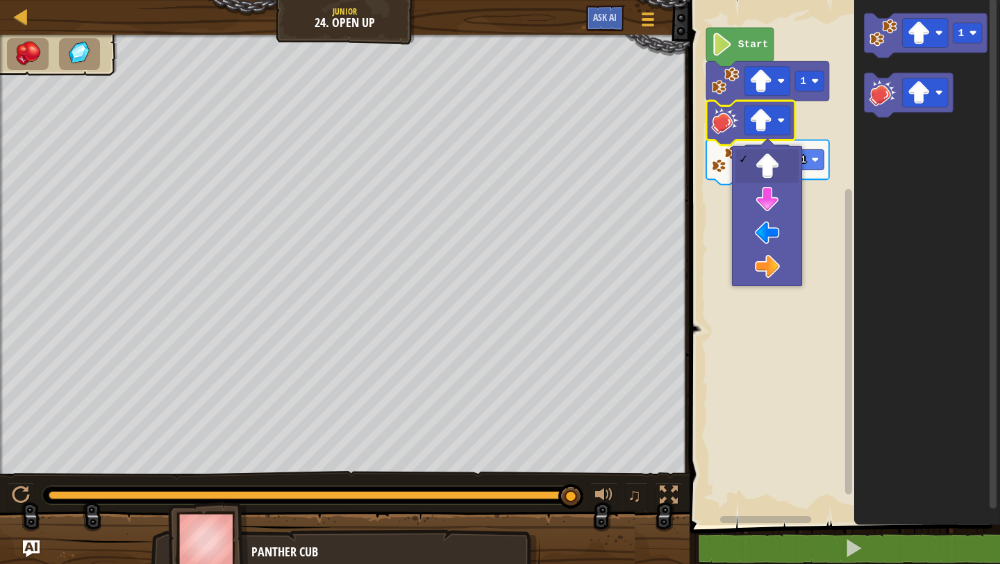
click at [815, 127] on rect "Blockly Workspace" at bounding box center [842, 259] width 315 height 532
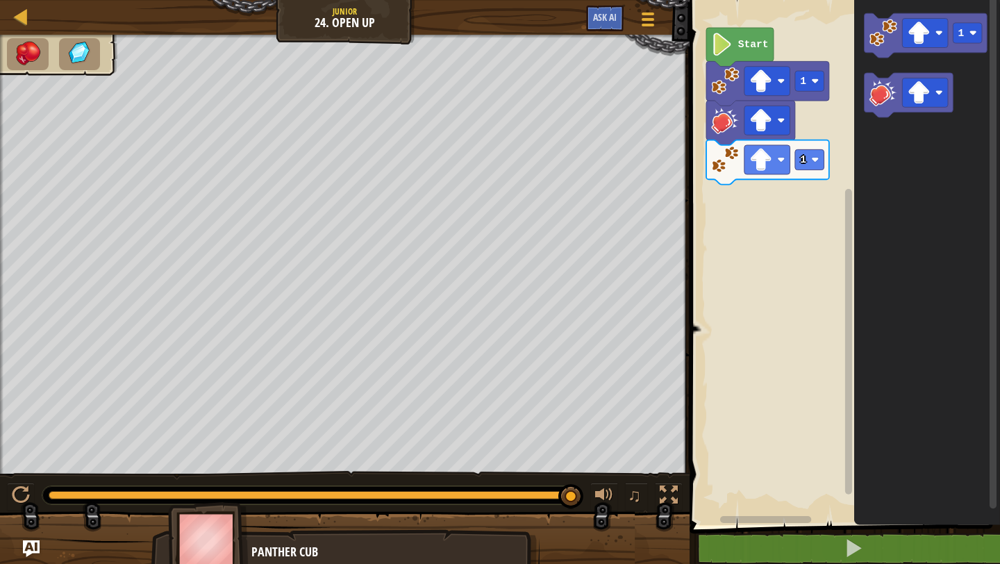
click at [725, 46] on image "Blockly Workspace" at bounding box center [723, 44] width 22 height 23
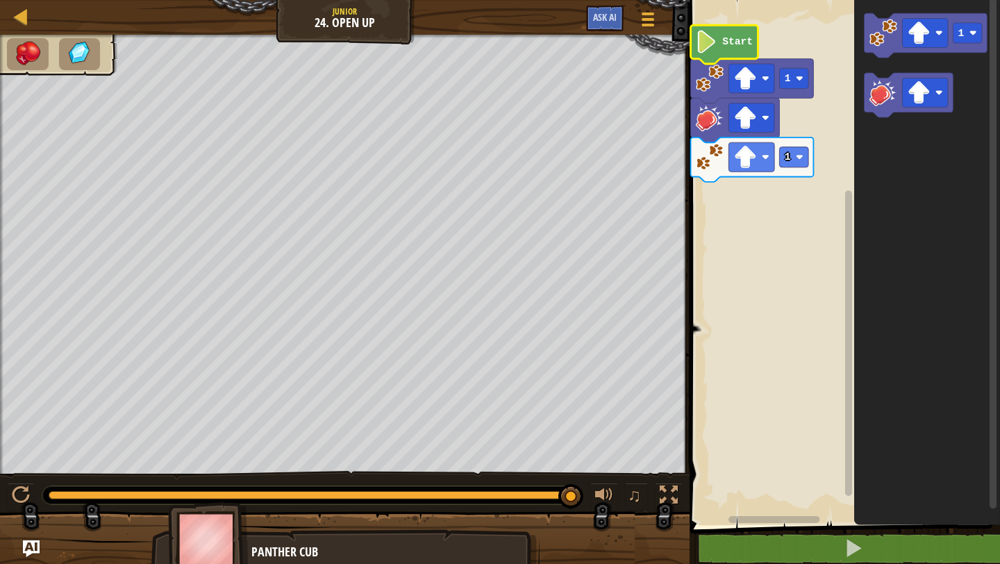
click at [708, 42] on image "Blockly Workspace" at bounding box center [707, 42] width 22 height 23
click at [708, 41] on image "Blockly Workspace" at bounding box center [707, 42] width 22 height 23
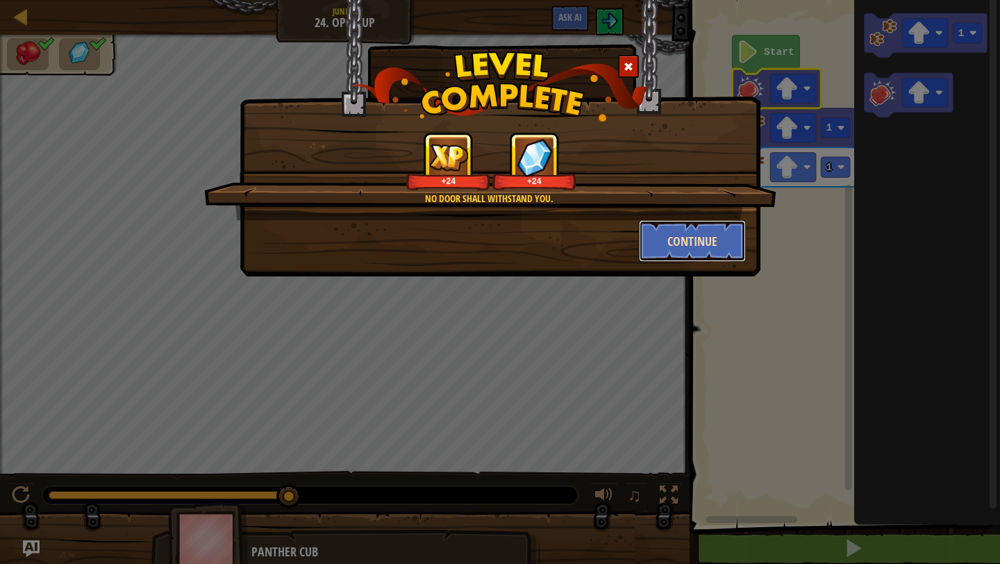
click at [687, 249] on button "Continue" at bounding box center [693, 241] width 108 height 42
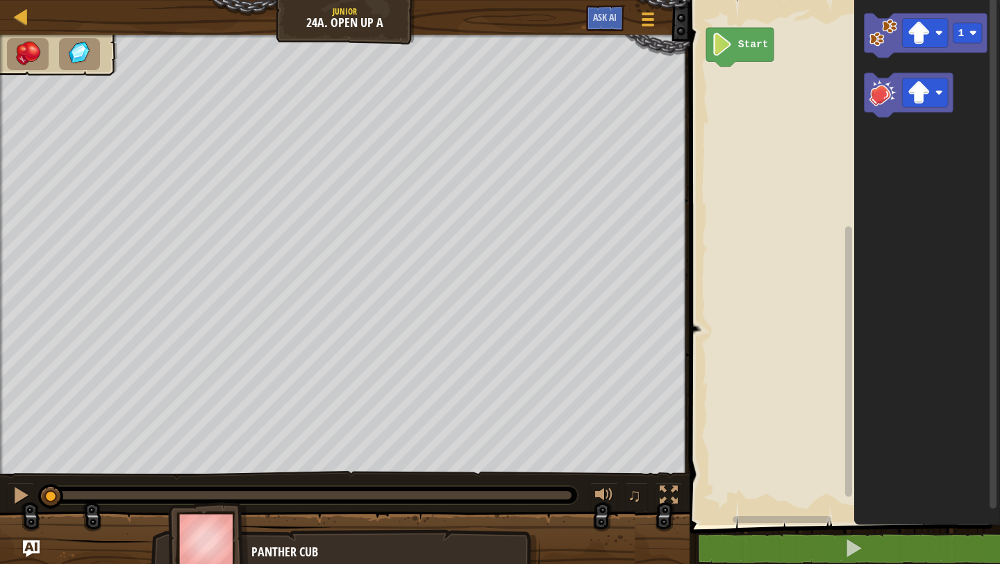
click at [796, 75] on div "Start 1" at bounding box center [842, 259] width 315 height 532
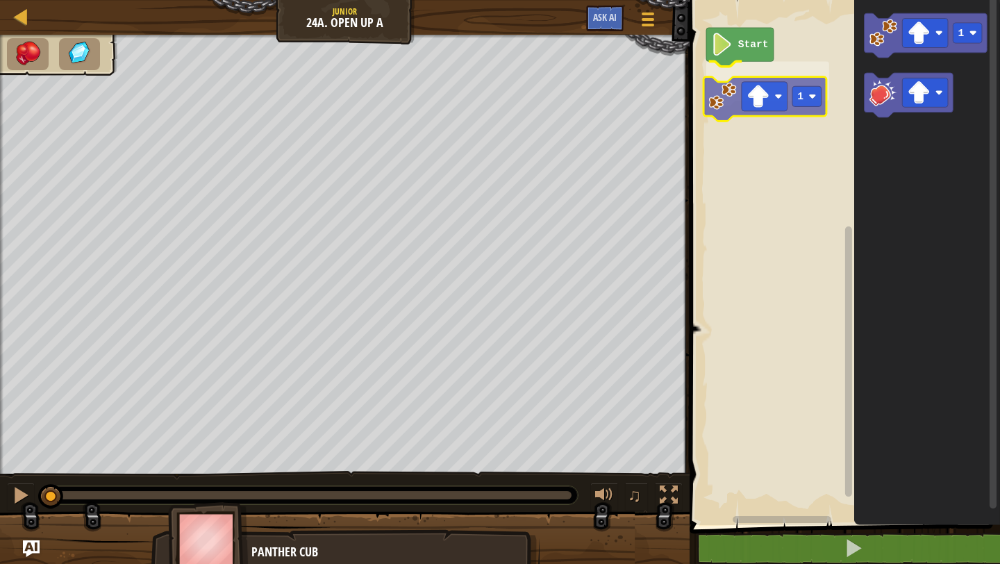
click at [717, 97] on div "Start 1 1 1" at bounding box center [842, 259] width 315 height 532
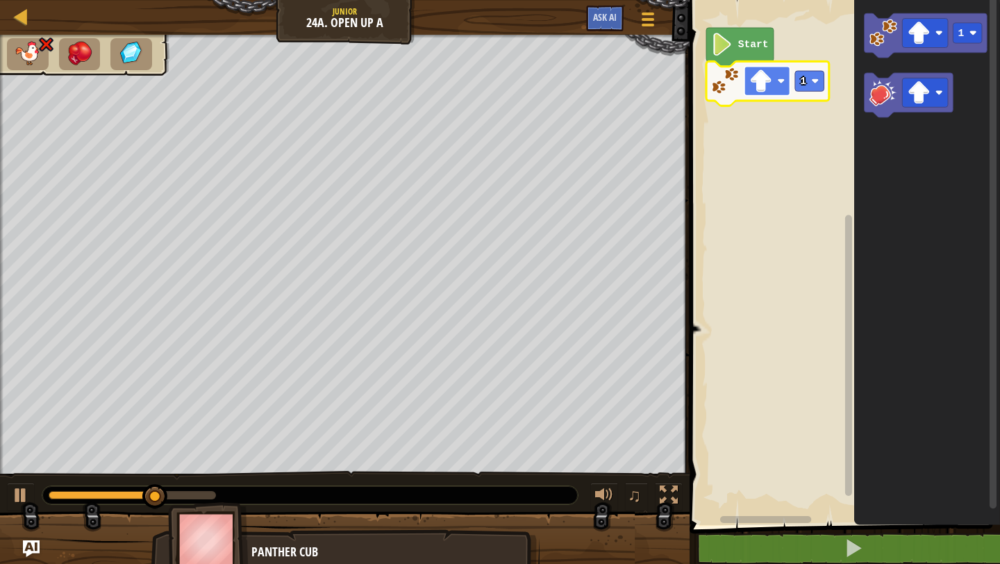
click at [778, 80] on image "Blockly Workspace" at bounding box center [782, 81] width 8 height 8
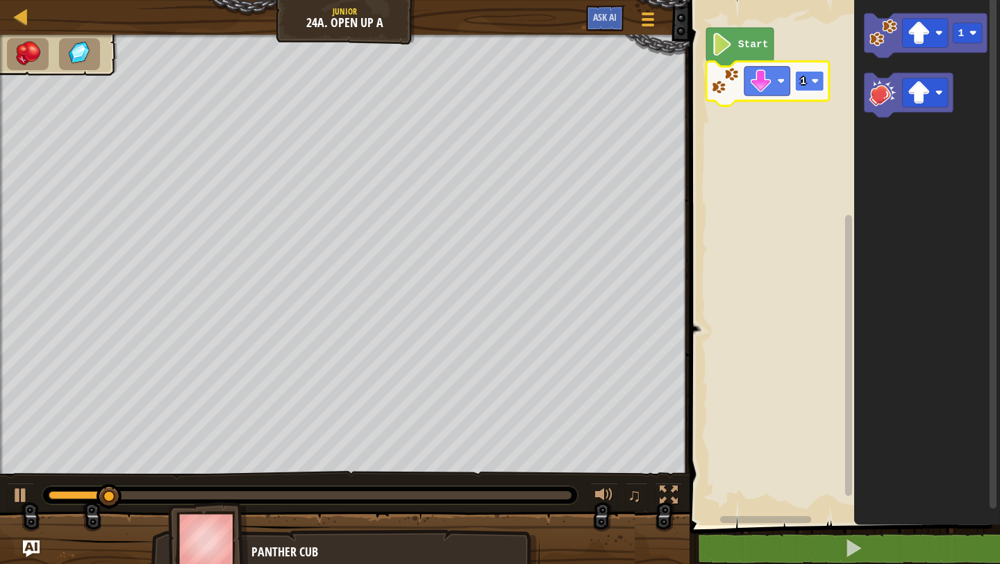
click at [809, 76] on rect "Blockly Workspace" at bounding box center [809, 81] width 29 height 20
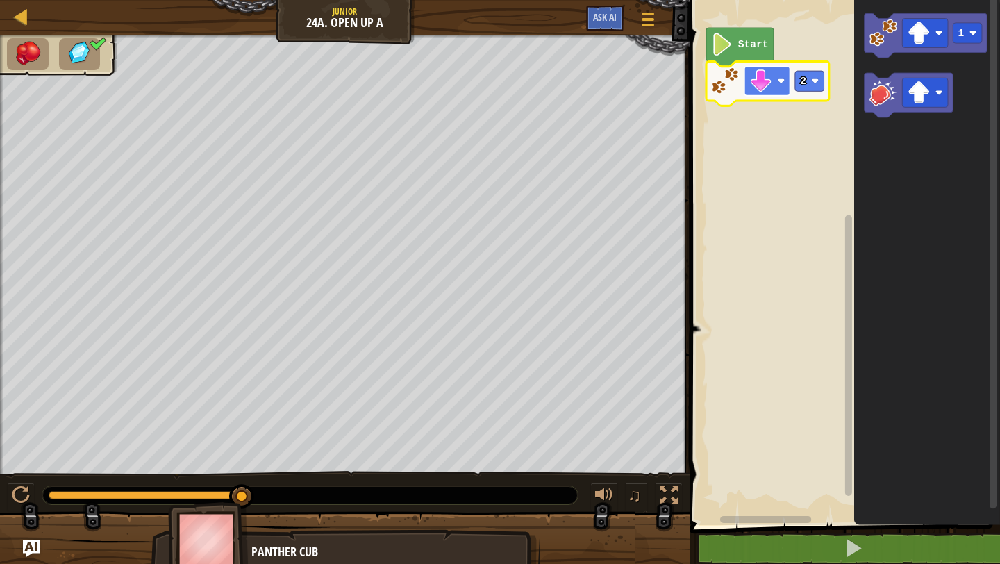
click at [770, 84] on image "Blockly Workspace" at bounding box center [760, 80] width 23 height 23
click at [767, 94] on rect "Blockly Workspace" at bounding box center [767, 81] width 46 height 29
click at [784, 169] on div "Start 2 1" at bounding box center [842, 259] width 315 height 532
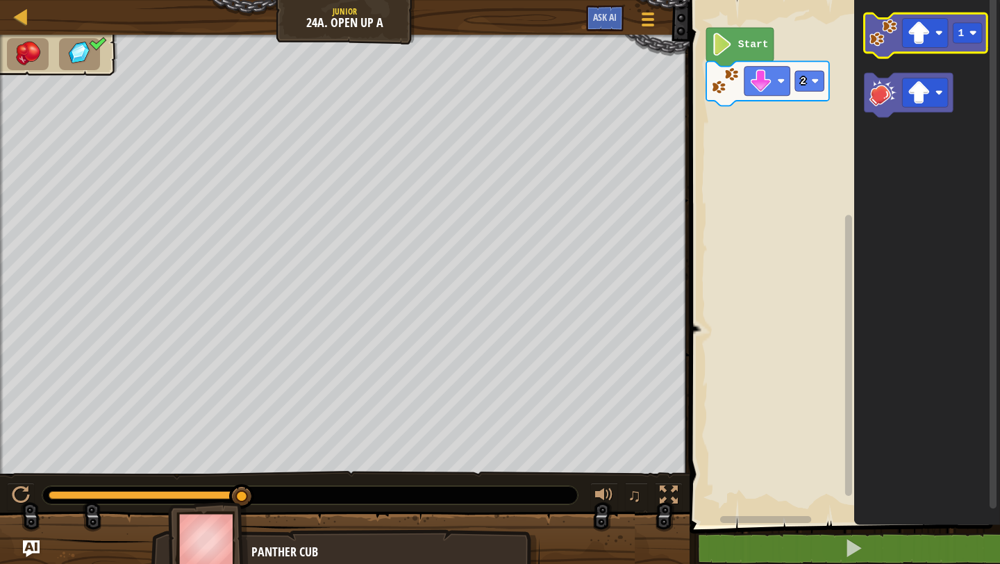
click at [880, 39] on image "Blockly Workspace" at bounding box center [883, 33] width 28 height 28
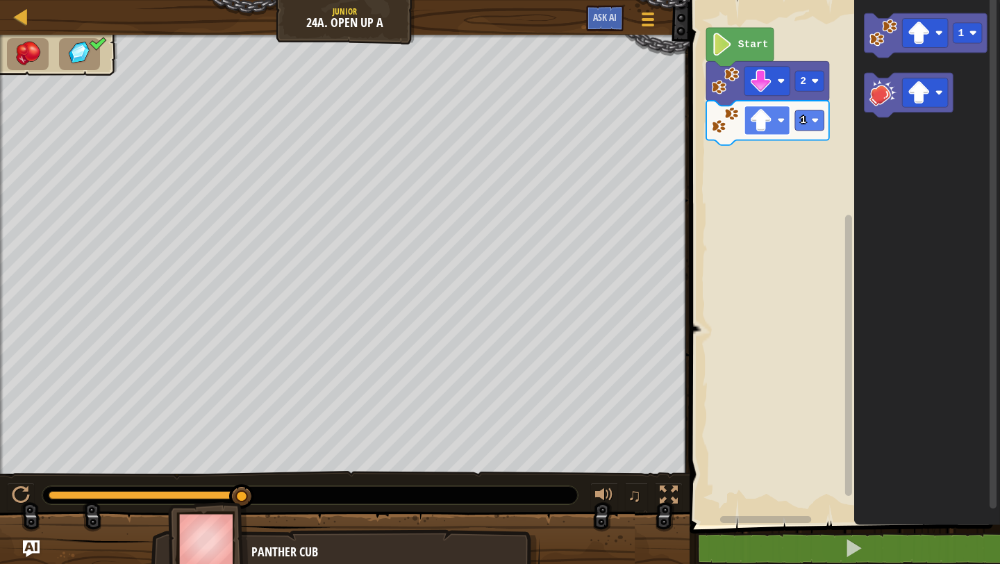
click at [765, 117] on image "Blockly Workspace" at bounding box center [760, 120] width 23 height 23
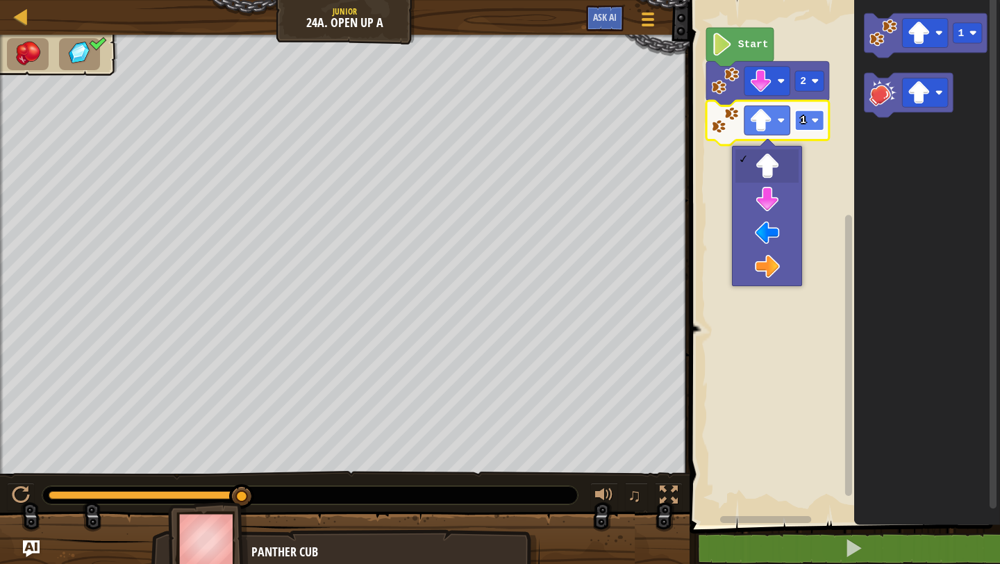
click at [807, 125] on rect "Blockly Workspace" at bounding box center [809, 120] width 29 height 20
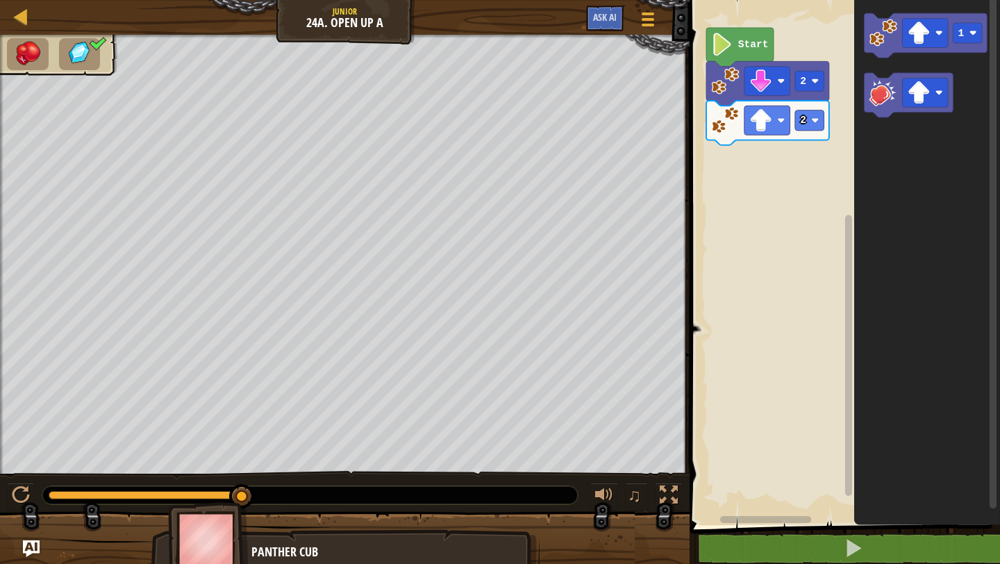
click at [746, 176] on div "Start 2 2 1" at bounding box center [842, 259] width 315 height 532
click at [874, 103] on image "Blockly Workspace" at bounding box center [883, 92] width 28 height 28
click at [760, 163] on image "Blockly Workspace" at bounding box center [760, 160] width 23 height 23
click at [714, 49] on image "Blockly Workspace" at bounding box center [723, 44] width 22 height 23
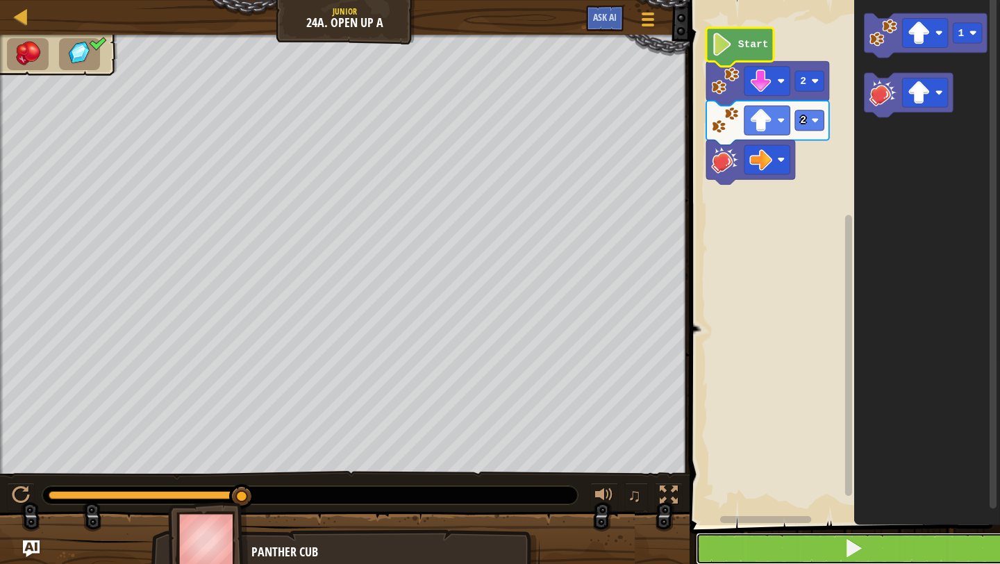
click at [762, 541] on button at bounding box center [853, 549] width 315 height 32
